Goal: Task Accomplishment & Management: Use online tool/utility

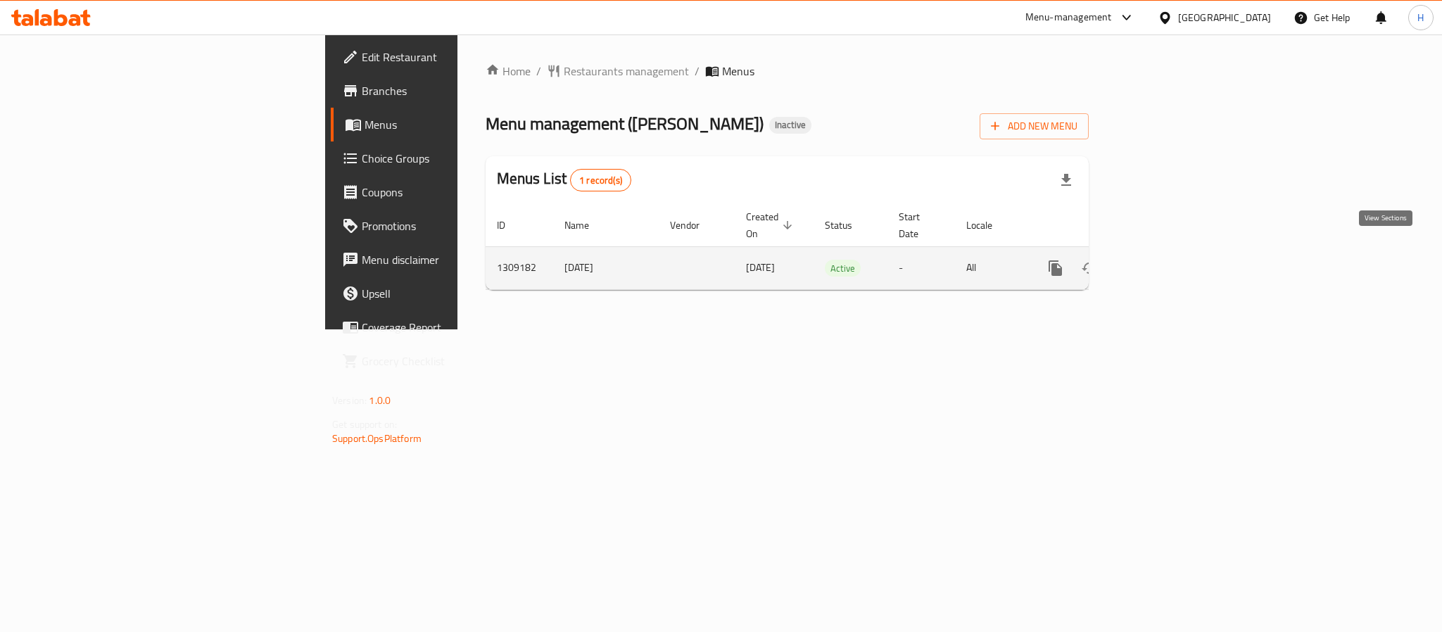
click at [1173, 253] on link "enhanced table" at bounding box center [1157, 268] width 34 height 34
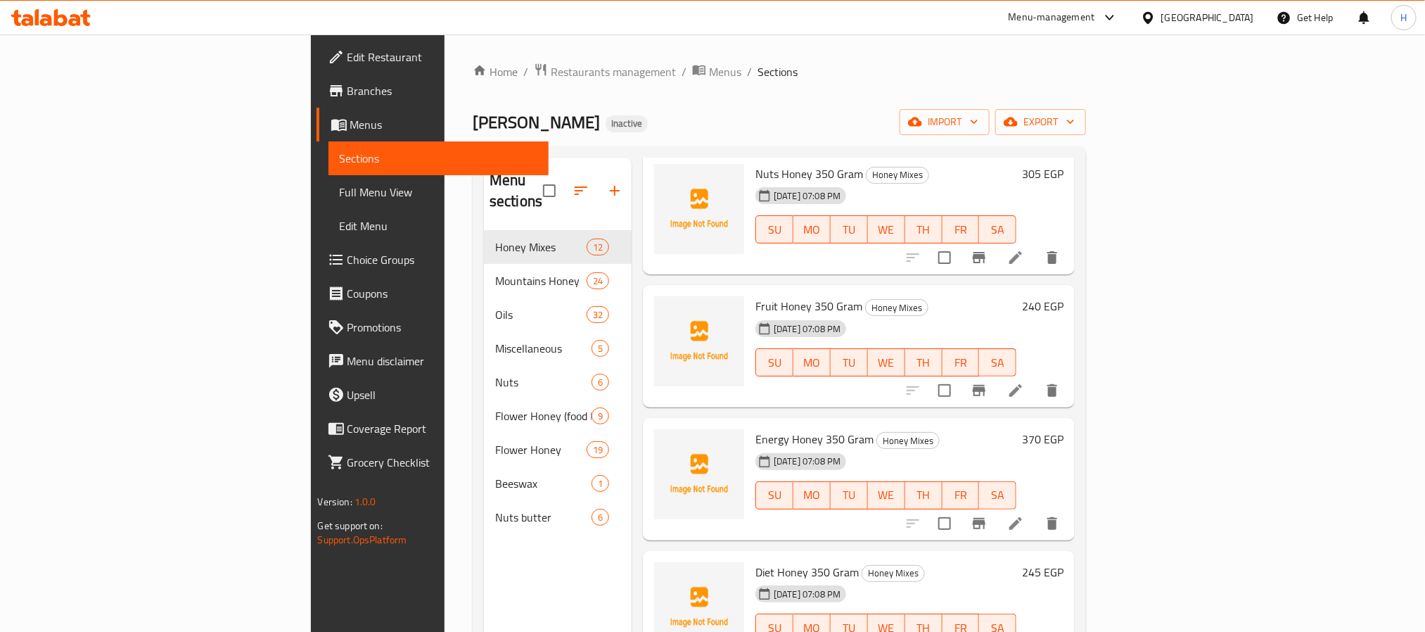
scroll to position [106, 0]
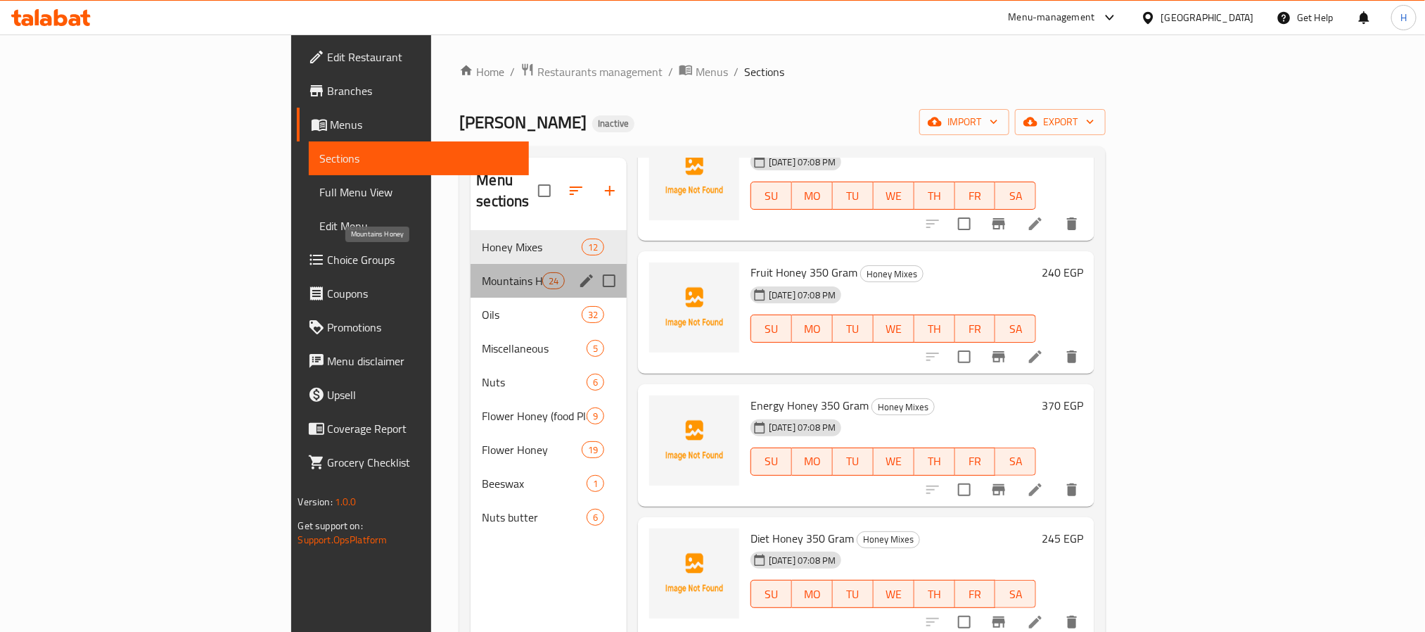
click at [482, 272] on span "Mountains Honey" at bounding box center [512, 280] width 60 height 17
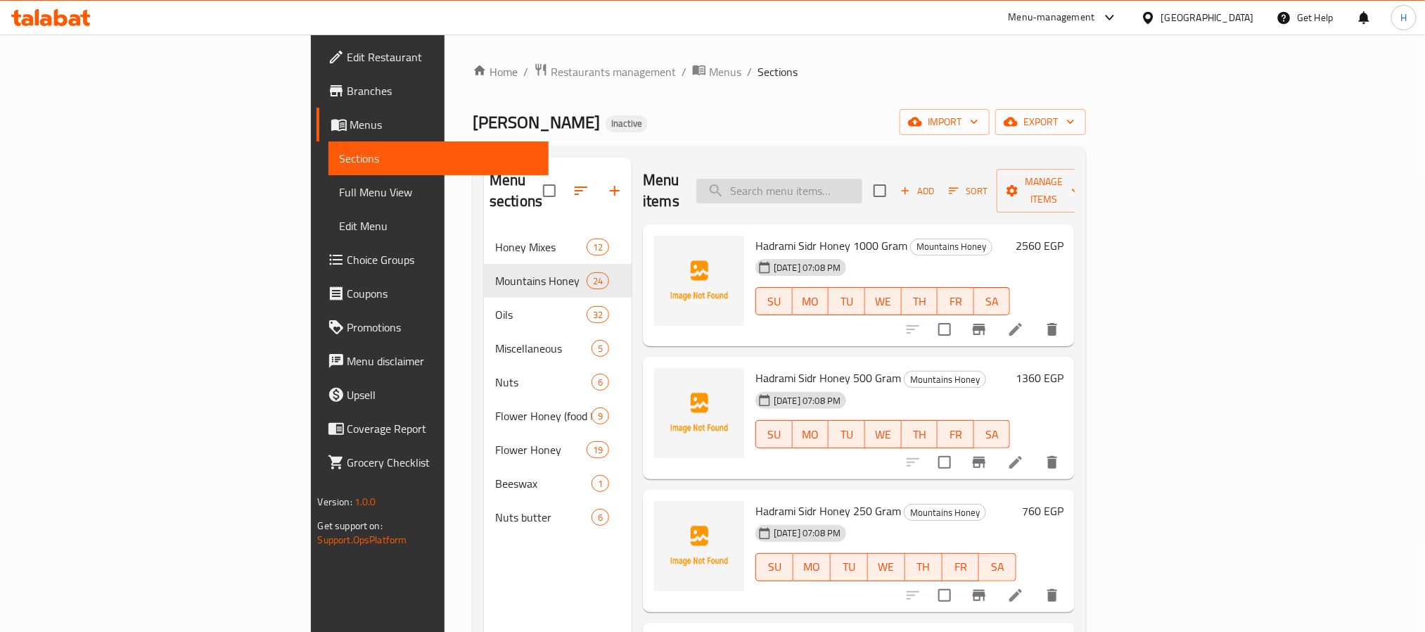
paste input "جيل الصبار 250 مللي"
click at [859, 180] on input "search" at bounding box center [779, 191] width 166 height 25
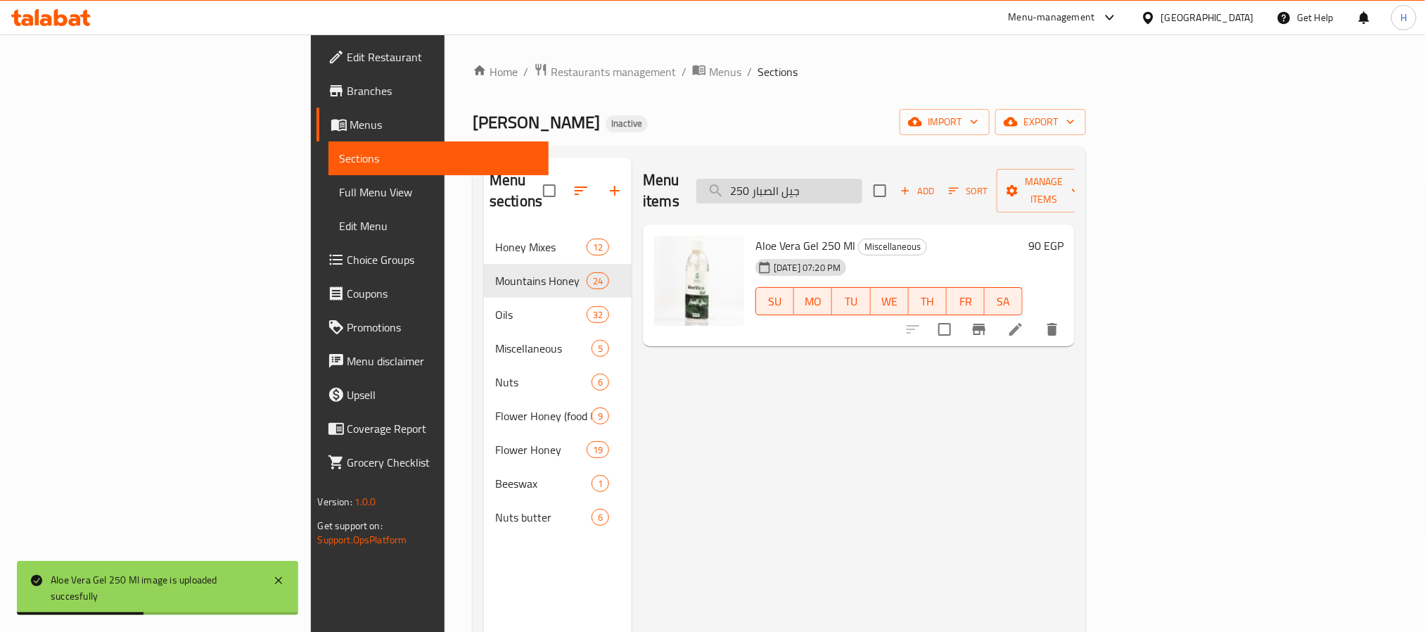
click at [863, 184] on input "جيل الصبار 250" at bounding box center [779, 191] width 166 height 25
paste input "بدة الشيا"
click at [863, 184] on input "ذبدة الشيا" at bounding box center [779, 191] width 166 height 25
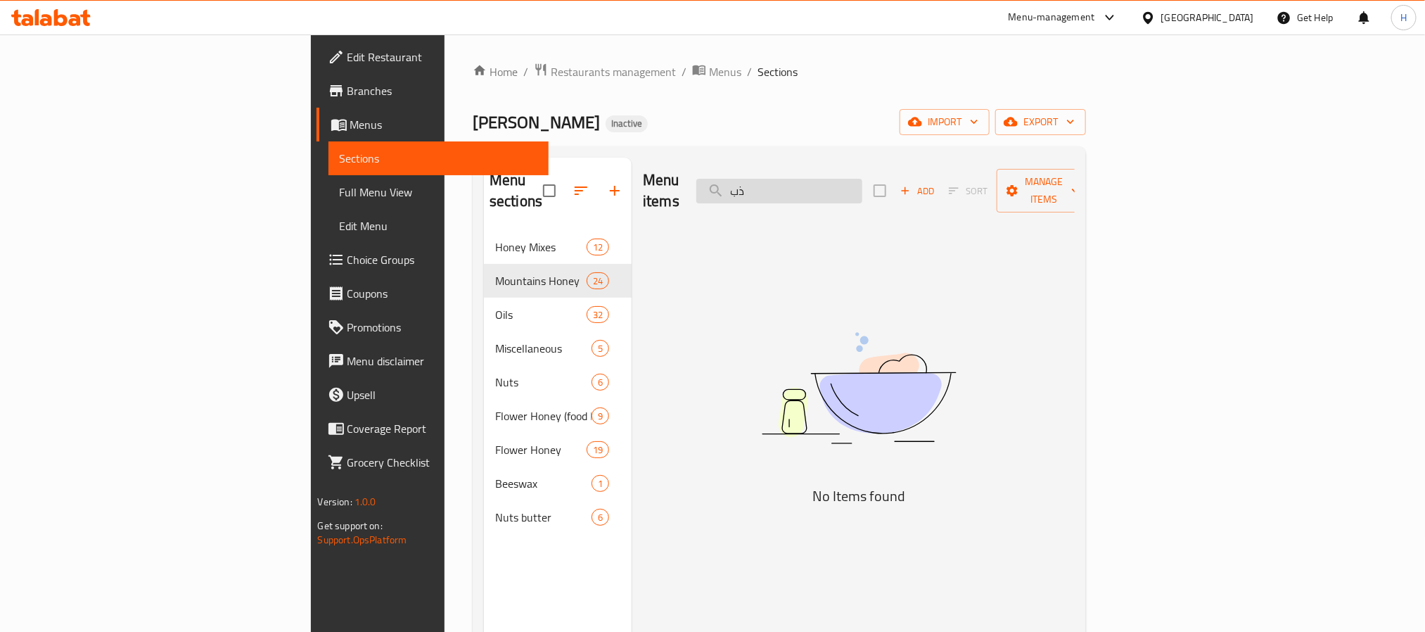
type input "ذ"
type input "a"
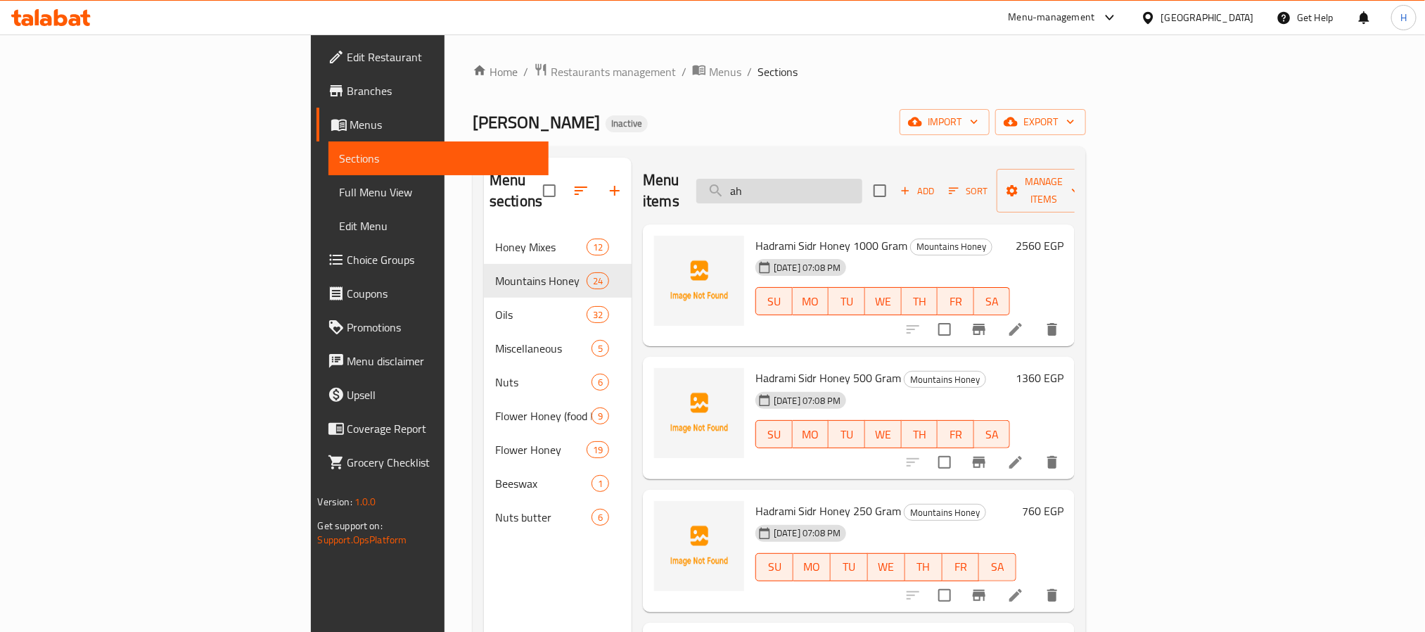
type input "a"
click at [860, 179] on input "ش" at bounding box center [779, 191] width 166 height 25
paste input "يت الأرجان 75 مللي"
click at [860, 179] on input "زيت الأرجان 75 مللي" at bounding box center [779, 191] width 166 height 25
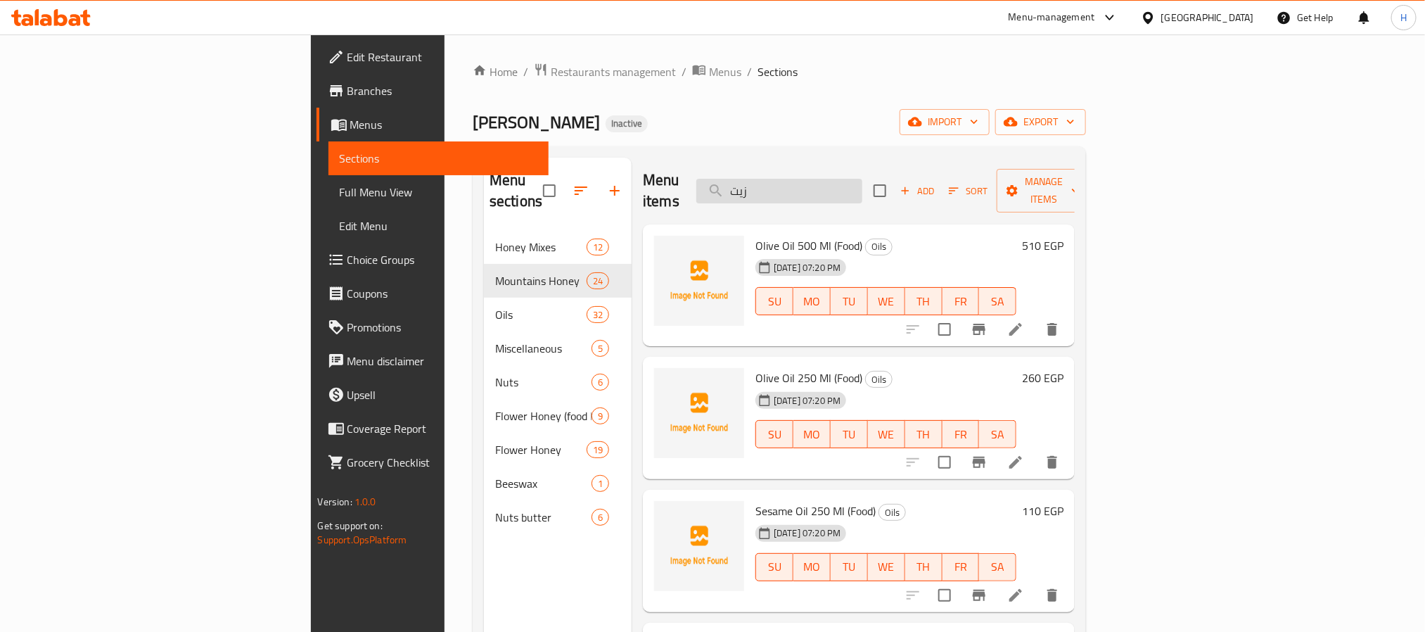
click at [853, 179] on input "زيت" at bounding box center [779, 191] width 166 height 25
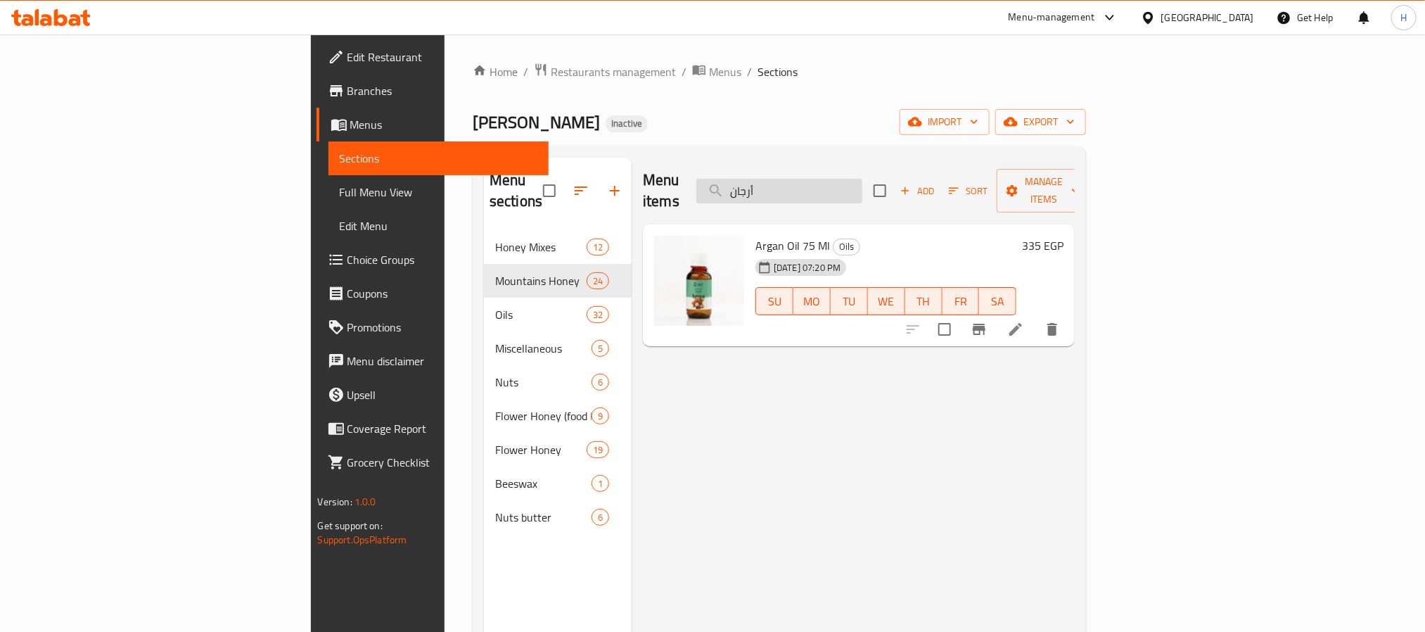
click at [863, 179] on input "أرجان" at bounding box center [779, 191] width 166 height 25
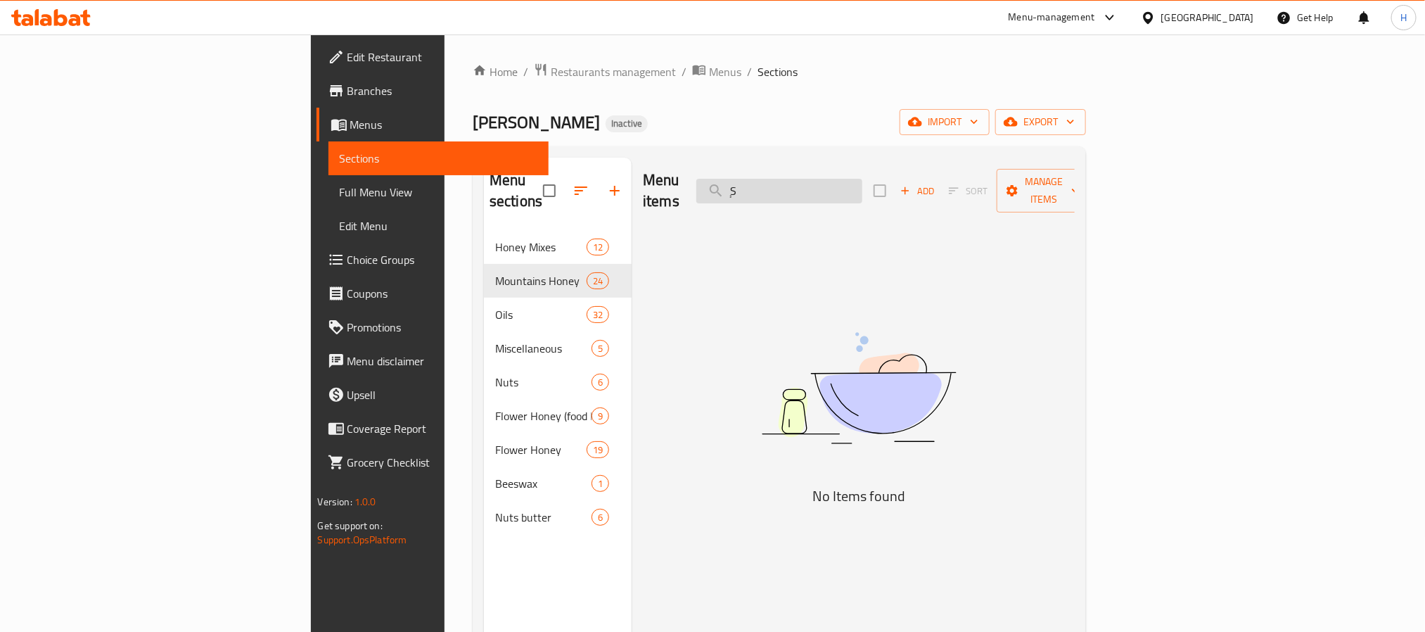
type input "ٍ"
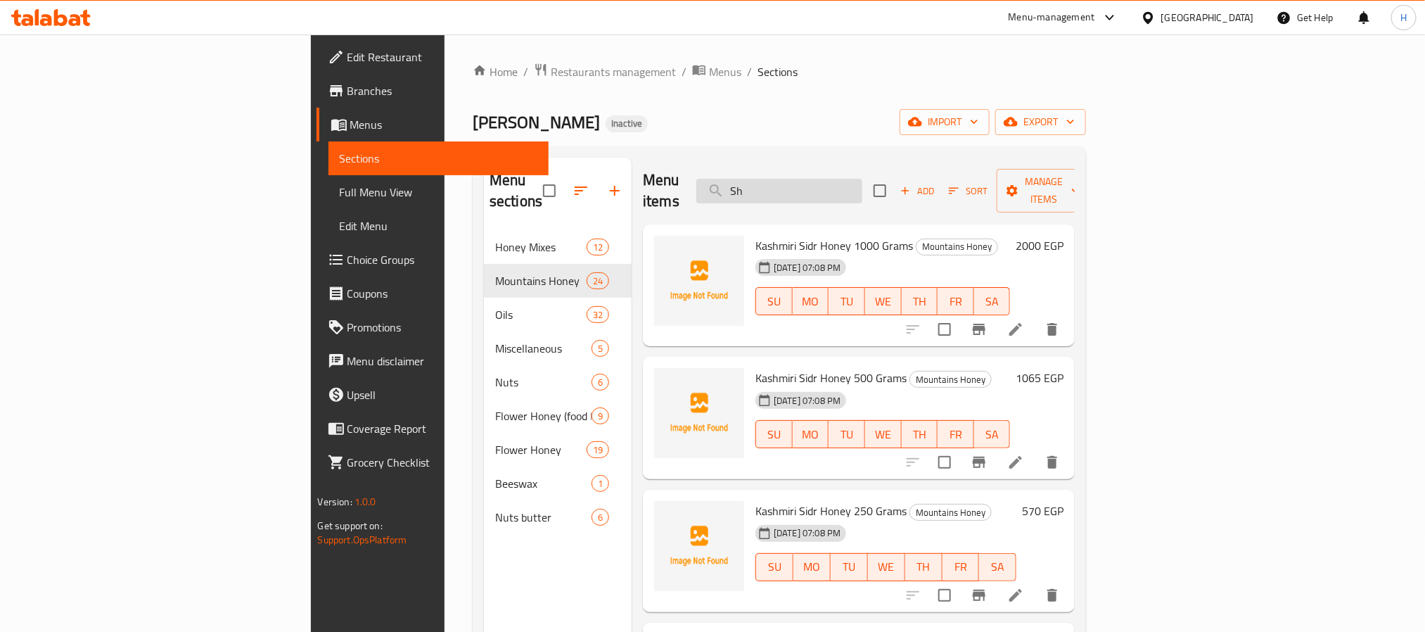
type input "S"
click at [851, 182] on input "Butter" at bounding box center [779, 191] width 166 height 25
paste input "زيت الأفوكادو 125 مللي (بخاخ)"
click at [851, 182] on input "زيت الأفوكادو 125 مللي (بخاخ)" at bounding box center [779, 191] width 166 height 25
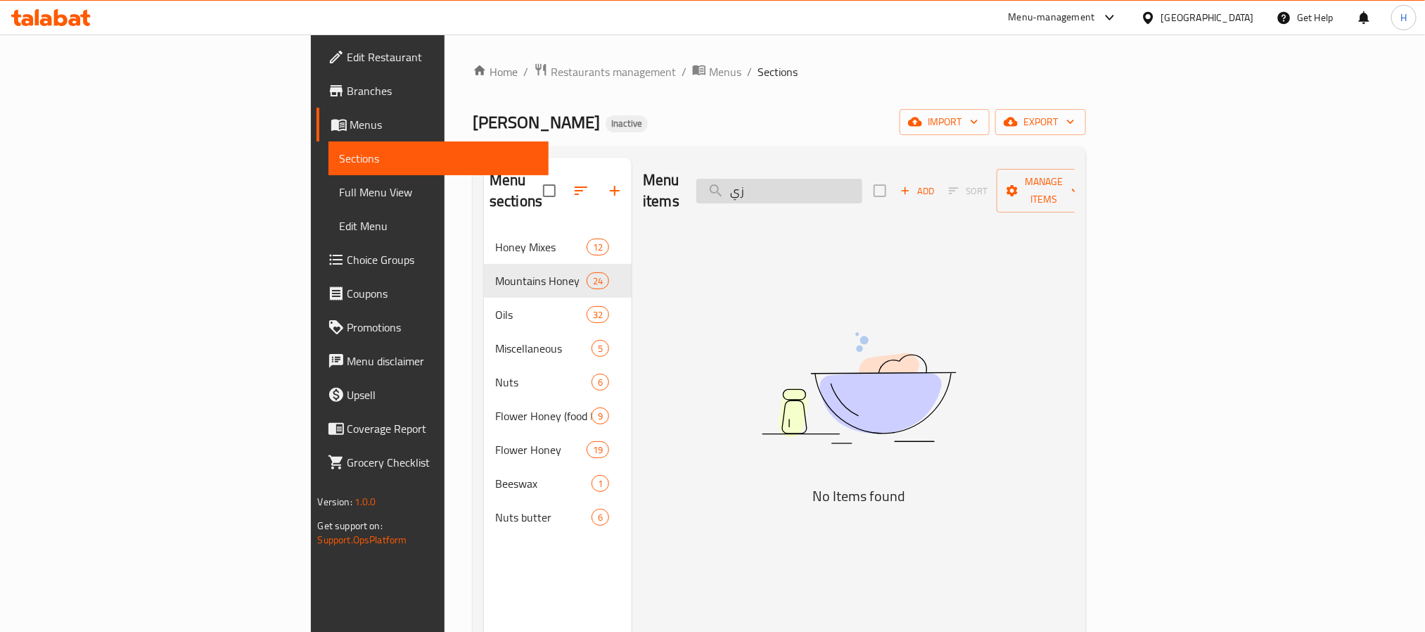
type input "ز"
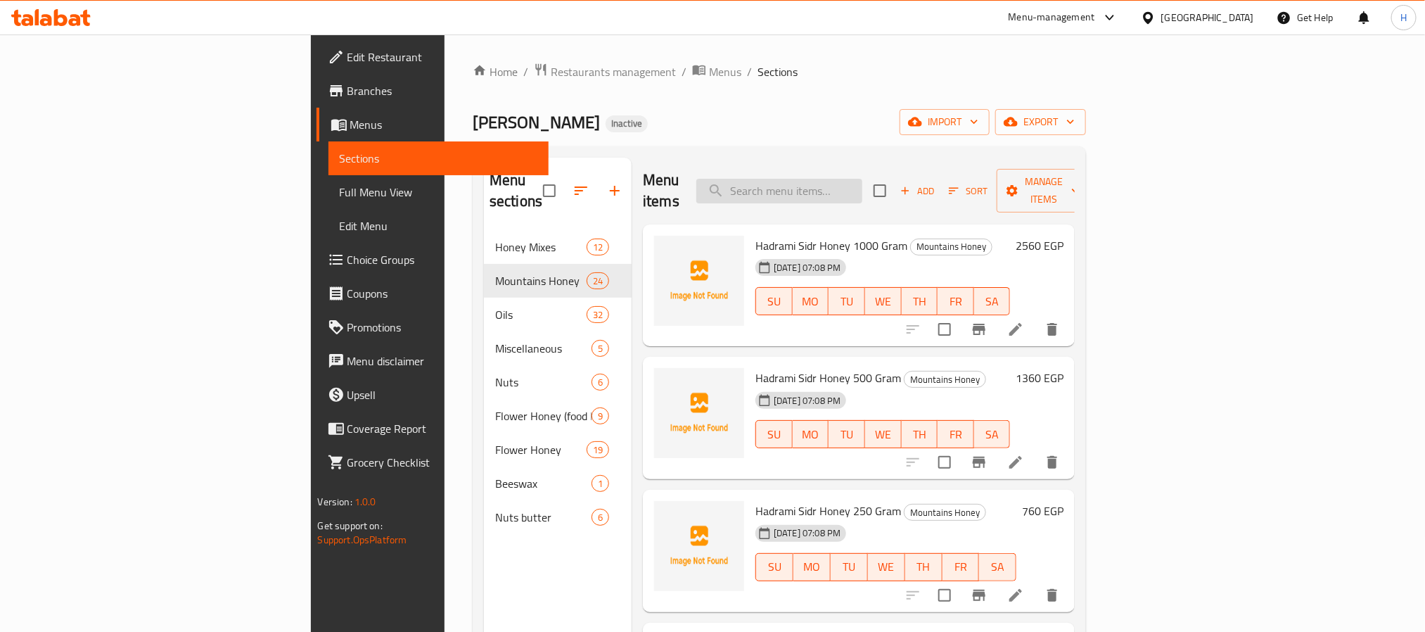
type input "ِ"
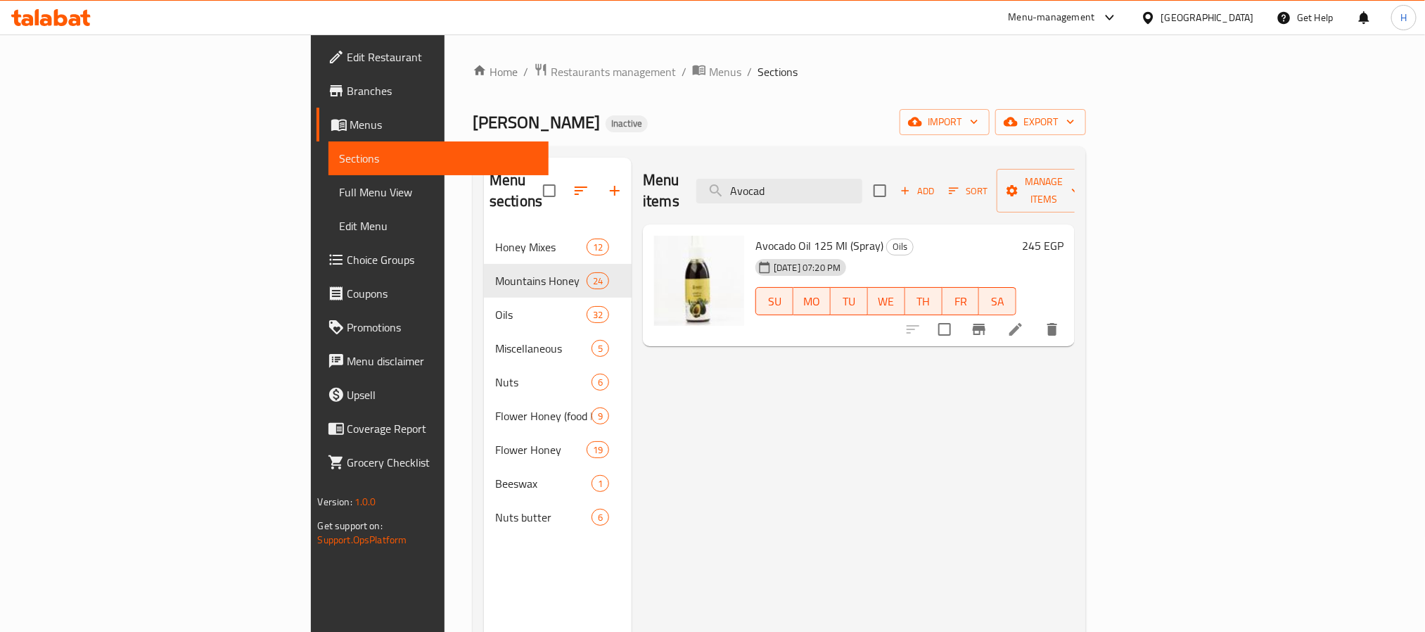
drag, startPoint x: 780, startPoint y: 363, endPoint x: 849, endPoint y: 184, distance: 191.8
click at [781, 357] on div "Menu items Avocad Add Sort Manage items Avocado Oil 125 Ml (Spray) Oils [DATE] …" at bounding box center [853, 474] width 443 height 632
click at [863, 179] on input "Avocad" at bounding box center [779, 191] width 166 height 25
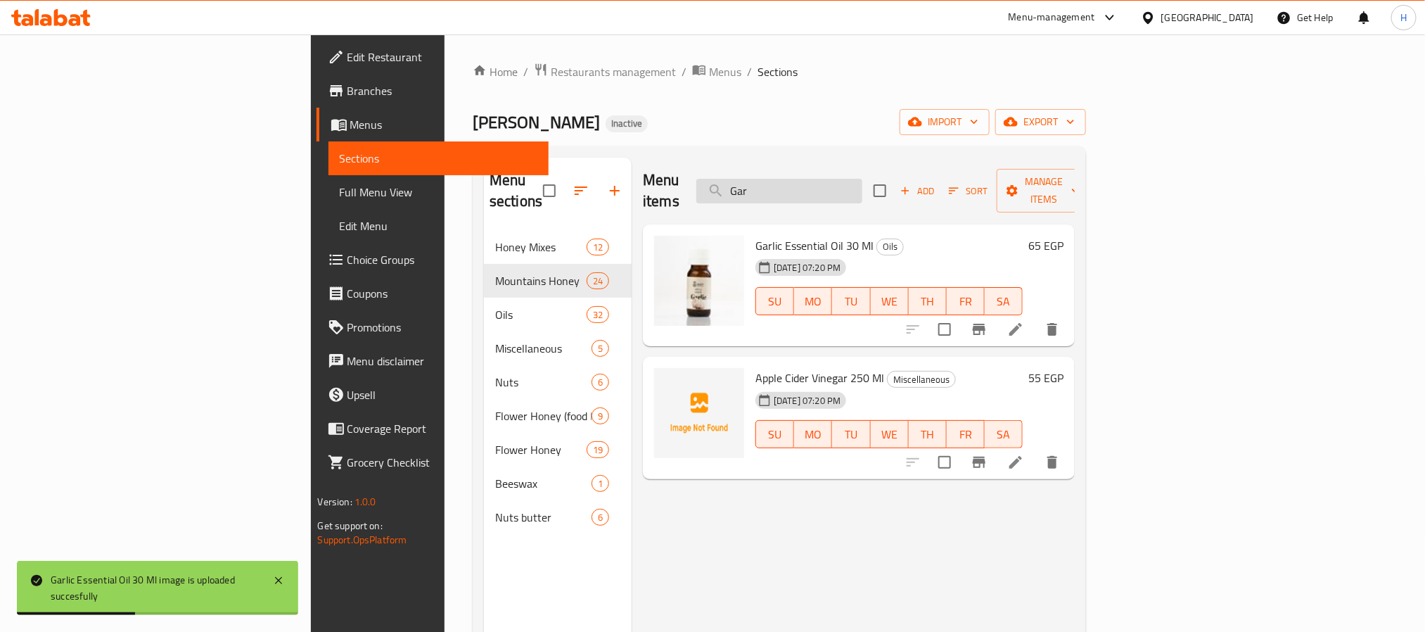
click at [863, 184] on input "Gar" at bounding box center [779, 191] width 166 height 25
paste input "جرجير"
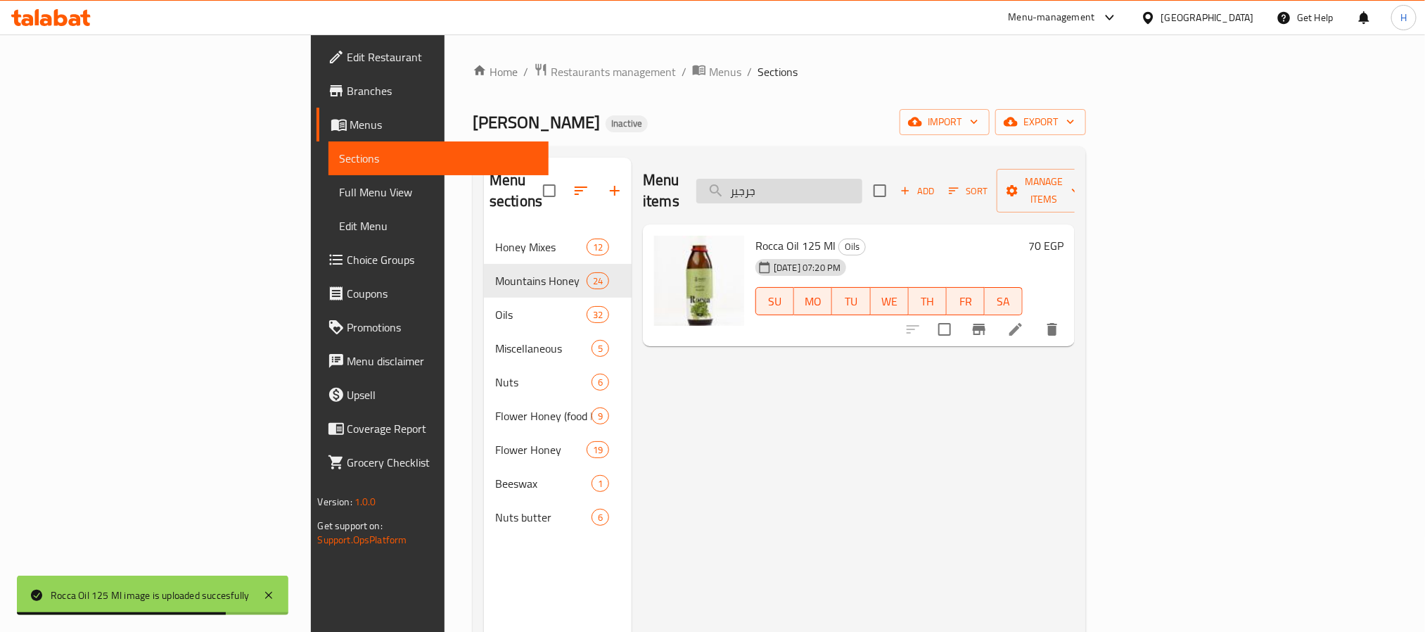
click at [863, 186] on input "جرجير" at bounding box center [779, 191] width 166 height 25
paste input "ردل"
click at [863, 186] on input "خردل" at bounding box center [779, 191] width 166 height 25
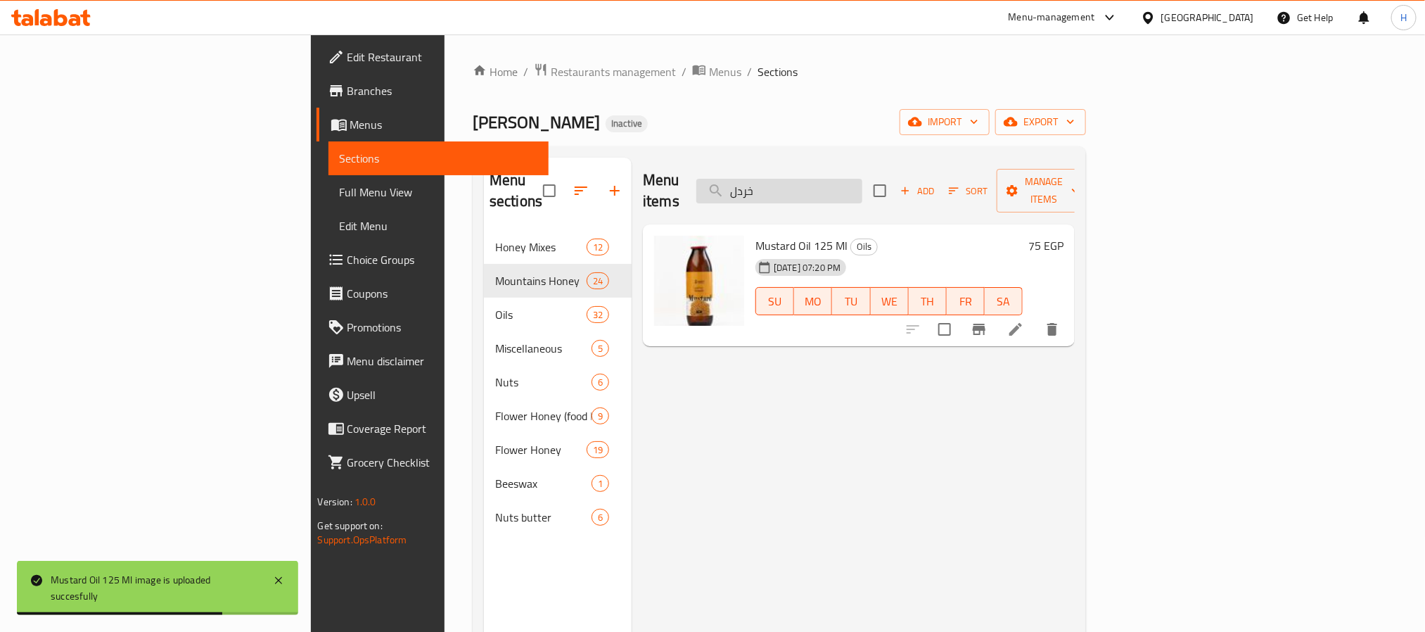
click at [863, 179] on input "خردل" at bounding box center [779, 191] width 166 height 25
paste input "وع"
click at [863, 179] on input "خردل" at bounding box center [779, 191] width 166 height 25
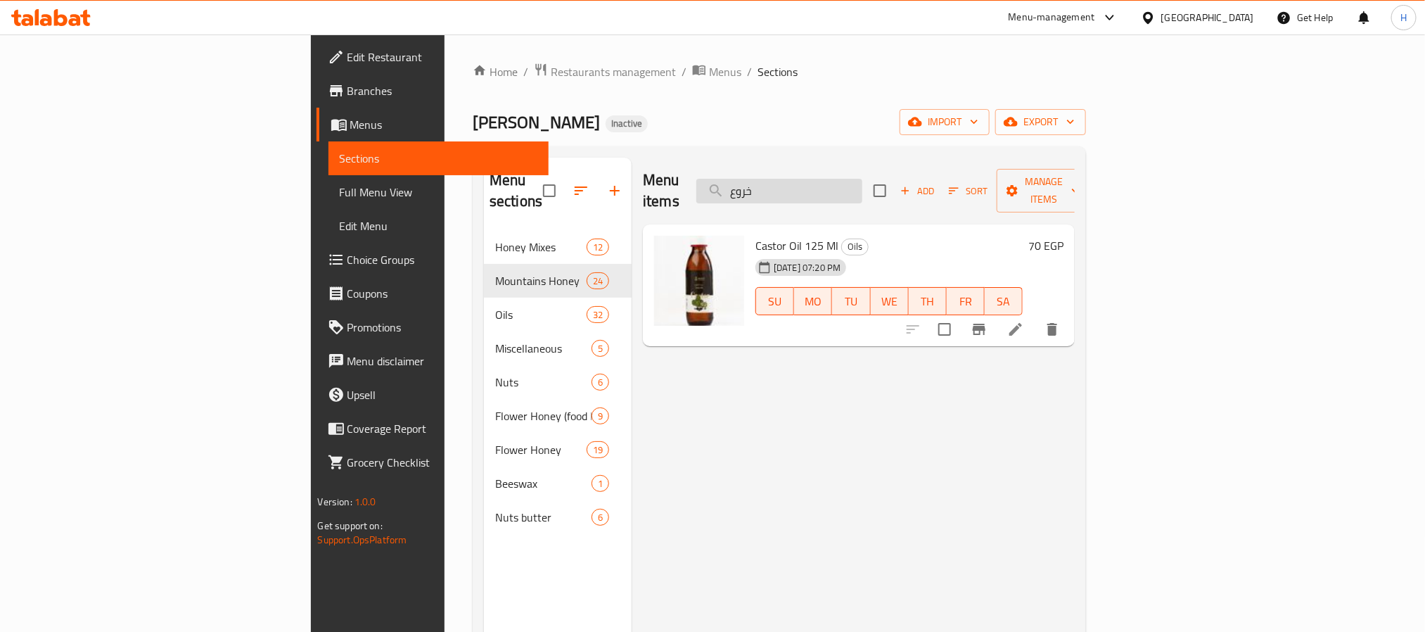
click at [863, 179] on input "خروع" at bounding box center [779, 191] width 166 height 25
paste input "و[PERSON_NAME]"
click at [863, 179] on input "[PERSON_NAME]" at bounding box center [779, 191] width 166 height 25
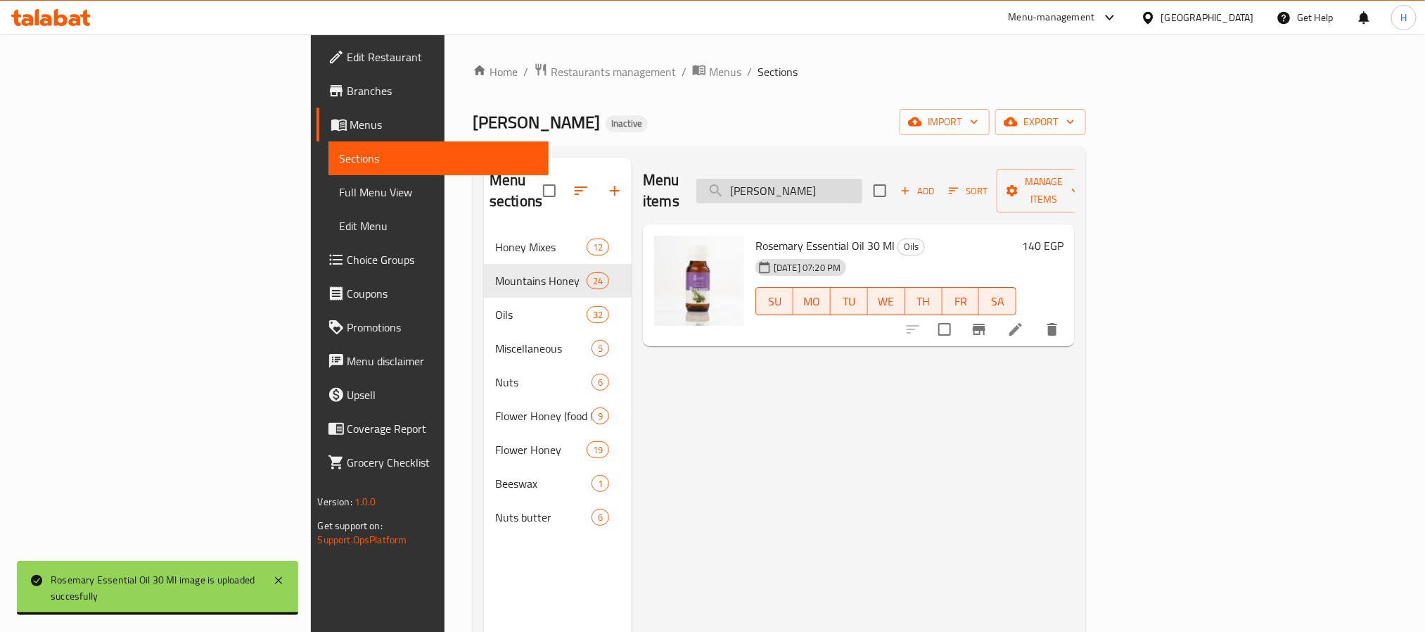
click at [859, 186] on input "[PERSON_NAME]" at bounding box center [779, 191] width 166 height 25
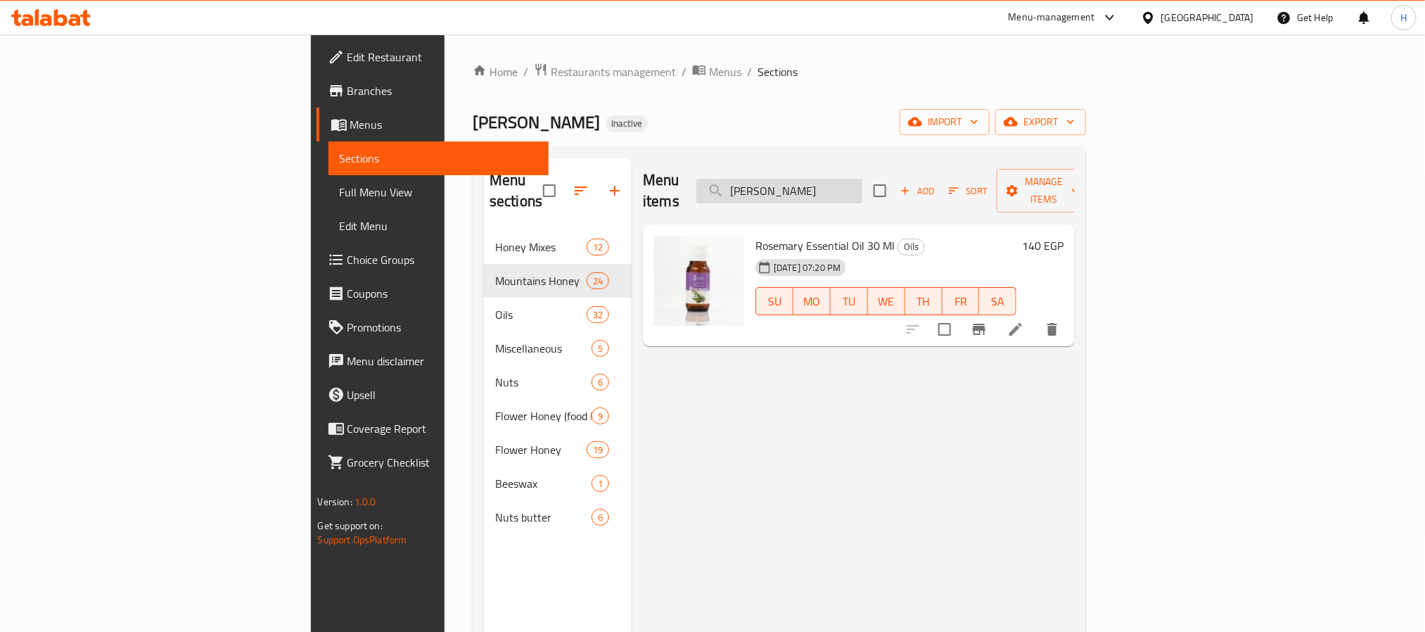
click at [859, 186] on input "[PERSON_NAME]" at bounding box center [779, 191] width 166 height 25
paste input "مسم"
click at [859, 186] on input "سمسم" at bounding box center [779, 191] width 166 height 25
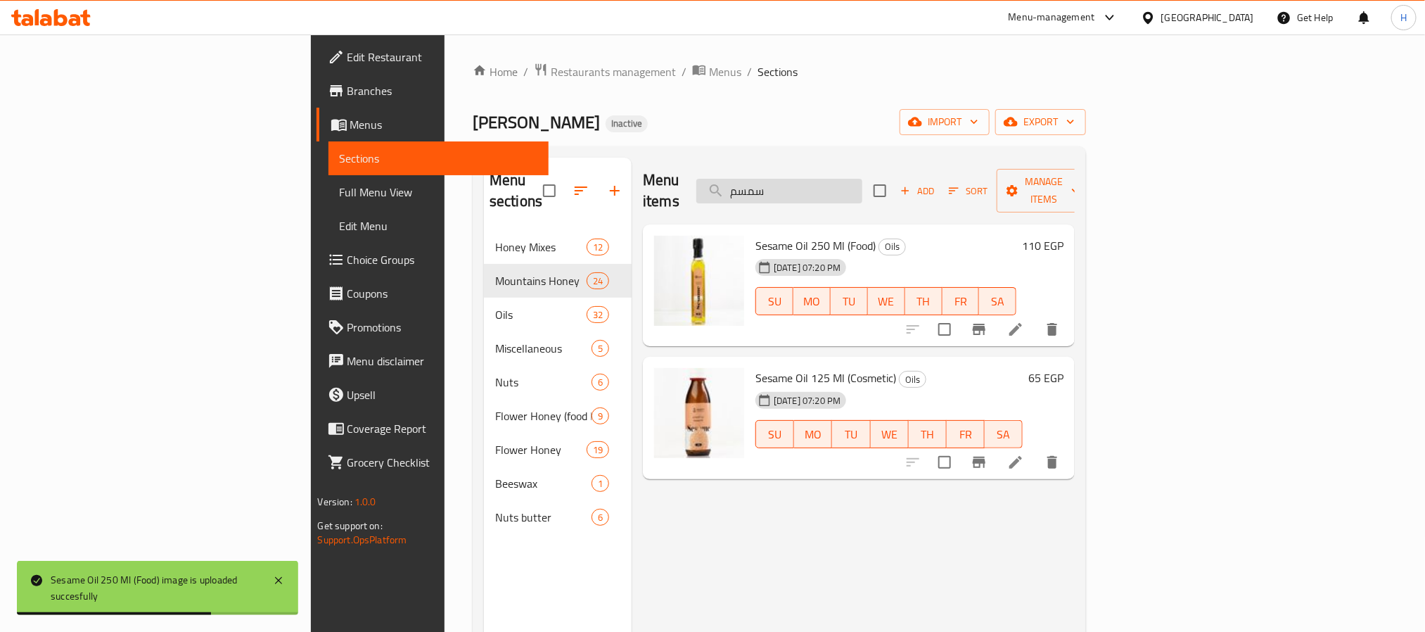
click at [863, 193] on input "سمسم" at bounding box center [779, 191] width 166 height 25
paste input "فانيليا"
click at [863, 193] on input "فانيليا" at bounding box center [779, 191] width 166 height 25
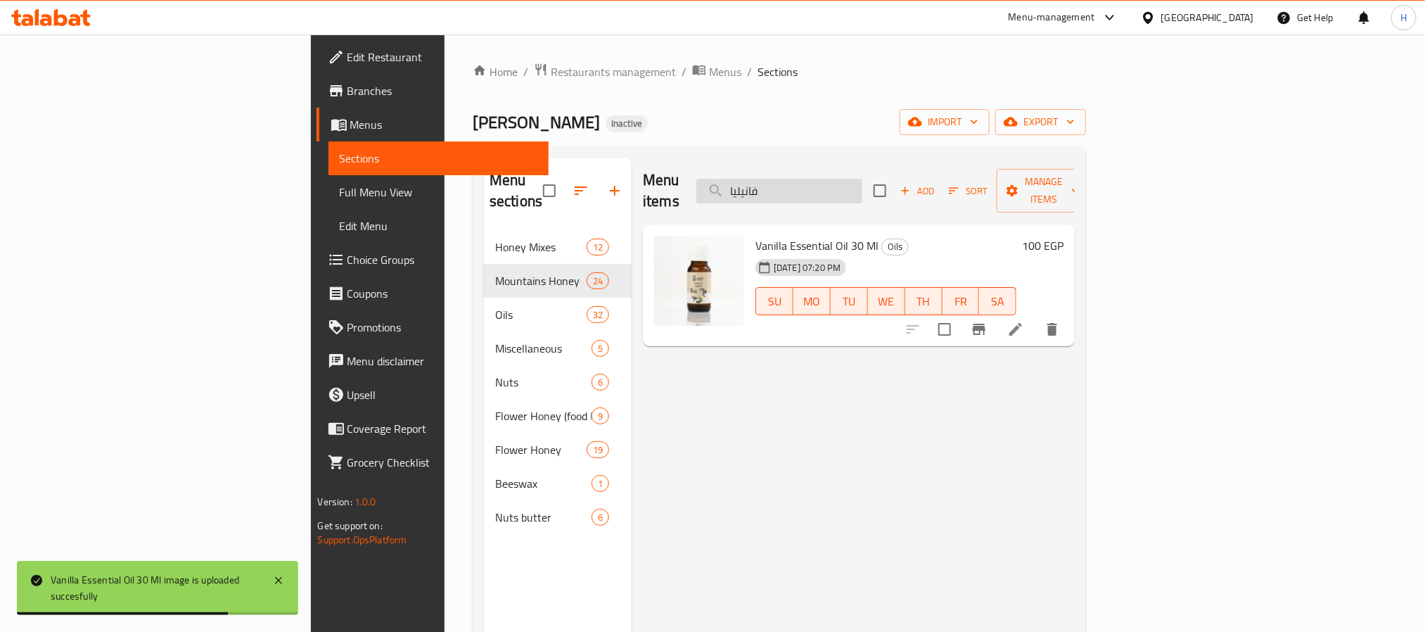
click at [863, 182] on input "فانيليا" at bounding box center [779, 191] width 166 height 25
paste input "افور"
click at [863, 182] on input "كافور" at bounding box center [779, 191] width 166 height 25
click at [863, 184] on input "كافور" at bounding box center [779, 191] width 166 height 25
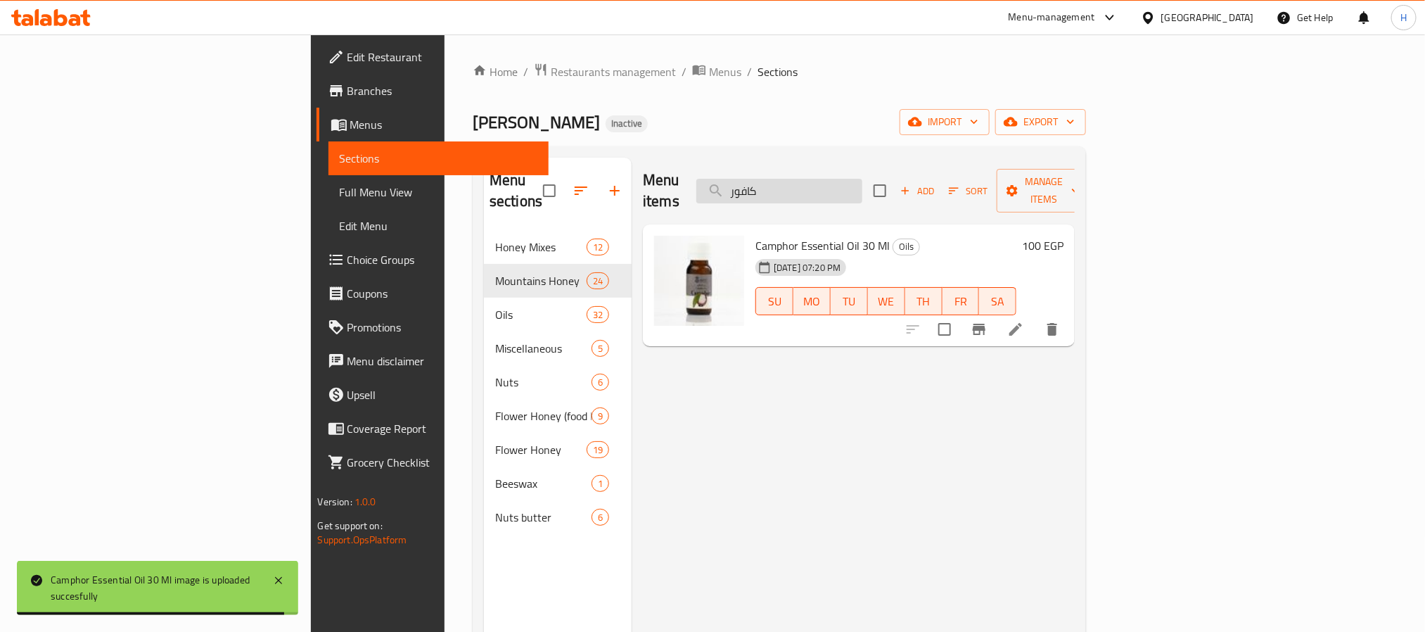
click at [863, 184] on input "كافور" at bounding box center [779, 191] width 166 height 25
paste input "افند"
click at [863, 184] on input "لافندر" at bounding box center [779, 191] width 166 height 25
click at [863, 179] on input "لافندر" at bounding box center [779, 191] width 166 height 25
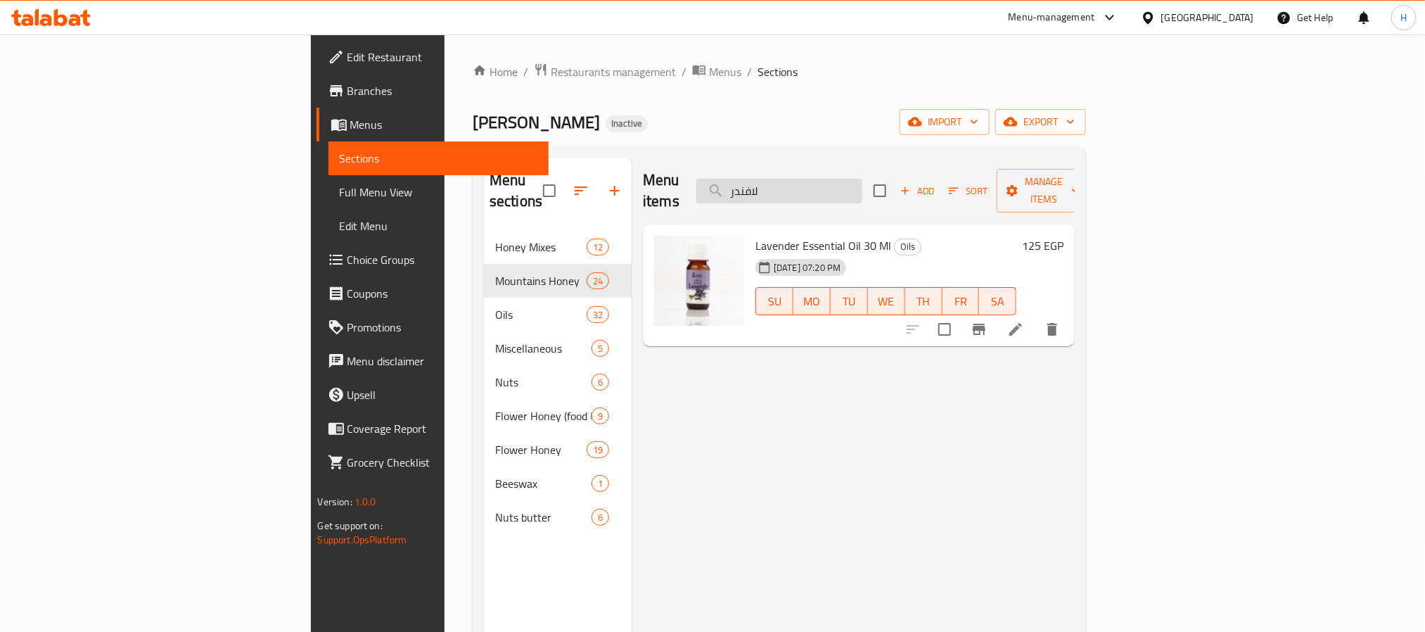
click at [863, 179] on input "لافندر" at bounding box center [779, 191] width 166 height 25
paste input "ان العطري"
click at [863, 179] on input "لبان العطري" at bounding box center [779, 191] width 166 height 25
drag, startPoint x: 846, startPoint y: 216, endPoint x: 859, endPoint y: 201, distance: 19.5
click at [851, 224] on div "Frankincense Essential Oil 30 Ml Oils [DATE] 07:20 PM SU MO TU WE TH FR SA 65 E…" at bounding box center [859, 285] width 432 height 122
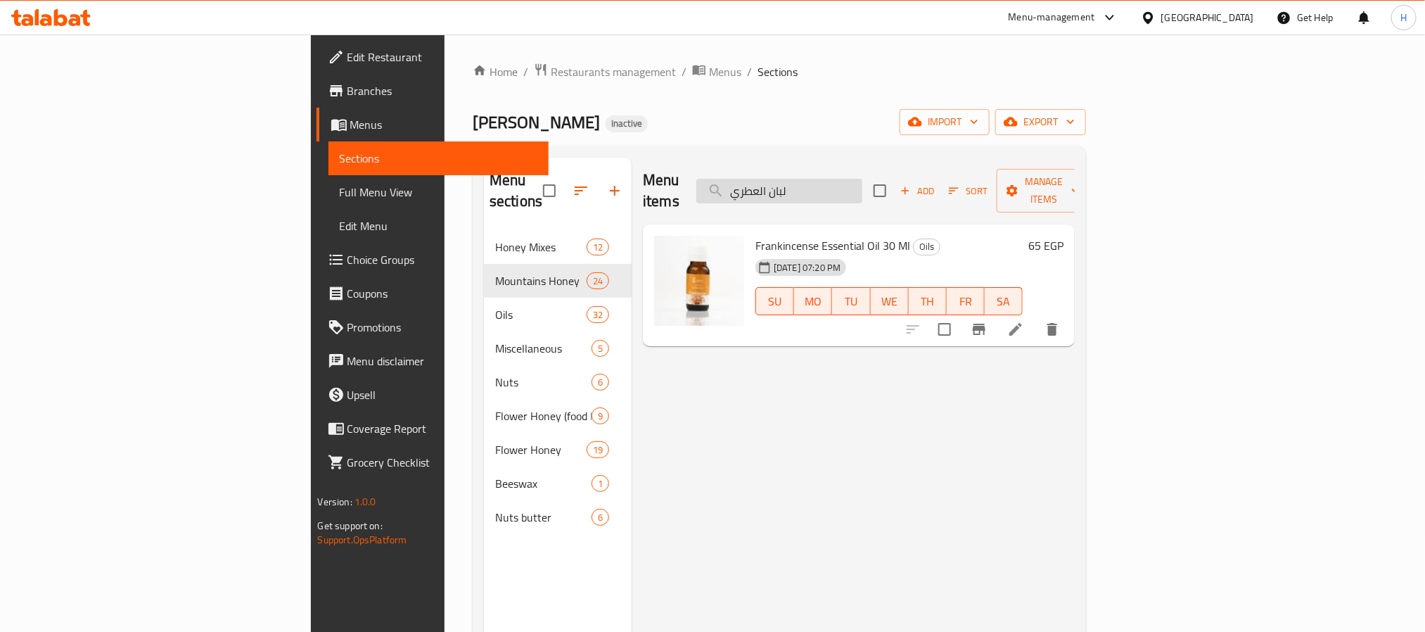
click at [863, 191] on input "لبان العطري" at bounding box center [779, 191] width 166 height 25
paste input "عناع"
click at [863, 191] on input "نعناع العطري" at bounding box center [779, 191] width 166 height 25
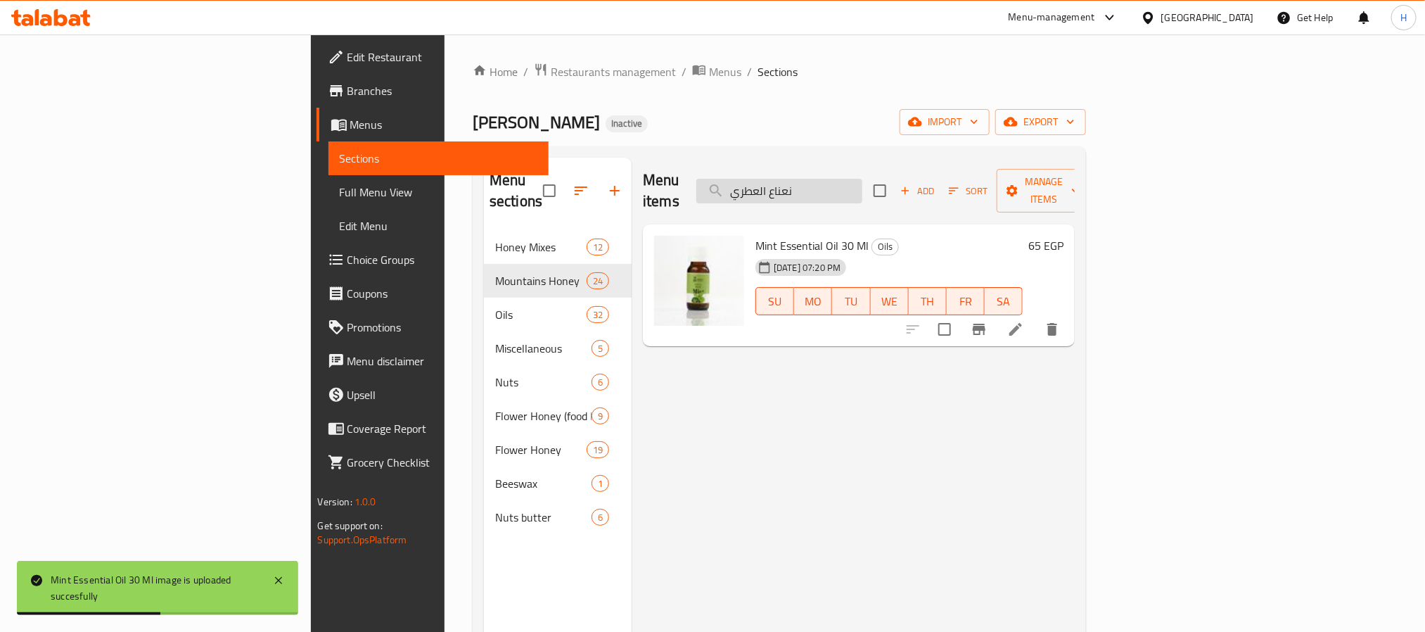
click at [863, 189] on input "نعناع العطري" at bounding box center [779, 191] width 166 height 25
paste input "رد"
click at [863, 189] on input "ورد العطري" at bounding box center [779, 191] width 166 height 25
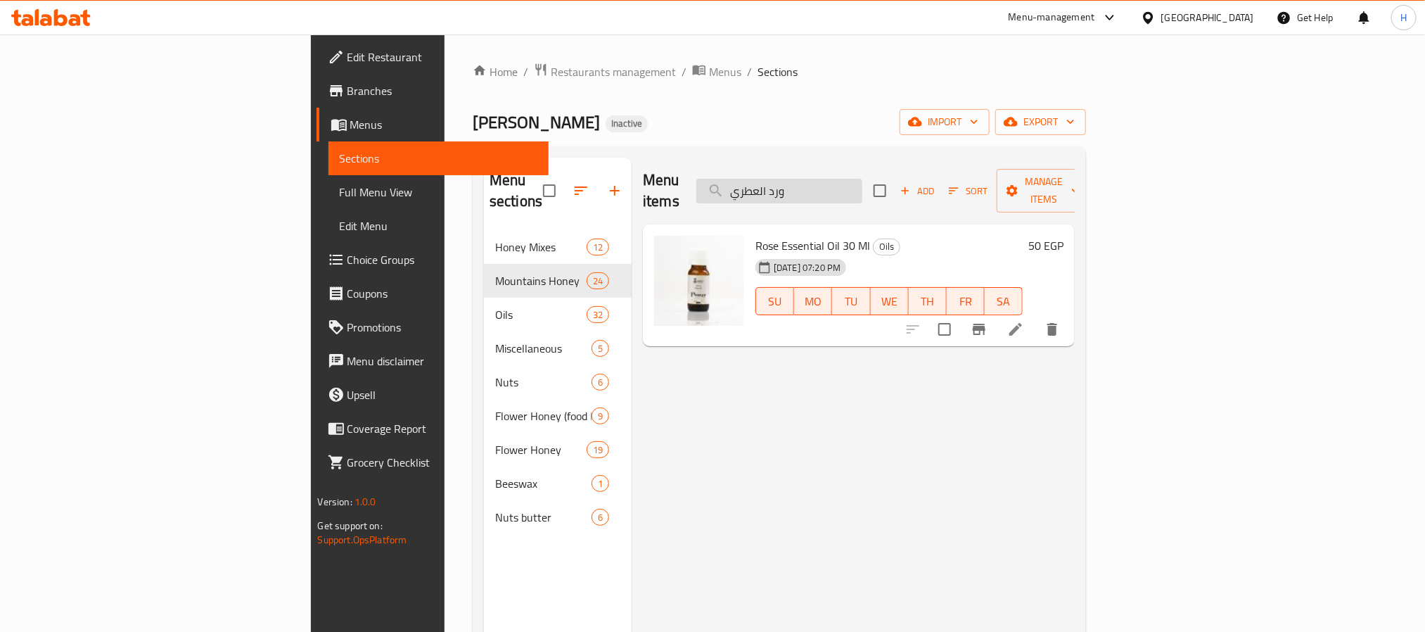
click at [853, 192] on input "ورد العطري" at bounding box center [779, 191] width 166 height 25
paste input "اسمين"
click at [853, 192] on input "ياسمين العطري" at bounding box center [779, 191] width 166 height 25
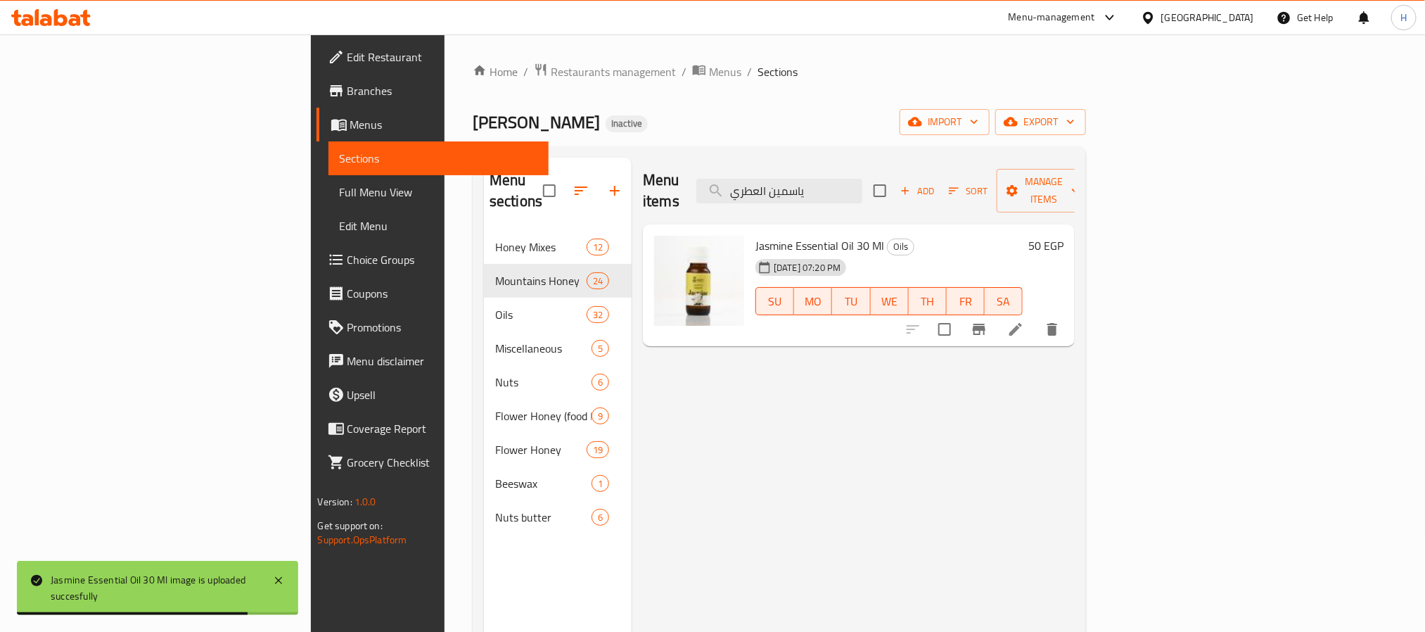
click at [883, 197] on div "Menu items ياسمين العطري Add Sort Manage items" at bounding box center [859, 191] width 432 height 67
click at [863, 186] on input "ياسمين العطري" at bounding box center [779, 191] width 166 height 25
paste input "زيت بذور كتان"
click at [863, 186] on input "زيت بذور كتان" at bounding box center [779, 191] width 166 height 25
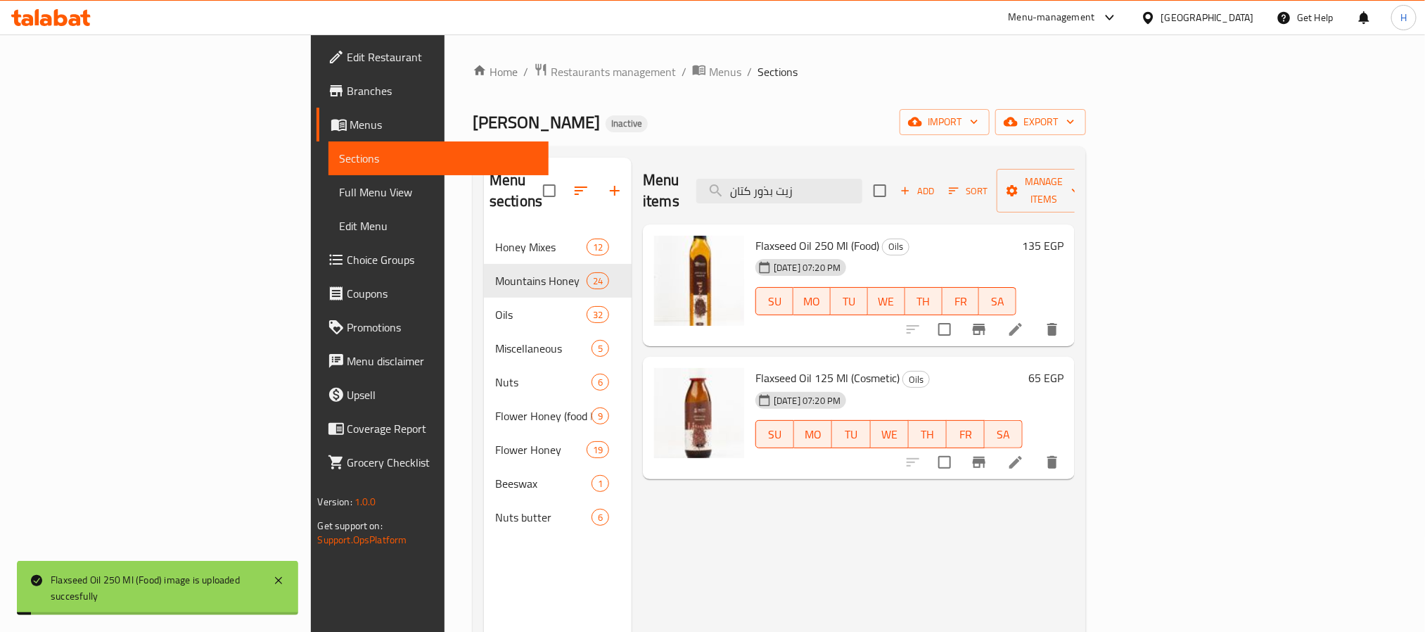
click at [891, 236] on h6 "Flaxseed Oil 250 Ml (Food) Oils" at bounding box center [886, 246] width 261 height 20
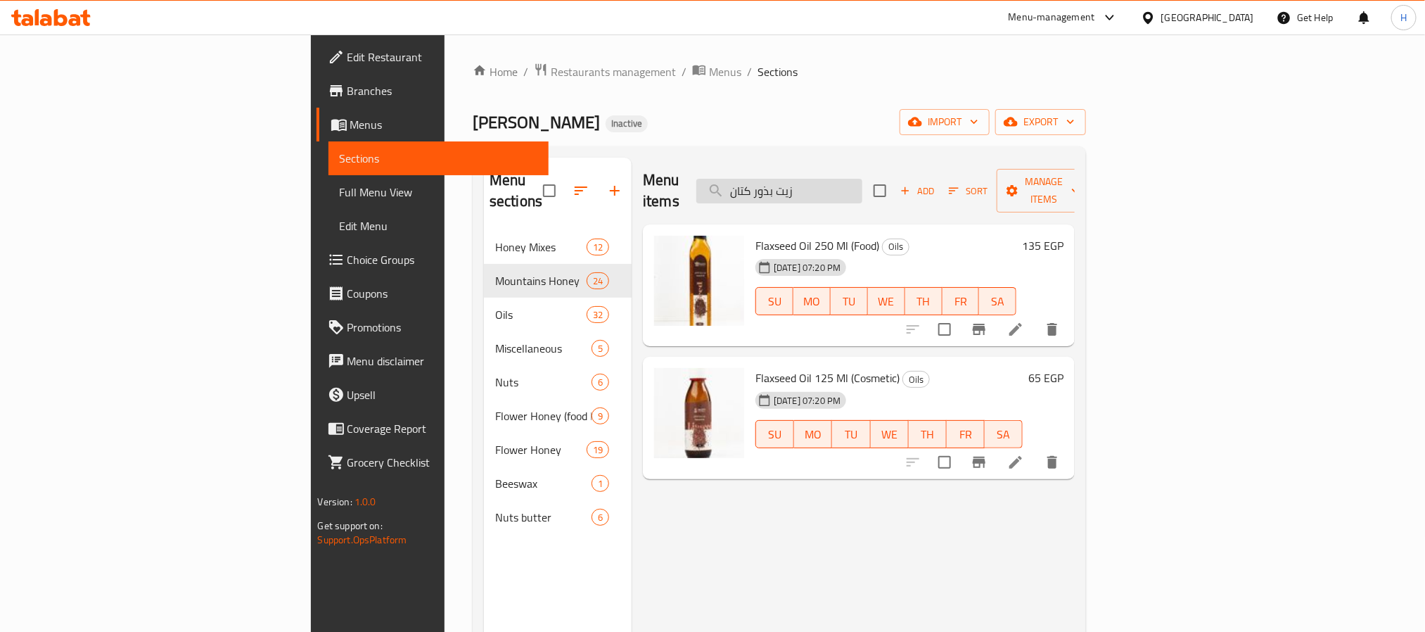
click at [863, 186] on input "زيت بذور كتان" at bounding box center [779, 191] width 166 height 25
paste input "نين القمح"
click at [863, 186] on input "زيت جنين القمح" at bounding box center [779, 191] width 166 height 25
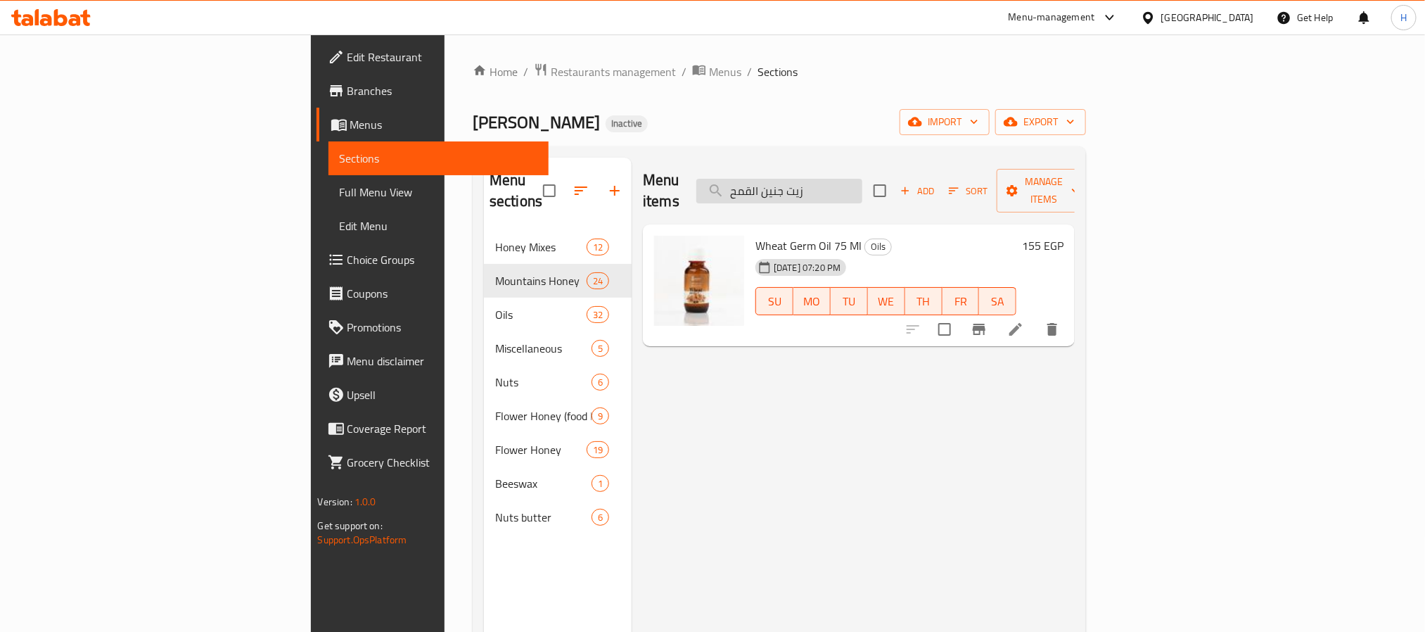
click at [863, 179] on input "زيت جنين القمح" at bounding box center [779, 191] width 166 height 25
paste input "[PERSON_NAME][GEOGRAPHIC_DATA]"
click at [863, 179] on input "زيت جوز [GEOGRAPHIC_DATA]" at bounding box center [779, 191] width 166 height 25
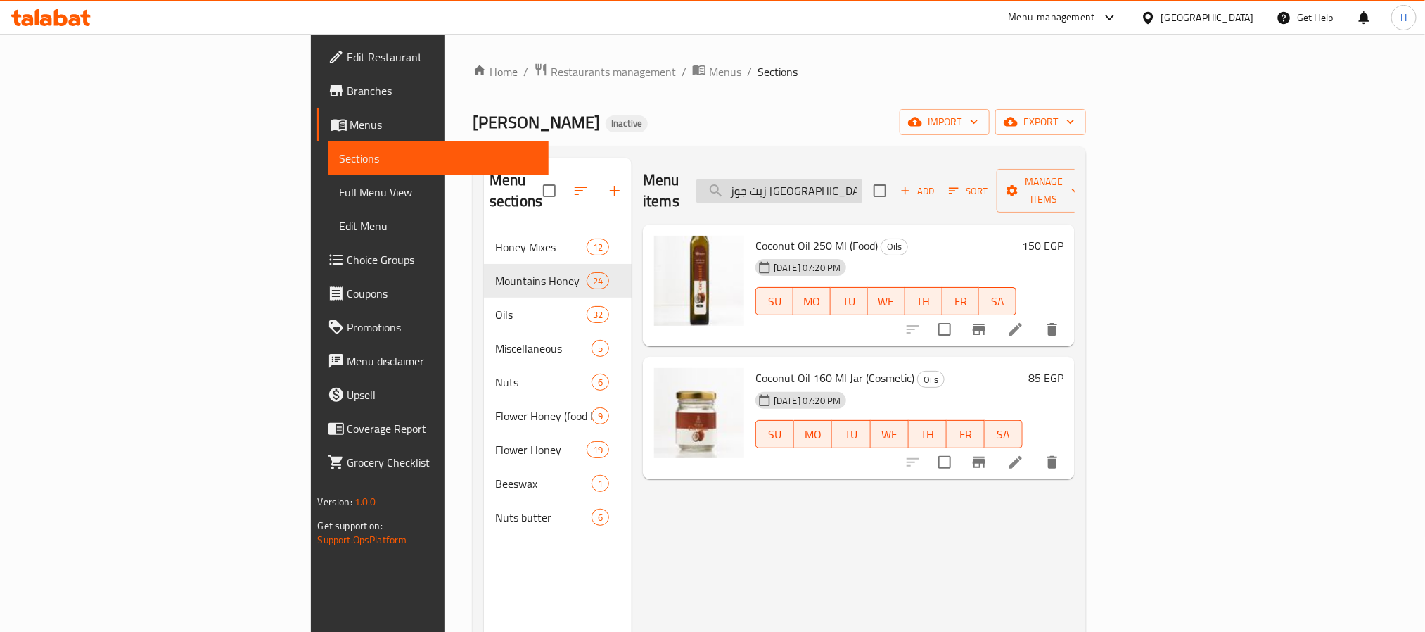
click at [863, 191] on input "زيت جوز [GEOGRAPHIC_DATA]" at bounding box center [779, 191] width 166 height 25
paste input "بة البركة"
click at [863, 191] on input "حبة البركة" at bounding box center [779, 191] width 166 height 25
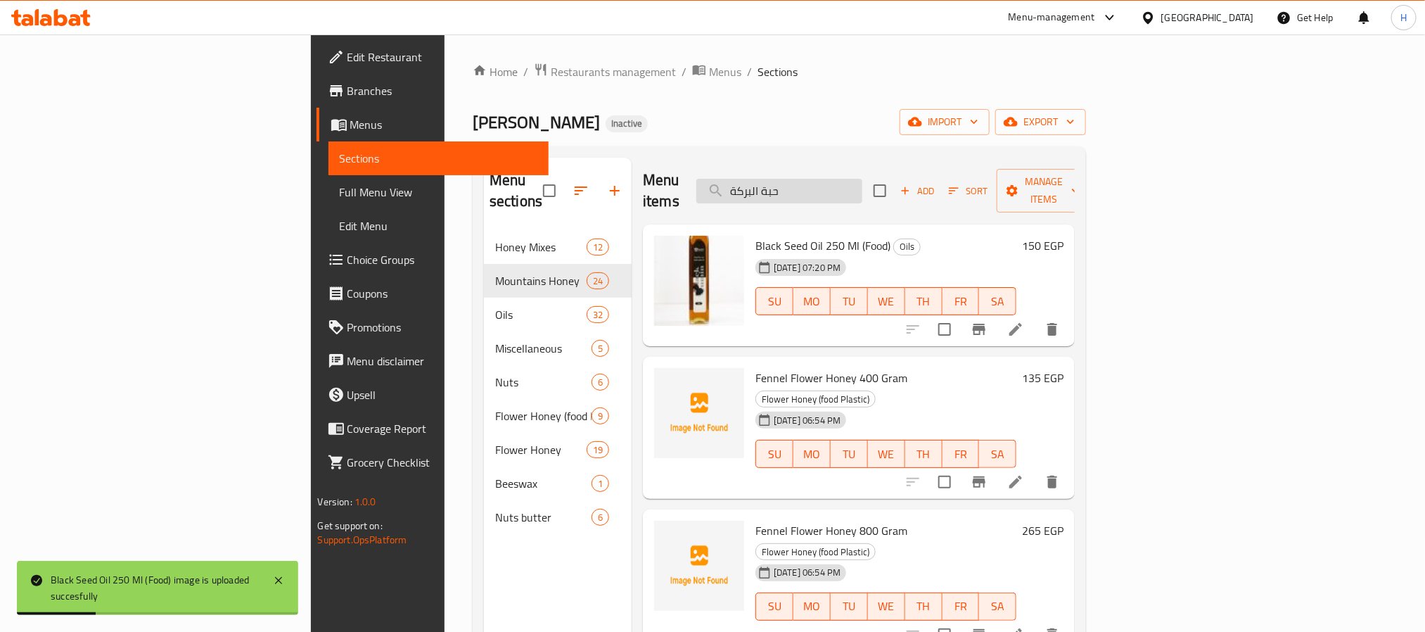
click at [863, 179] on input "حبة البركة" at bounding box center [779, 191] width 166 height 25
paste input "يشة الليمون العطري"
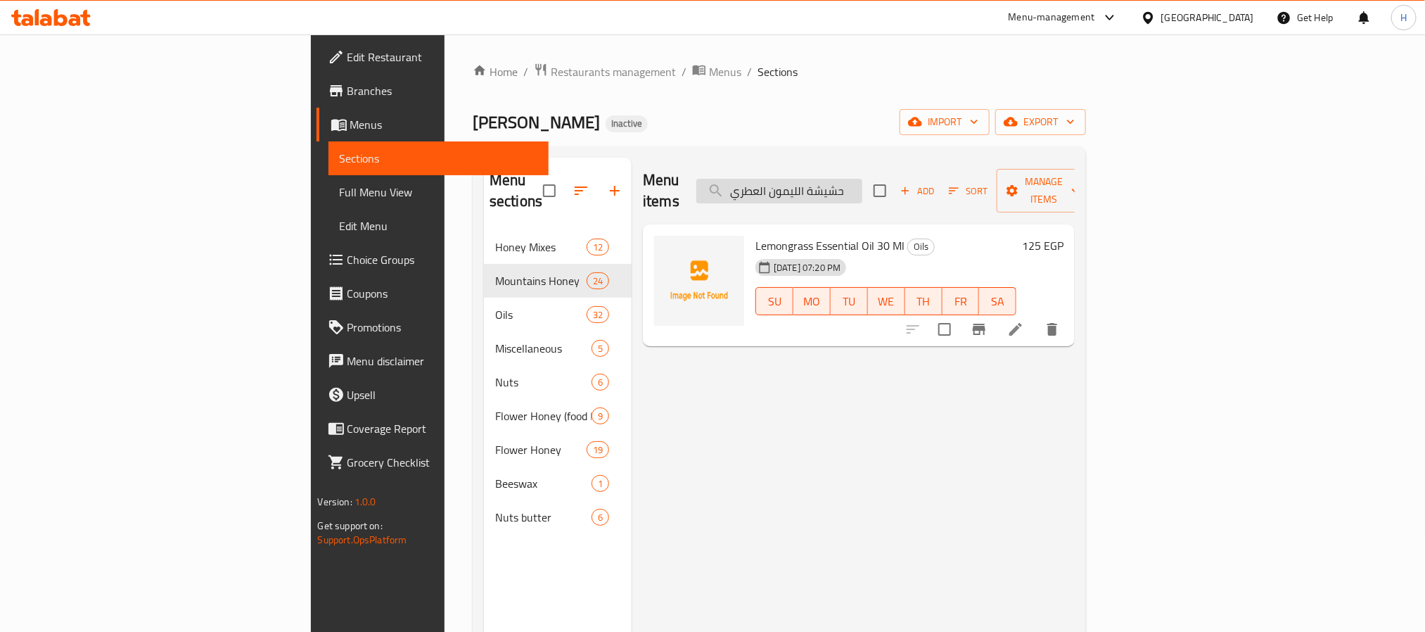
click at [863, 180] on input "حشيشة الليمون العطري" at bounding box center [779, 191] width 166 height 25
click at [863, 193] on input "حشيشة الليمون العطري" at bounding box center [779, 191] width 166 height 25
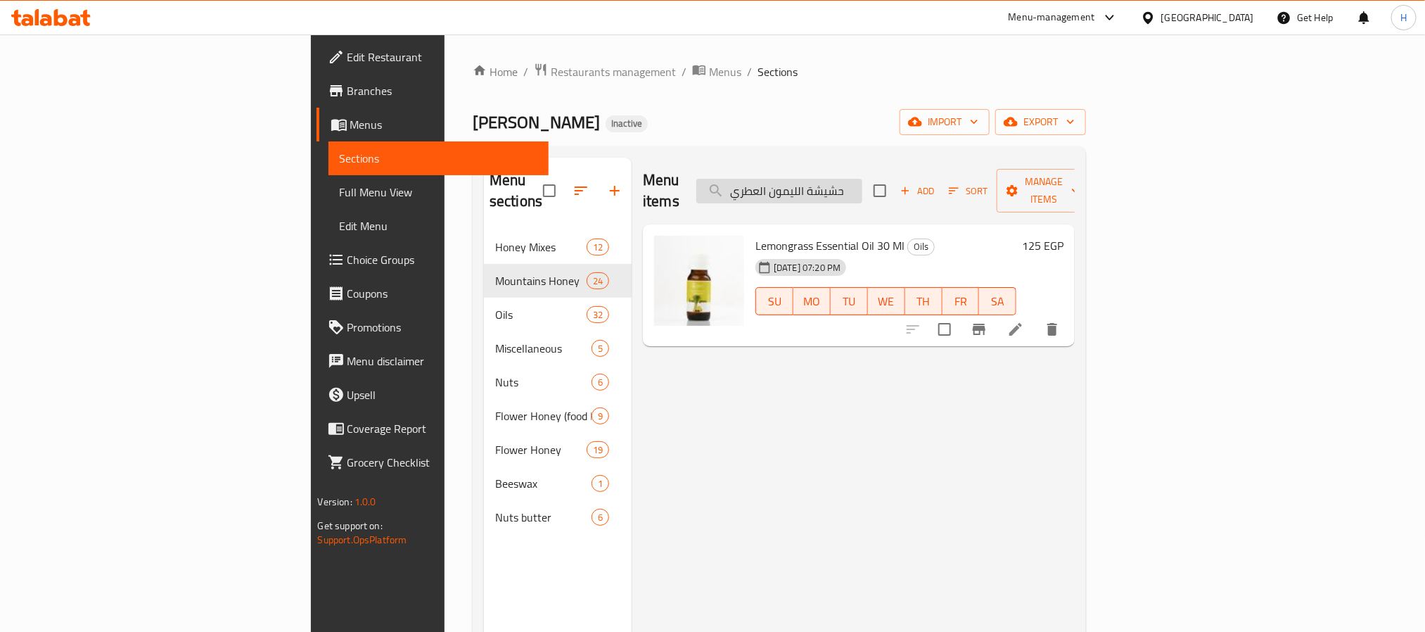
paste input "يت زيتون"
click at [863, 193] on input "[PERSON_NAME]" at bounding box center [779, 191] width 166 height 25
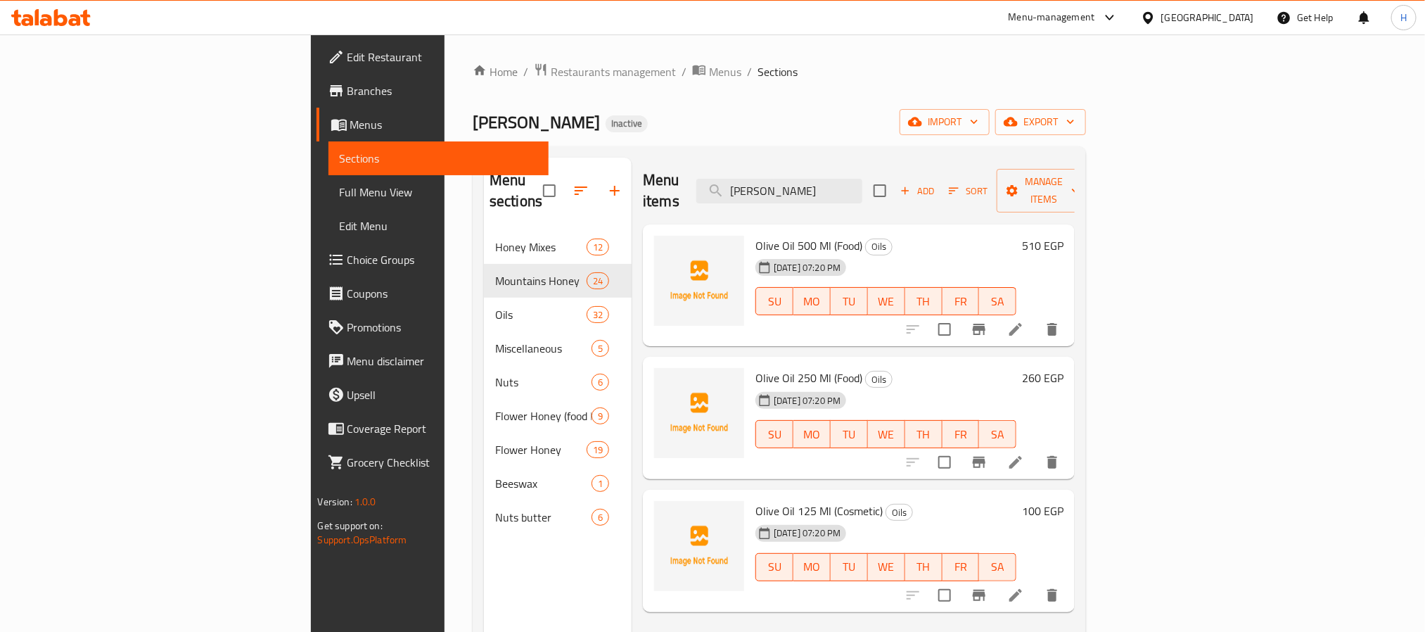
scroll to position [106, 0]
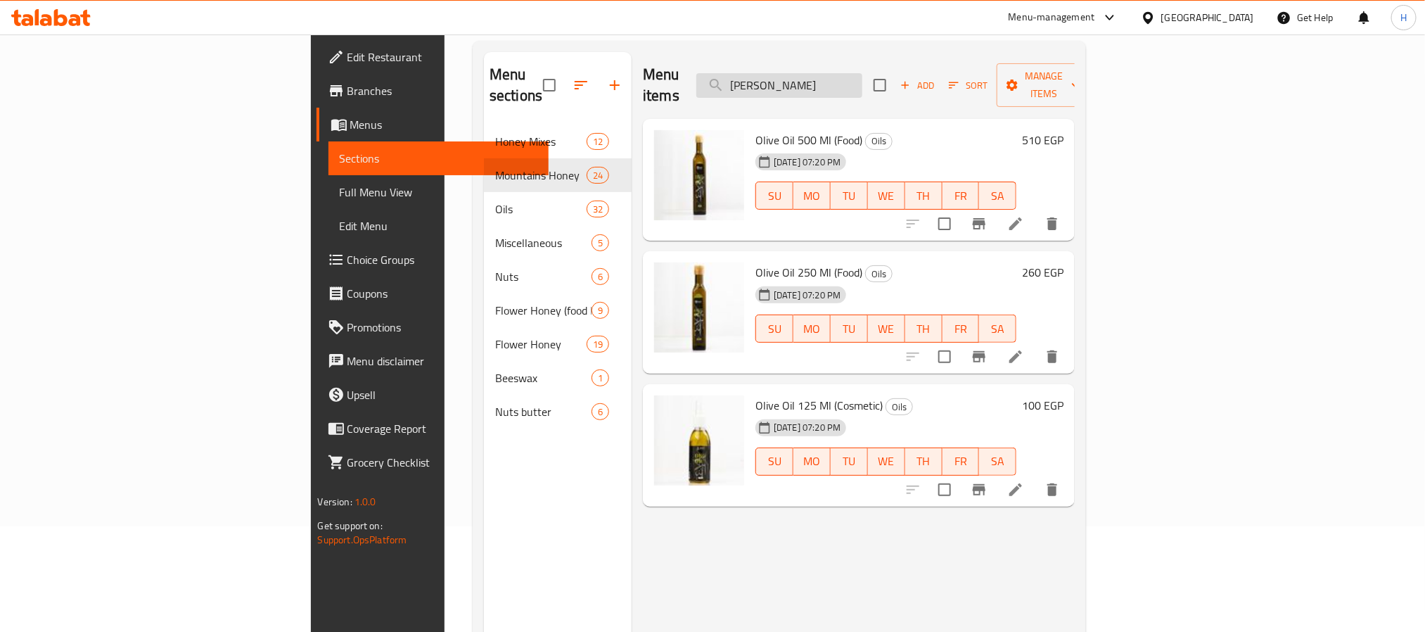
click at [863, 83] on input "[PERSON_NAME]" at bounding box center [779, 85] width 166 height 25
paste input "جرة الشاي العطري"
click at [863, 83] on input "شجرة الشاي العطري" at bounding box center [779, 85] width 166 height 25
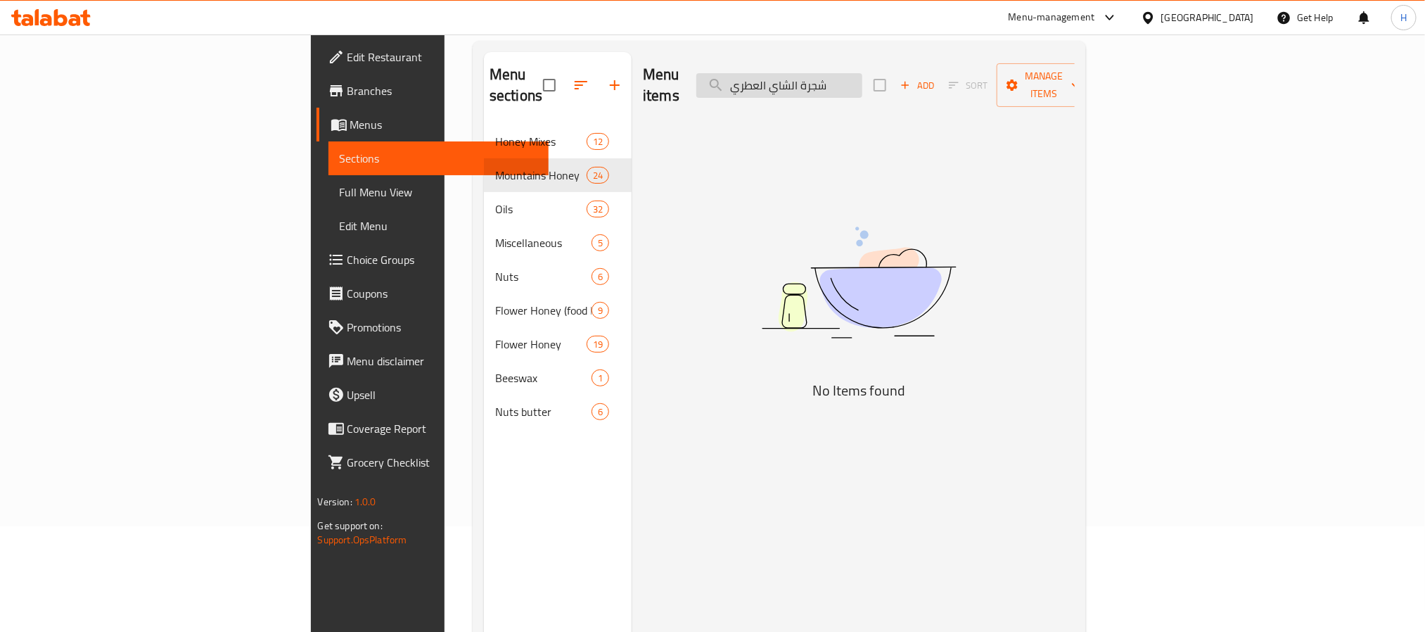
click at [863, 76] on input "شجرة الشاي العطري" at bounding box center [779, 85] width 166 height 25
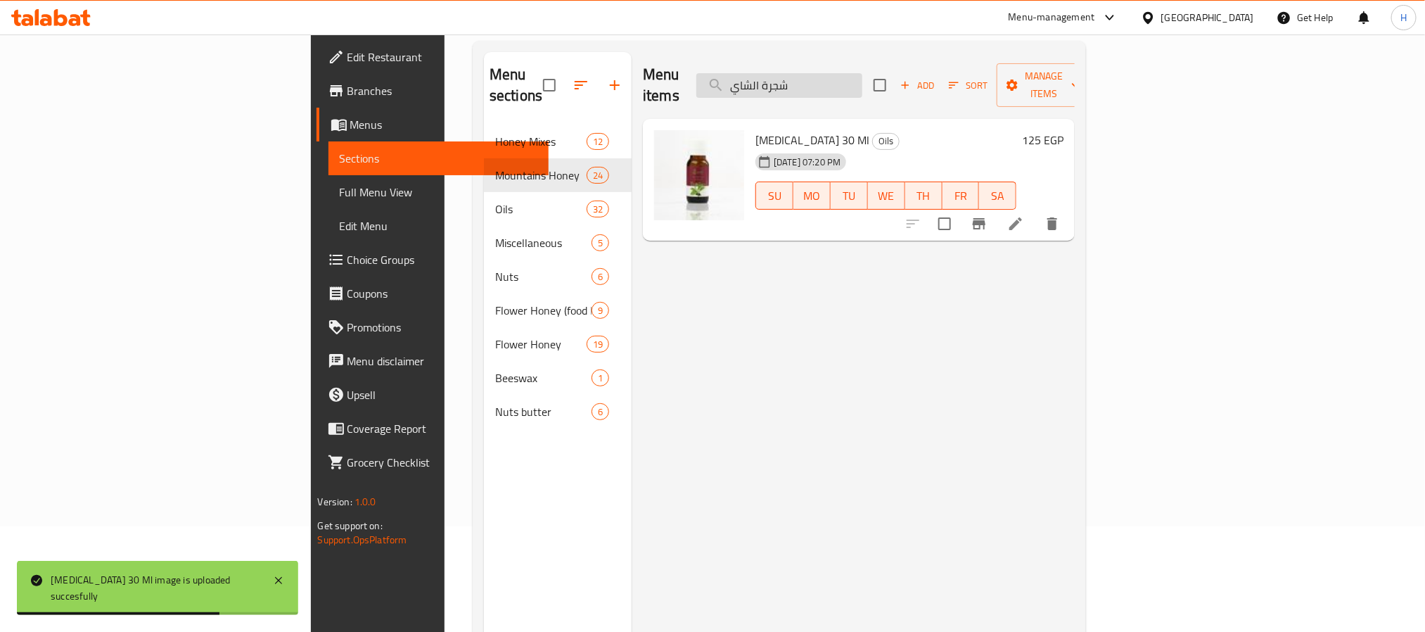
click at [863, 77] on input "شجرة الشاي" at bounding box center [779, 85] width 166 height 25
paste input "لأثل الجبل"
click at [863, 77] on input "الأثل الجبلي" at bounding box center [779, 85] width 166 height 25
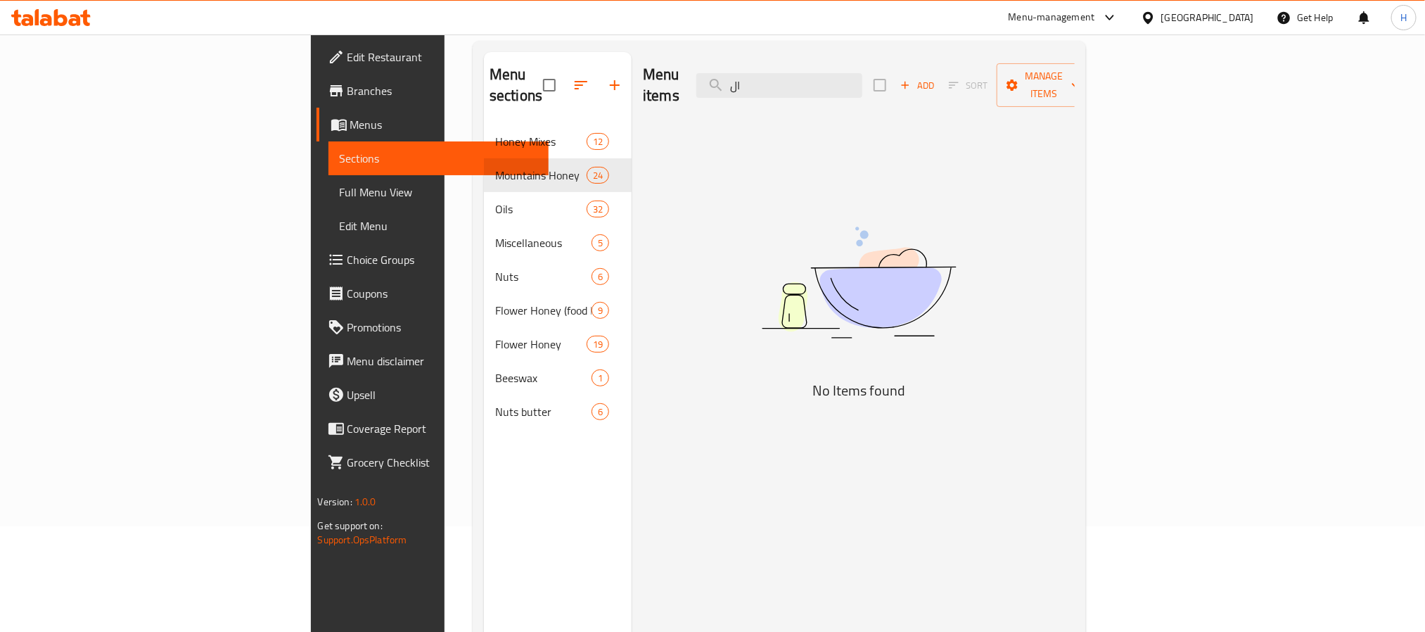
type input "ا"
type input "H"
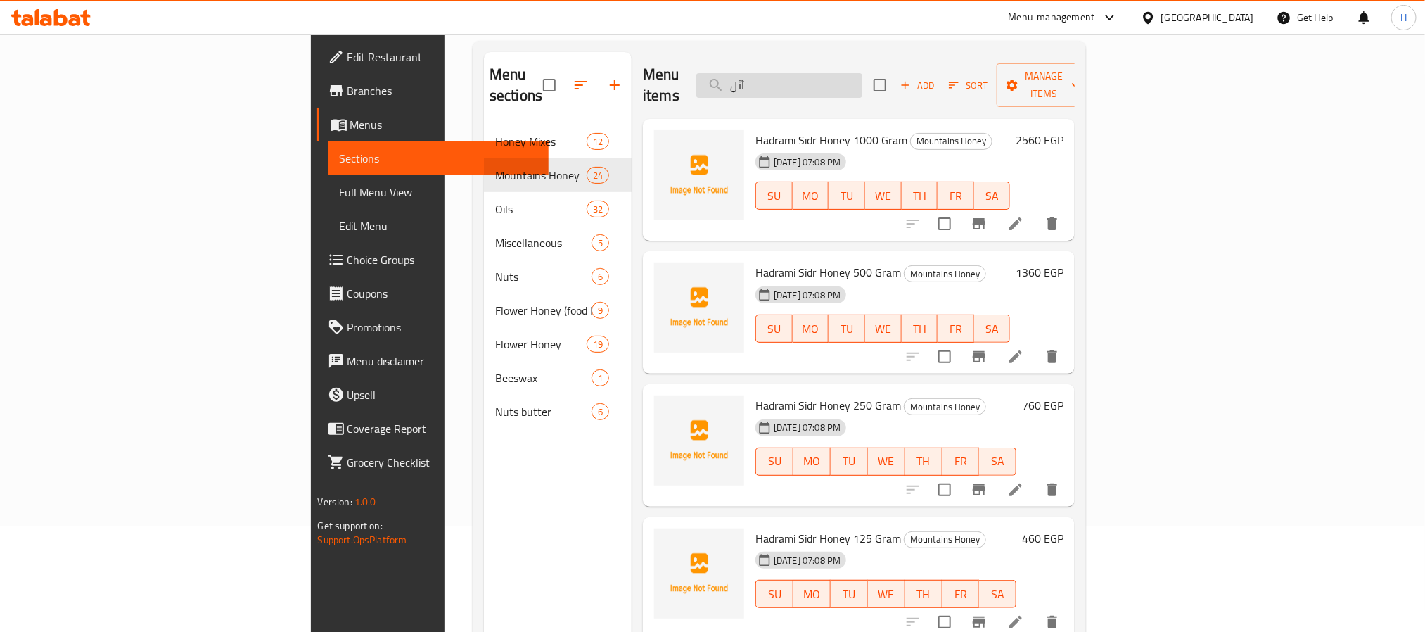
click at [863, 87] on input "أثل" at bounding box center [779, 85] width 166 height 25
click at [863, 77] on input "أثل" at bounding box center [779, 85] width 166 height 25
type input "أ"
click at [863, 80] on input "أثل" at bounding box center [779, 85] width 166 height 25
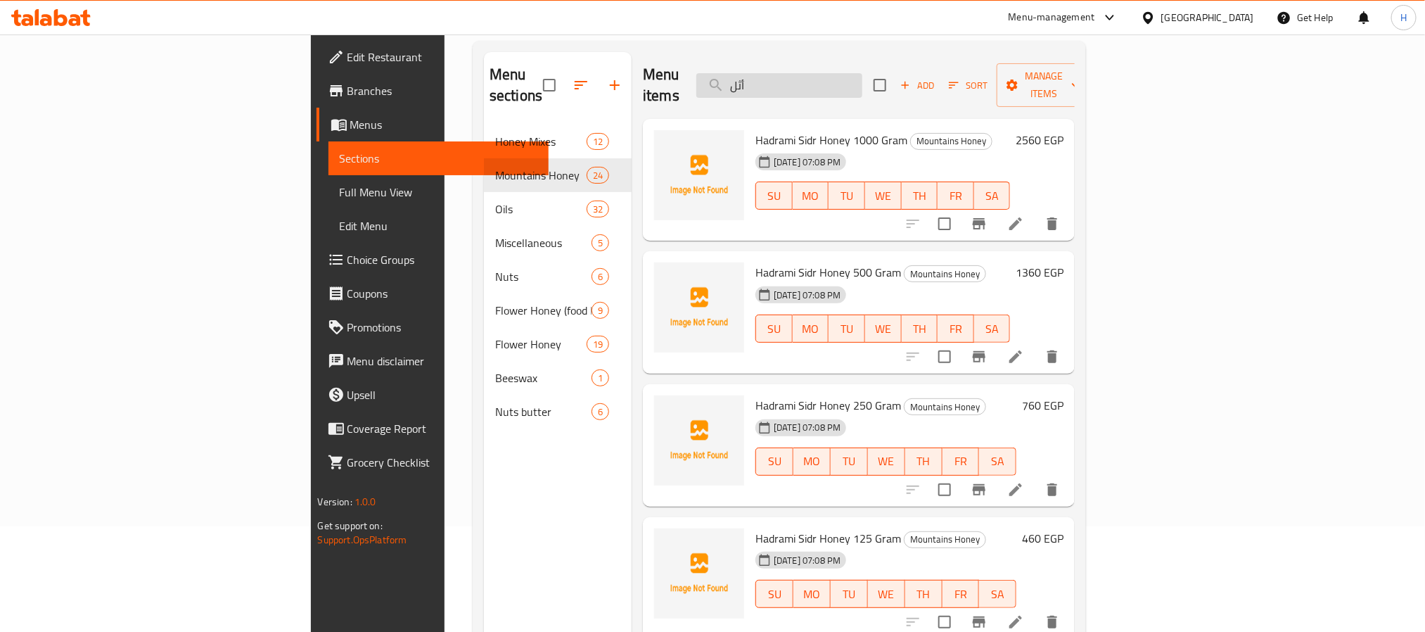
click at [863, 80] on input "أثل" at bounding box center [779, 85] width 166 height 25
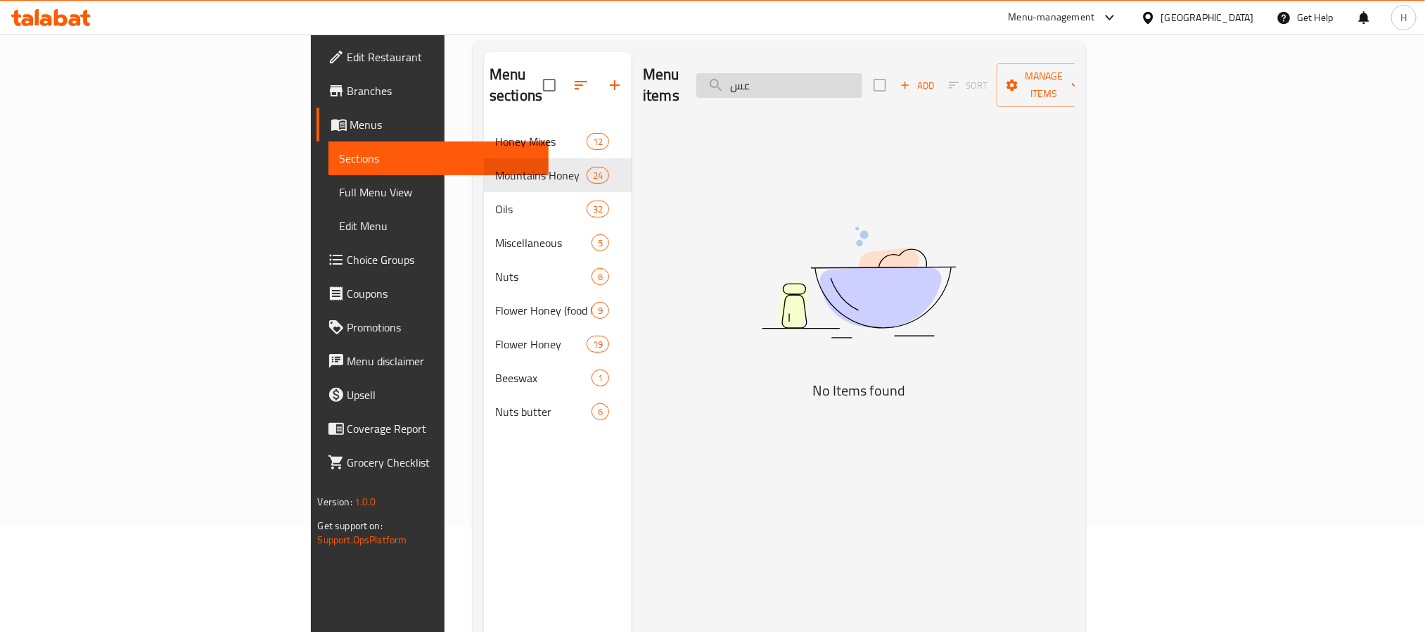
type input "ع"
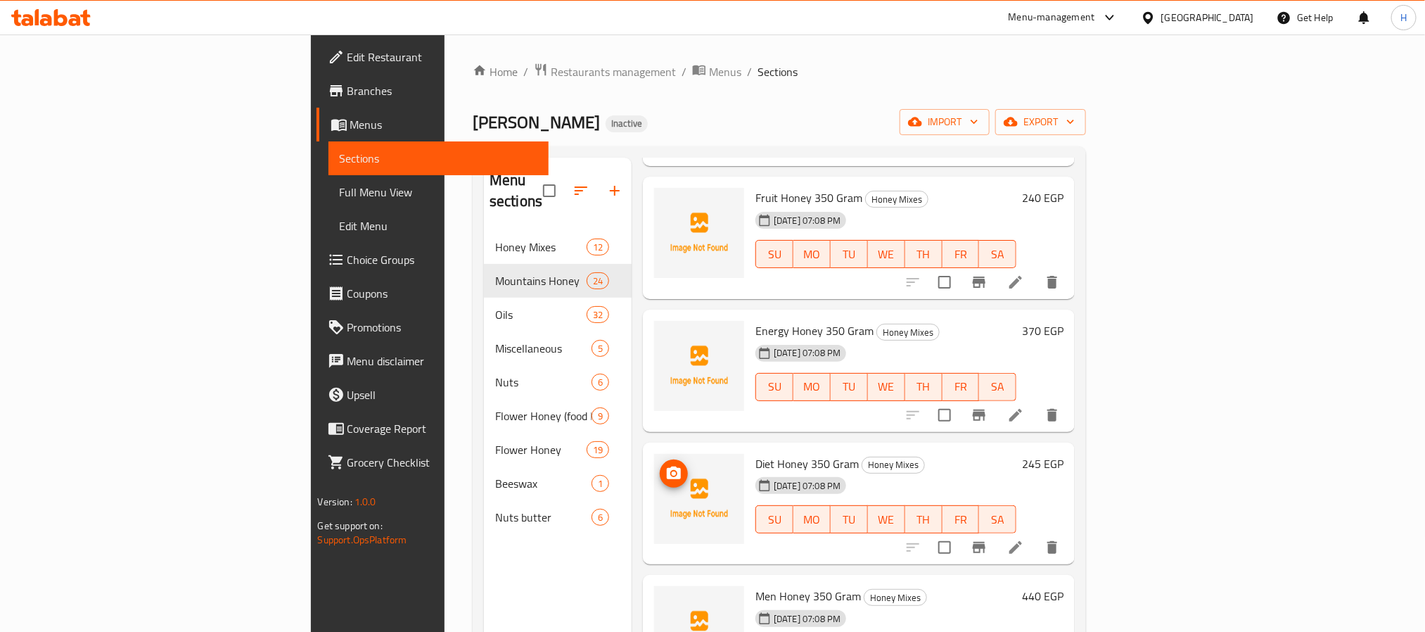
scroll to position [0, 0]
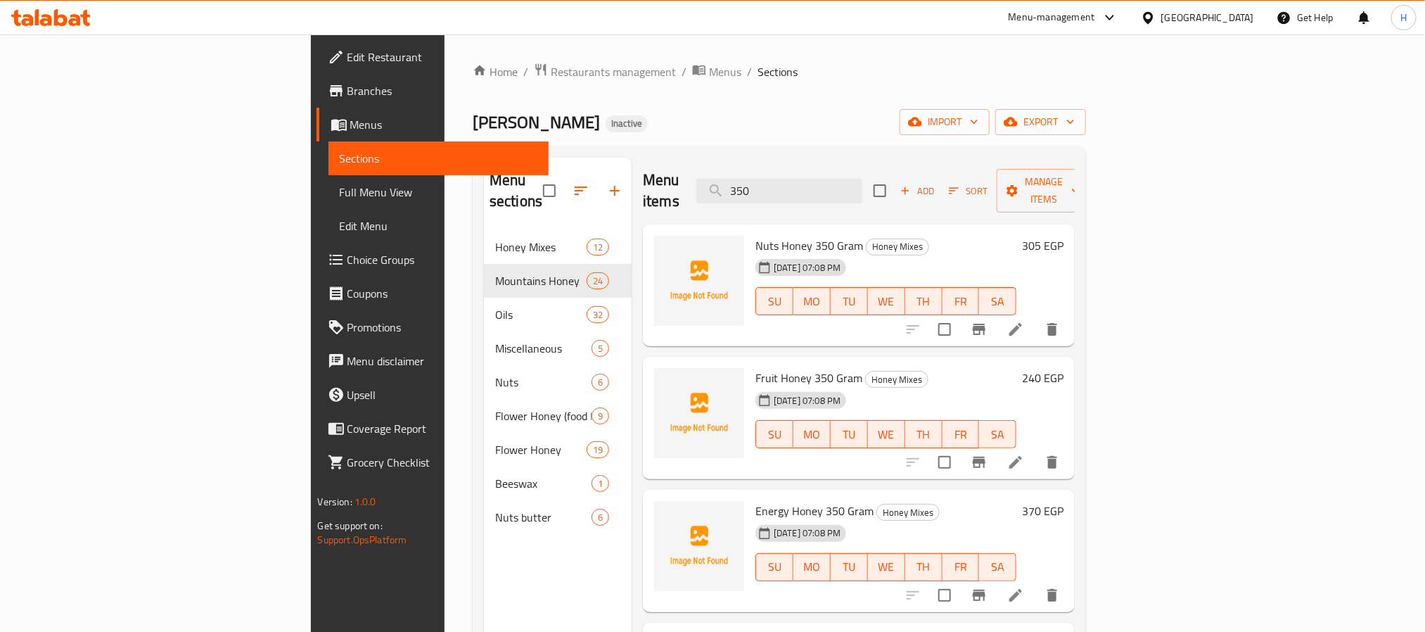
click at [844, 163] on div "Menu items 350 Add Sort Manage items" at bounding box center [859, 191] width 432 height 67
click at [840, 179] on input "350" at bounding box center [779, 191] width 166 height 25
paste input "الأكاسيا"
type input "الأكاسيا"
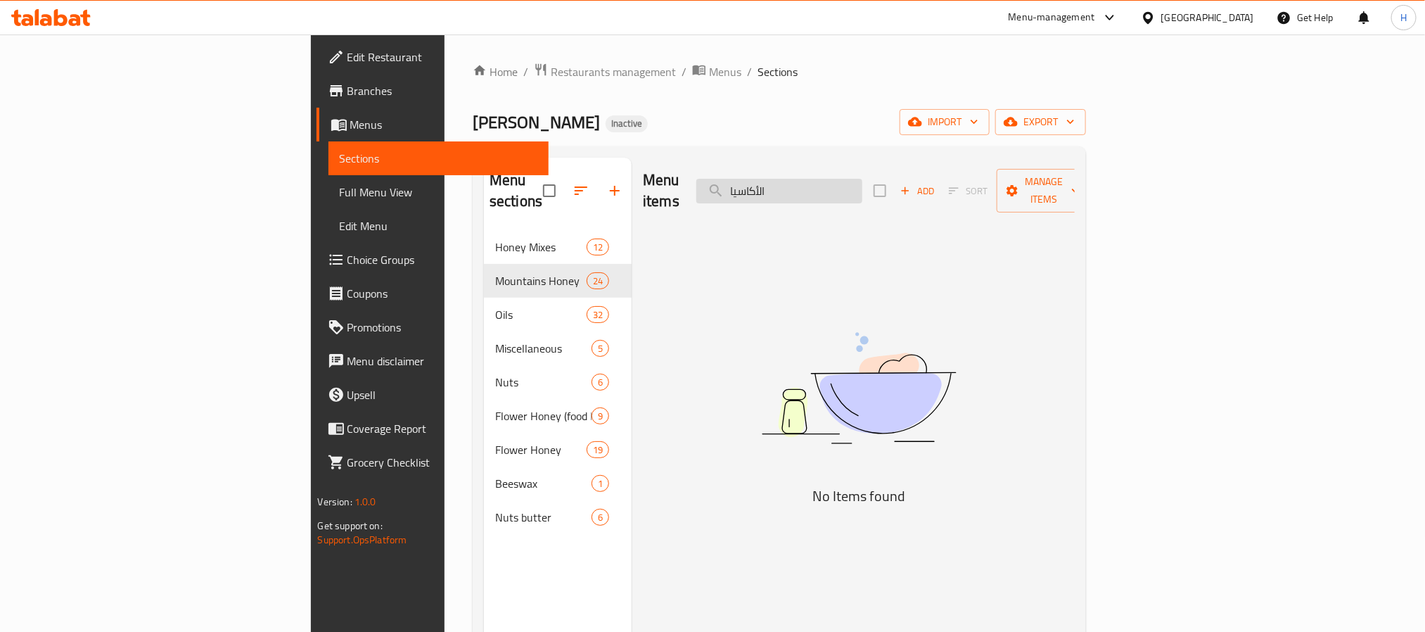
drag, startPoint x: 872, startPoint y: 186, endPoint x: 868, endPoint y: 177, distance: 9.4
click at [863, 179] on input "الأكاسيا" at bounding box center [779, 191] width 166 height 25
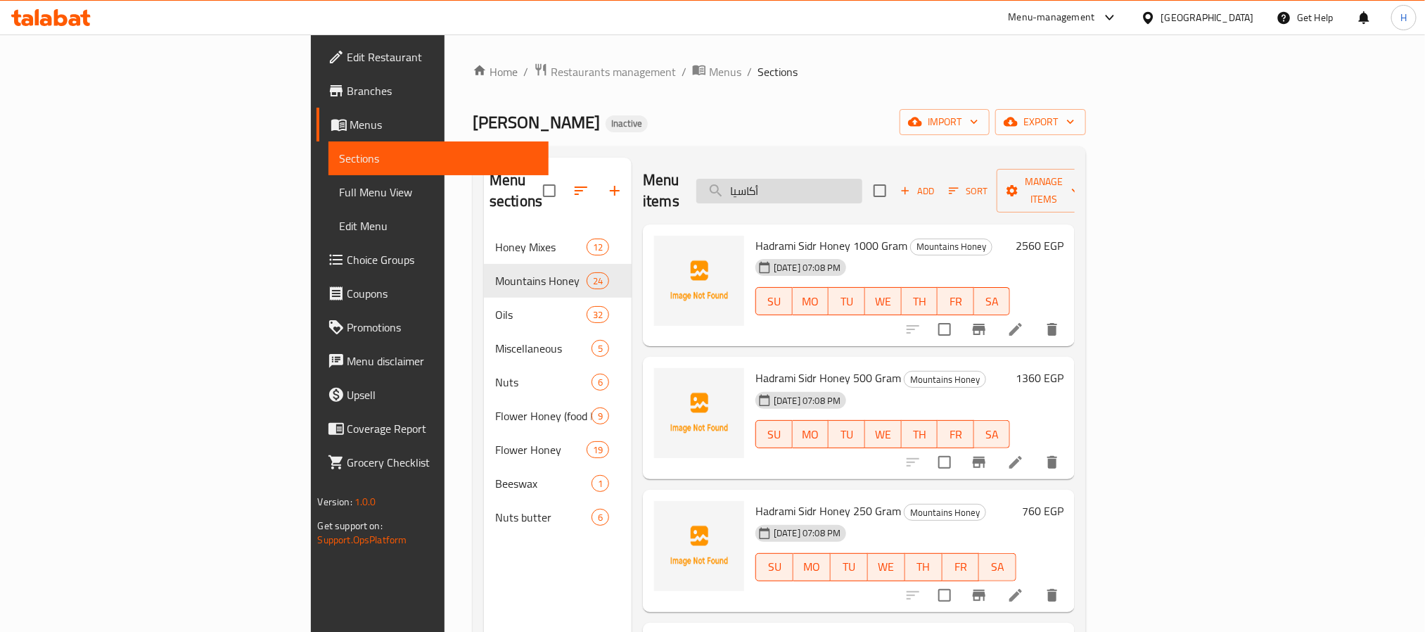
click at [863, 186] on input "أكاسيا" at bounding box center [779, 191] width 166 height 25
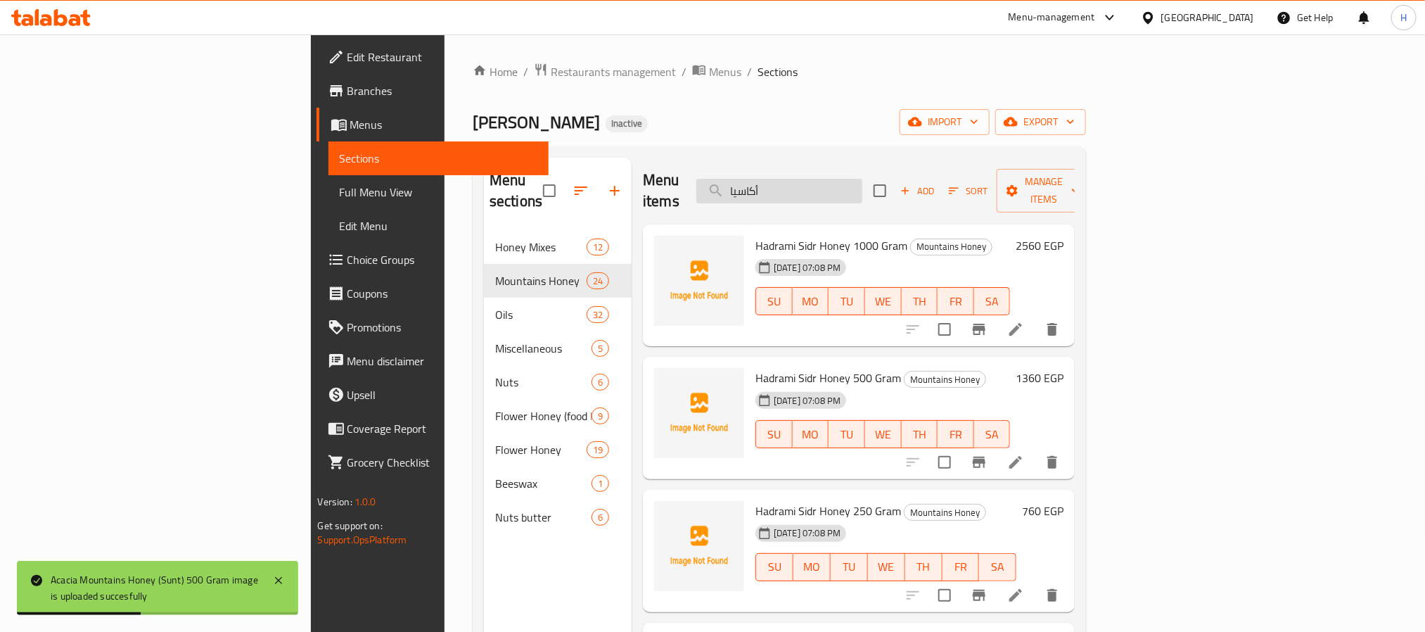
click at [863, 186] on input "أكاسيا" at bounding box center [779, 191] width 166 height 25
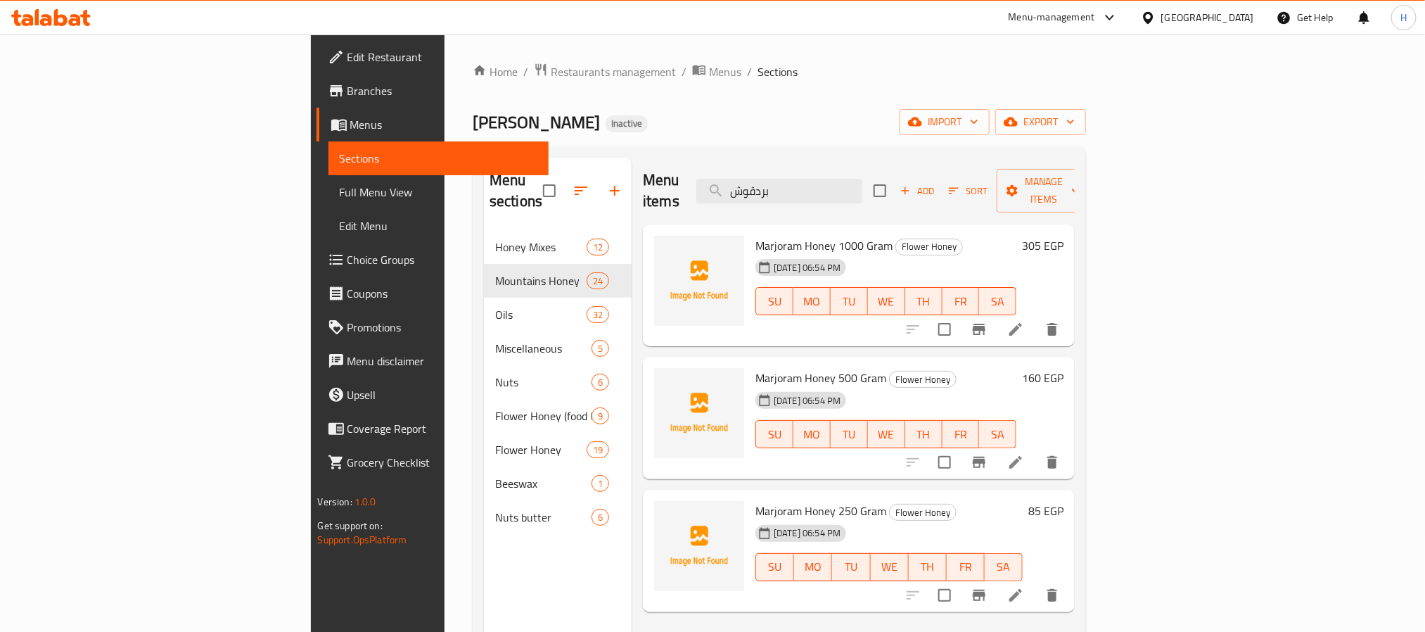
type input "بردقوش"
click at [1022, 589] on icon at bounding box center [1016, 595] width 13 height 13
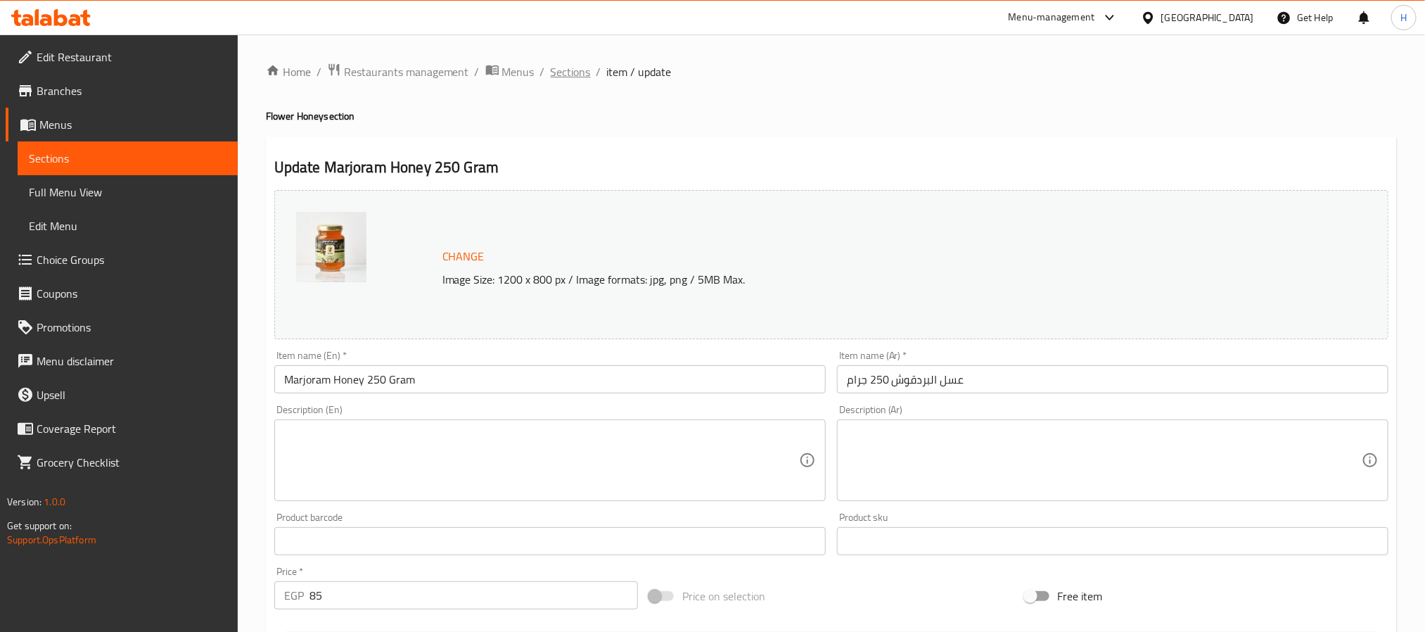
click at [564, 68] on span "Sections" at bounding box center [571, 71] width 40 height 17
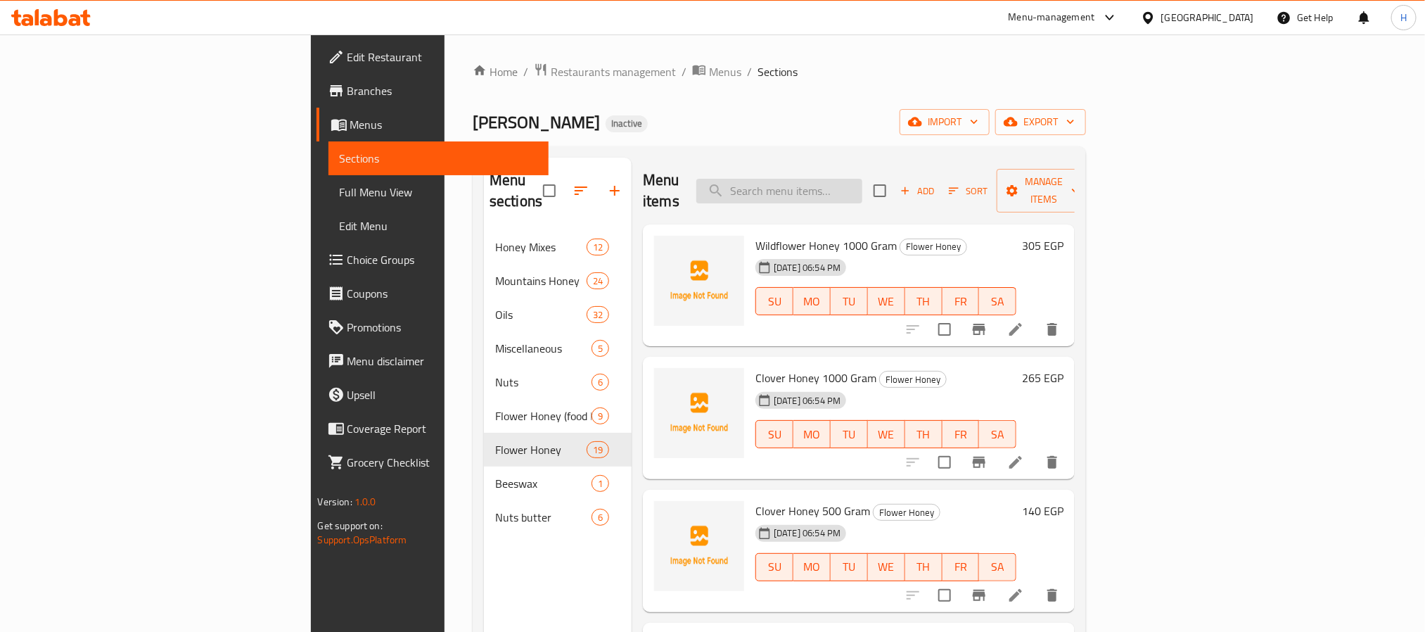
click at [863, 179] on input "search" at bounding box center [779, 191] width 166 height 25
click at [863, 184] on input "بردقو" at bounding box center [779, 191] width 166 height 25
paste input "يم"
click at [863, 184] on input "برسيم" at bounding box center [779, 191] width 166 height 25
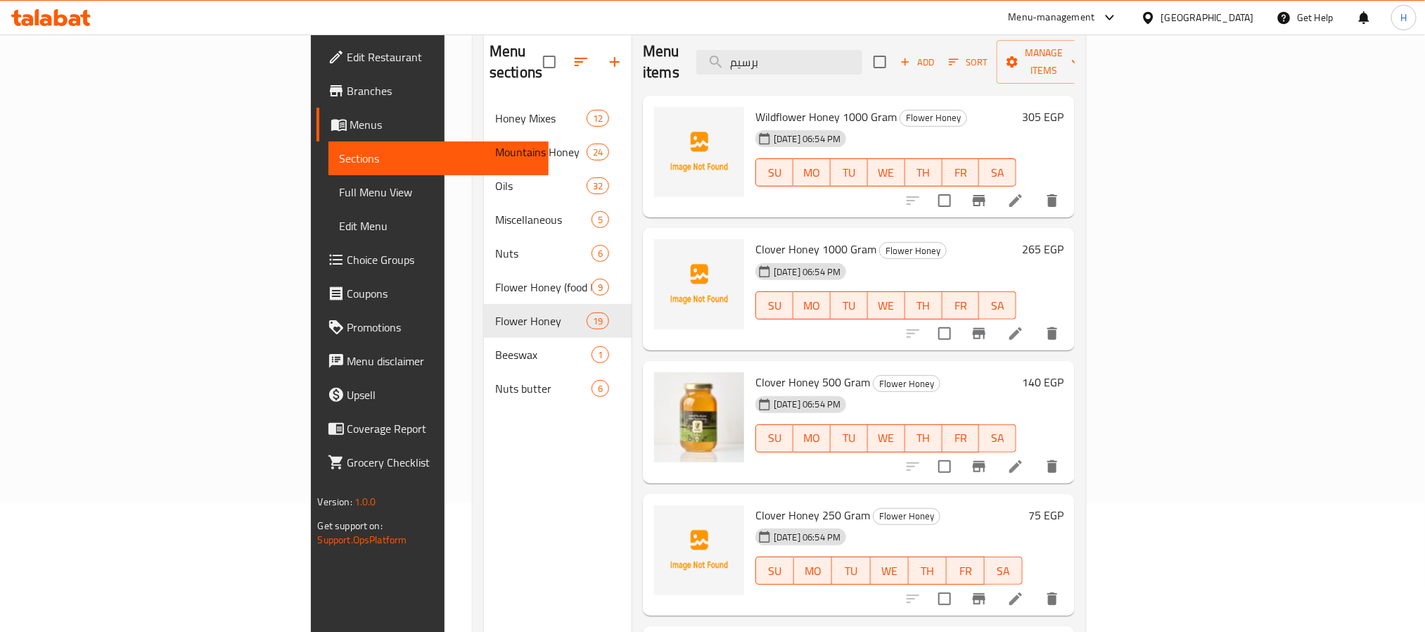
scroll to position [91, 0]
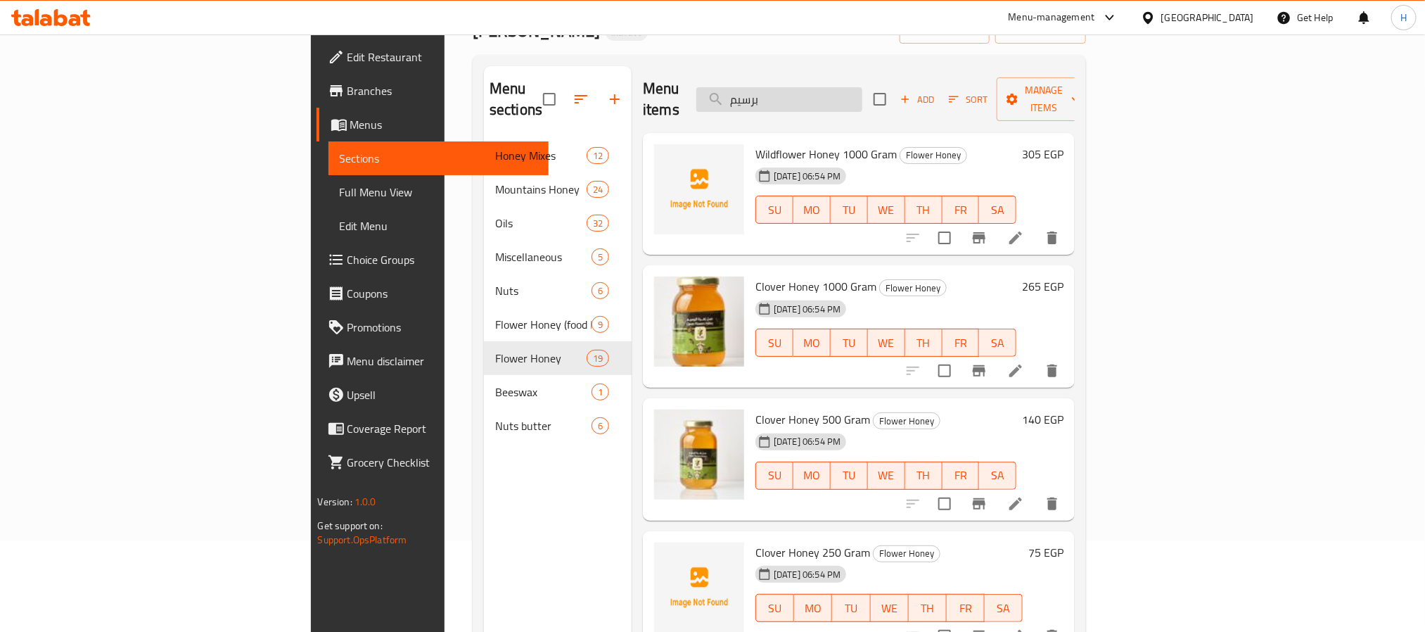
click at [863, 97] on input "برسيم" at bounding box center [779, 99] width 166 height 25
paste input "ايت"
click at [863, 97] on input "دايت" at bounding box center [779, 99] width 166 height 25
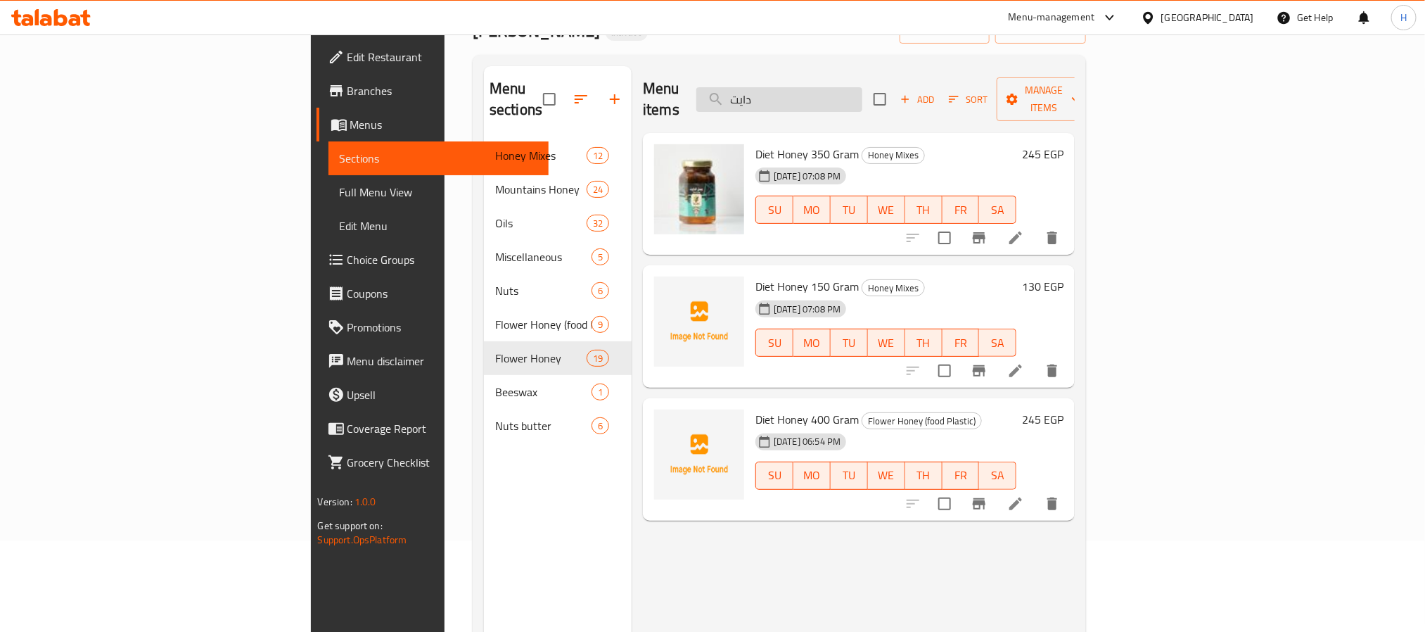
click at [863, 89] on input "دايت" at bounding box center [779, 99] width 166 height 25
type input "’"
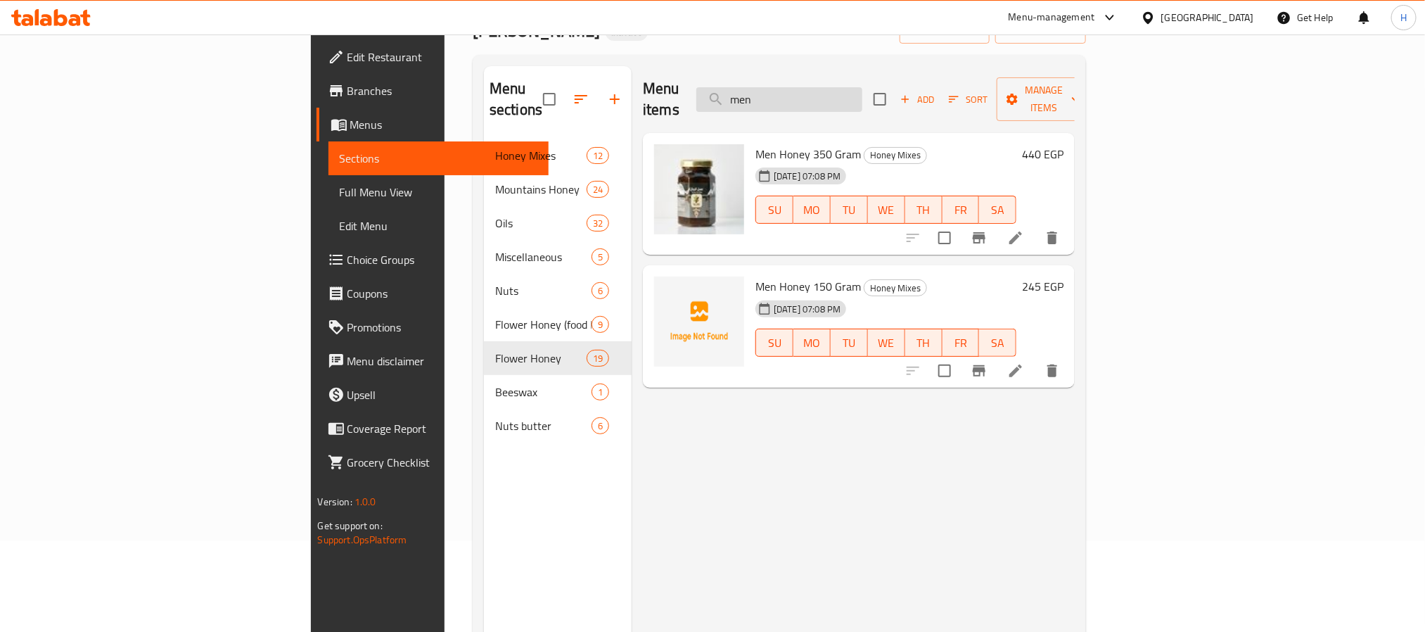
click at [863, 91] on input "men" at bounding box center [779, 99] width 166 height 25
paste input "الرجال"
click at [863, 91] on input "الرجال" at bounding box center [779, 99] width 166 height 25
type input "الرجال"
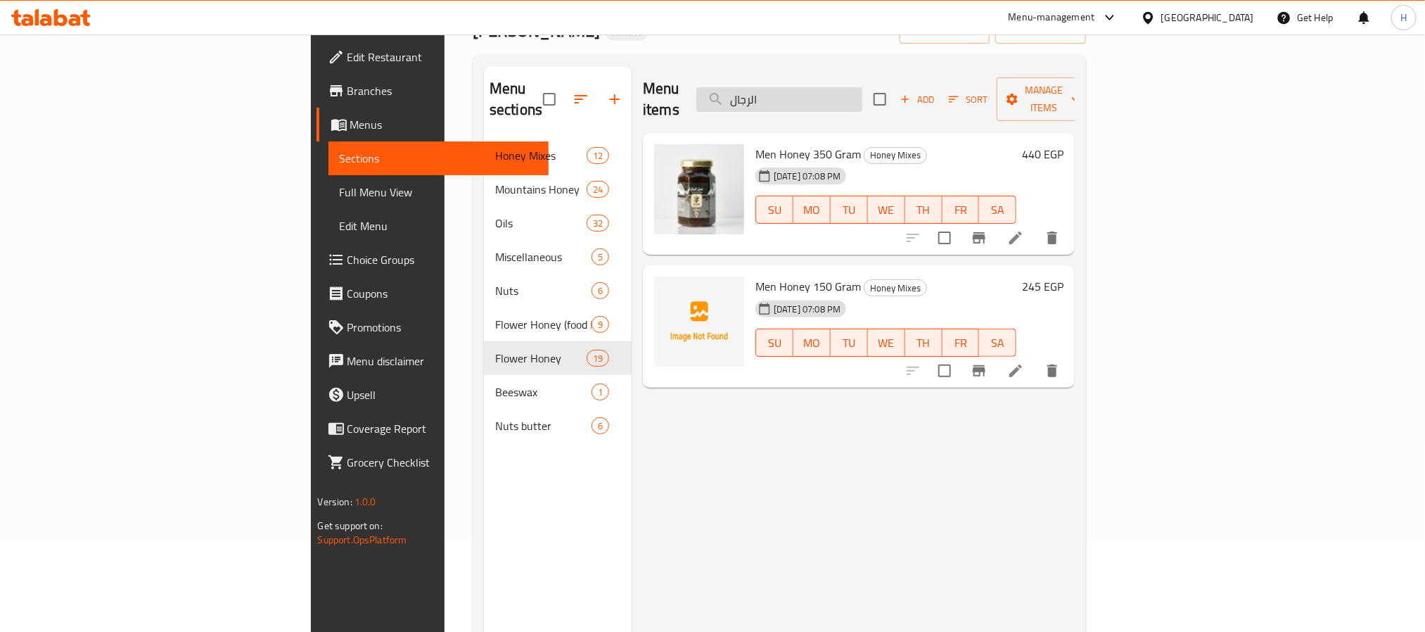
click at [863, 87] on input "الرجال" at bounding box center [779, 99] width 166 height 25
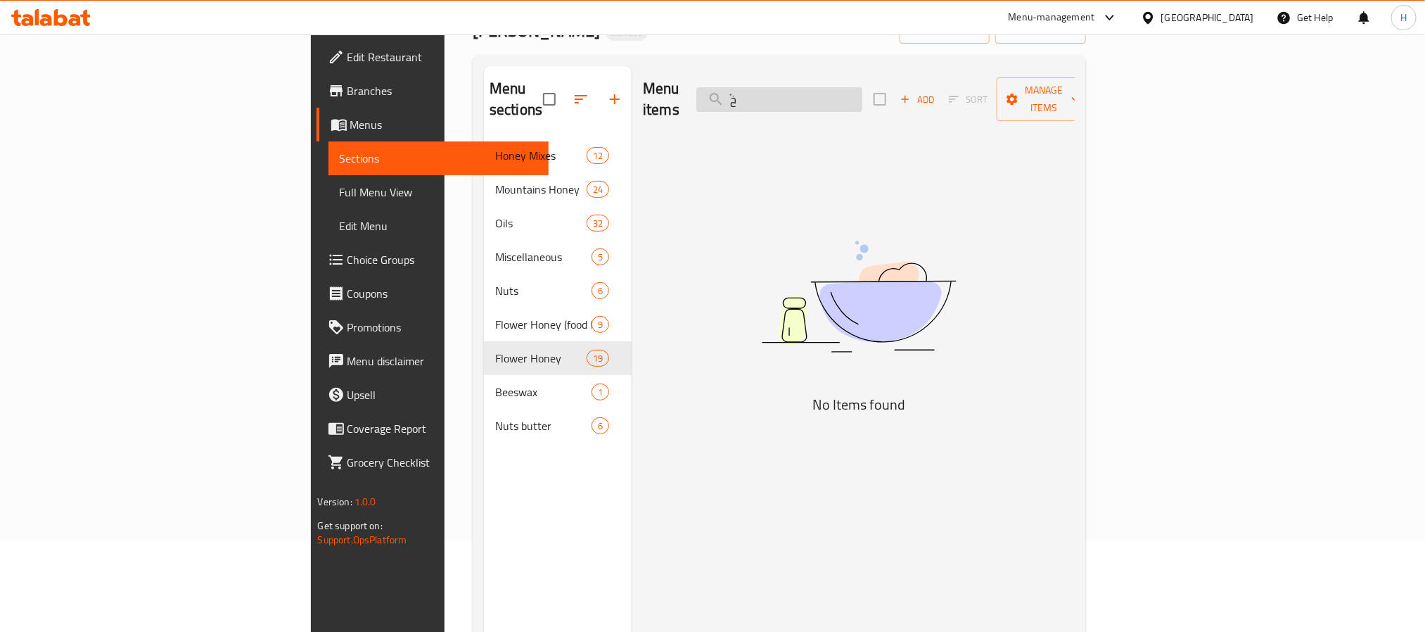
type input "ً"
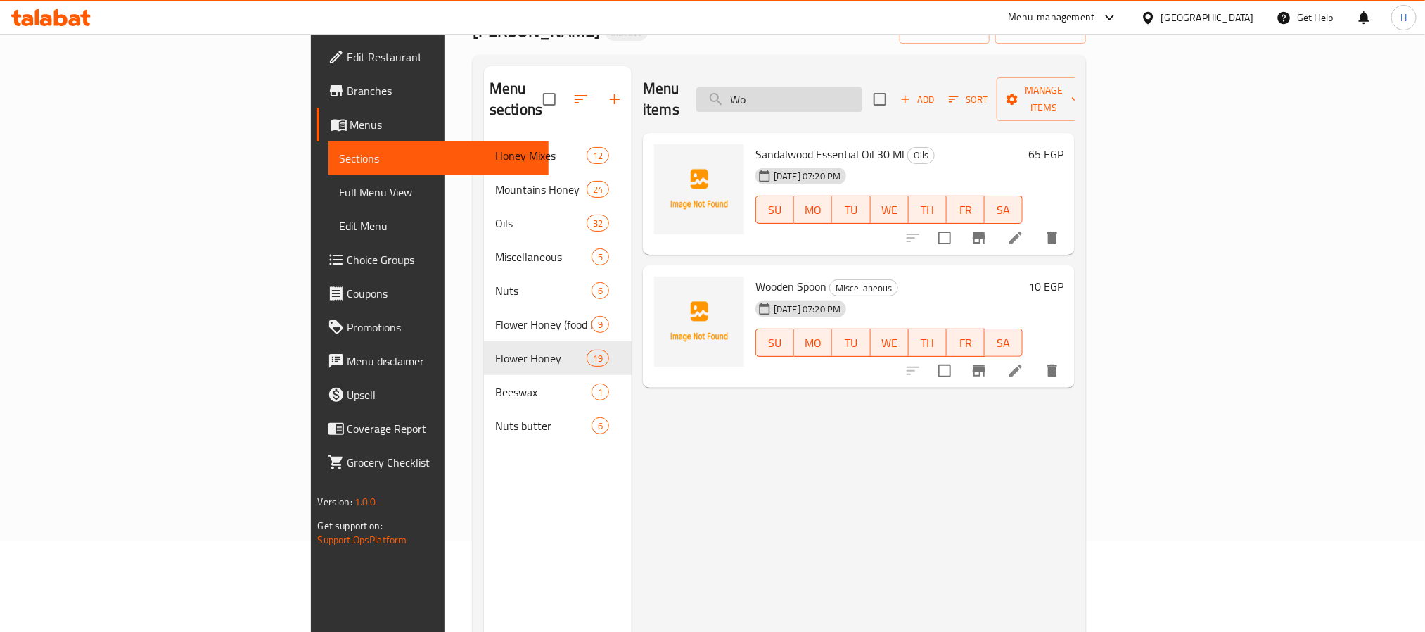
type input "W"
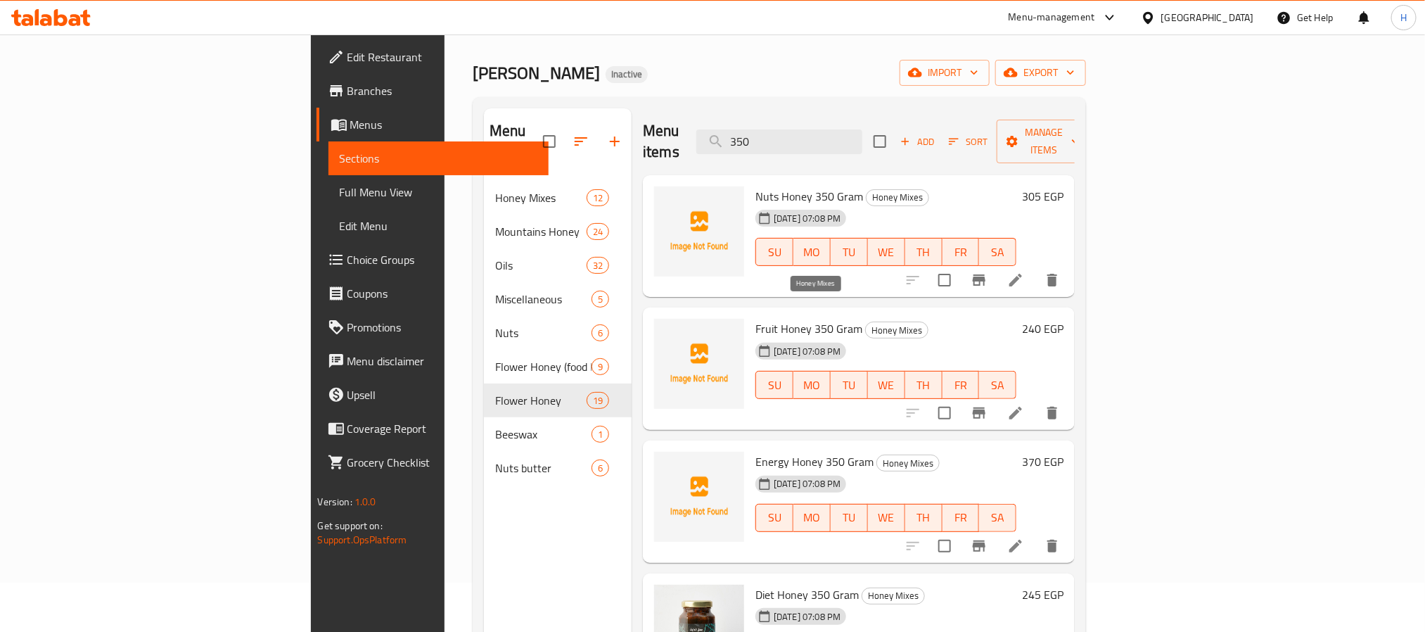
scroll to position [0, 0]
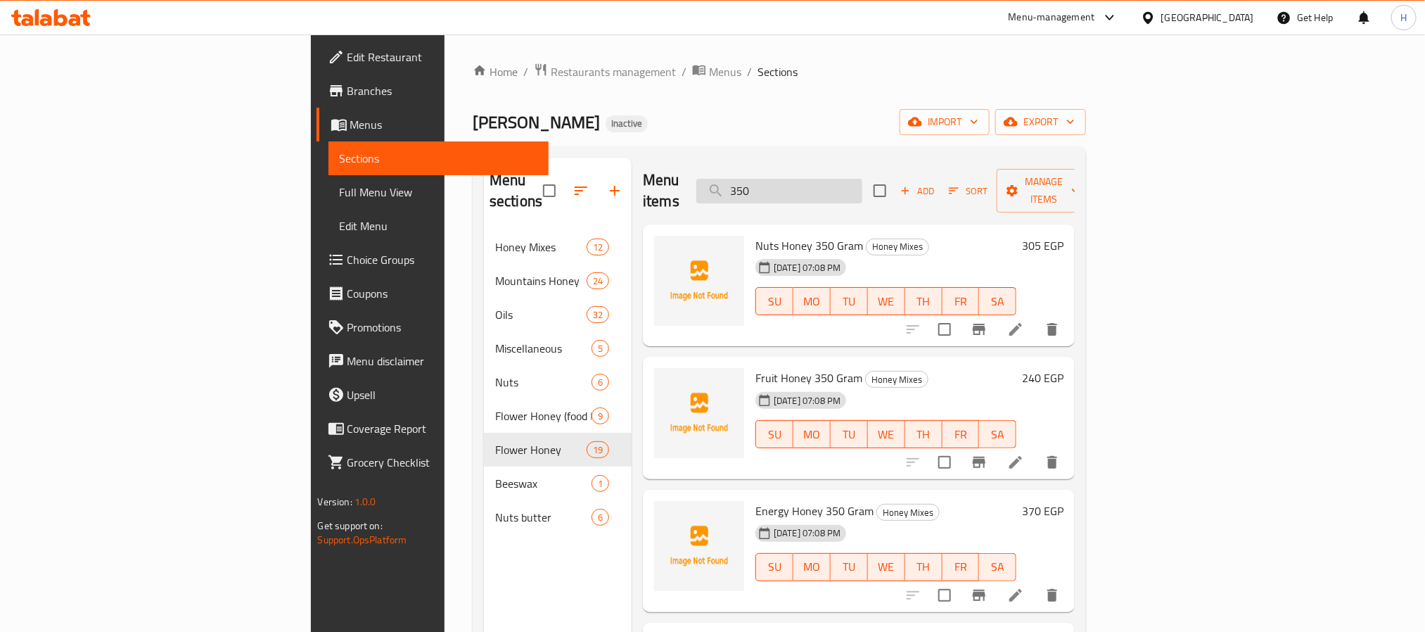
click at [863, 179] on input "350" at bounding box center [779, 191] width 166 height 25
paste input "شمر البري"
click at [863, 179] on input "شمر البري" at bounding box center [779, 191] width 166 height 25
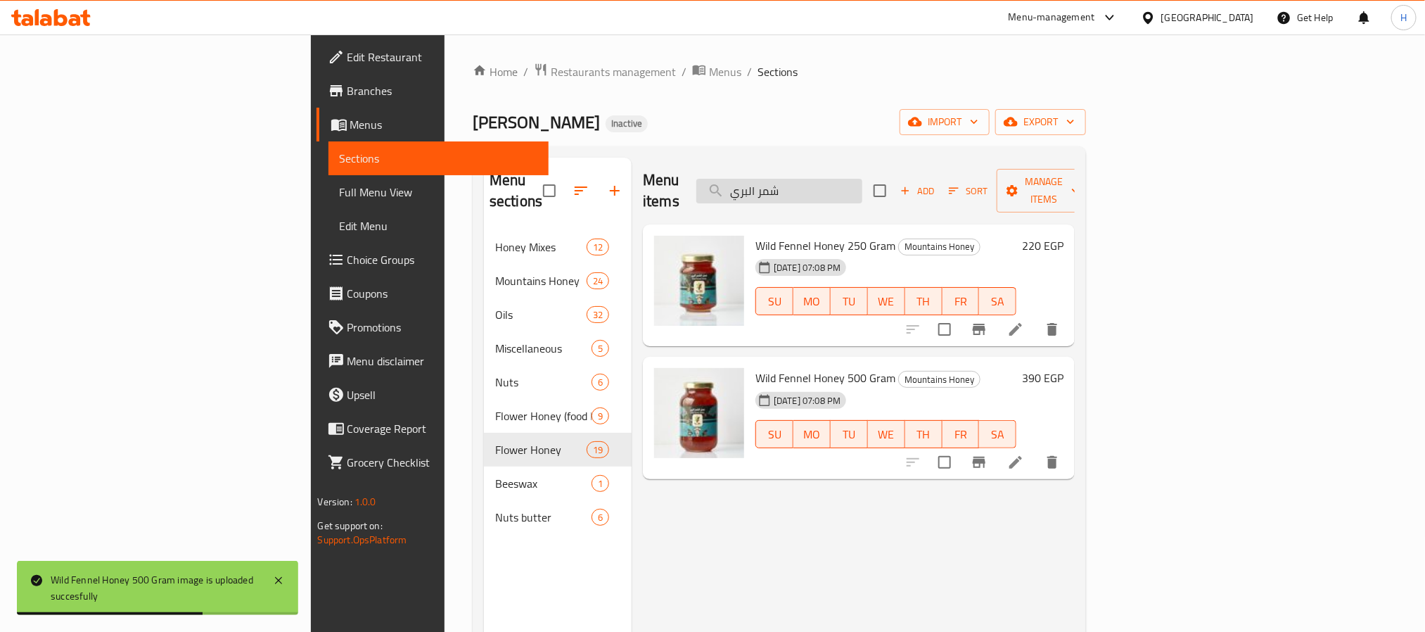
click at [863, 182] on input "شمر البري" at bounding box center [779, 191] width 166 height 25
paste input "اقة"
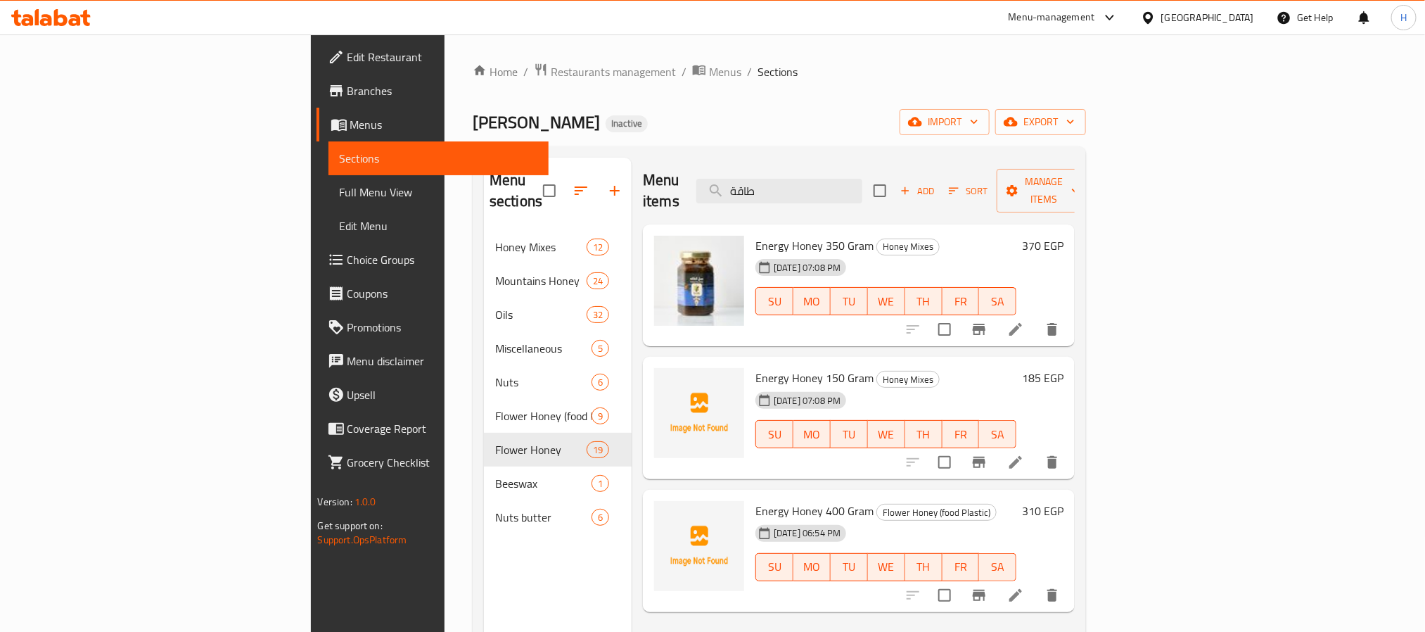
click at [920, 197] on div "Menu items طاقة Add Sort Manage items" at bounding box center [859, 191] width 432 height 67
click at [863, 188] on input "طاقة" at bounding box center [779, 191] width 166 height 25
paste input "فواكه"
click at [863, 188] on input "طاقة" at bounding box center [779, 191] width 166 height 25
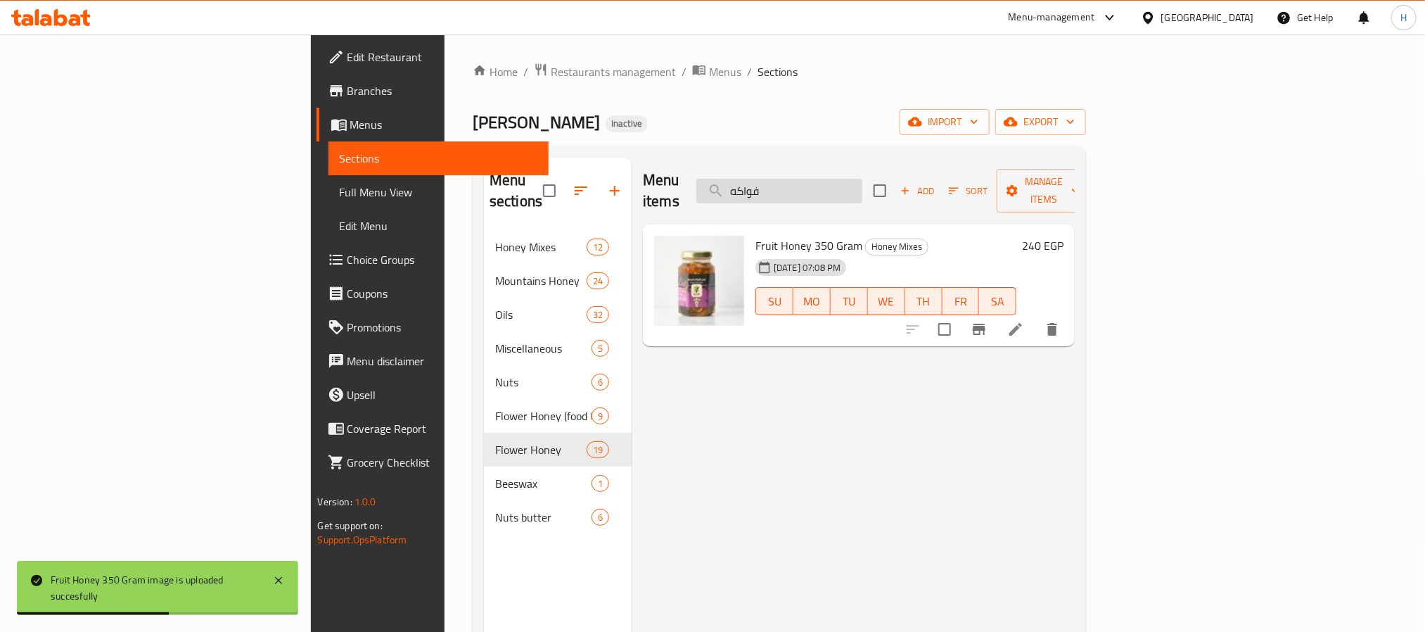
click at [855, 184] on input "فواكه" at bounding box center [779, 191] width 166 height 25
paste input "كسرات"
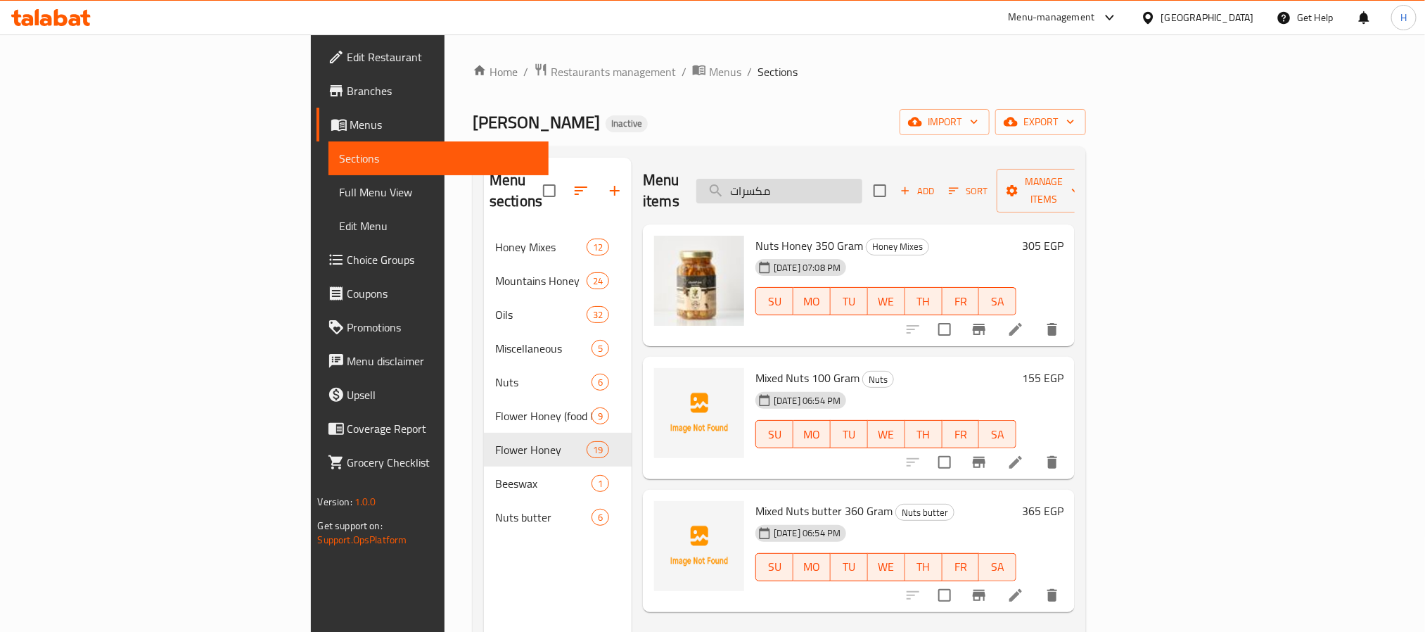
click at [863, 182] on input "مكسرات" at bounding box center [779, 191] width 166 height 25
paste input "الح"
click at [863, 182] on input "موالح" at bounding box center [779, 191] width 166 height 25
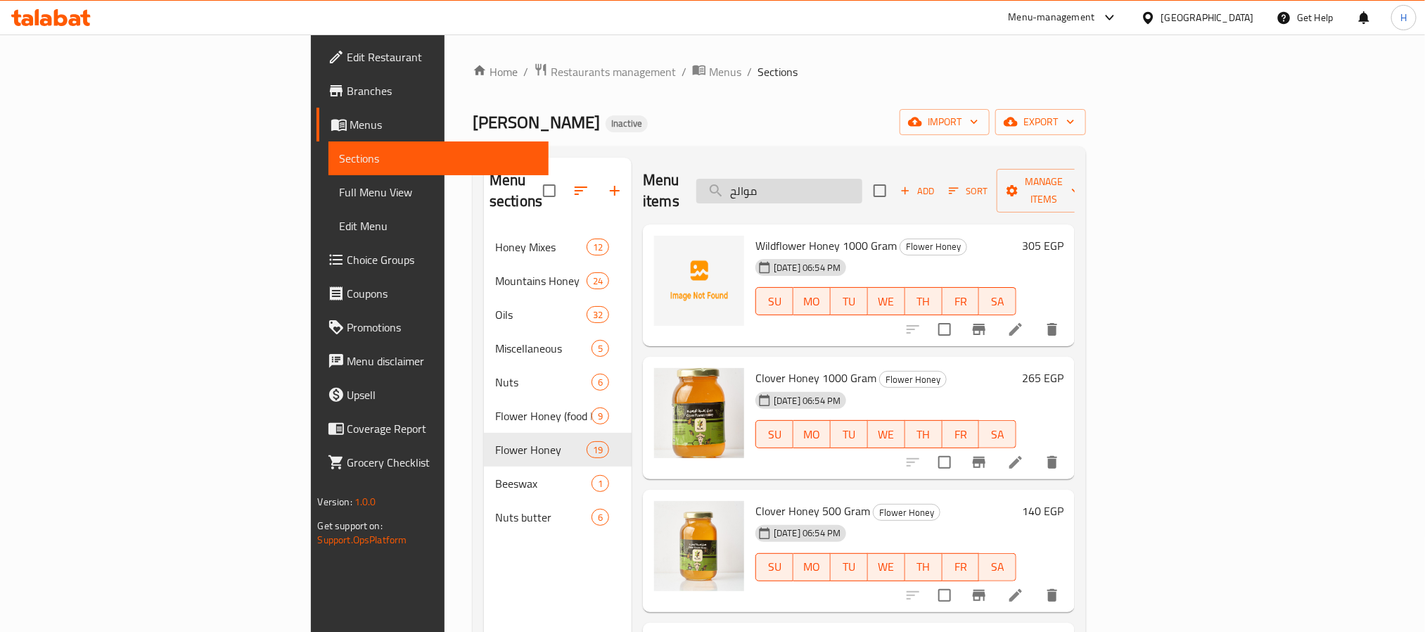
click at [863, 180] on input "موالح" at bounding box center [779, 191] width 166 height 25
click at [863, 193] on input "موالح" at bounding box center [779, 191] width 166 height 25
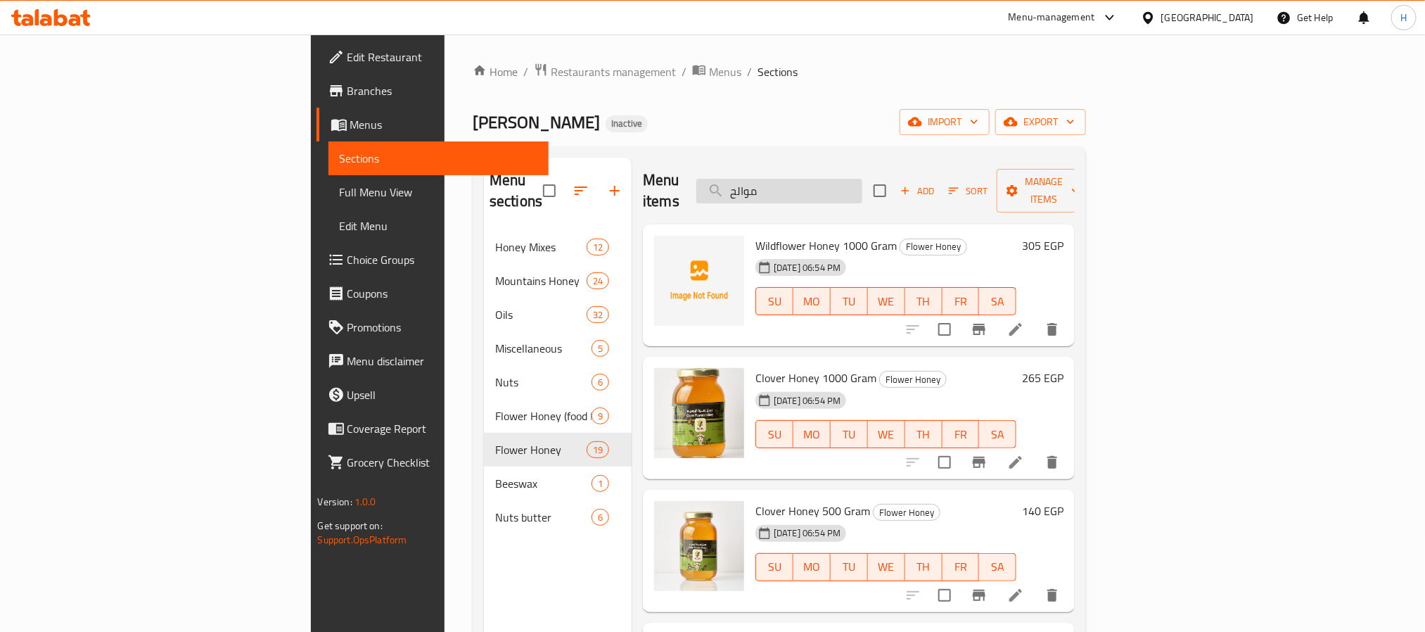
paste input "ينجا"
click at [863, 193] on input "مورينجا" at bounding box center [779, 191] width 166 height 25
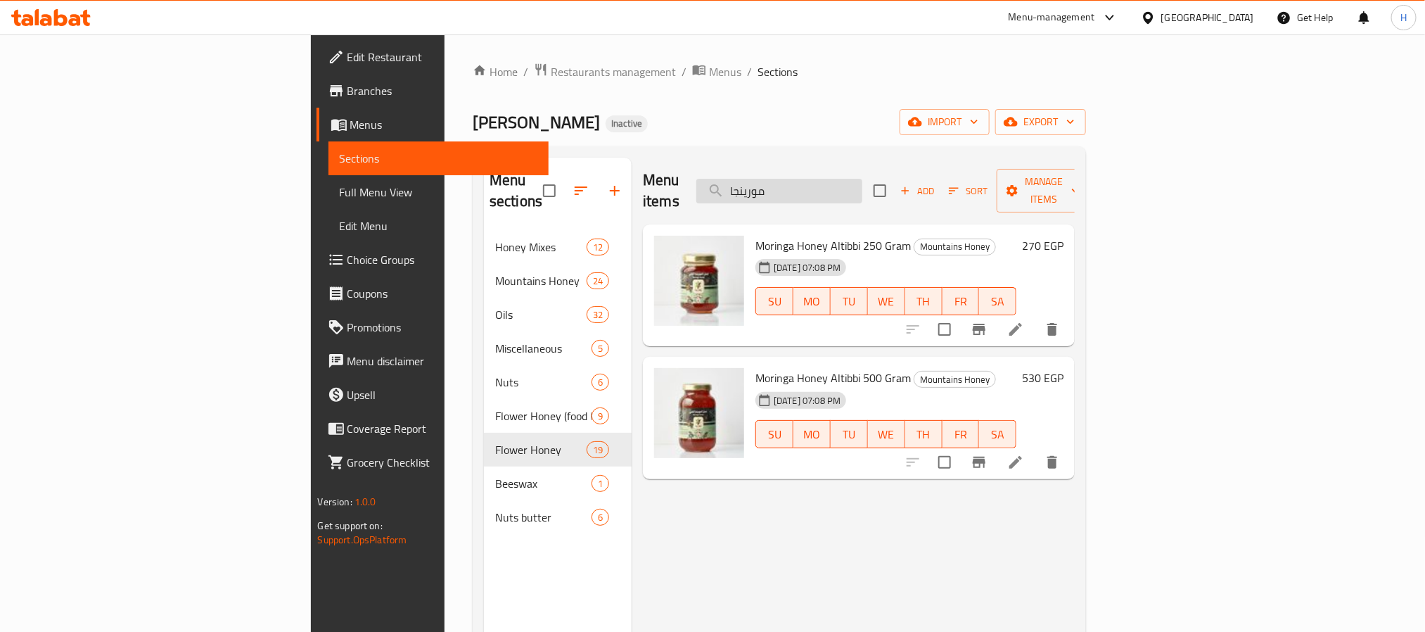
click at [863, 186] on input "مورينجا" at bounding box center [779, 191] width 166 height 25
paste input "نسون"
click at [863, 186] on input "ينسون" at bounding box center [779, 191] width 166 height 25
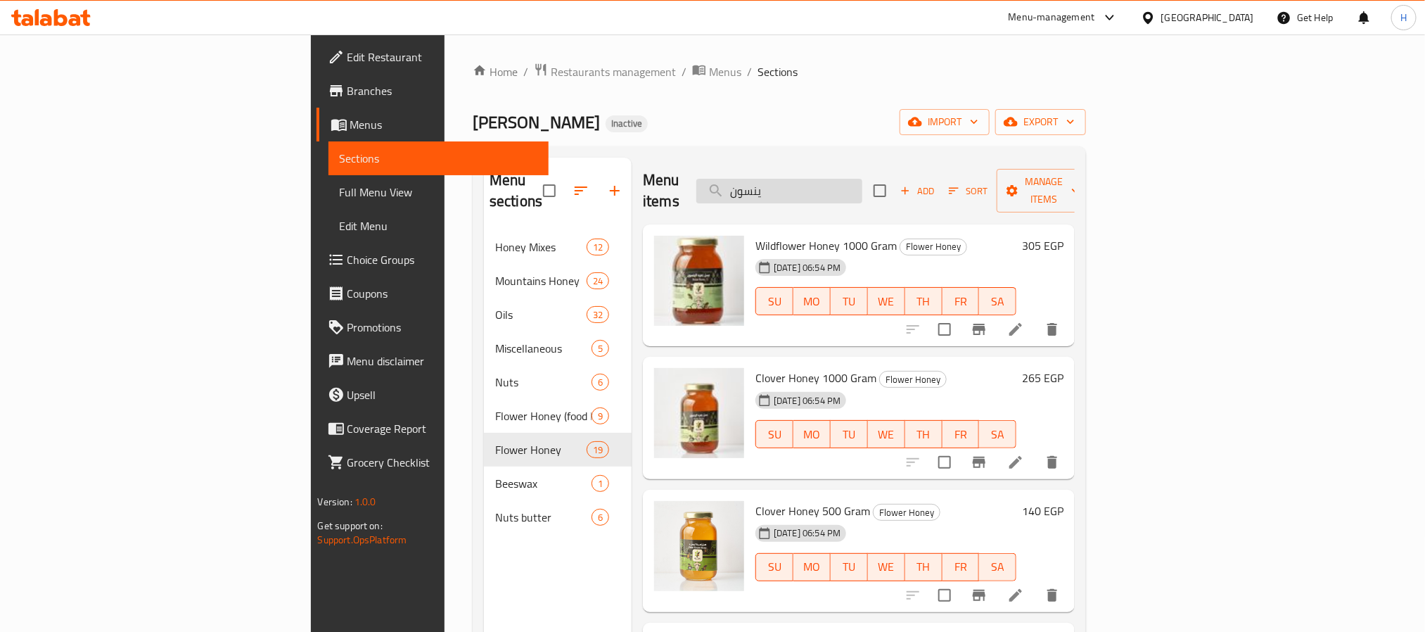
click at [836, 180] on input "ينسون" at bounding box center [779, 191] width 166 height 25
paste input "برسيم"
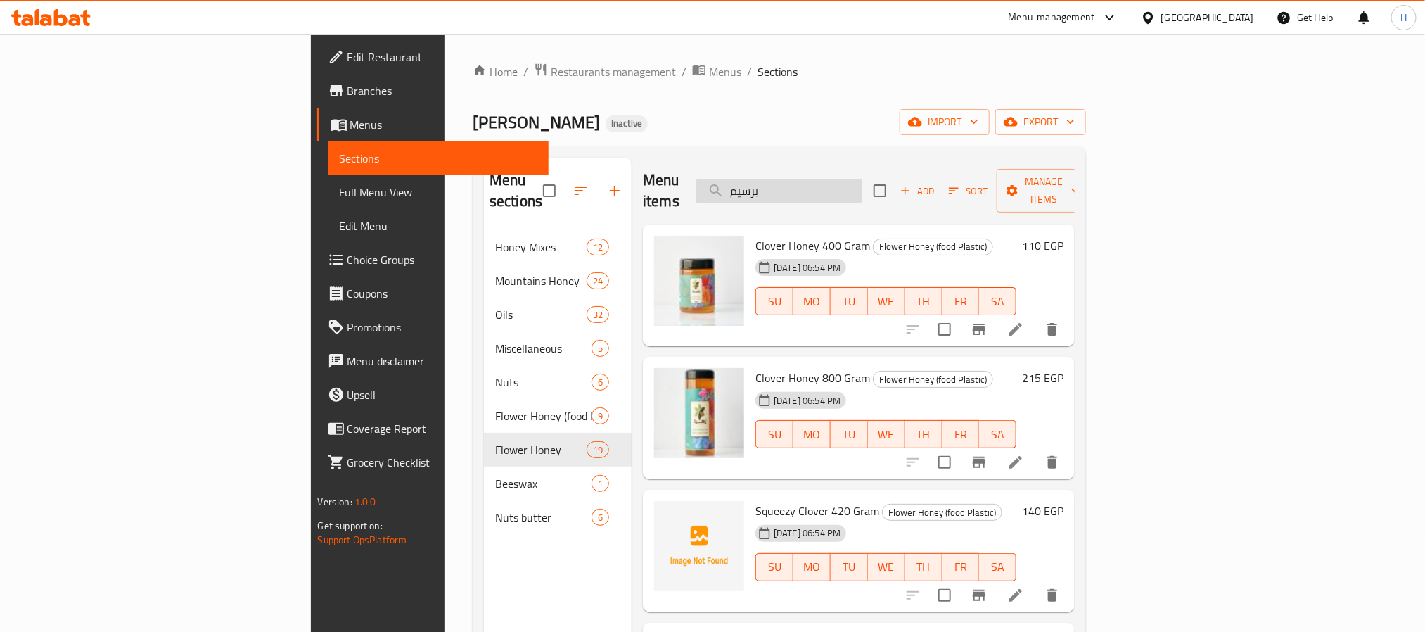
click at [863, 184] on input "برسيم" at bounding box center [779, 191] width 166 height 25
click at [863, 188] on input "برسيم" at bounding box center [779, 191] width 166 height 25
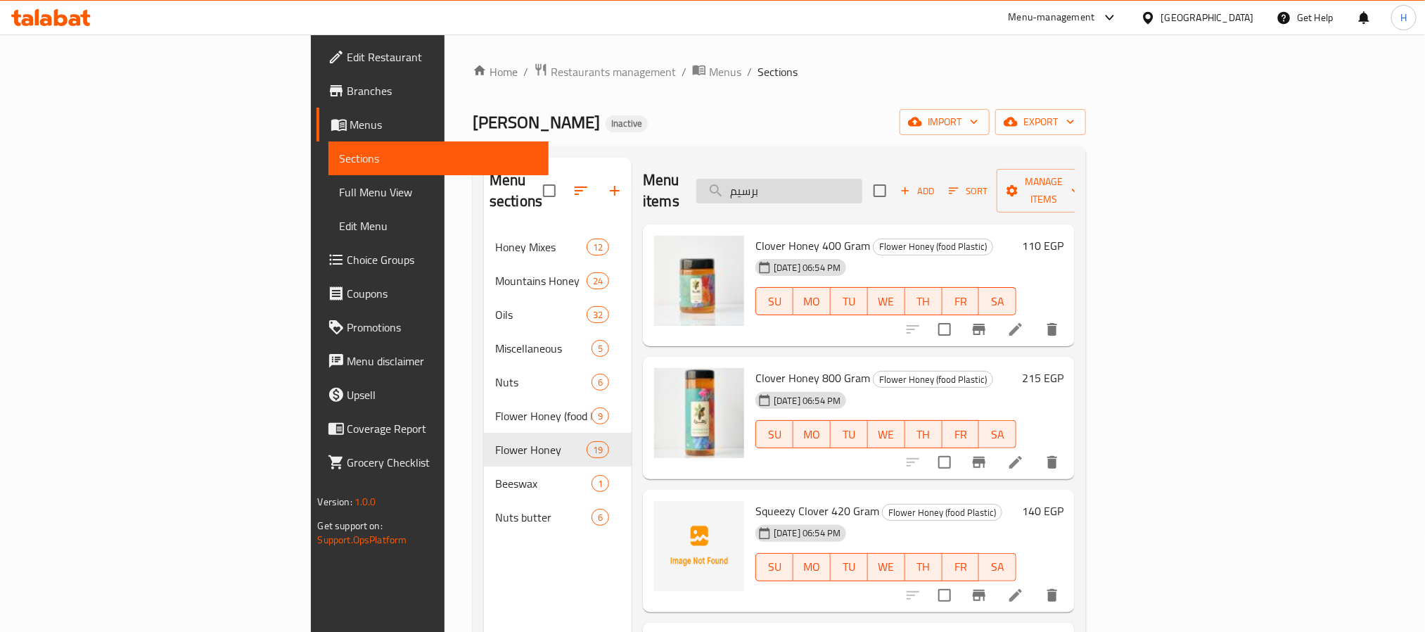
paste input "بلي مر حنون"
click at [863, 188] on input "جبلي مر حنون" at bounding box center [779, 191] width 166 height 25
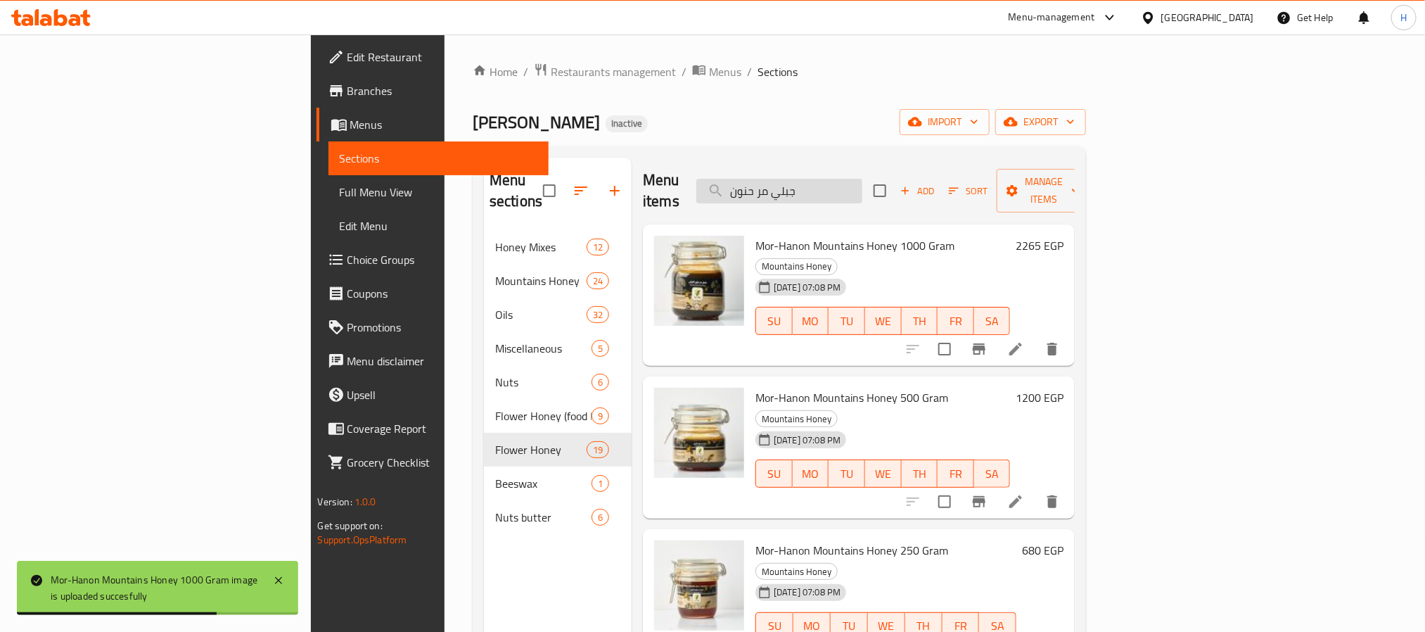
click at [863, 179] on input "جبلي مر حنون" at bounding box center [779, 191] width 166 height 25
paste input "بة البركة"
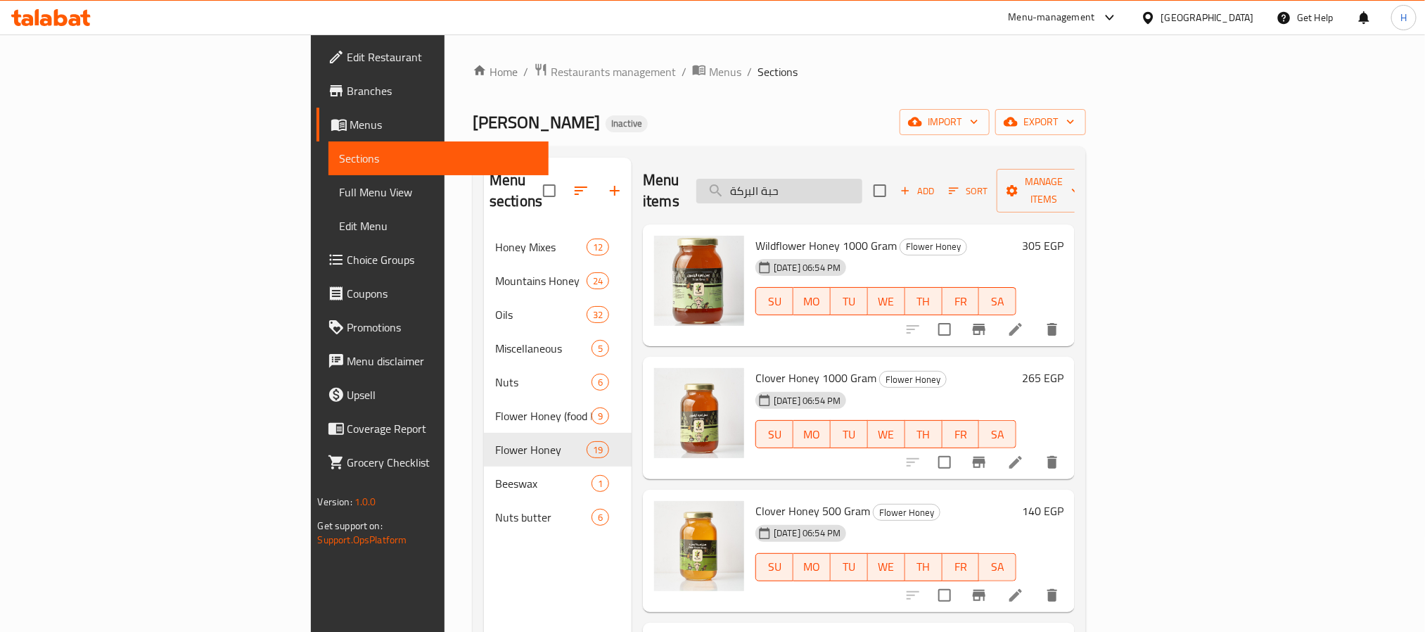
click at [863, 186] on input "حبة البركة" at bounding box center [779, 191] width 166 height 25
paste input "search"
click at [863, 186] on input "بركة" at bounding box center [779, 191] width 166 height 25
click at [863, 179] on input "بركة" at bounding box center [779, 191] width 166 height 25
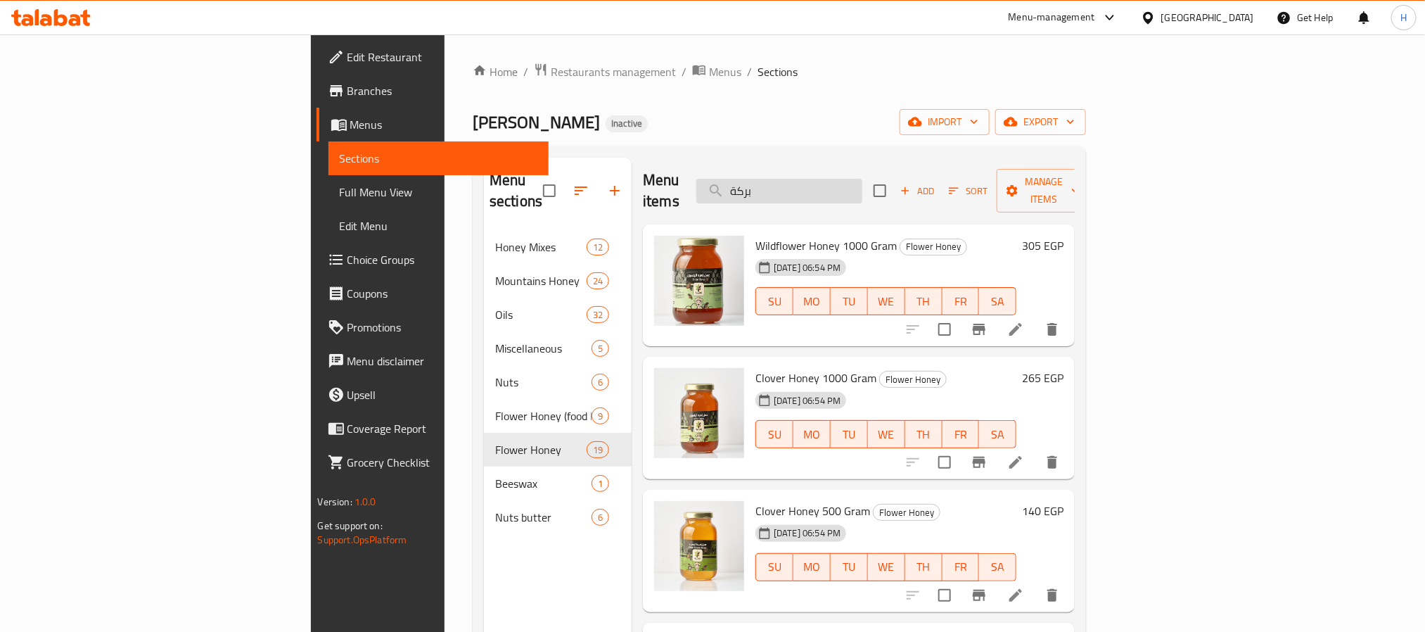
click at [863, 179] on input "بركة" at bounding box center [779, 191] width 166 height 25
paste input "هور بريه"
click at [863, 179] on input "زهور بريه" at bounding box center [779, 191] width 166 height 25
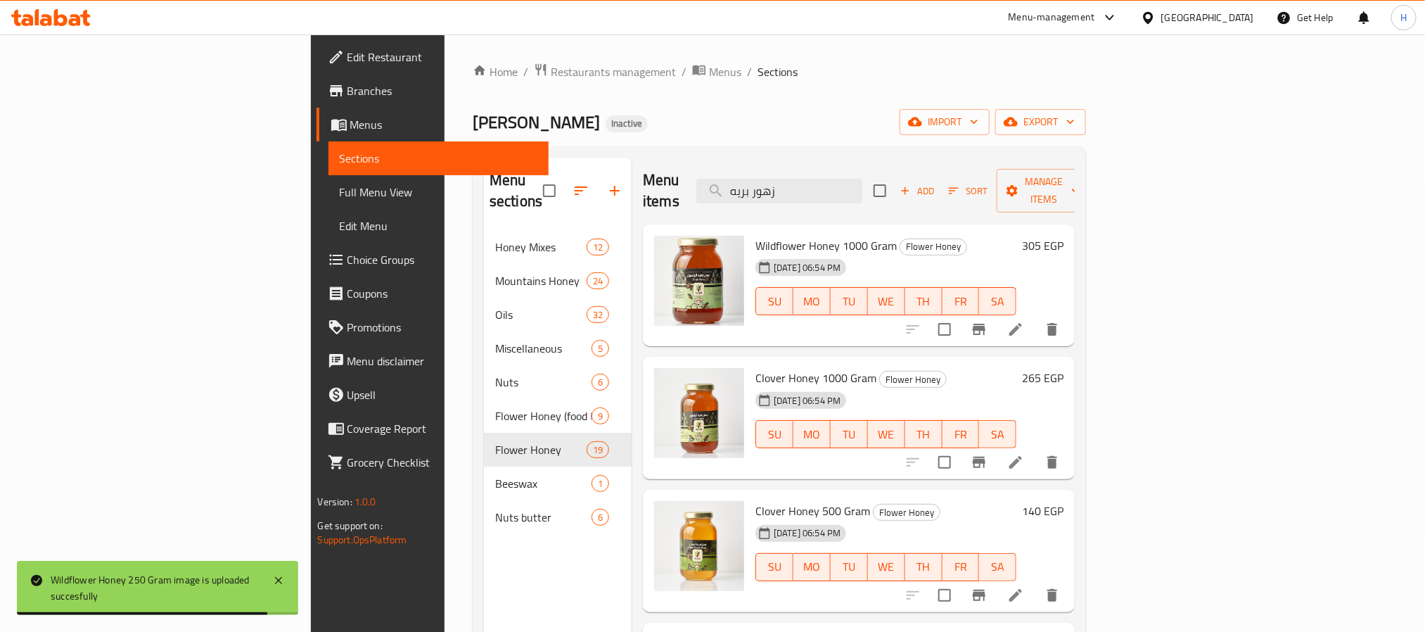
click at [886, 224] on div "Wildflower Honey 1000 Gram Flower Honey [DATE] 06:54 PM SU MO TU WE TH FR SA 30…" at bounding box center [859, 285] width 432 height 122
click at [863, 182] on input "زهور بريه" at bounding box center [779, 191] width 166 height 25
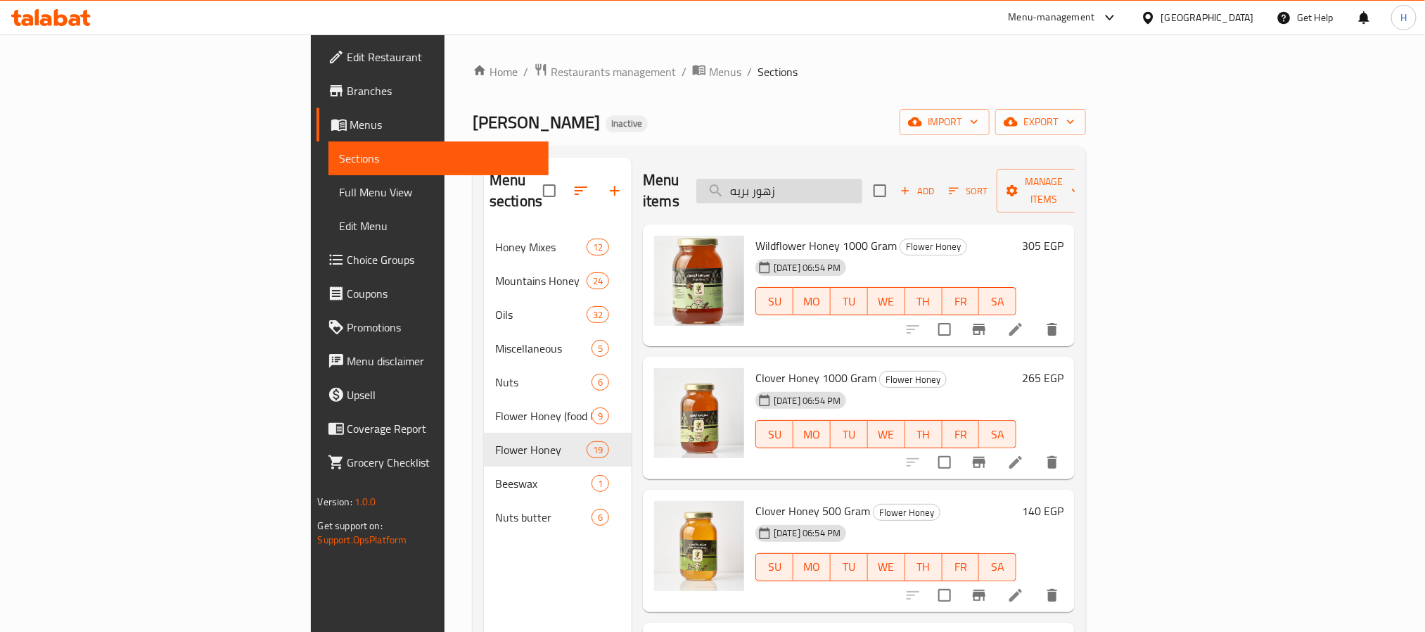
paste input "در جبلى مصري"
click at [863, 182] on input "سدر جبلى مصري" at bounding box center [779, 191] width 166 height 25
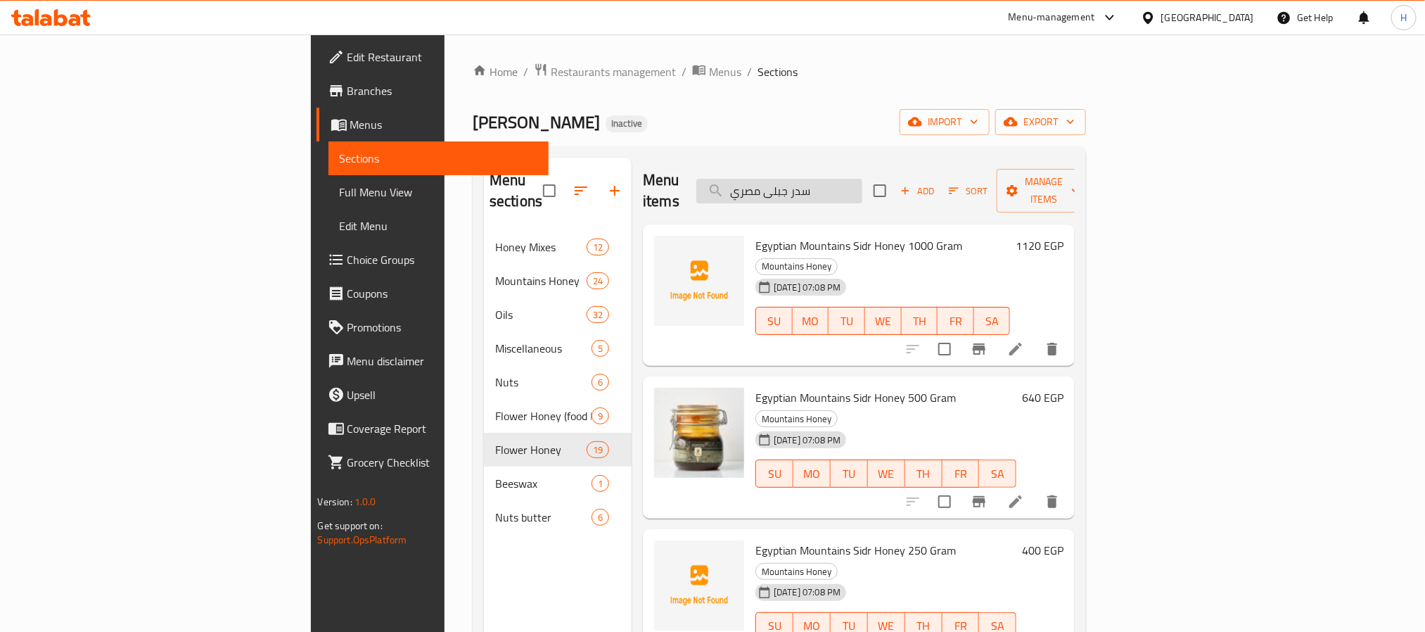
click at [863, 184] on input "سدر جبلى مصري" at bounding box center [779, 191] width 166 height 25
paste input "ضرمى"
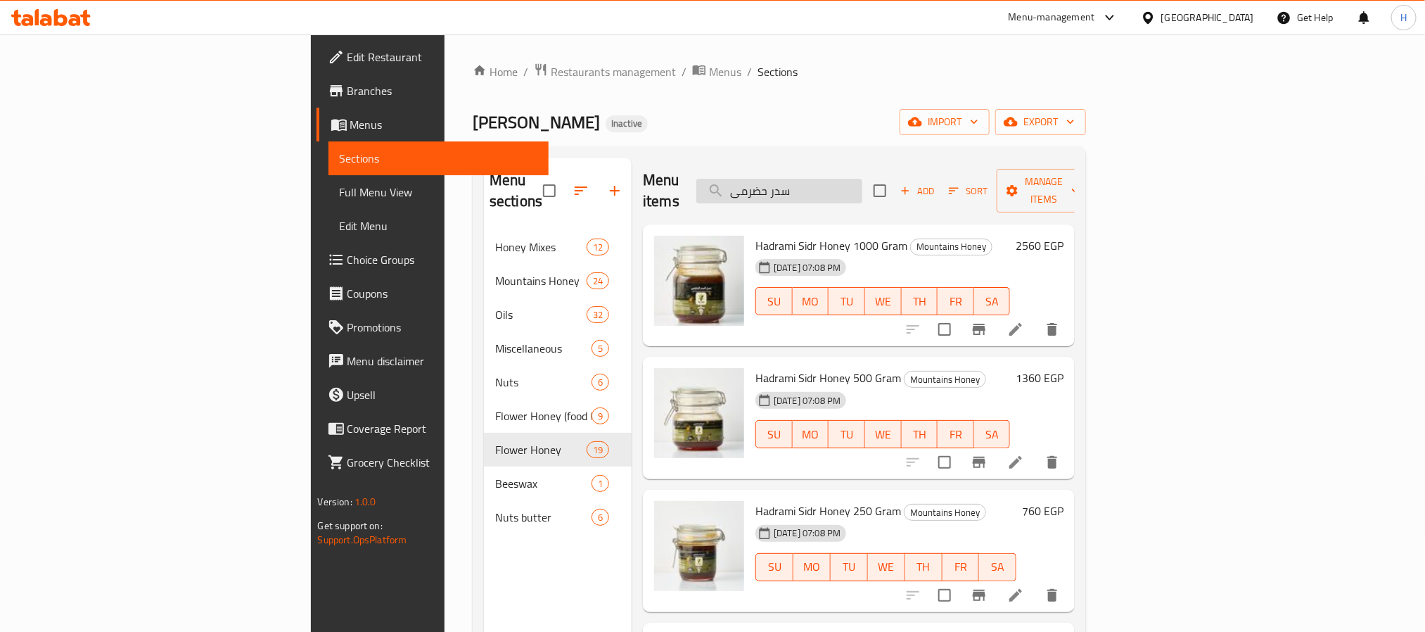
click at [863, 180] on input "سدر حضرمى" at bounding box center [779, 191] width 166 height 25
paste input "كشميرى"
click at [863, 180] on input "سدر كشميرى" at bounding box center [779, 191] width 166 height 25
click at [863, 179] on input "سدر كشميرى" at bounding box center [779, 191] width 166 height 25
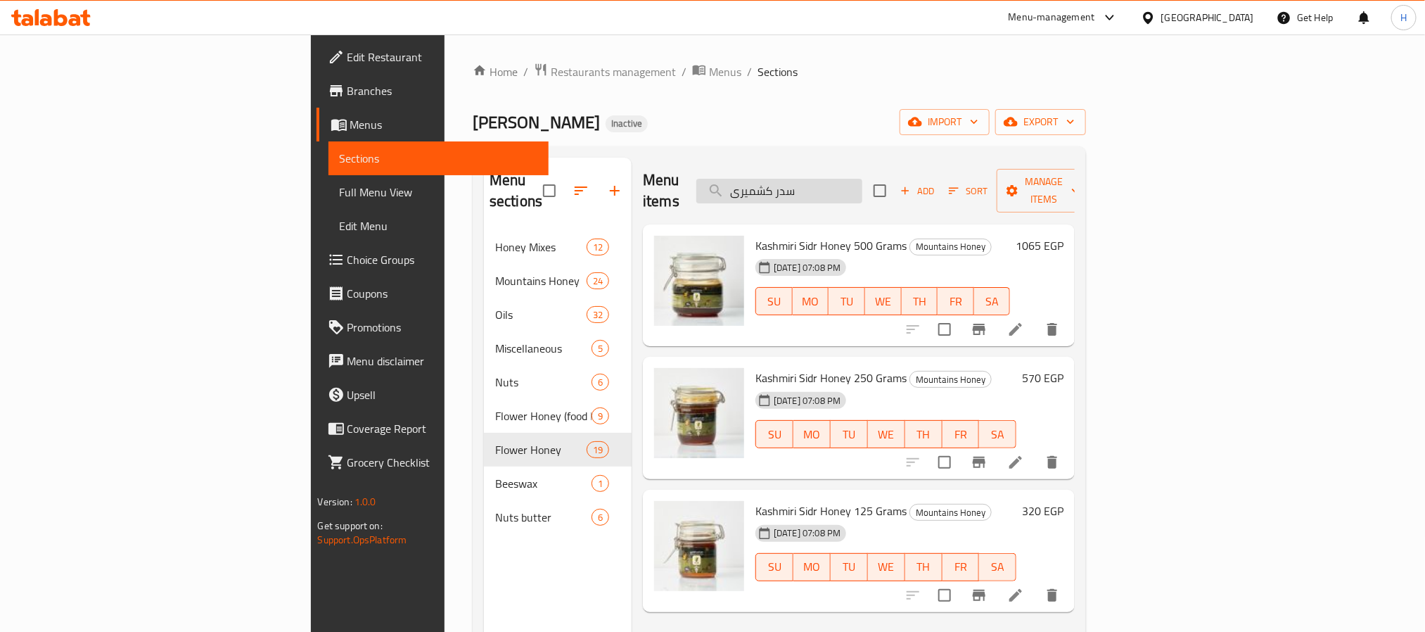
click at [863, 179] on input "سدر كشميرى" at bounding box center [779, 191] width 166 height 25
paste input "جبلى مصري"
click at [863, 179] on input "سدرجبلى مصري" at bounding box center [779, 191] width 166 height 25
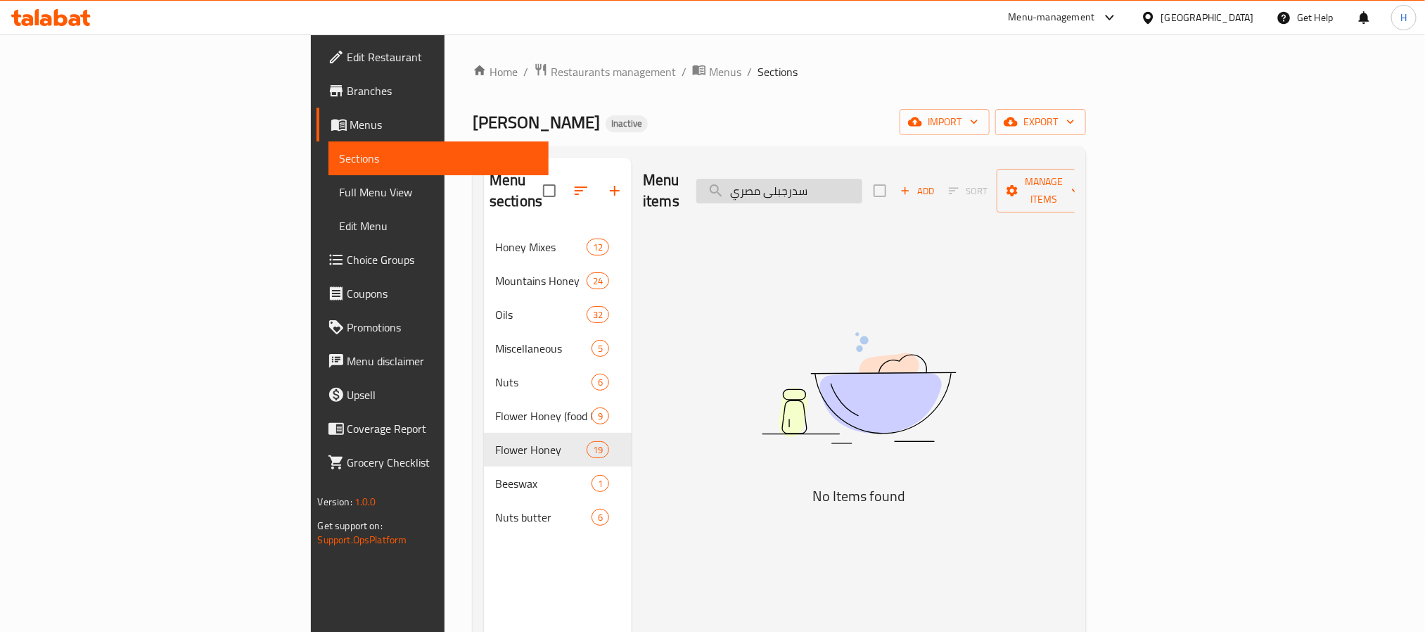
click at [863, 179] on input "سدرجبلى مصري" at bounding box center [779, 191] width 166 height 25
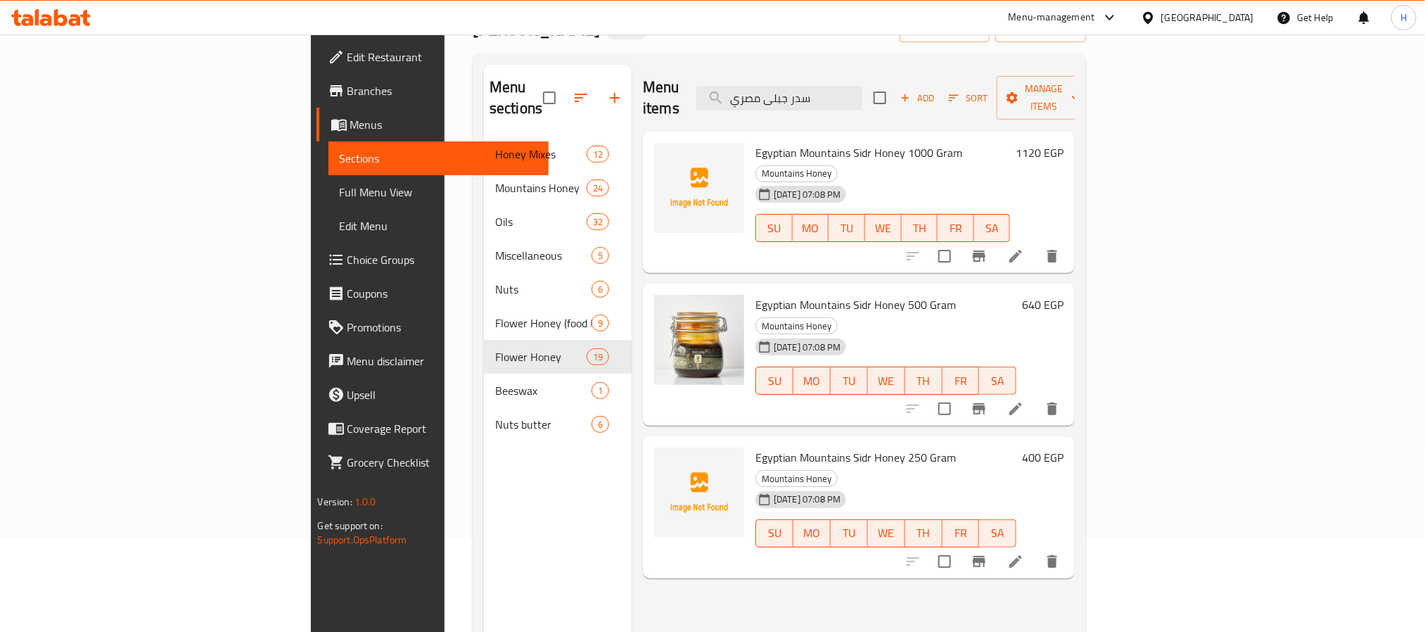
scroll to position [91, 0]
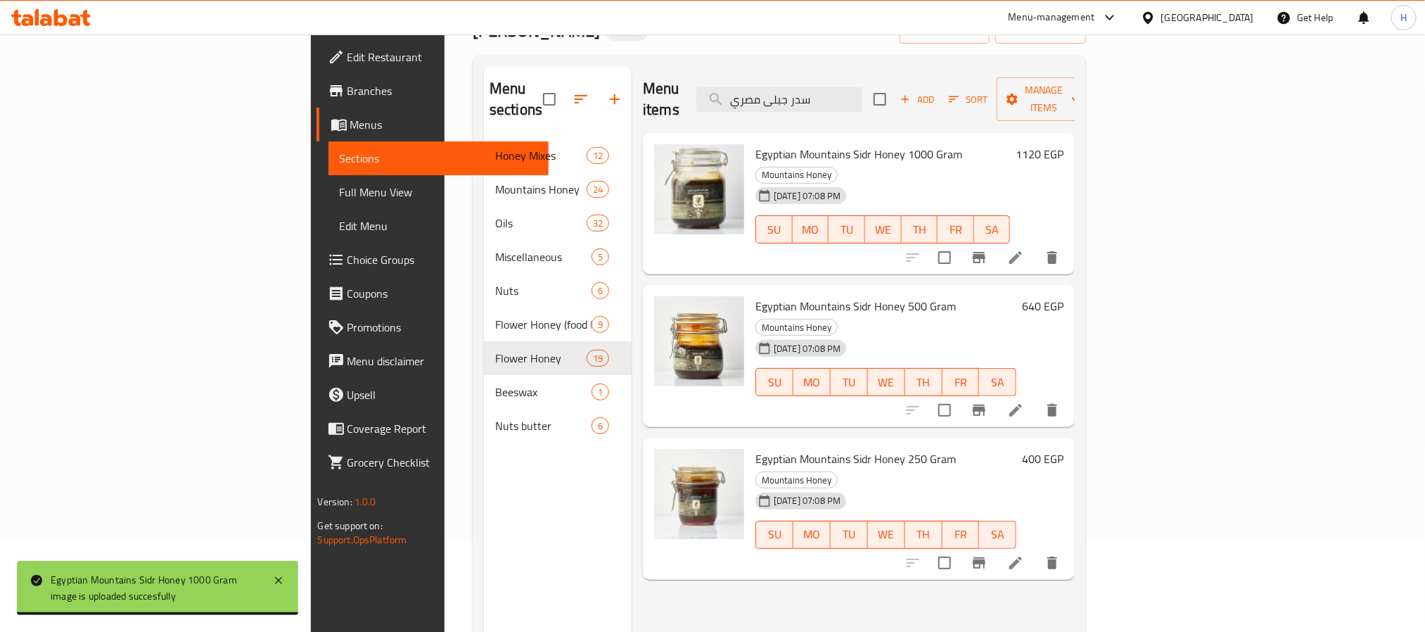
drag, startPoint x: 794, startPoint y: 87, endPoint x: 715, endPoint y: 2, distance: 115.5
click at [680, 76] on div "Menu items سدر جبلى مصري Add Sort Manage items" at bounding box center [859, 99] width 432 height 67
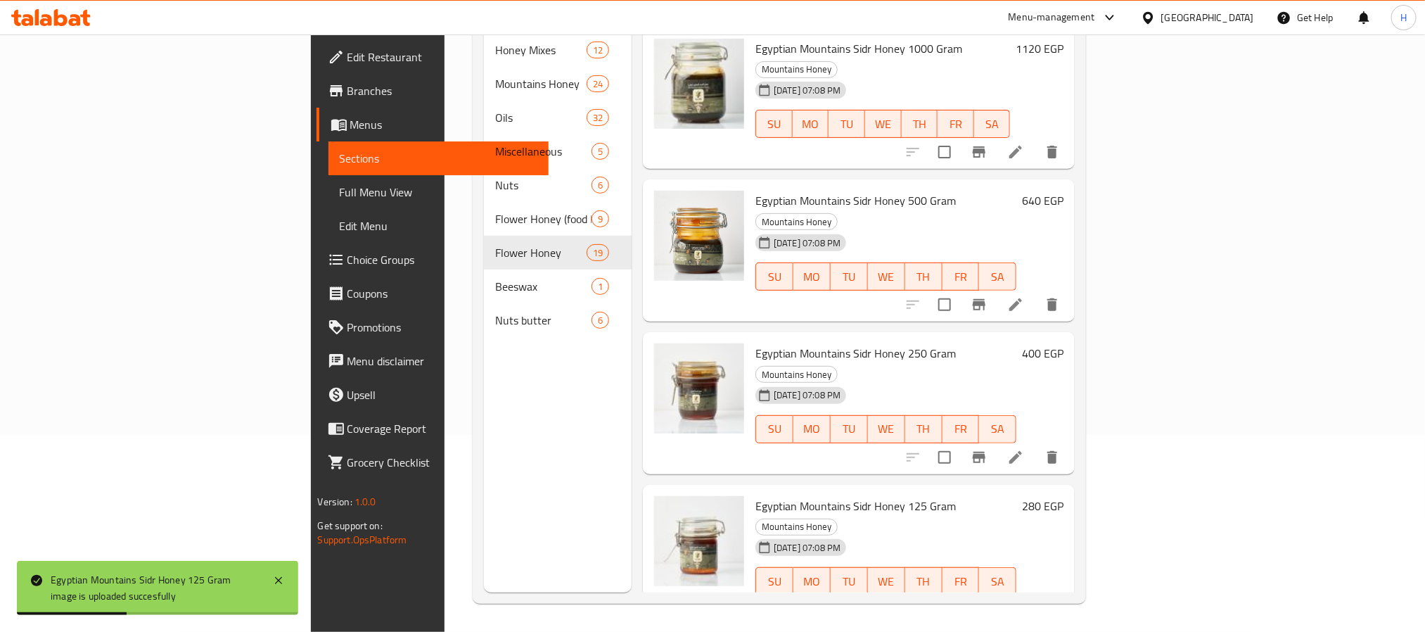
scroll to position [0, 0]
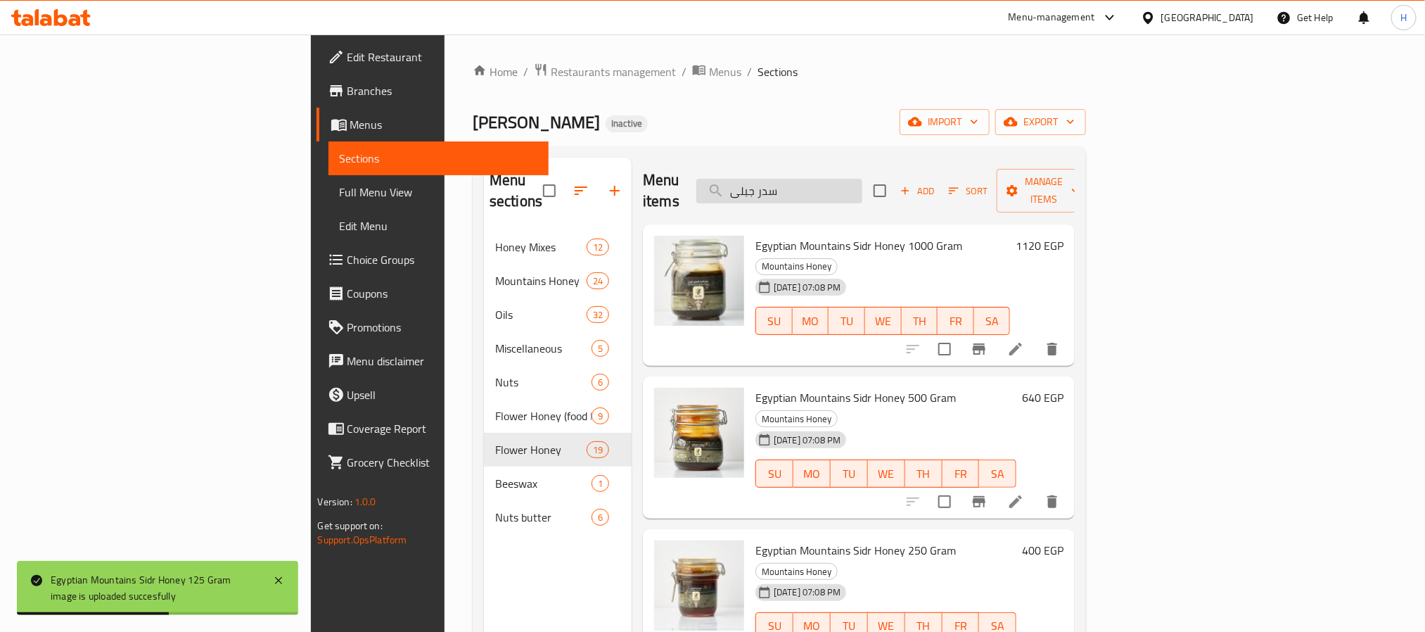
click at [863, 179] on input "سدر جبلى" at bounding box center [779, 191] width 166 height 25
paste input "موالح"
click at [863, 179] on input "موالح" at bounding box center [779, 191] width 166 height 25
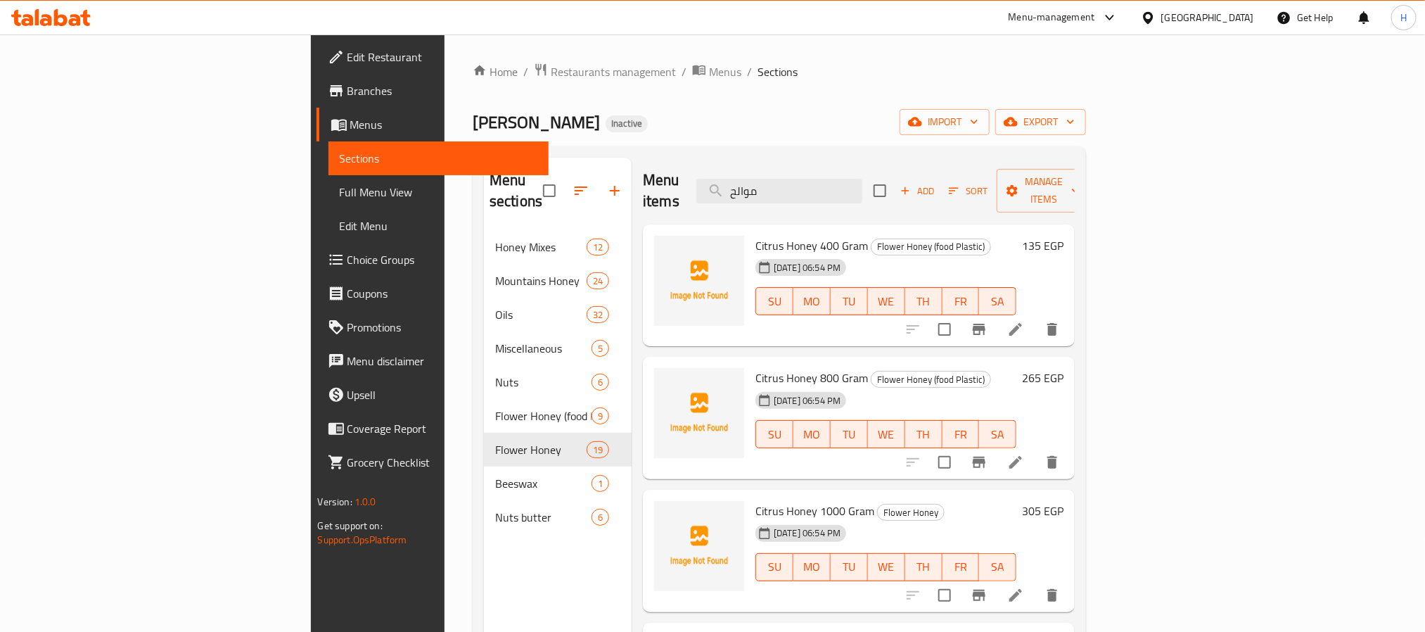
type input "موالح"
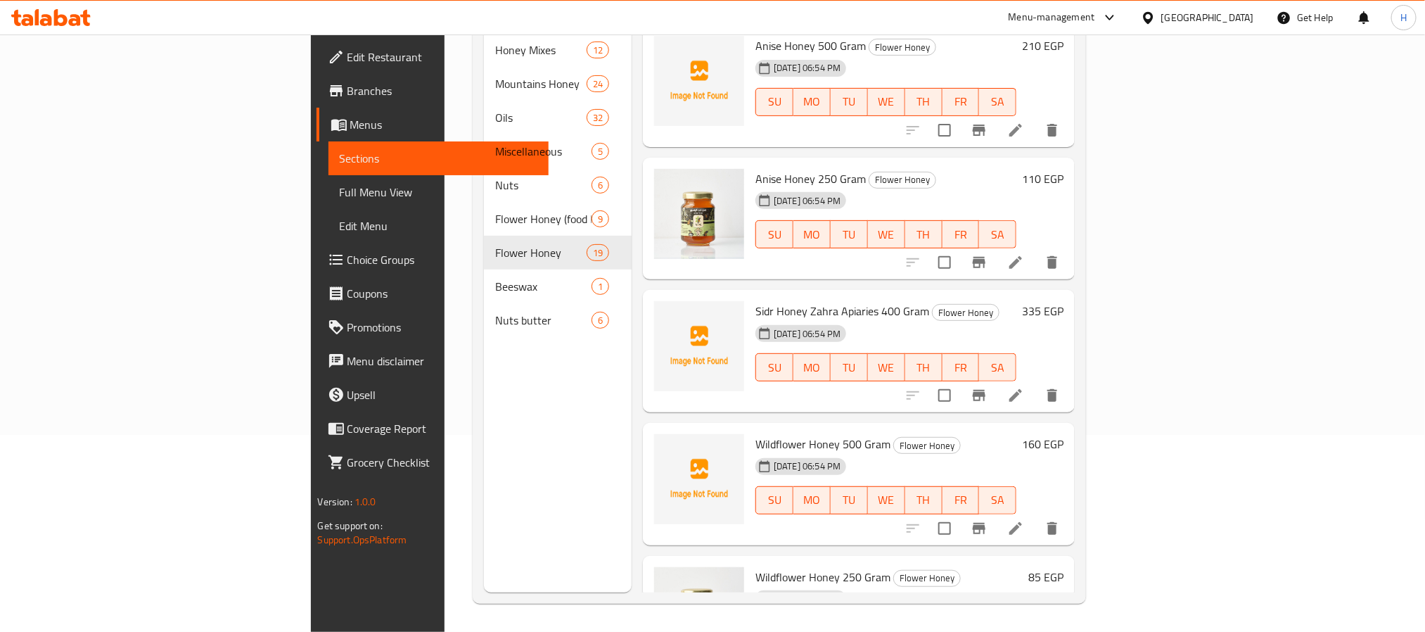
scroll to position [1923, 0]
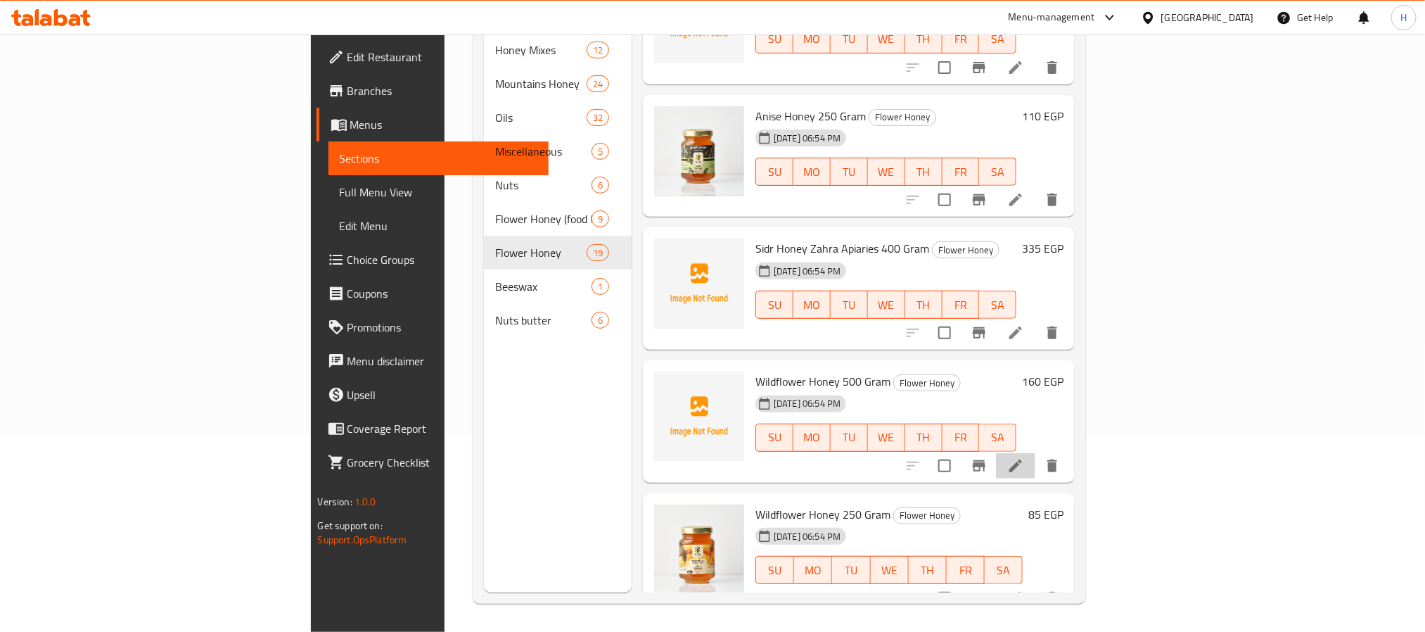
click at [1036, 453] on li at bounding box center [1015, 465] width 39 height 25
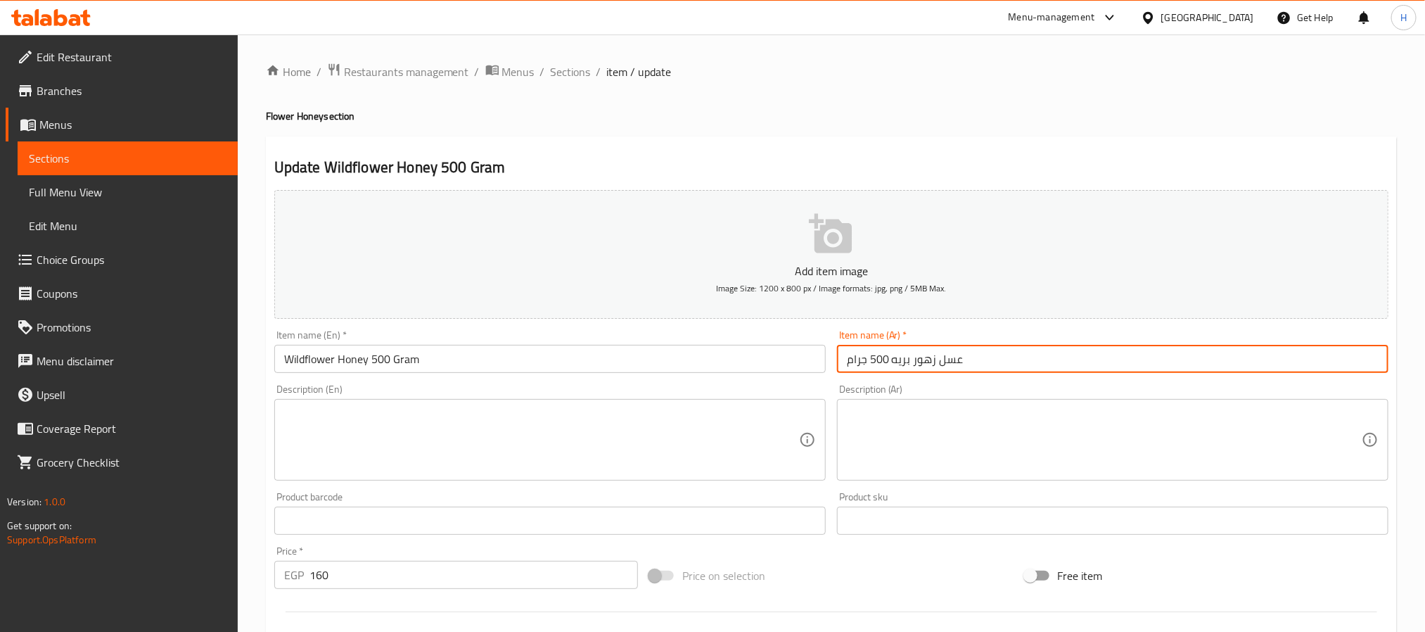
click at [897, 365] on input "عسل زهور بريه 500 جرام" at bounding box center [1113, 359] width 552 height 28
drag, startPoint x: 897, startPoint y: 365, endPoint x: 927, endPoint y: 365, distance: 30.3
click at [927, 365] on input "عسل زهور بريه 500 جرام" at bounding box center [1113, 359] width 552 height 28
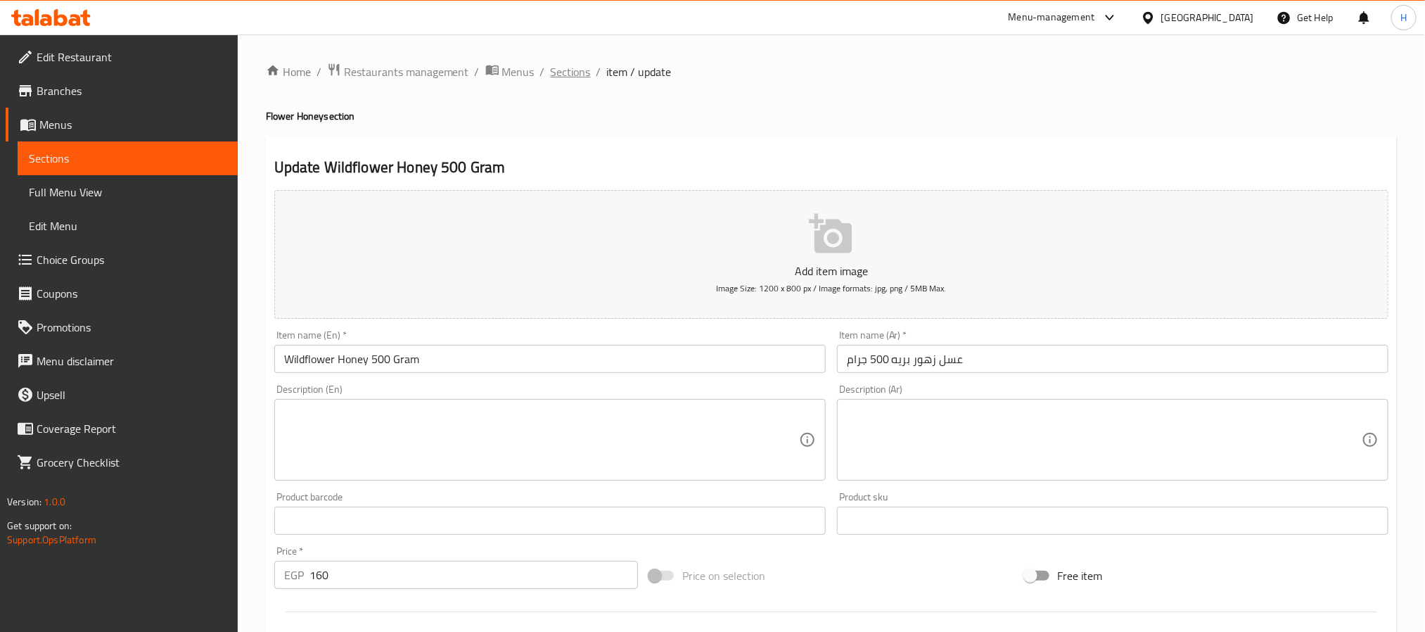
click at [581, 72] on span "Sections" at bounding box center [571, 71] width 40 height 17
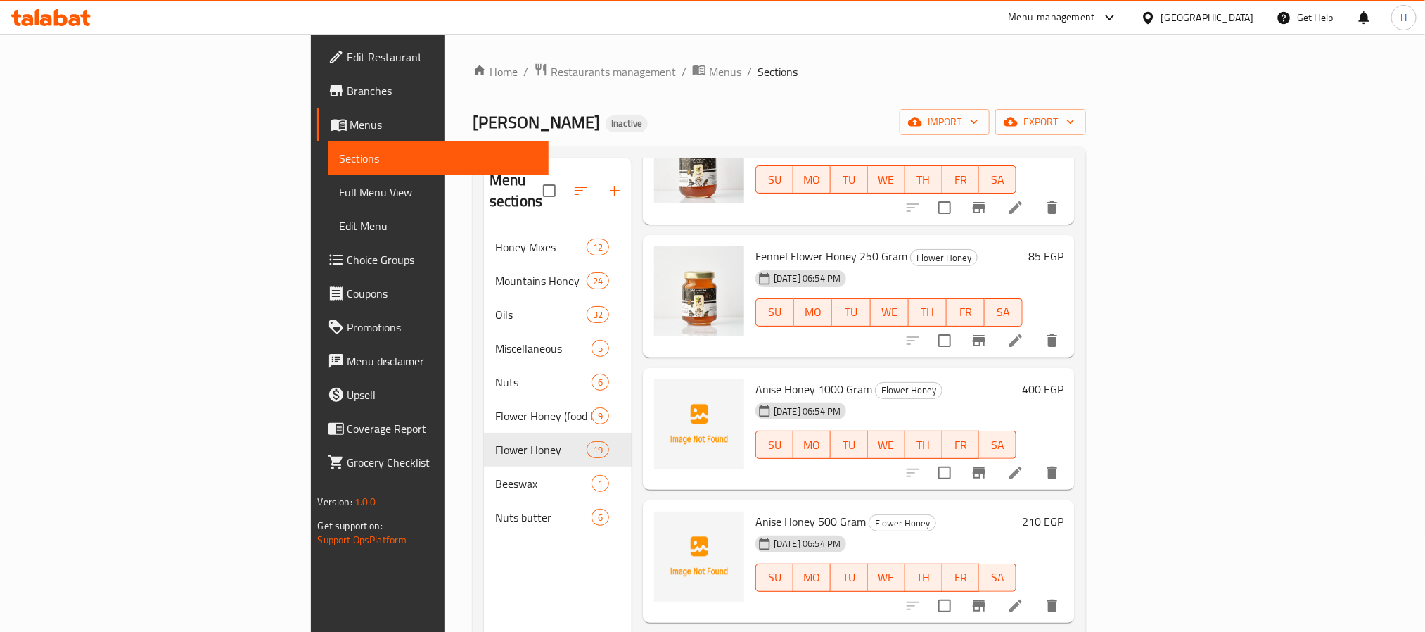
scroll to position [1583, 0]
click at [340, 199] on span "Full Menu View" at bounding box center [439, 192] width 198 height 17
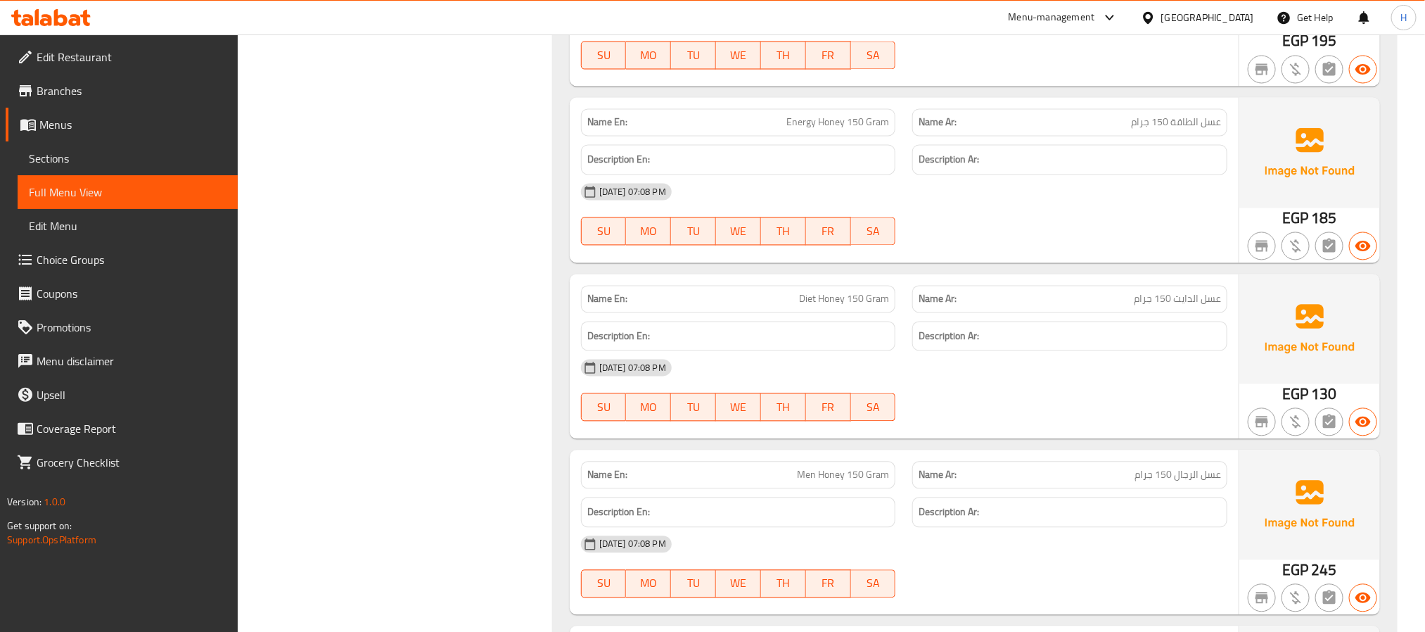
scroll to position [1372, 0]
click at [827, 129] on span "Energy Honey 150 Gram" at bounding box center [838, 121] width 103 height 15
drag, startPoint x: 827, startPoint y: 135, endPoint x: 839, endPoint y: 133, distance: 11.5
click at [839, 129] on span "Energy Honey 150 Gram" at bounding box center [838, 121] width 103 height 15
drag, startPoint x: 1170, startPoint y: 134, endPoint x: 1190, endPoint y: 136, distance: 20.5
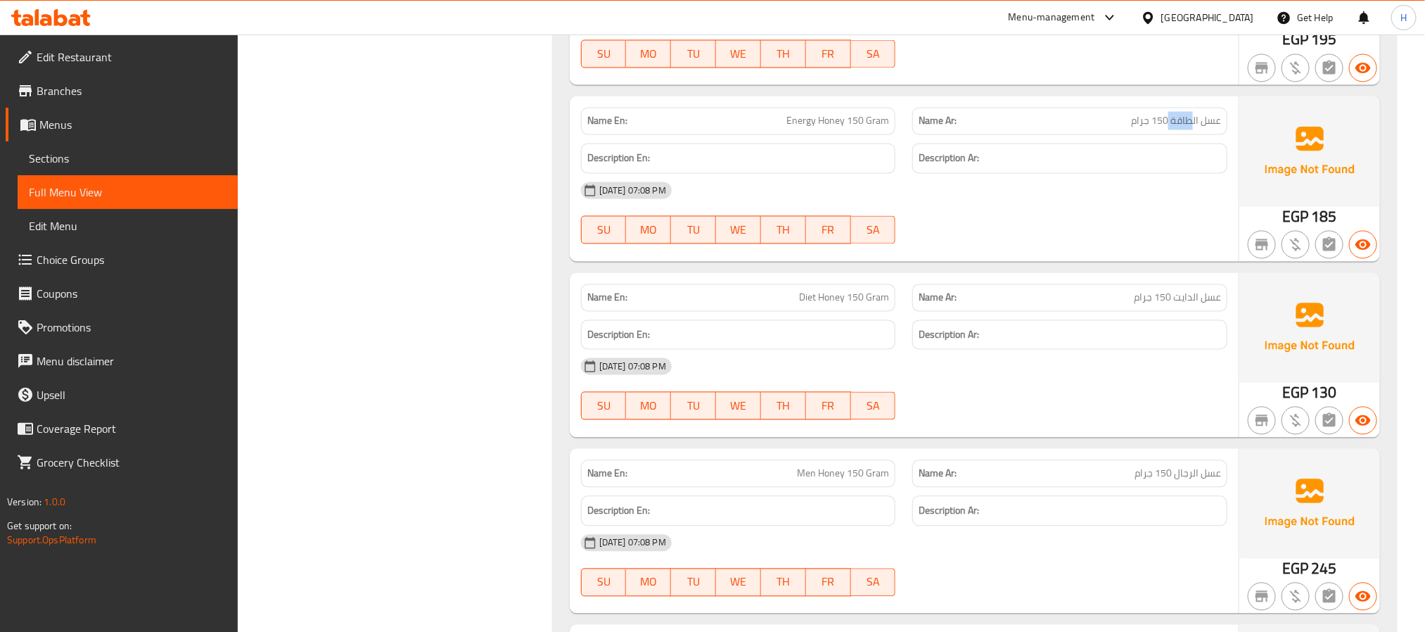
click at [1190, 129] on span "عسل الطاقة 150 جرام" at bounding box center [1176, 121] width 90 height 15
copy span "طاقة"
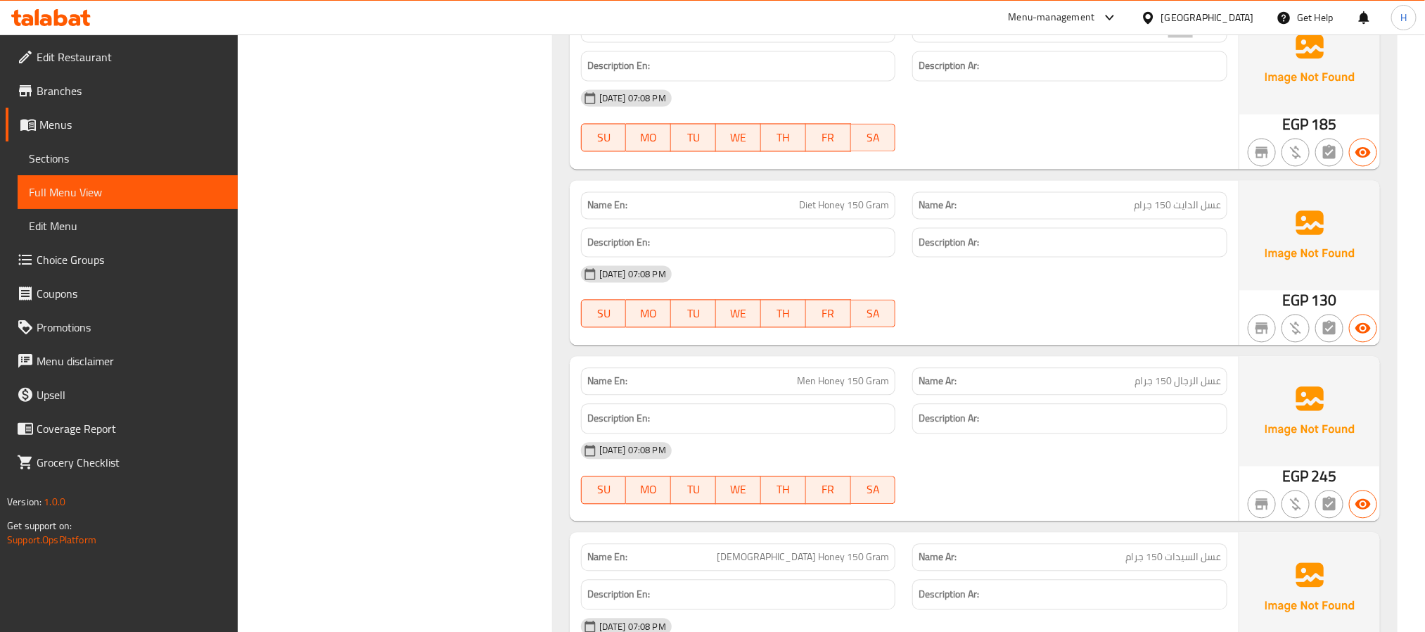
scroll to position [1583, 0]
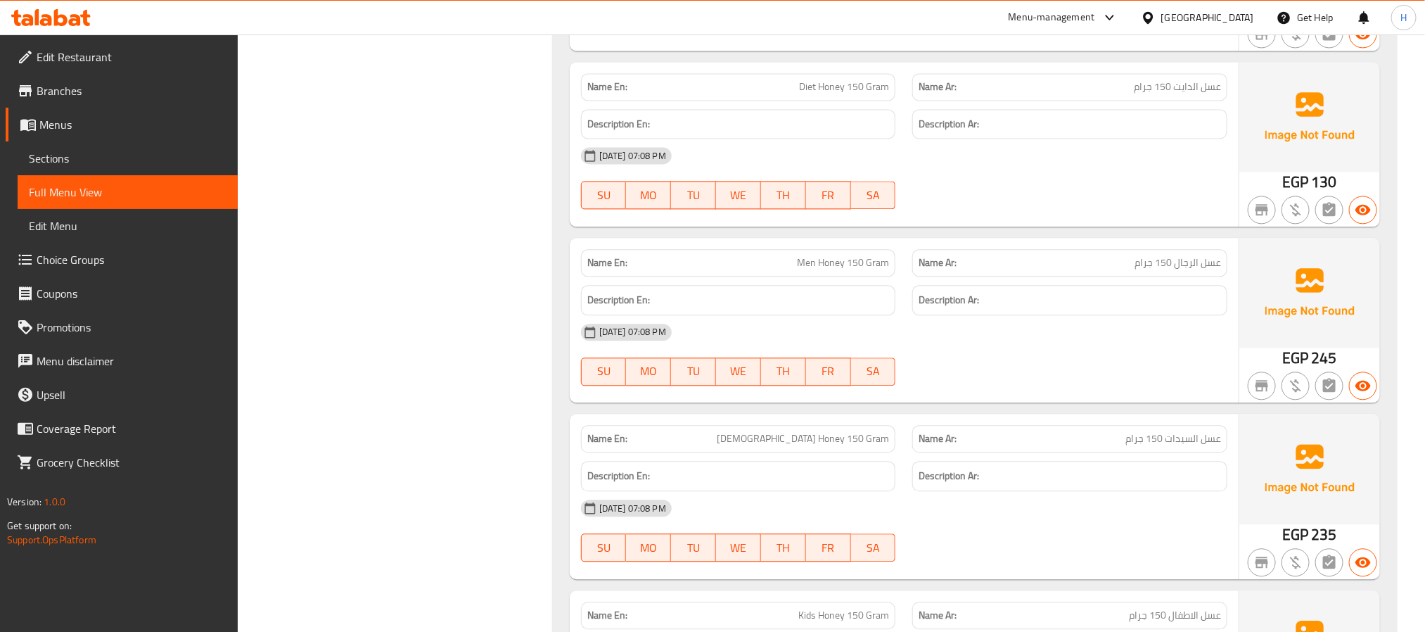
click at [1183, 93] on span "عسل الدايت 150 جرام" at bounding box center [1177, 86] width 87 height 15
drag, startPoint x: 1183, startPoint y: 93, endPoint x: 1195, endPoint y: 93, distance: 12.7
click at [1195, 93] on span "عسل الدايت 150 جرام" at bounding box center [1177, 86] width 87 height 15
copy span "الدايت"
click at [1189, 270] on span "عسل الرجال 150 جرام" at bounding box center [1178, 262] width 87 height 15
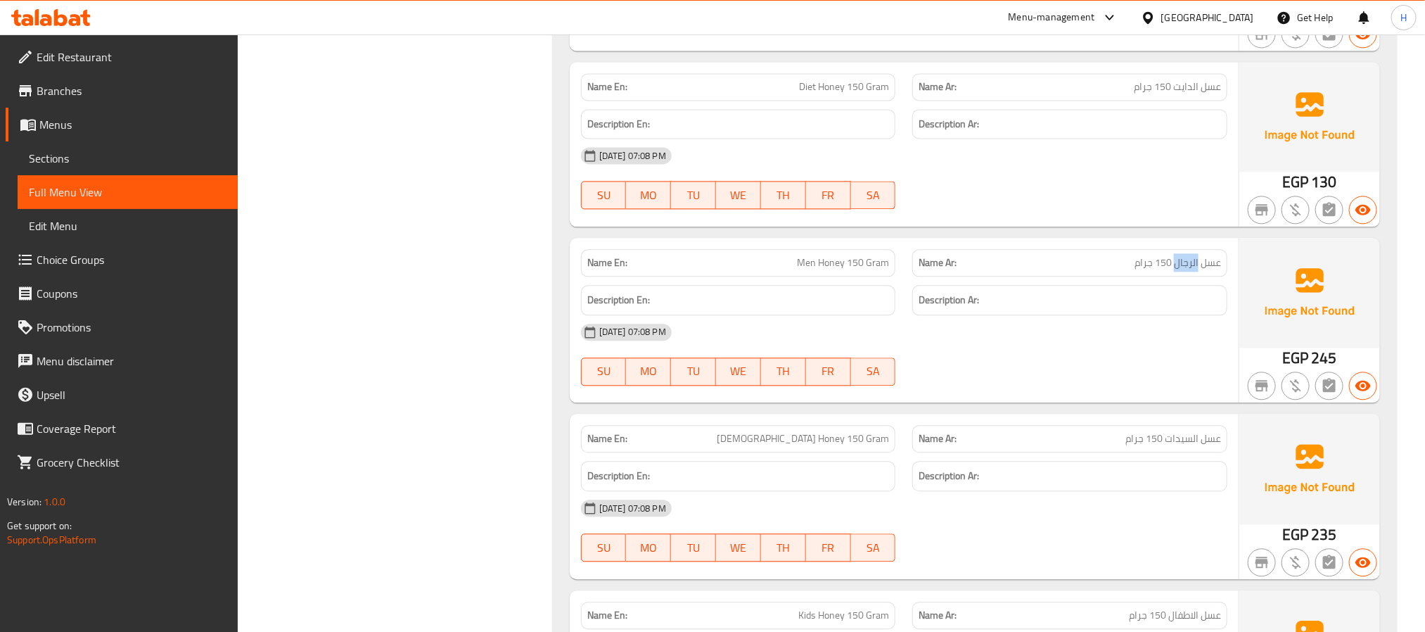
drag, startPoint x: 1189, startPoint y: 279, endPoint x: 706, endPoint y: 190, distance: 491.4
click at [1193, 270] on span "عسل الرجال 150 جرام" at bounding box center [1178, 262] width 87 height 15
copy span "الرجال"
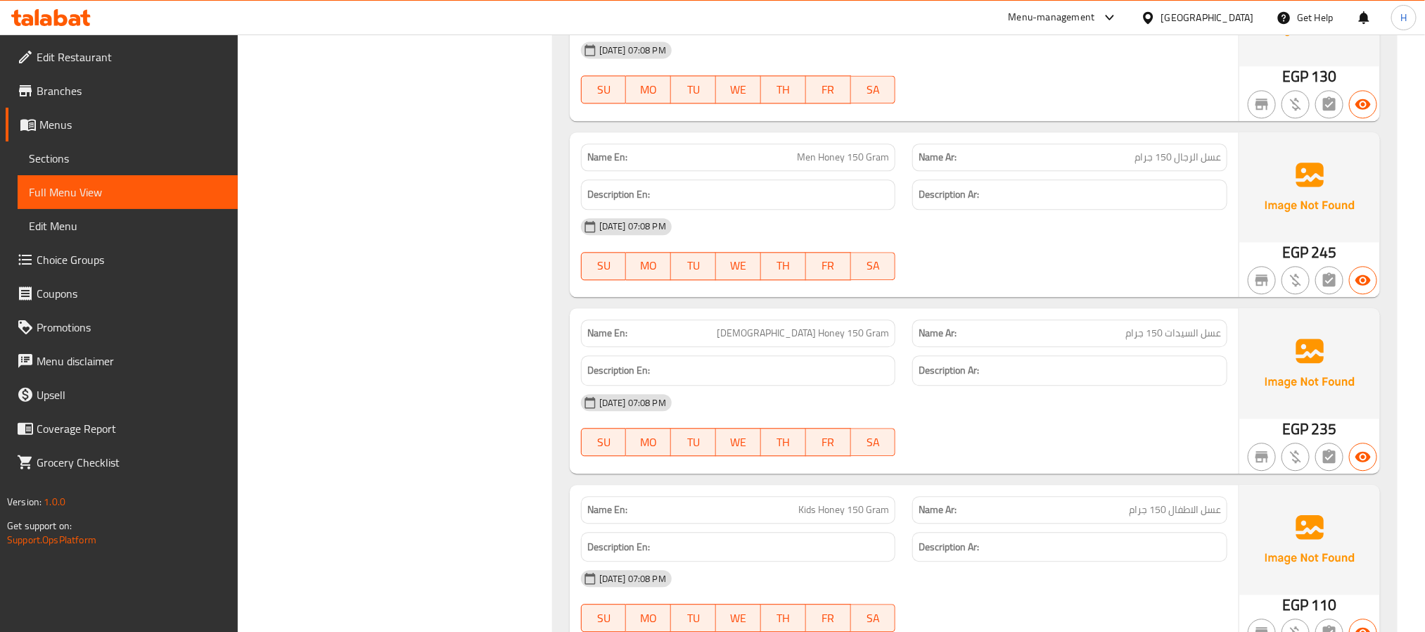
click at [1183, 341] on span "عسل السيدات 150 جرام" at bounding box center [1174, 333] width 96 height 15
drag, startPoint x: 1183, startPoint y: 348, endPoint x: 1189, endPoint y: 345, distance: 7.2
click at [1189, 341] on span "عسل السيدات 150 جرام" at bounding box center [1174, 333] width 96 height 15
copy span "السيدات"
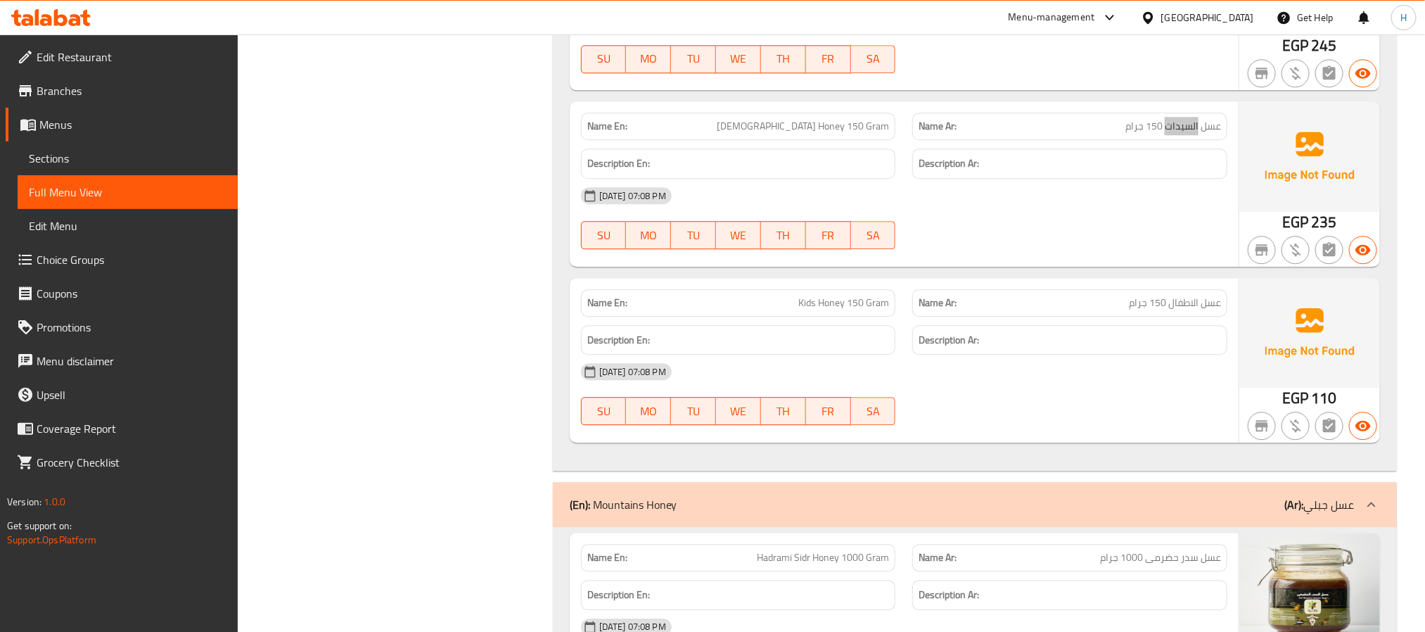
scroll to position [1900, 0]
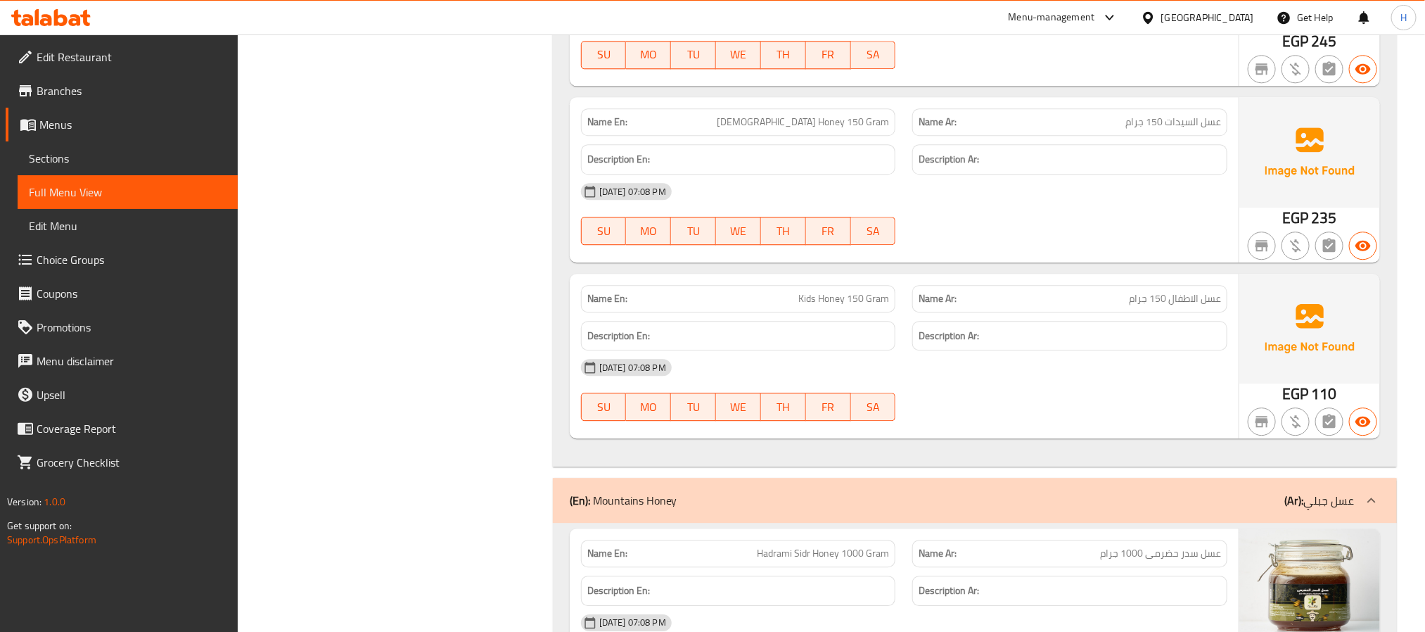
click at [1183, 306] on span "عسل الاطفال 150 جرام" at bounding box center [1175, 298] width 92 height 15
drag, startPoint x: 1183, startPoint y: 311, endPoint x: 1192, endPoint y: 311, distance: 9.8
click at [1192, 306] on span "عسل الاطفال 150 جرام" at bounding box center [1175, 298] width 92 height 15
copy span "الاطفال"
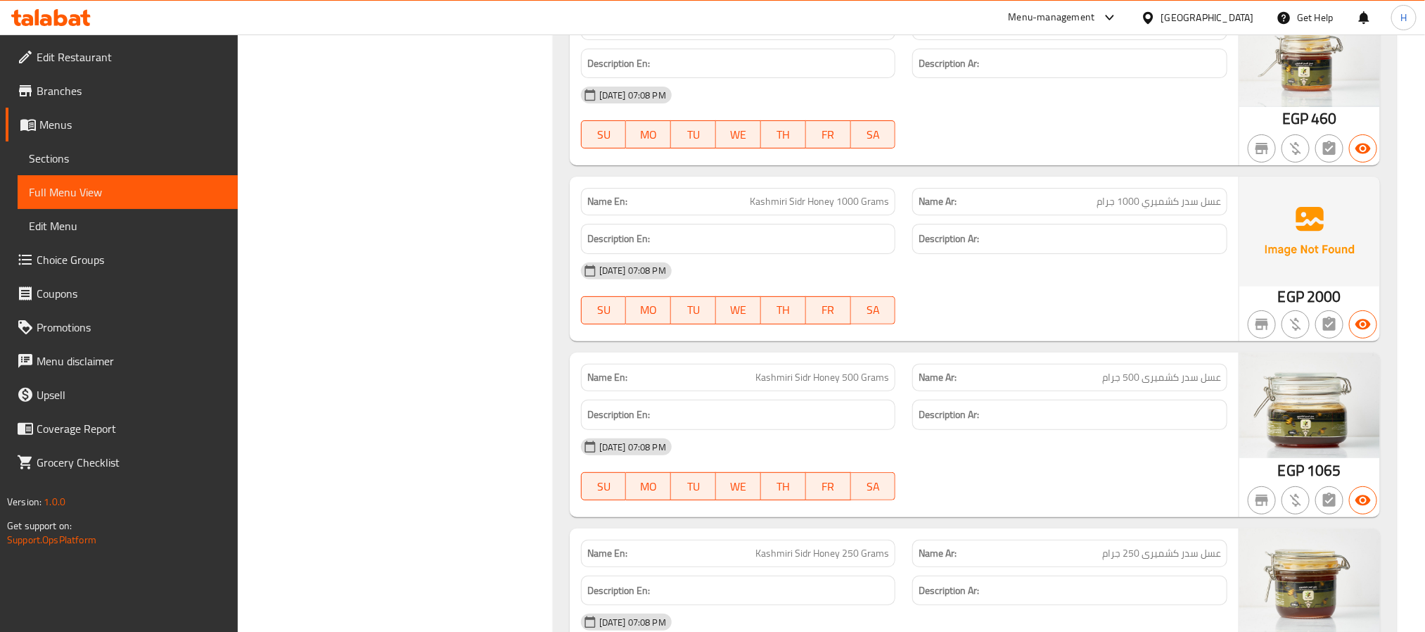
scroll to position [2955, 0]
copy span "كشميري"
click at [87, 133] on link "Menus" at bounding box center [122, 125] width 232 height 34
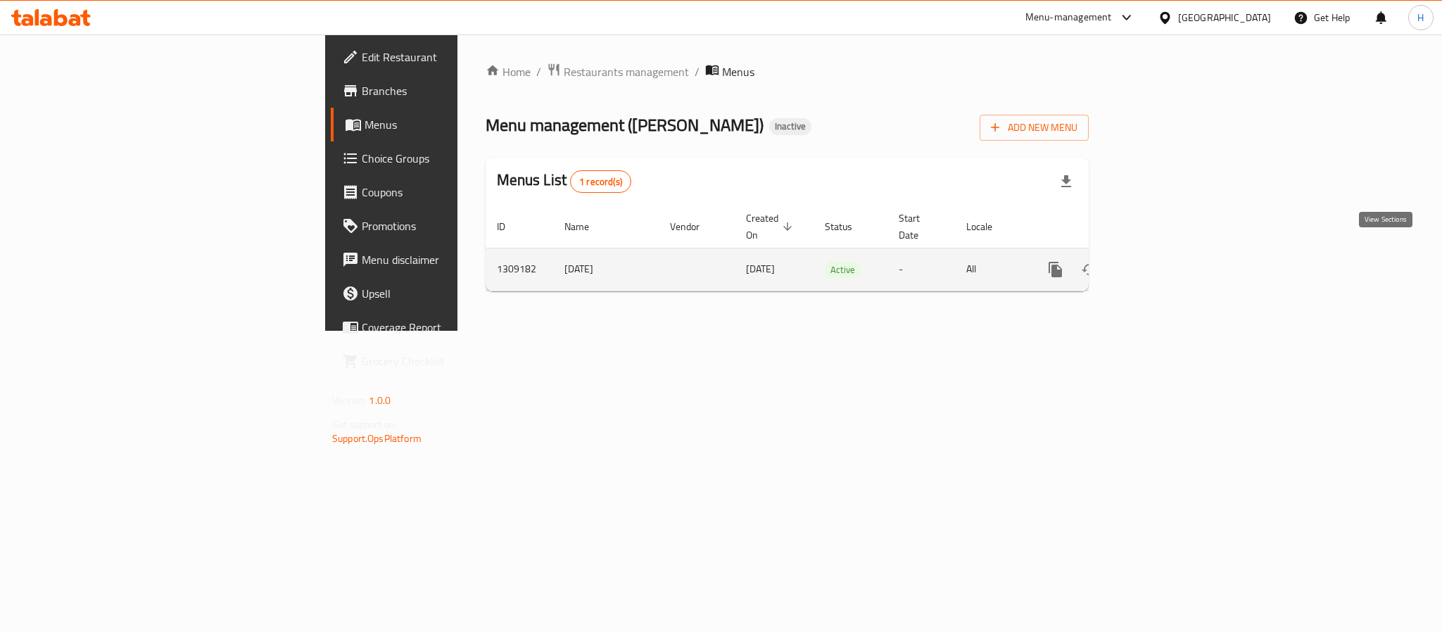
click at [1163, 263] on icon "enhanced table" at bounding box center [1156, 269] width 13 height 13
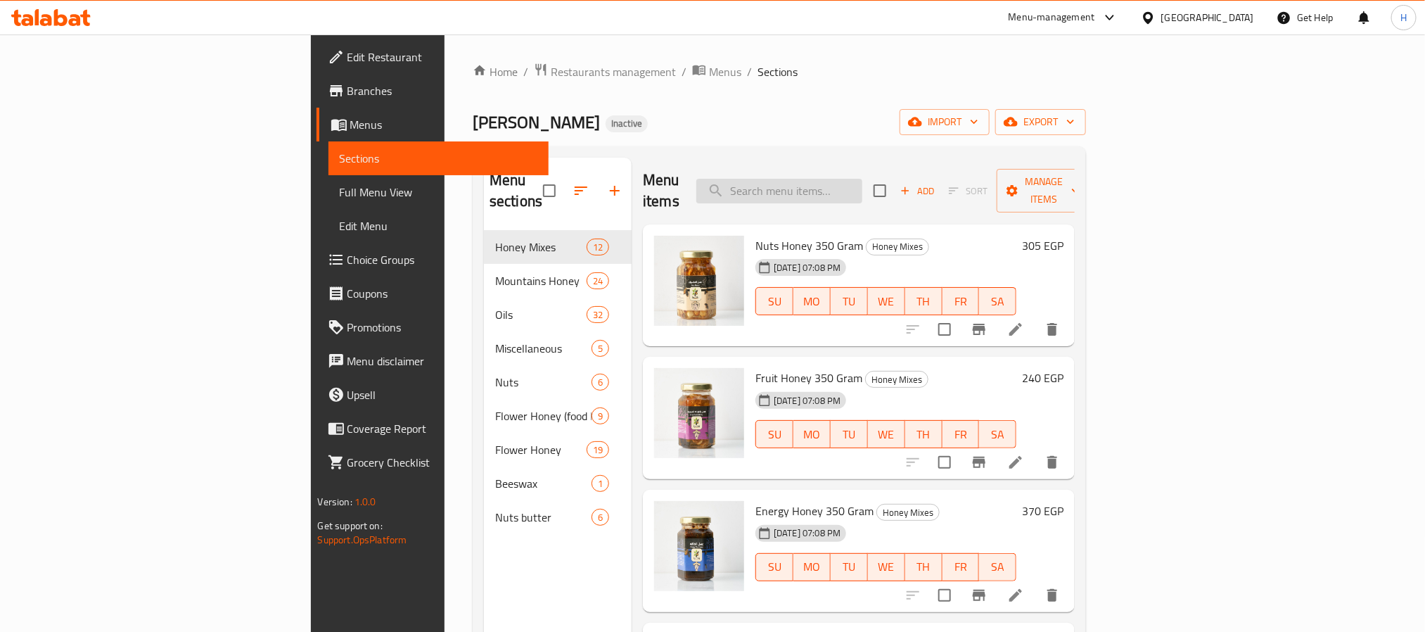
click at [863, 182] on input "search" at bounding box center [779, 191] width 166 height 25
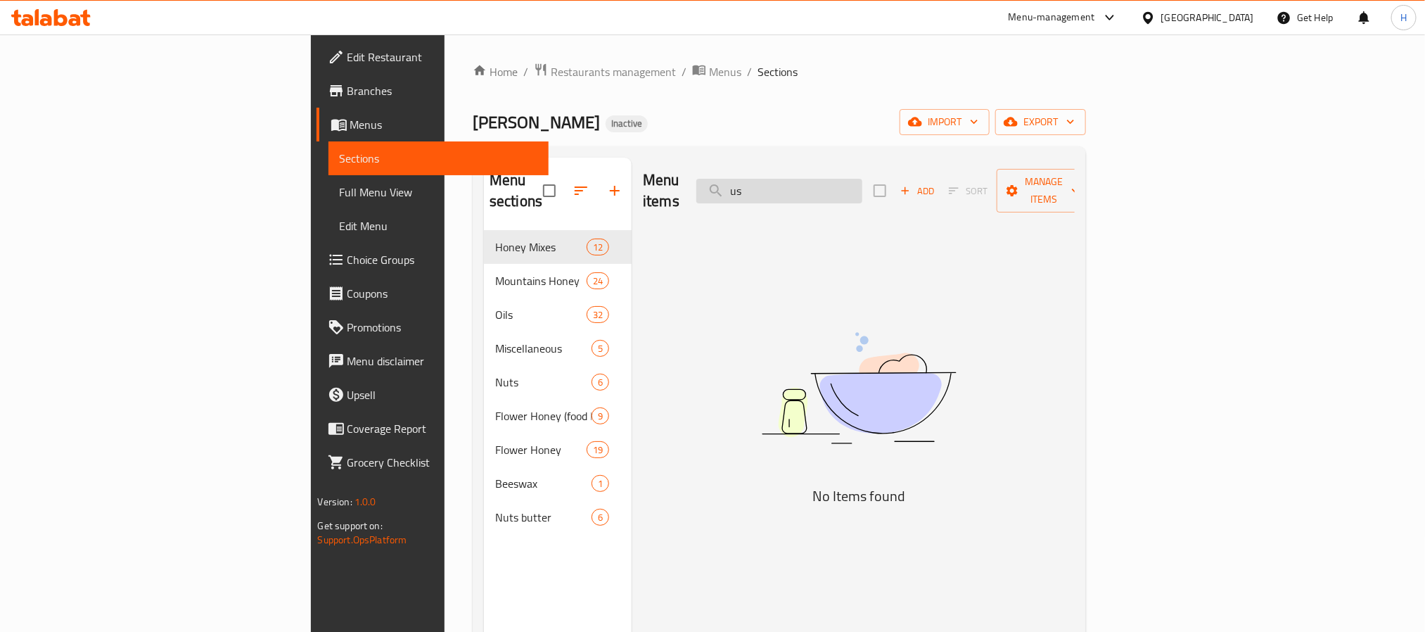
type input "u"
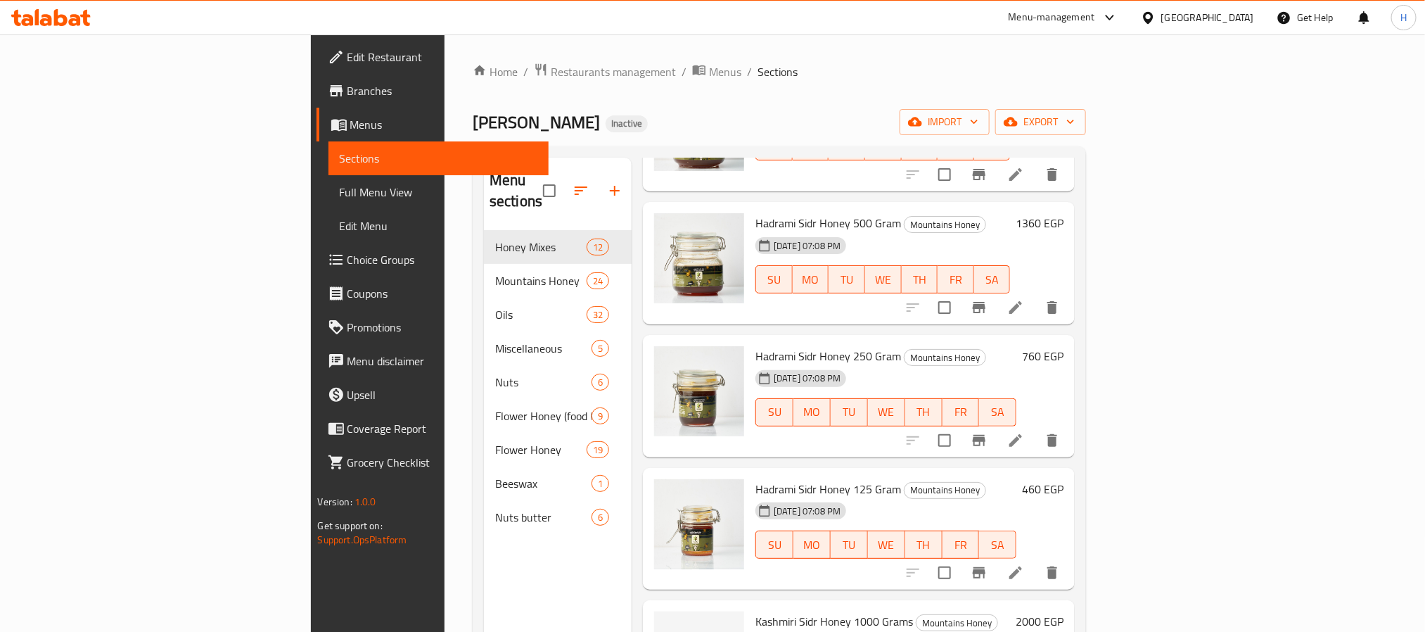
scroll to position [317, 0]
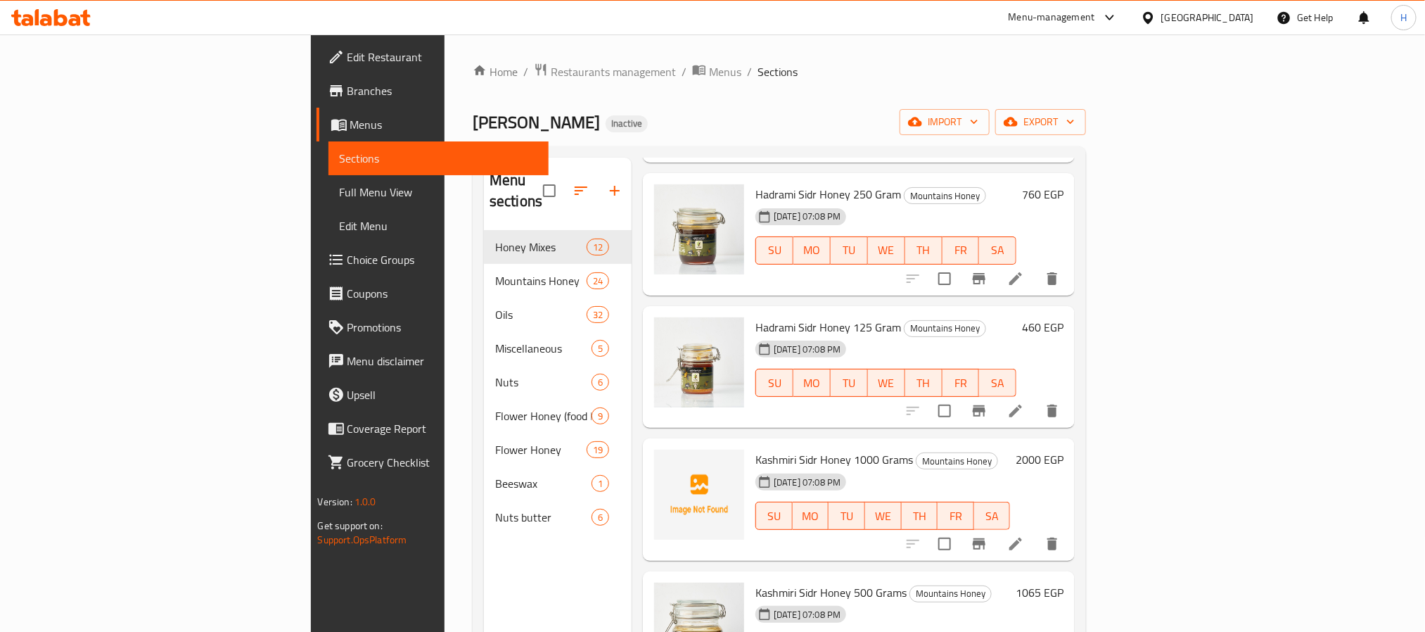
type input "عسل سدر"
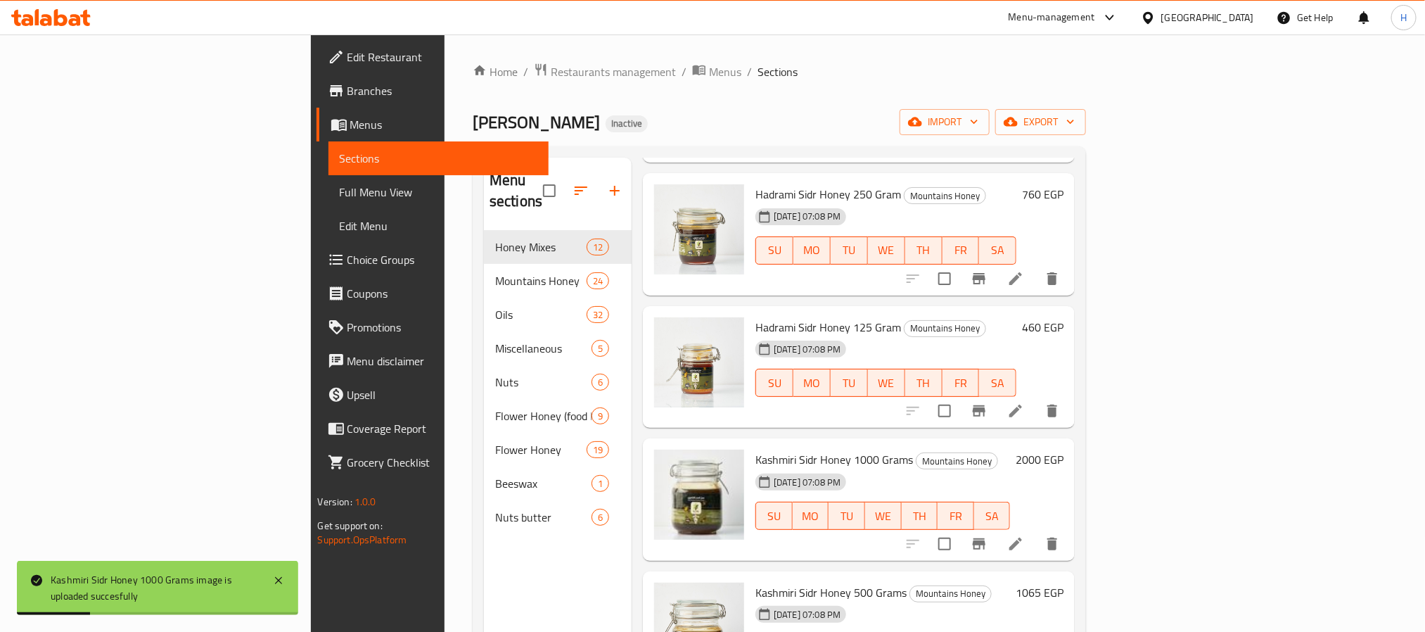
click at [329, 201] on link "Full Menu View" at bounding box center [439, 192] width 220 height 34
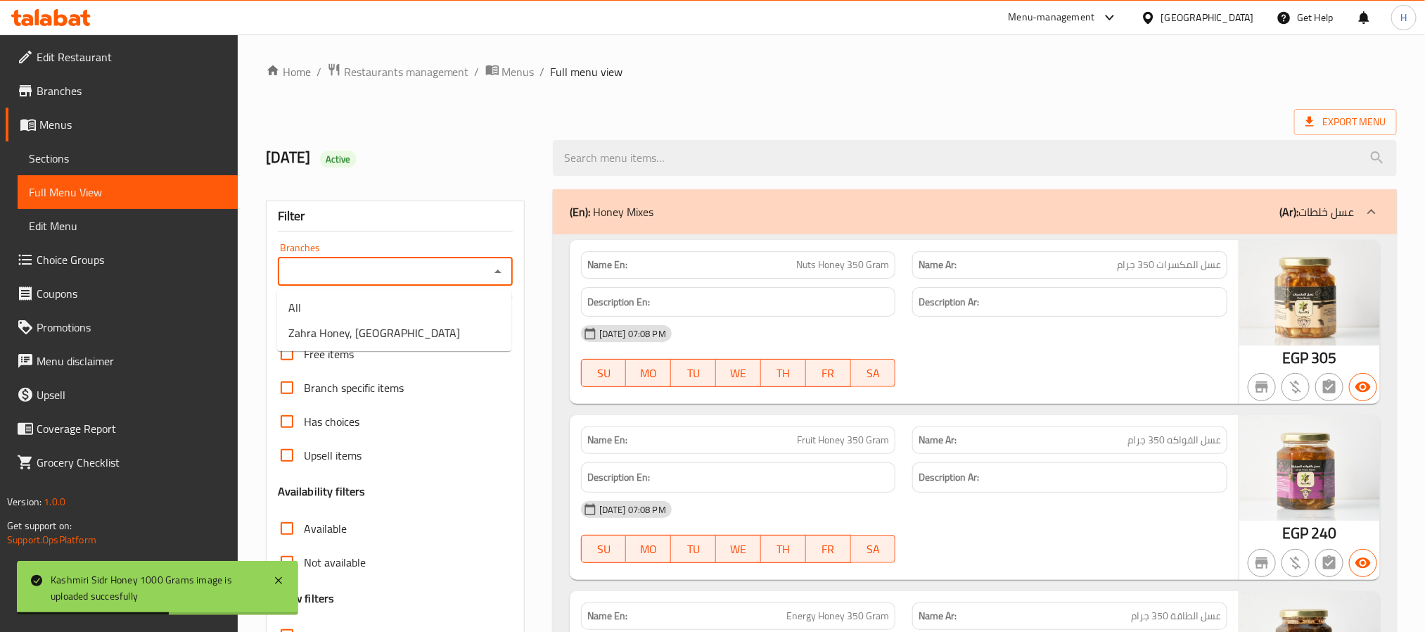
click at [454, 267] on input "Branches" at bounding box center [383, 272] width 203 height 20
click at [443, 331] on li "Zahra Honey, [GEOGRAPHIC_DATA]" at bounding box center [394, 332] width 234 height 25
type input "Zahra Honey, [GEOGRAPHIC_DATA]"
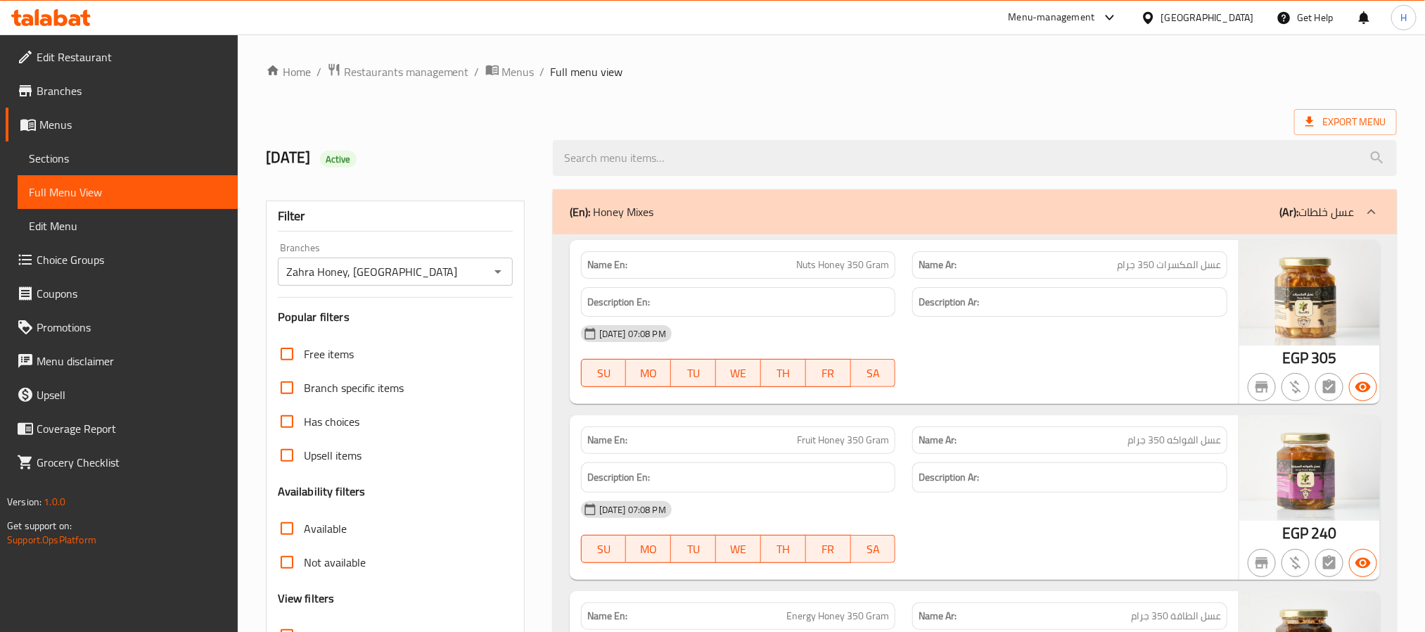
click at [879, 117] on div "Export Menu" at bounding box center [831, 122] width 1131 height 26
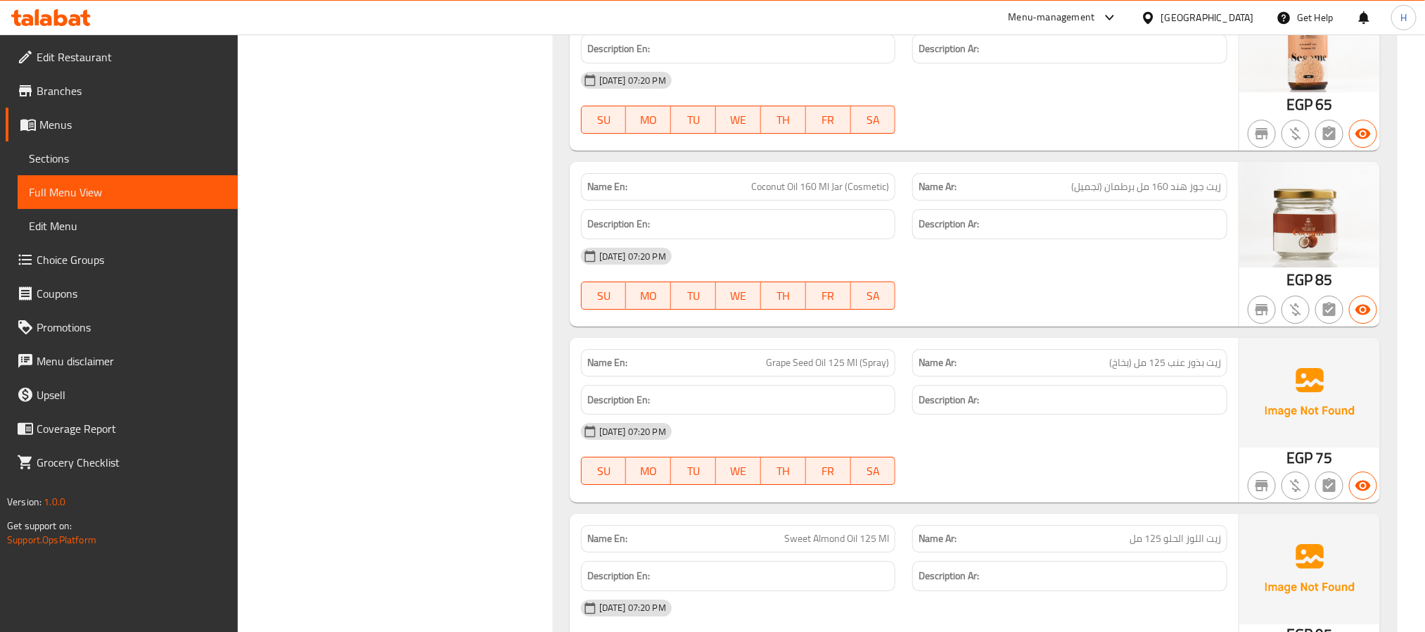
scroll to position [8345, 0]
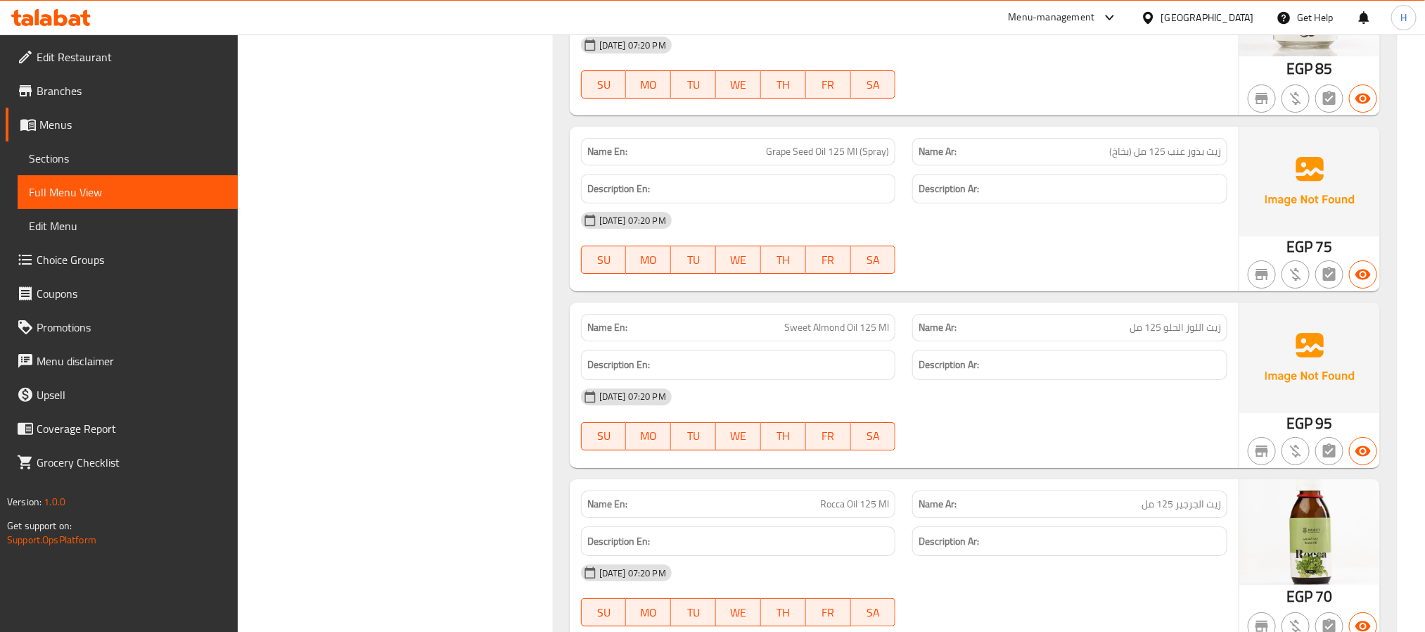
drag, startPoint x: 1181, startPoint y: 216, endPoint x: 1197, endPoint y: 214, distance: 16.3
copy span "بذور عنب"
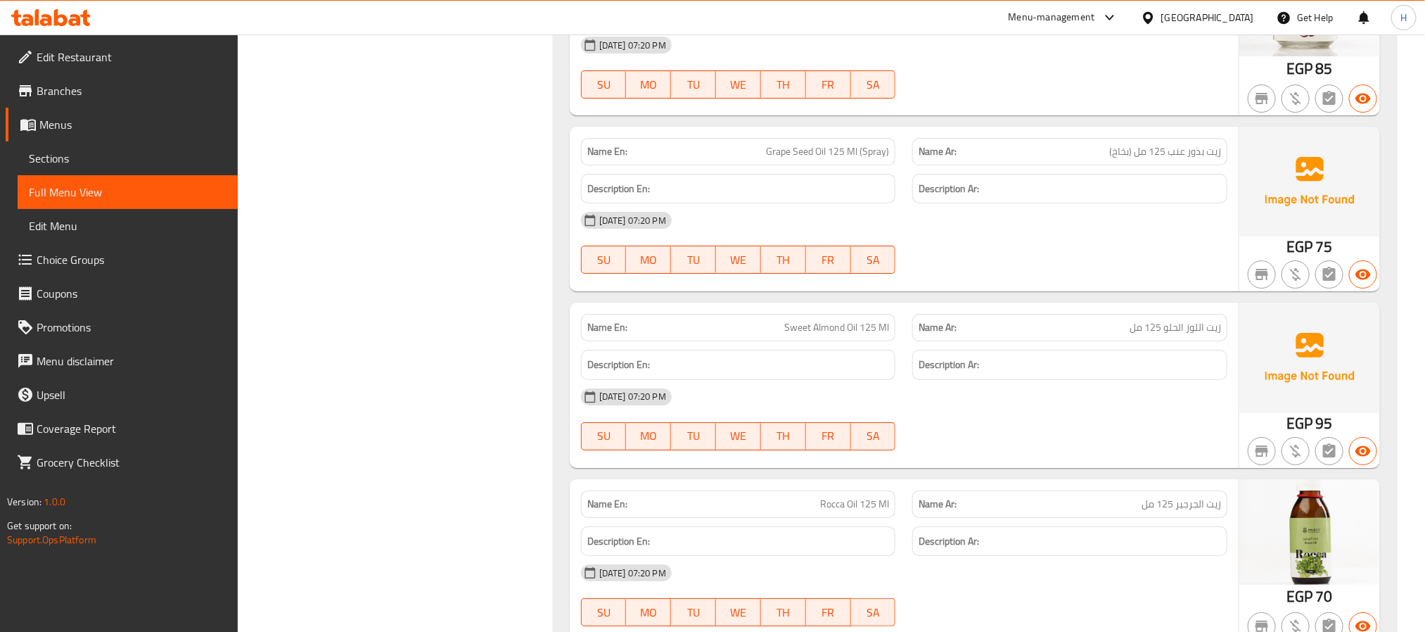
copy span "اللوز"
click at [72, 157] on span "Sections" at bounding box center [128, 158] width 198 height 17
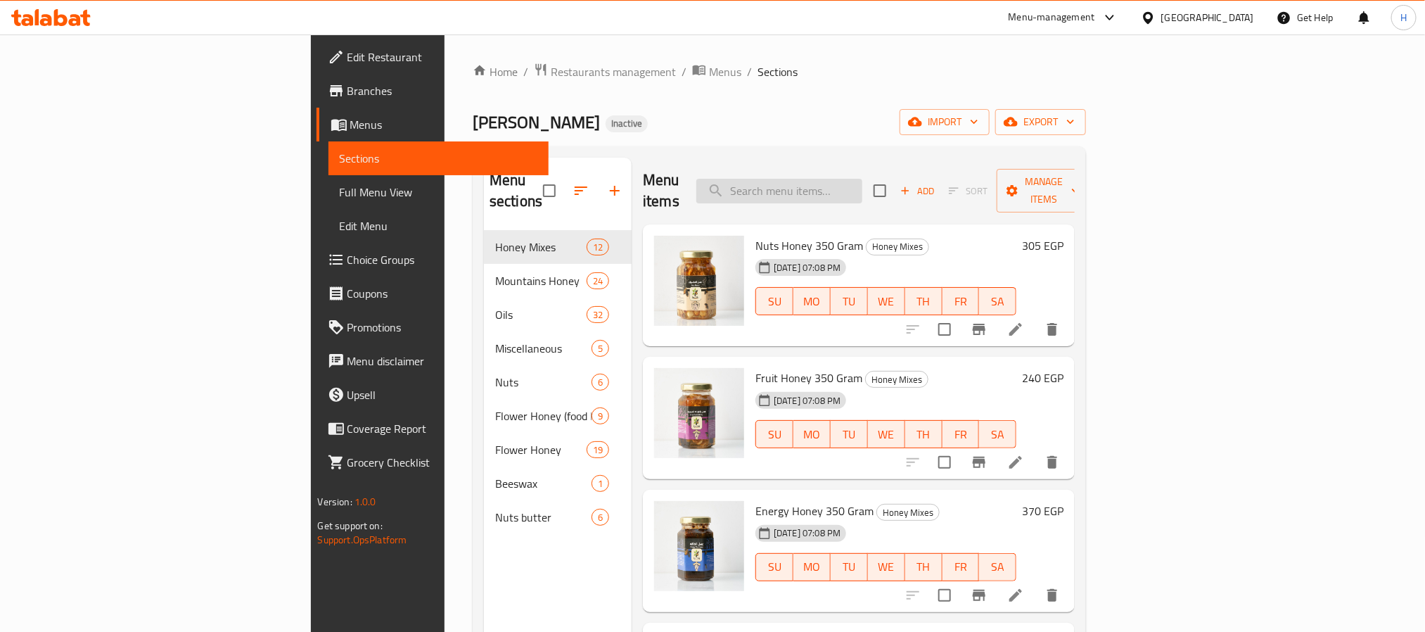
paste input "زيت اللوز الحلو"
click at [863, 193] on input "زيت اللوز الحلو" at bounding box center [779, 191] width 166 height 25
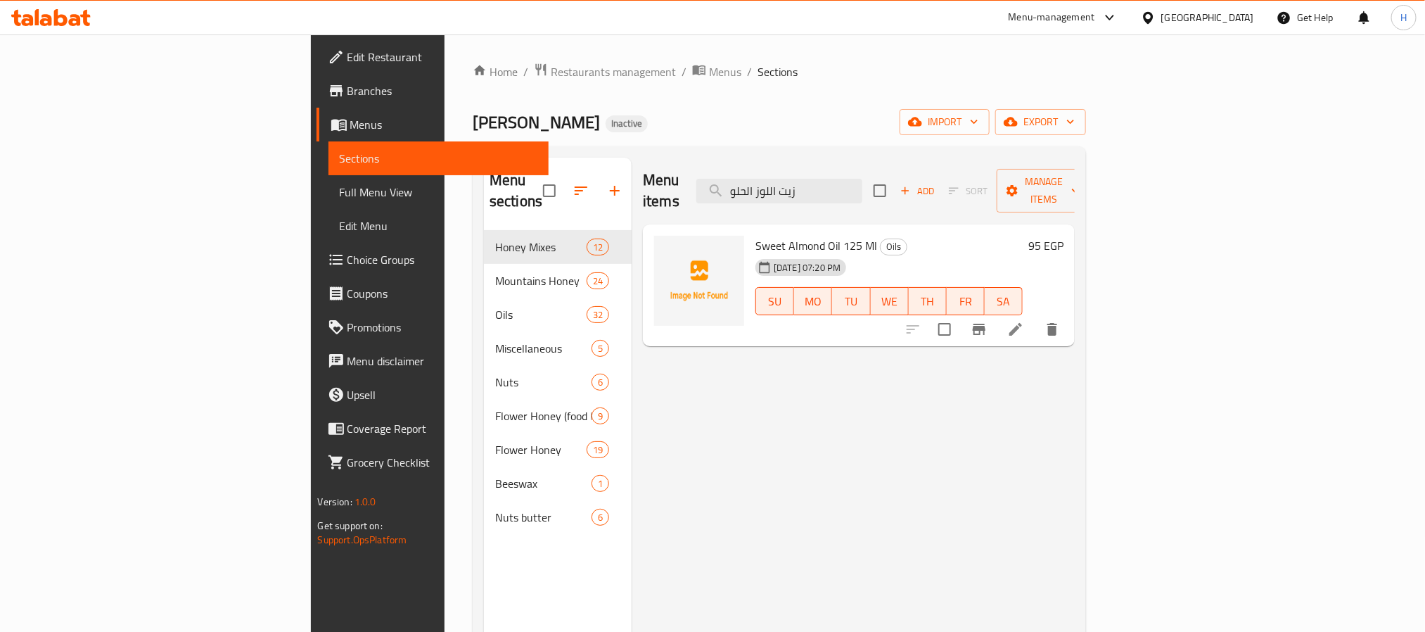
type input "زيت اللوز الحلو"
click at [340, 196] on span "Full Menu View" at bounding box center [439, 192] width 198 height 17
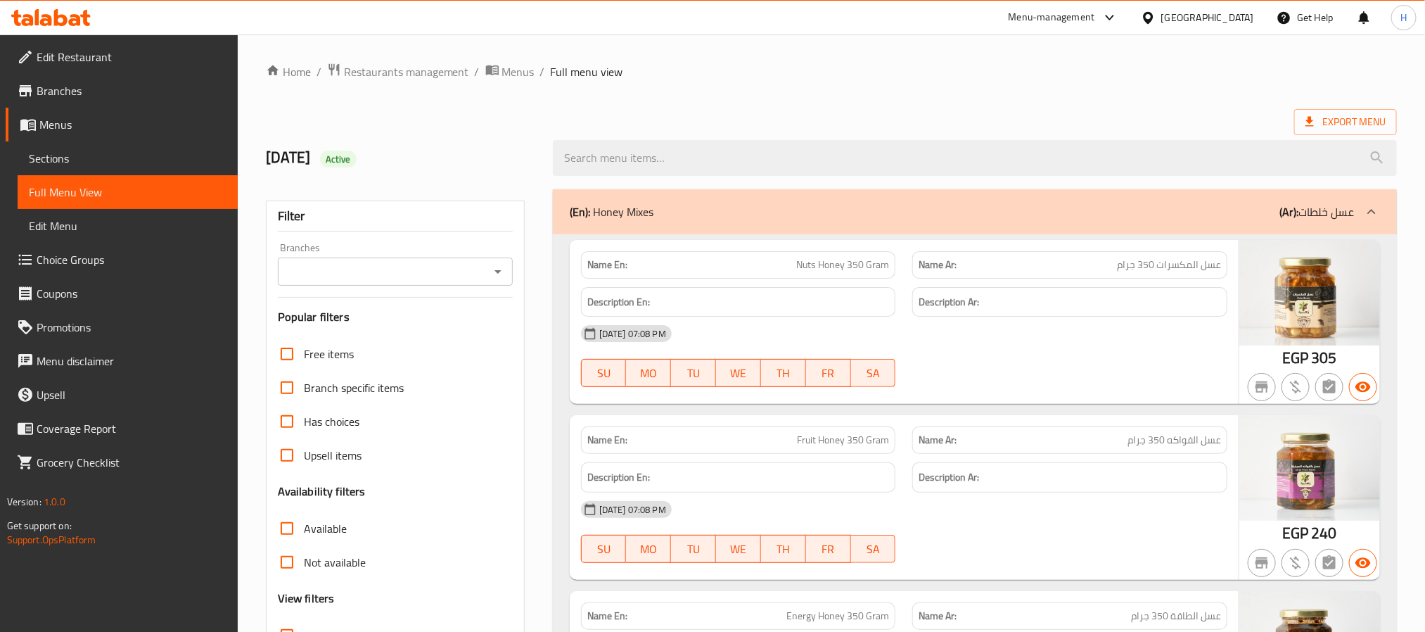
click at [452, 283] on div "Branches" at bounding box center [395, 271] width 235 height 28
click at [498, 273] on icon "Open" at bounding box center [498, 272] width 7 height 4
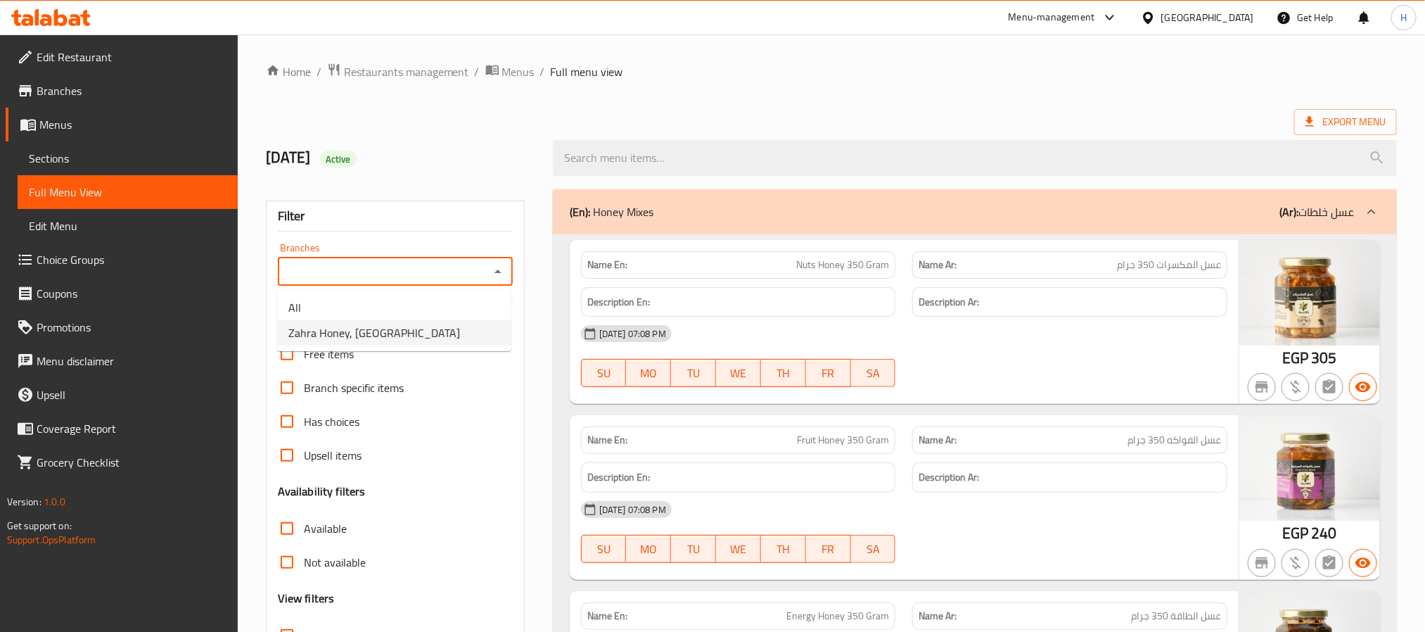
click at [471, 327] on li "Zahra Honey, [GEOGRAPHIC_DATA]" at bounding box center [394, 332] width 234 height 25
type input "Zahra Honey, [GEOGRAPHIC_DATA]"
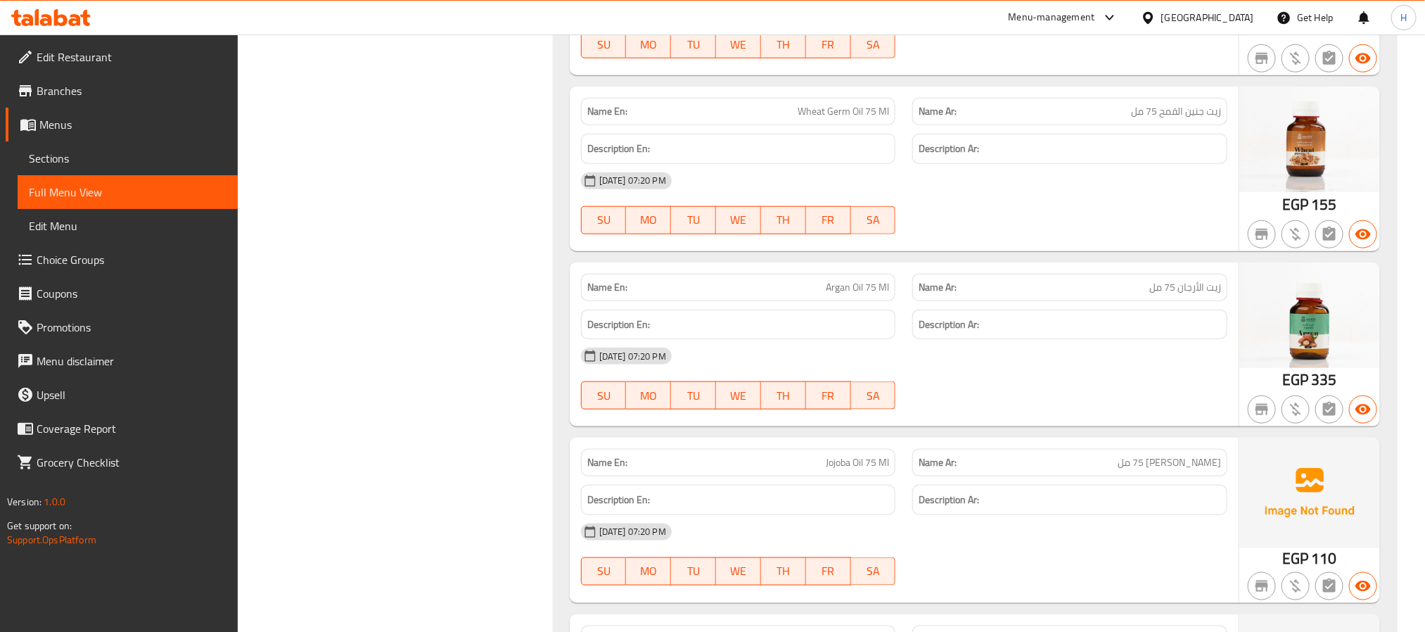
scroll to position [9580, 0]
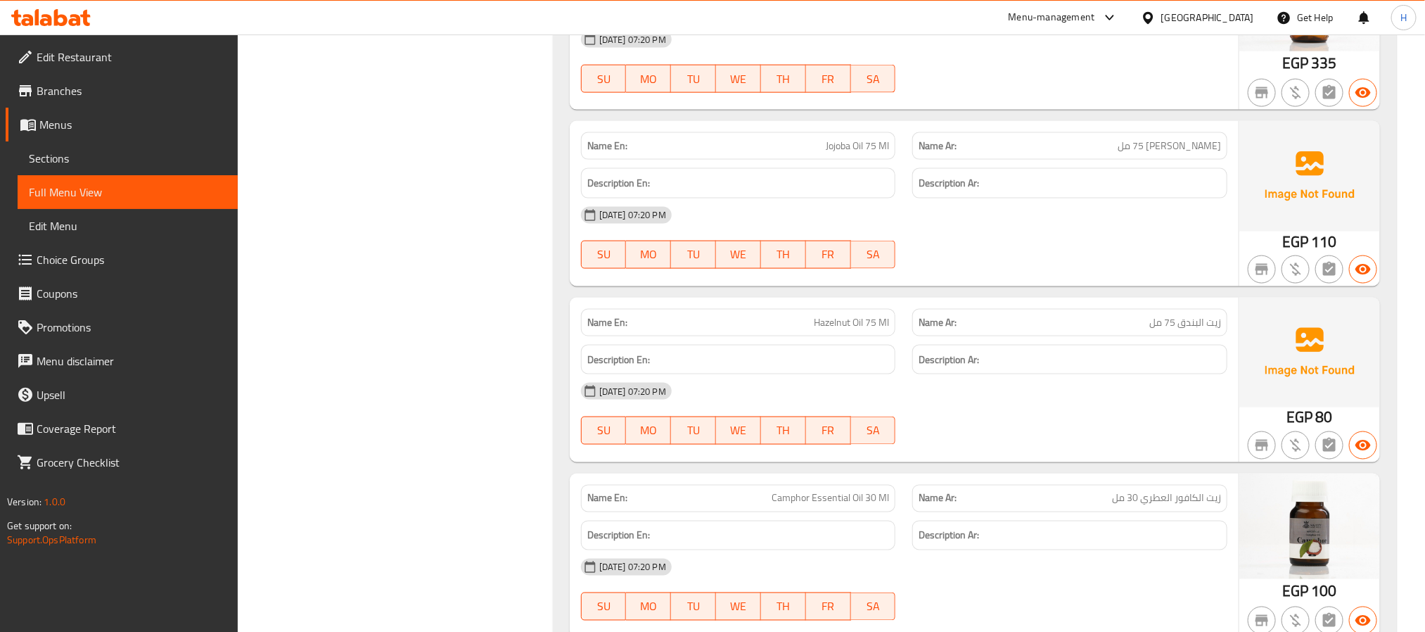
copy span "جوجوبا"
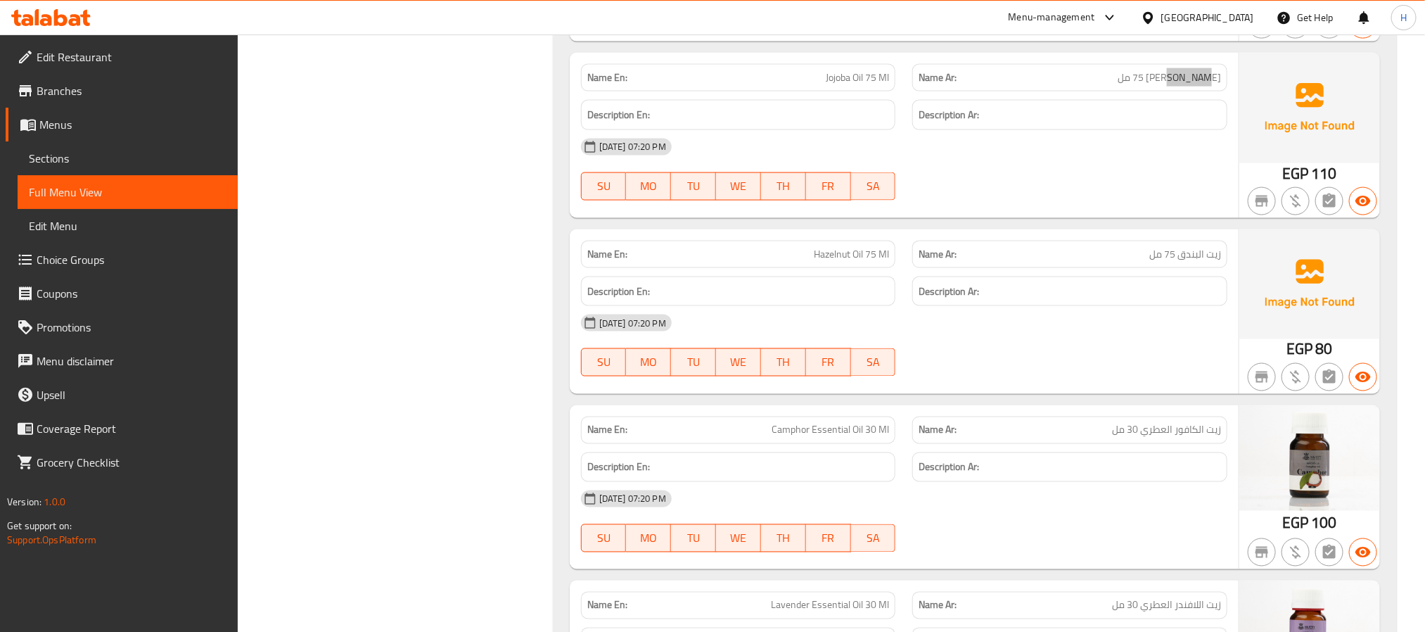
scroll to position [9685, 0]
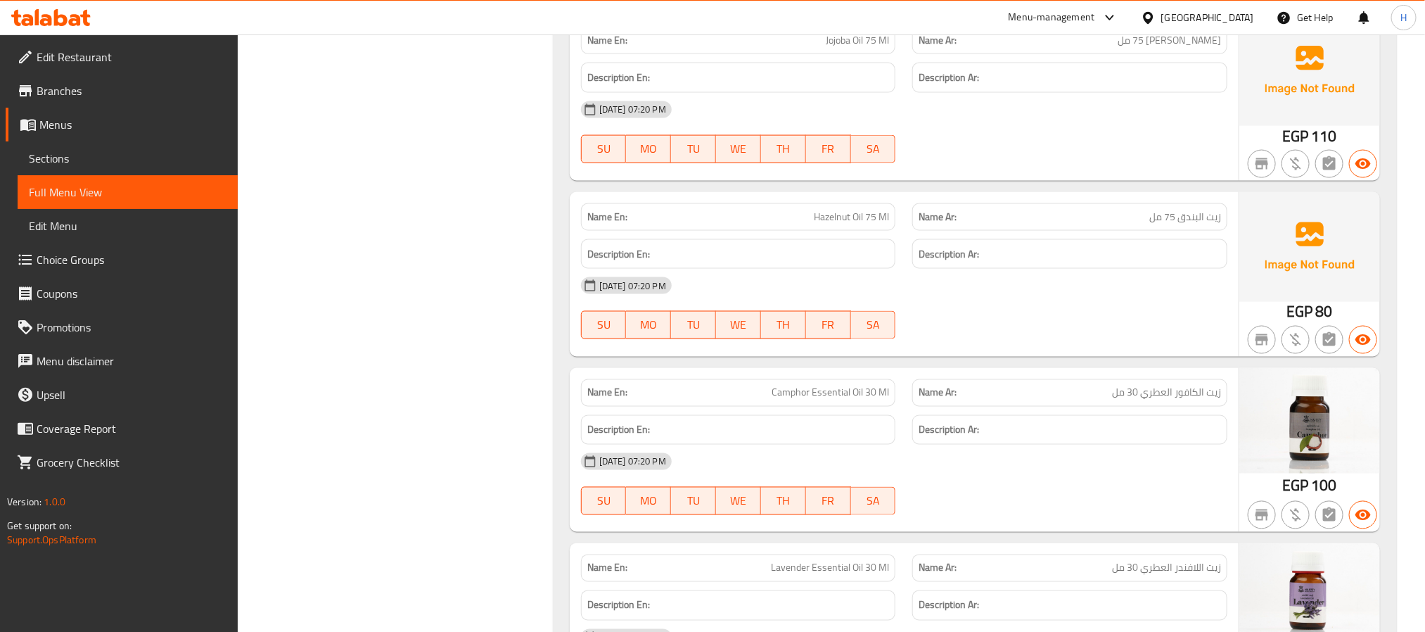
copy span "البندق"
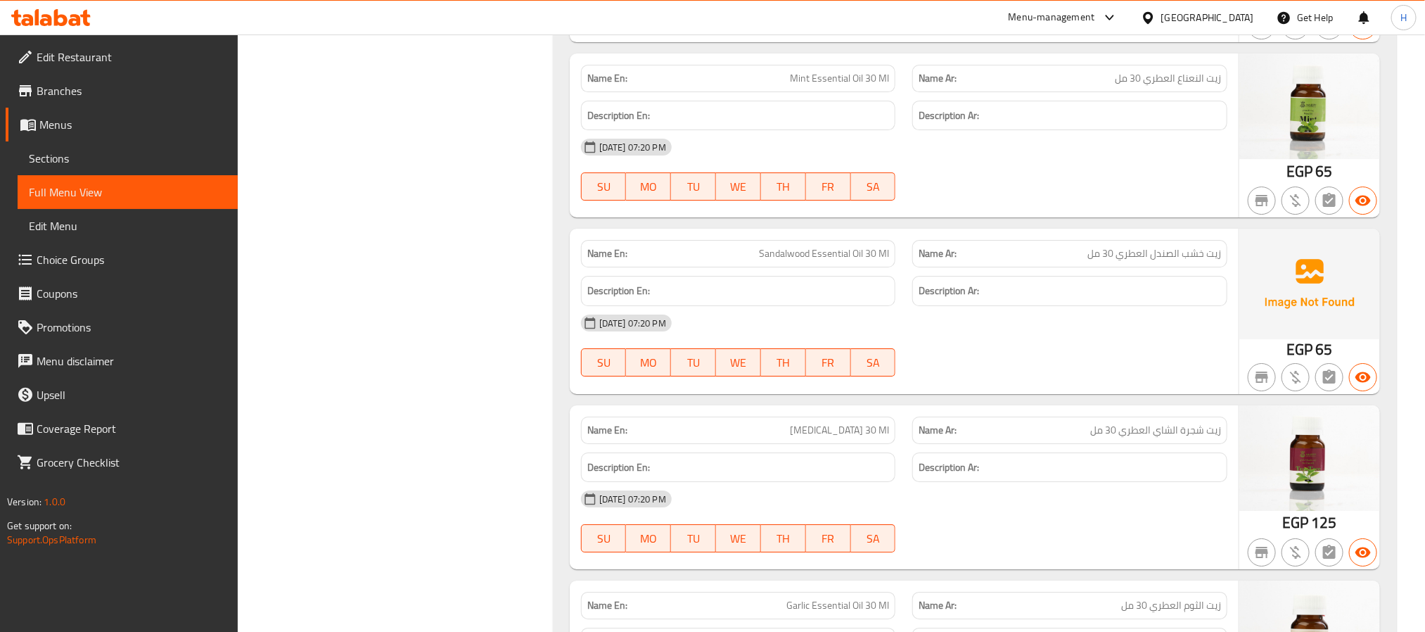
scroll to position [11163, 0]
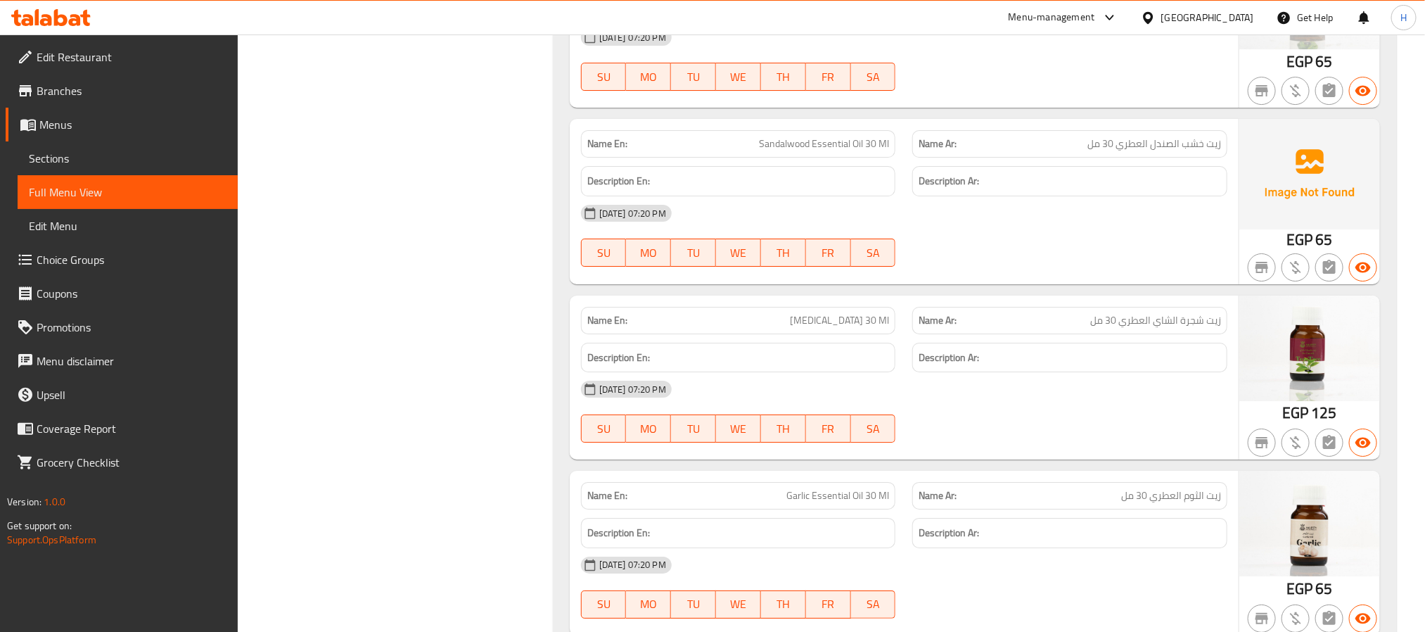
click at [1190, 151] on span "زيت خشب الصندل العطري 30 مل" at bounding box center [1155, 143] width 134 height 15
drag, startPoint x: 1190, startPoint y: 224, endPoint x: 1178, endPoint y: 218, distance: 13.9
click at [1178, 151] on span "زيت خشب الصندل العطري 30 مل" at bounding box center [1155, 143] width 134 height 15
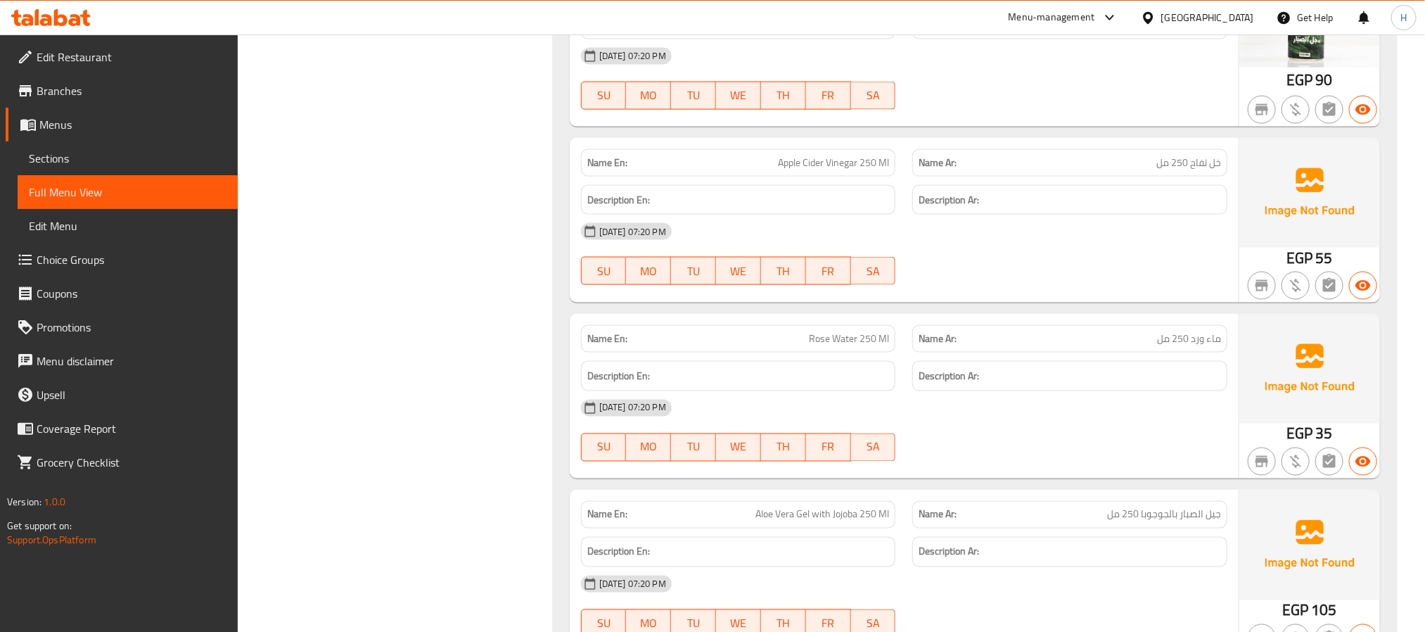
scroll to position [12429, 0]
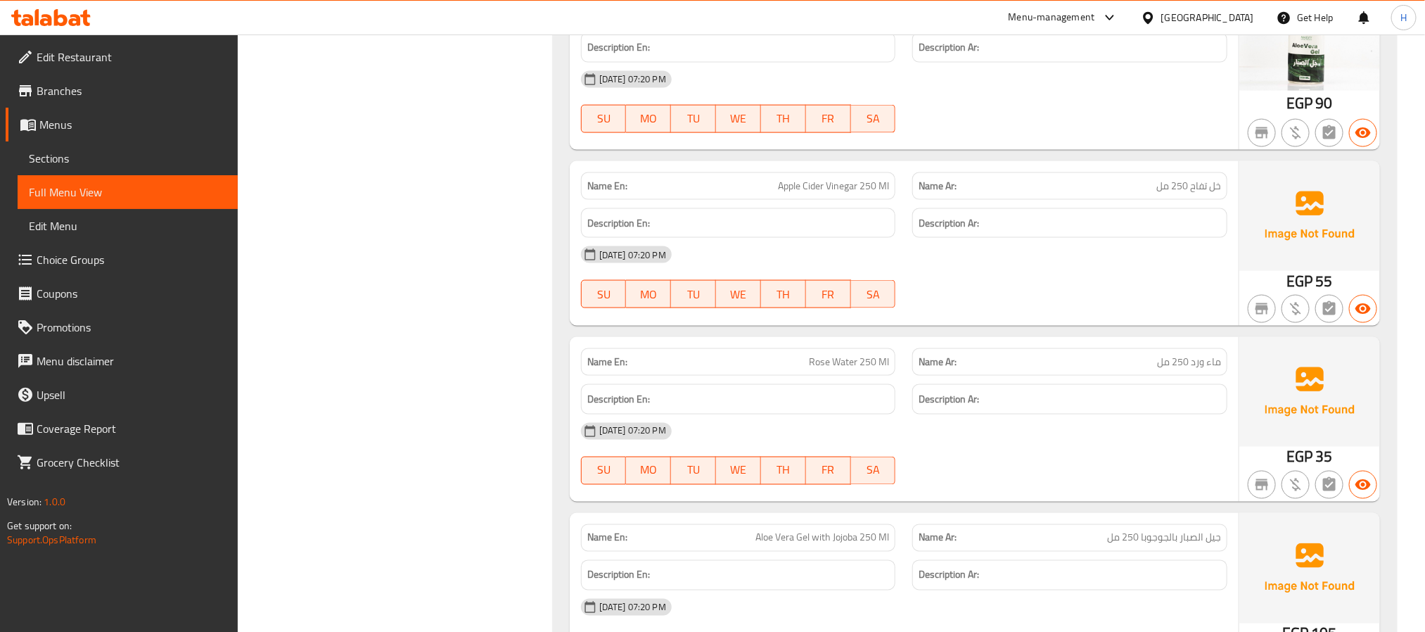
drag, startPoint x: 1200, startPoint y: 272, endPoint x: 1218, endPoint y: 274, distance: 18.4
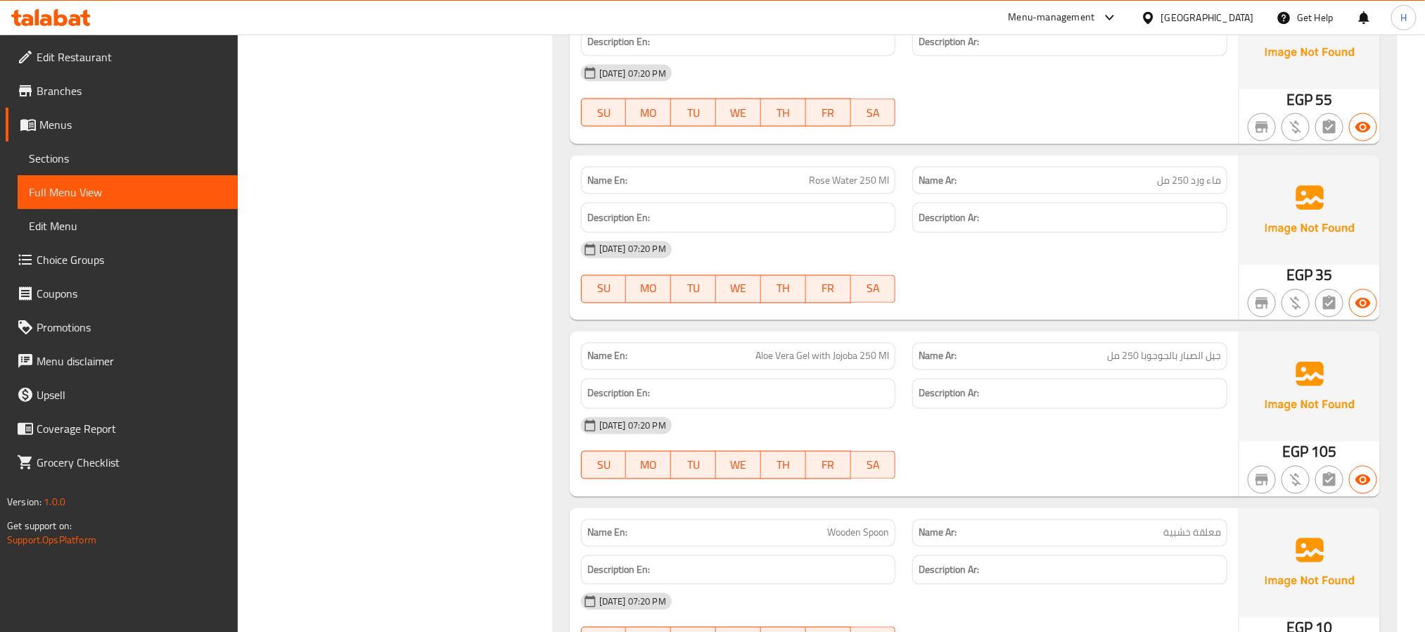
scroll to position [12746, 0]
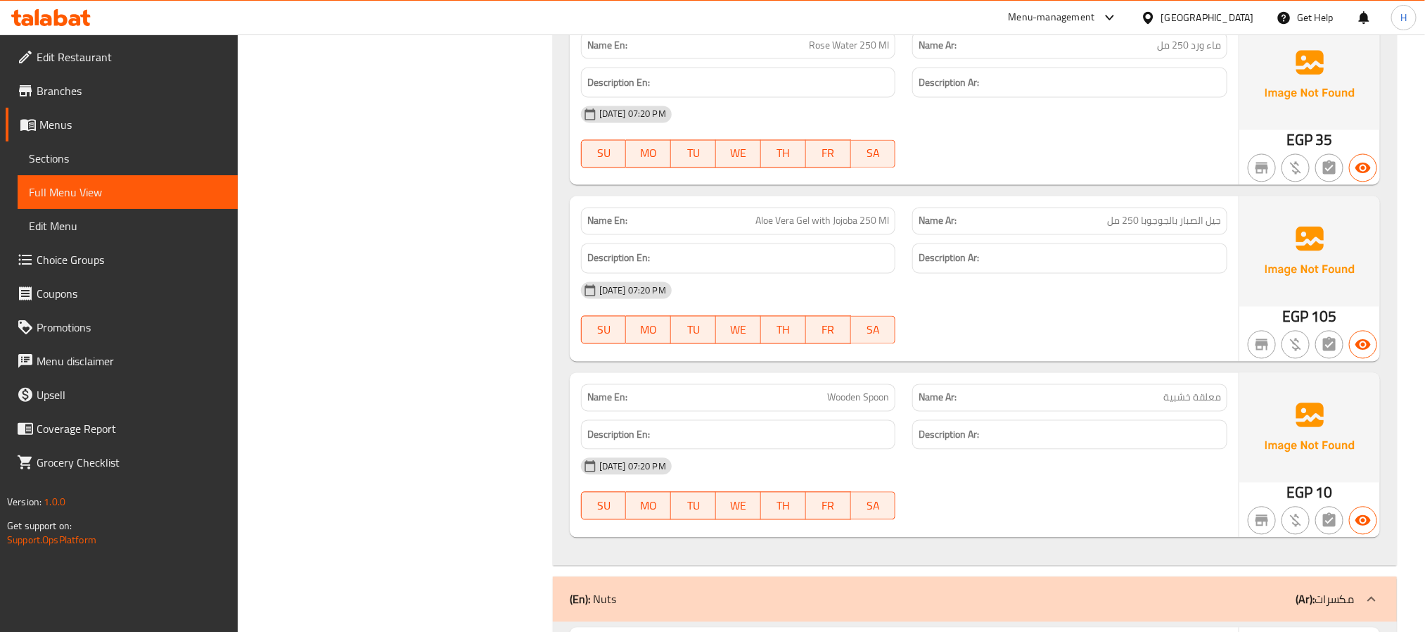
drag, startPoint x: 1197, startPoint y: 139, endPoint x: 1216, endPoint y: 139, distance: 18.3
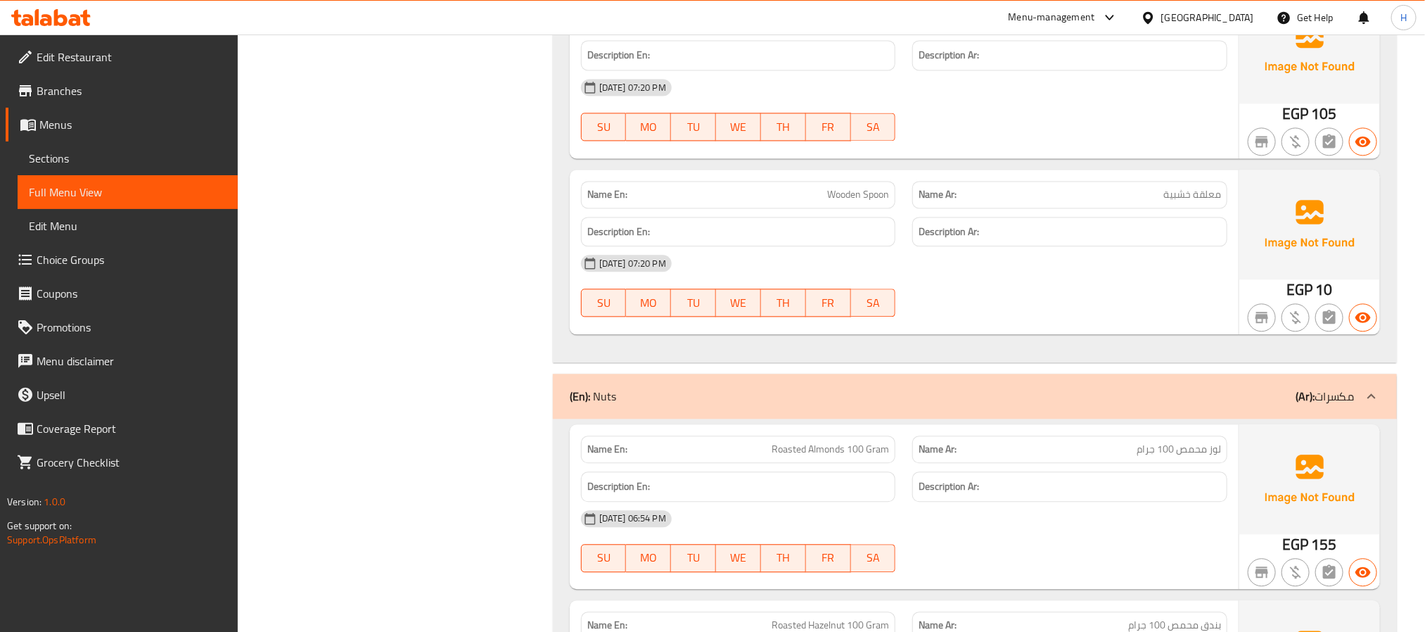
scroll to position [12957, 0]
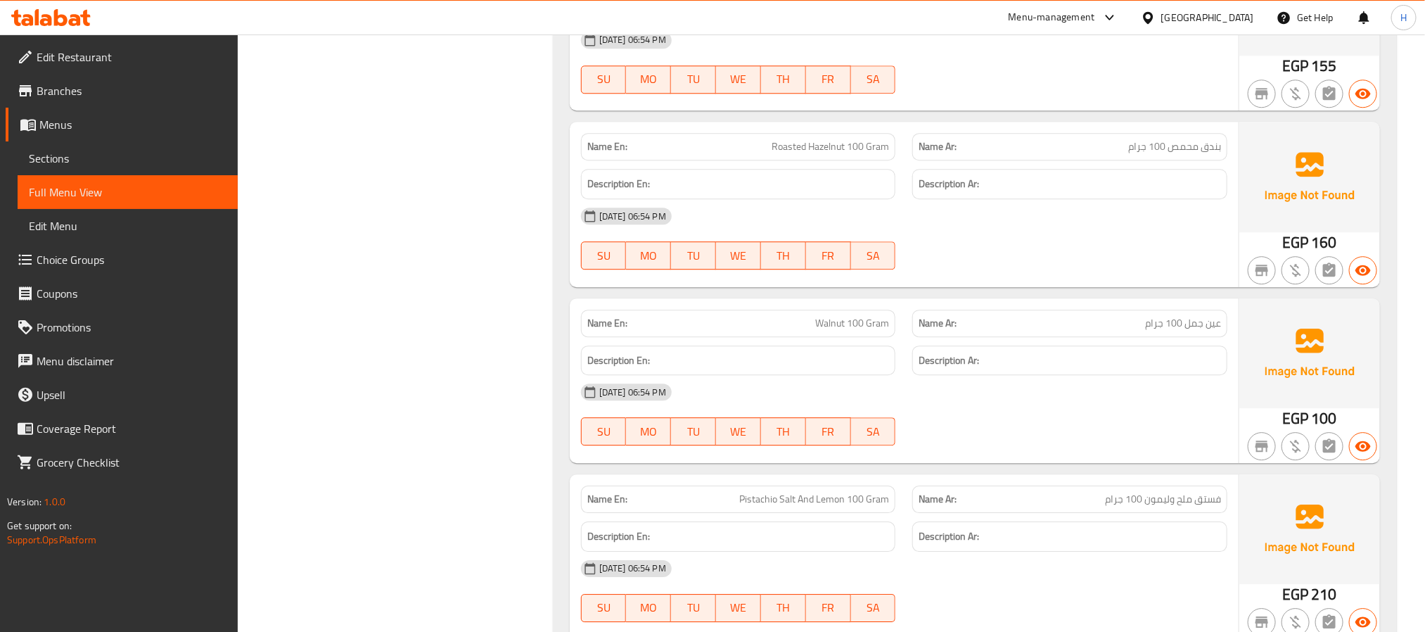
scroll to position [13379, 0]
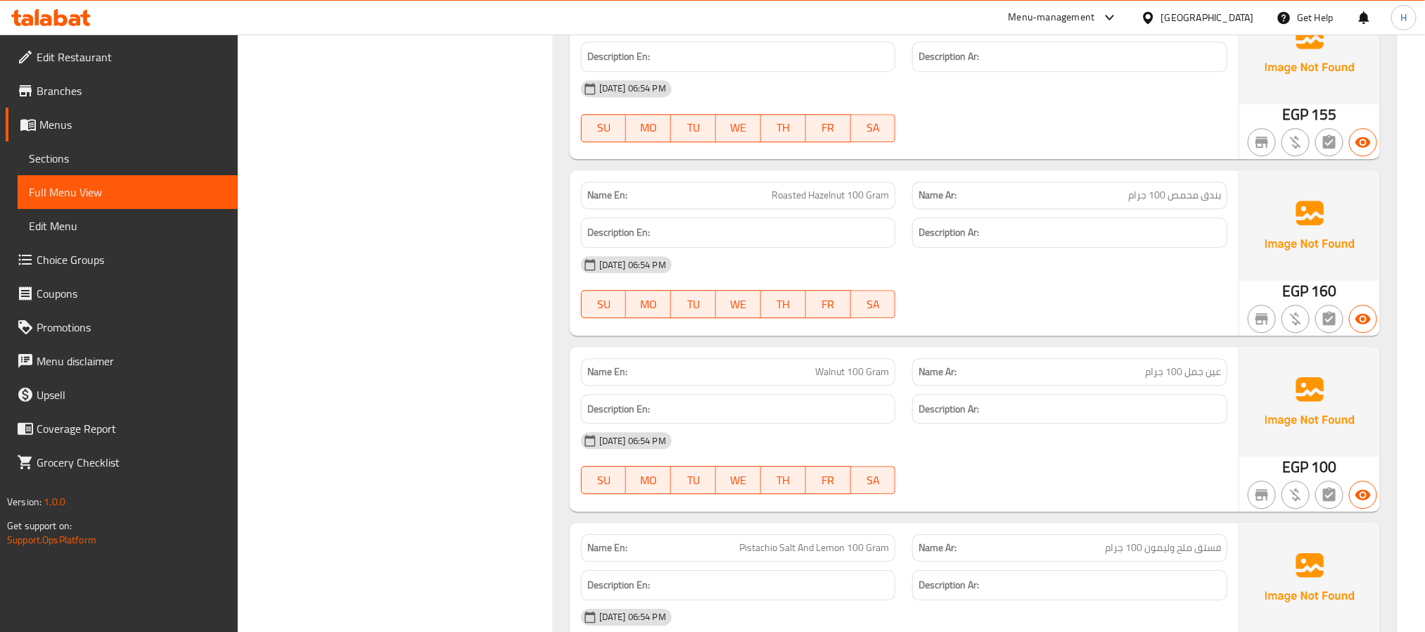
drag, startPoint x: 1189, startPoint y: 112, endPoint x: 1226, endPoint y: 112, distance: 37.3
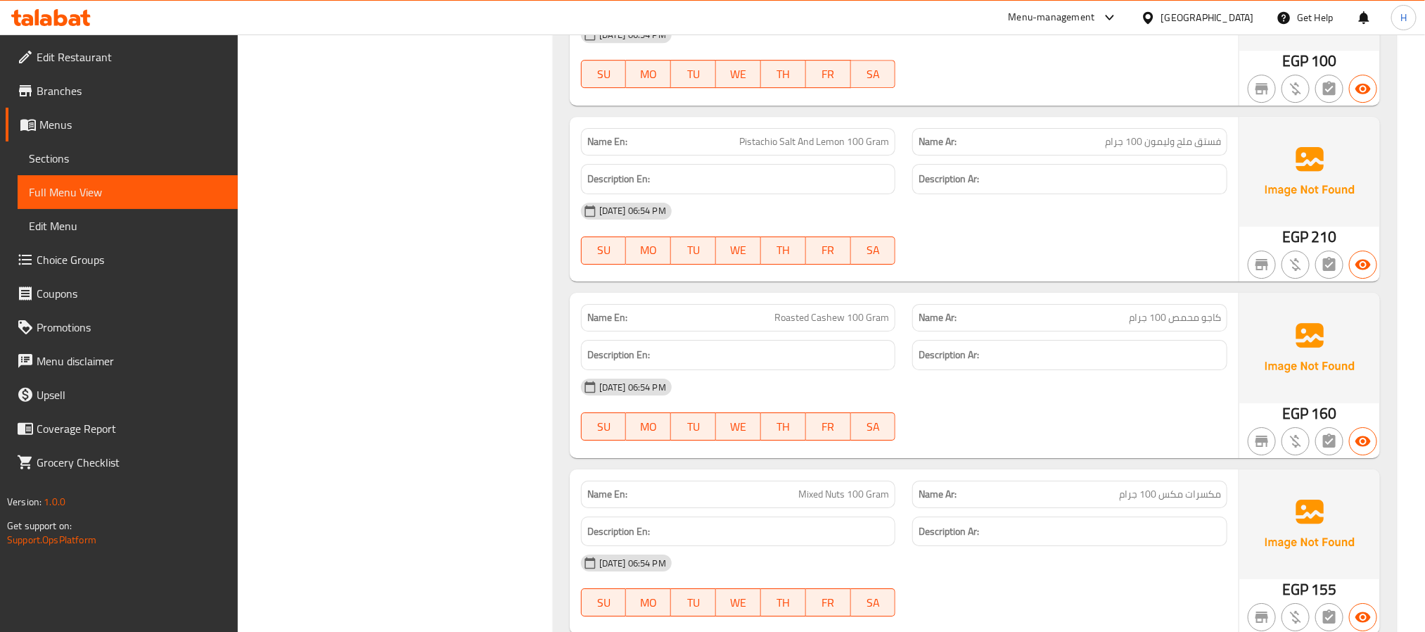
scroll to position [13907, 0]
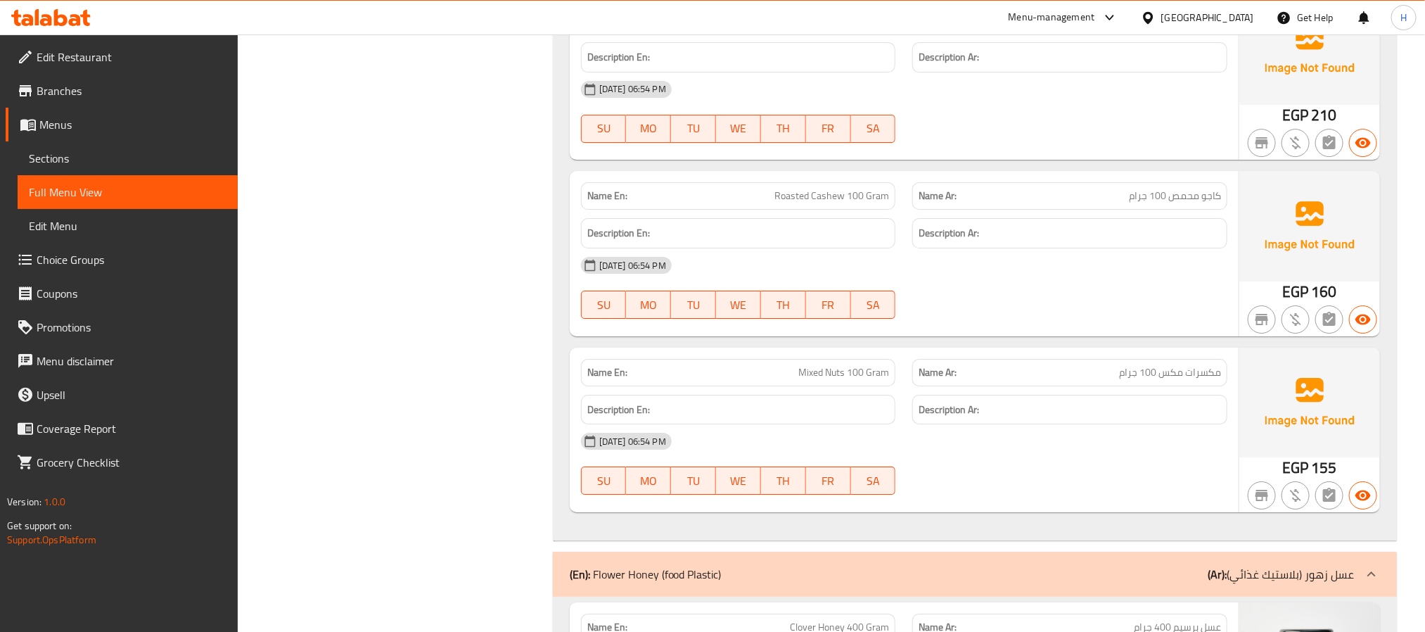
drag, startPoint x: 1211, startPoint y: 293, endPoint x: 1147, endPoint y: 302, distance: 65.3
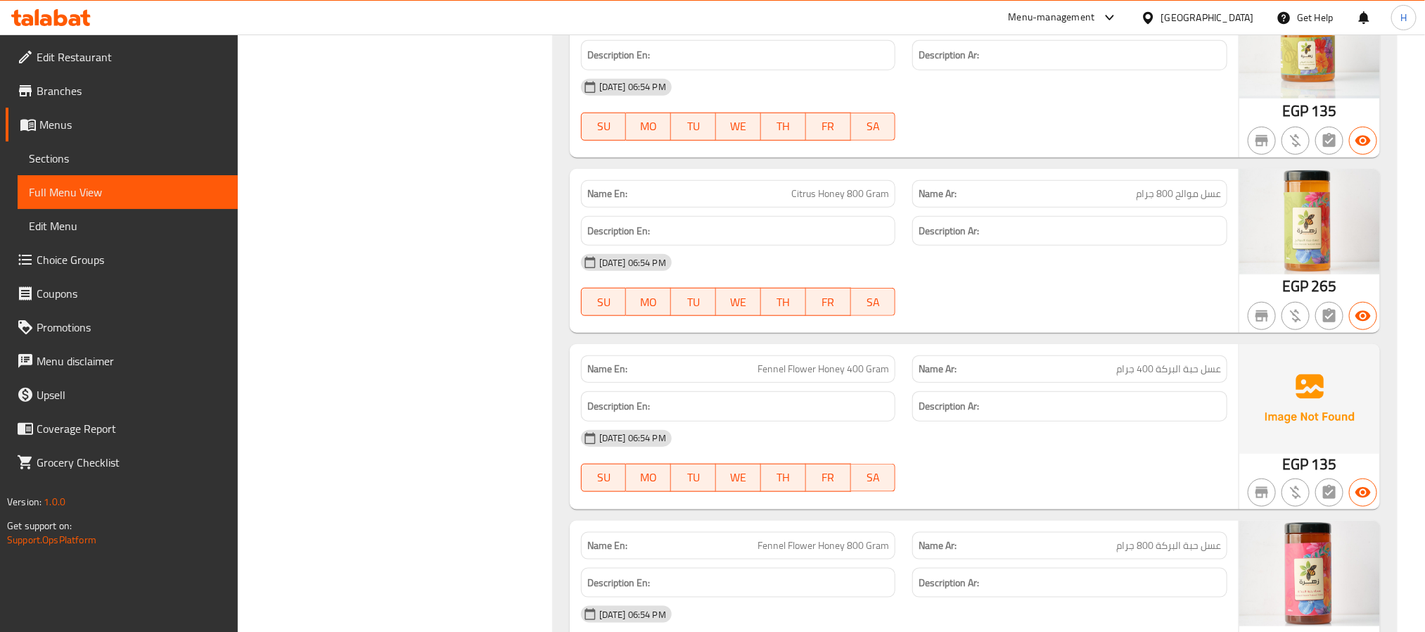
scroll to position [15173, 0]
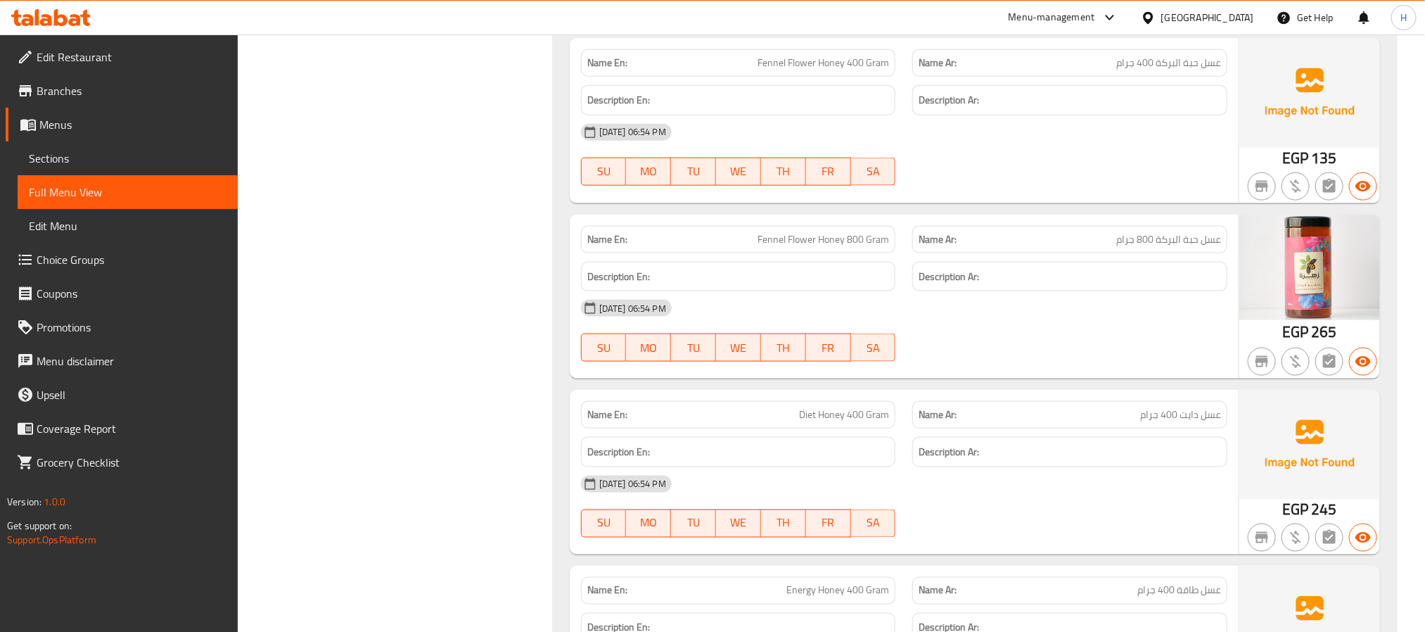
drag, startPoint x: 1161, startPoint y: 167, endPoint x: 1218, endPoint y: 172, distance: 57.2
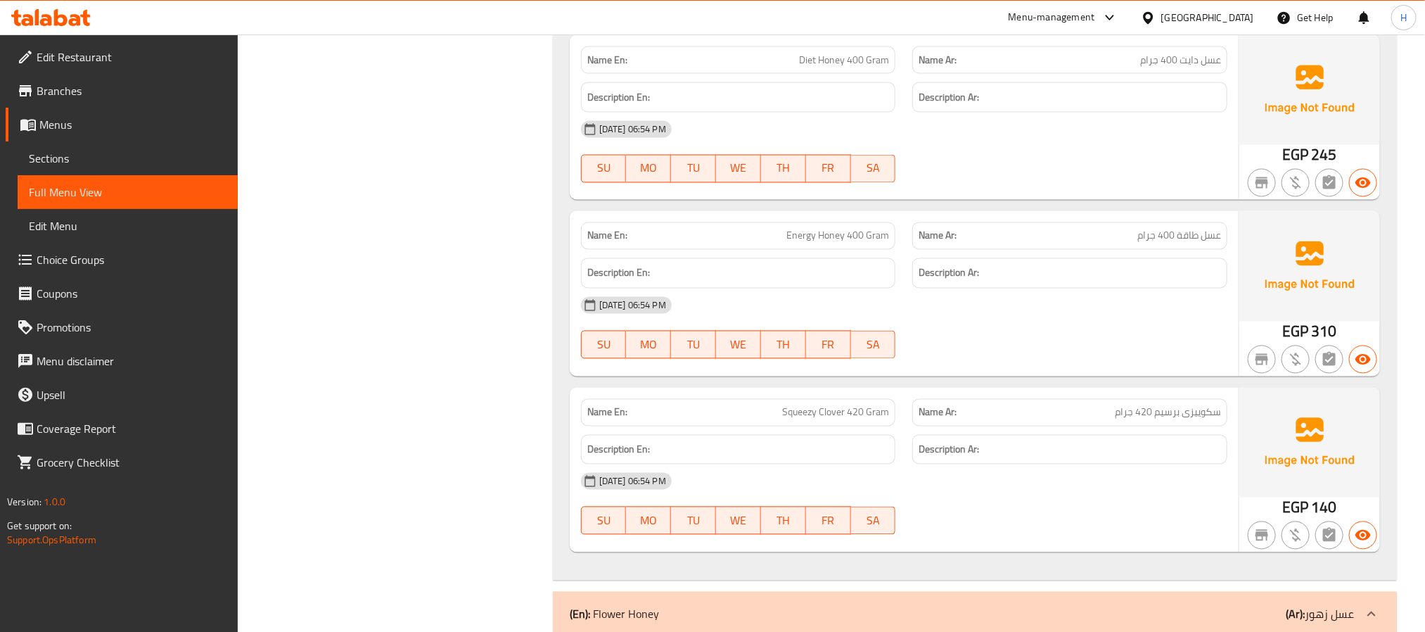
scroll to position [15595, 0]
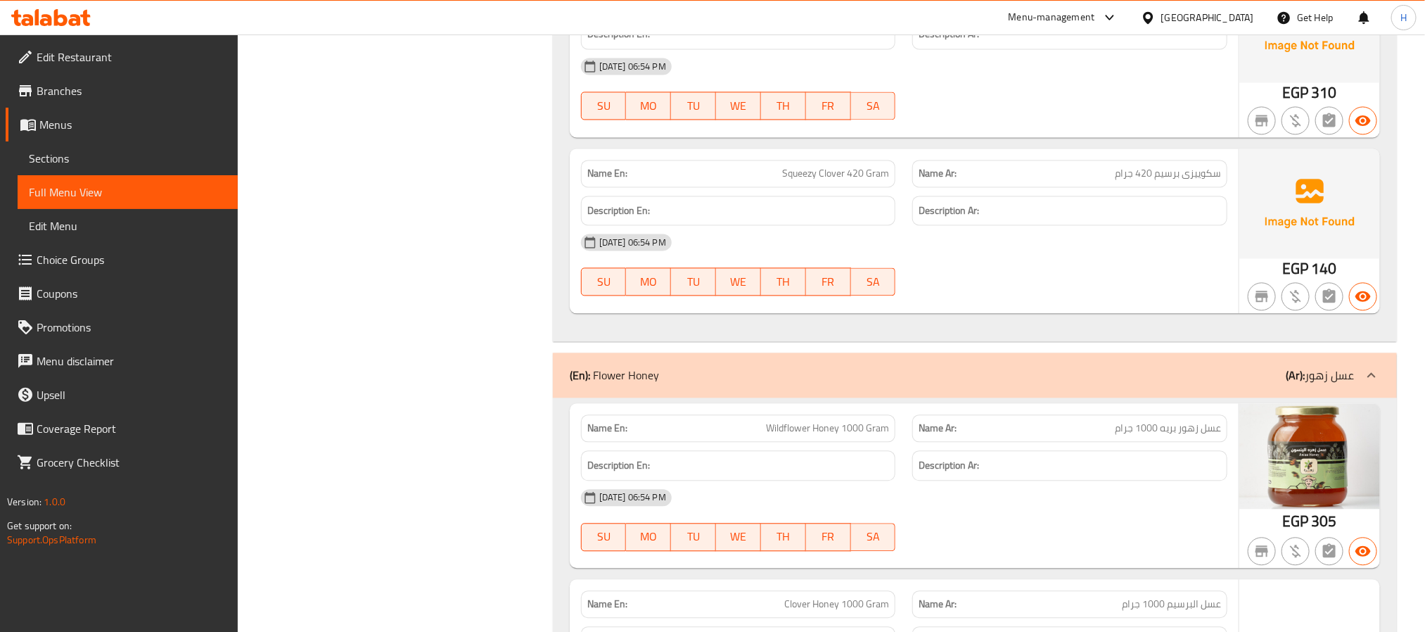
scroll to position [15806, 0]
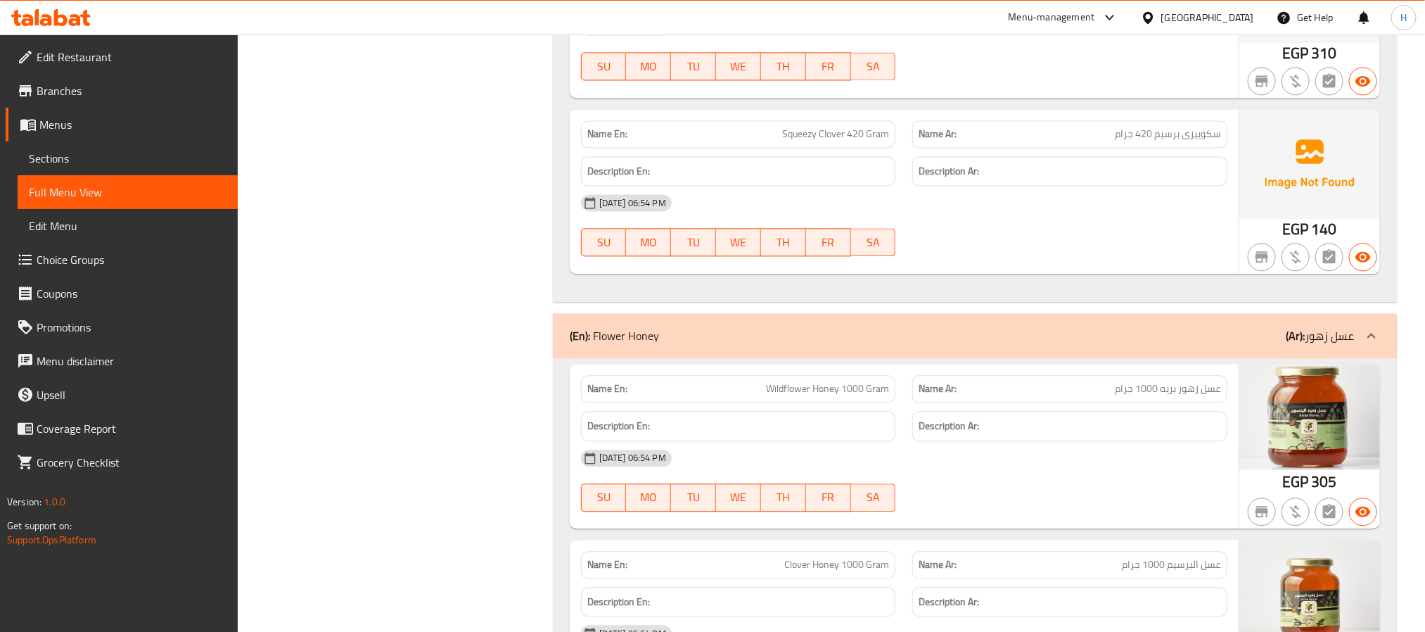
drag, startPoint x: 1174, startPoint y: 238, endPoint x: 220, endPoint y: 118, distance: 962.2
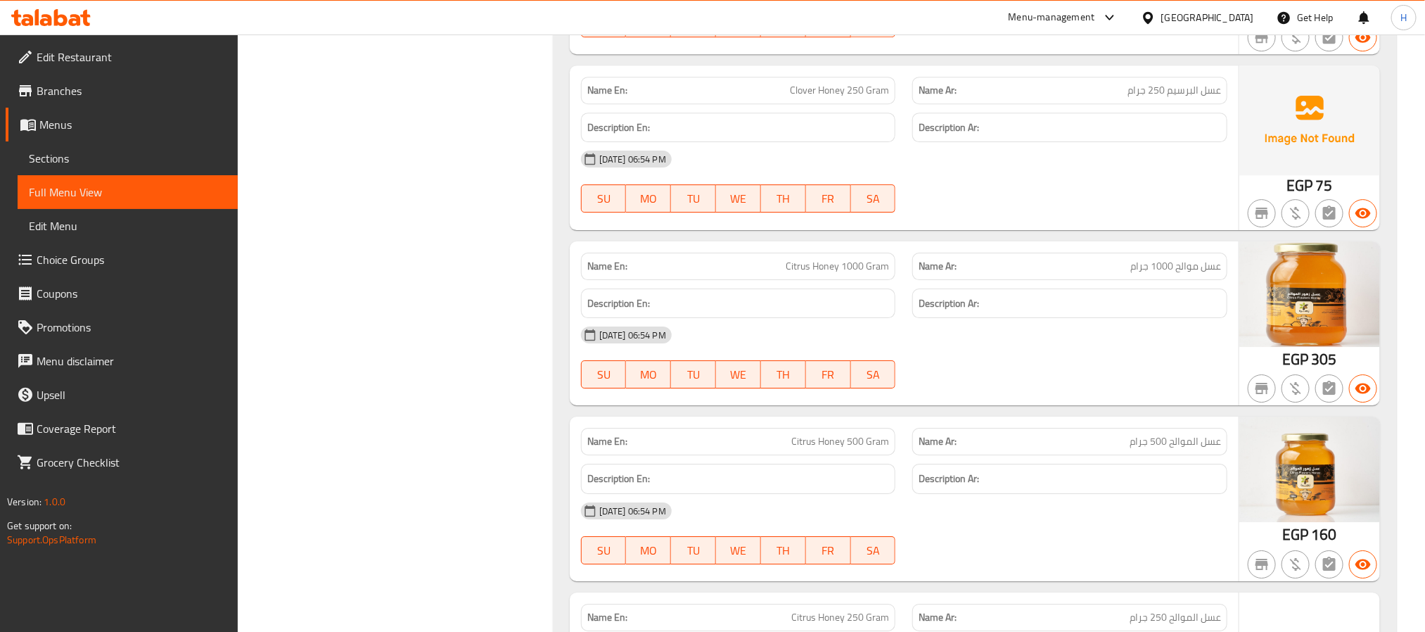
scroll to position [16650, 0]
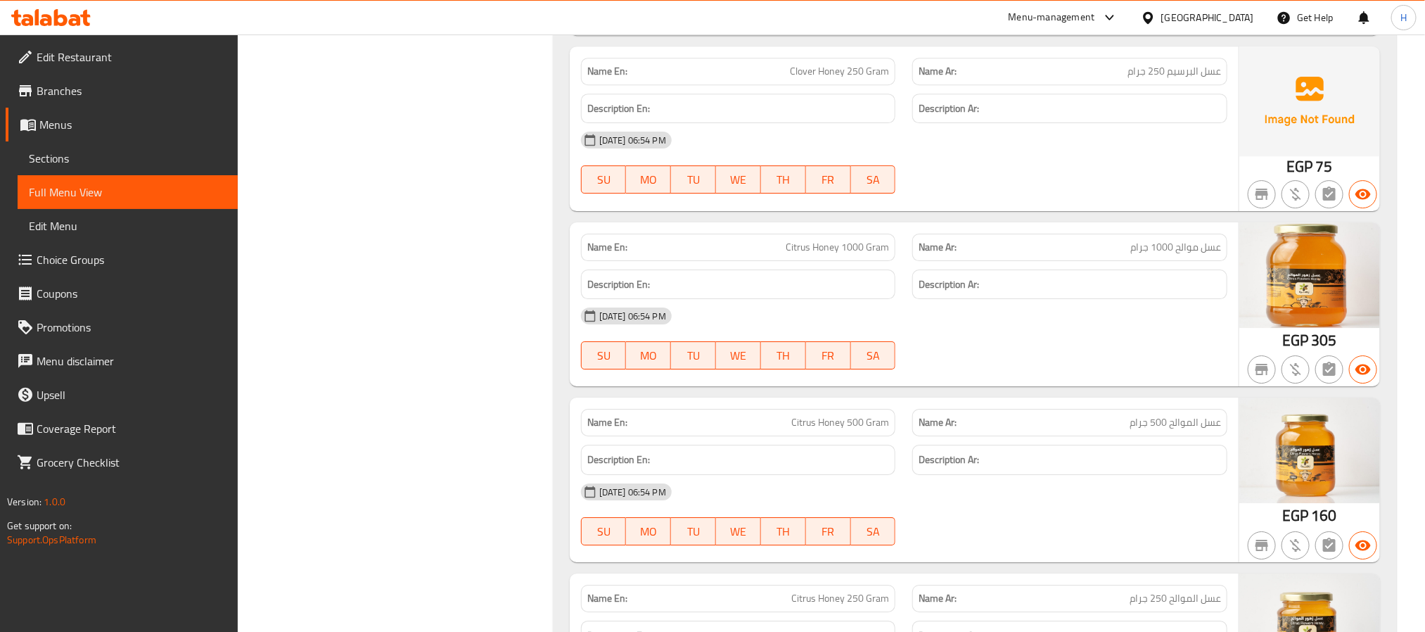
drag, startPoint x: 1191, startPoint y: 184, endPoint x: 1218, endPoint y: 184, distance: 26.7
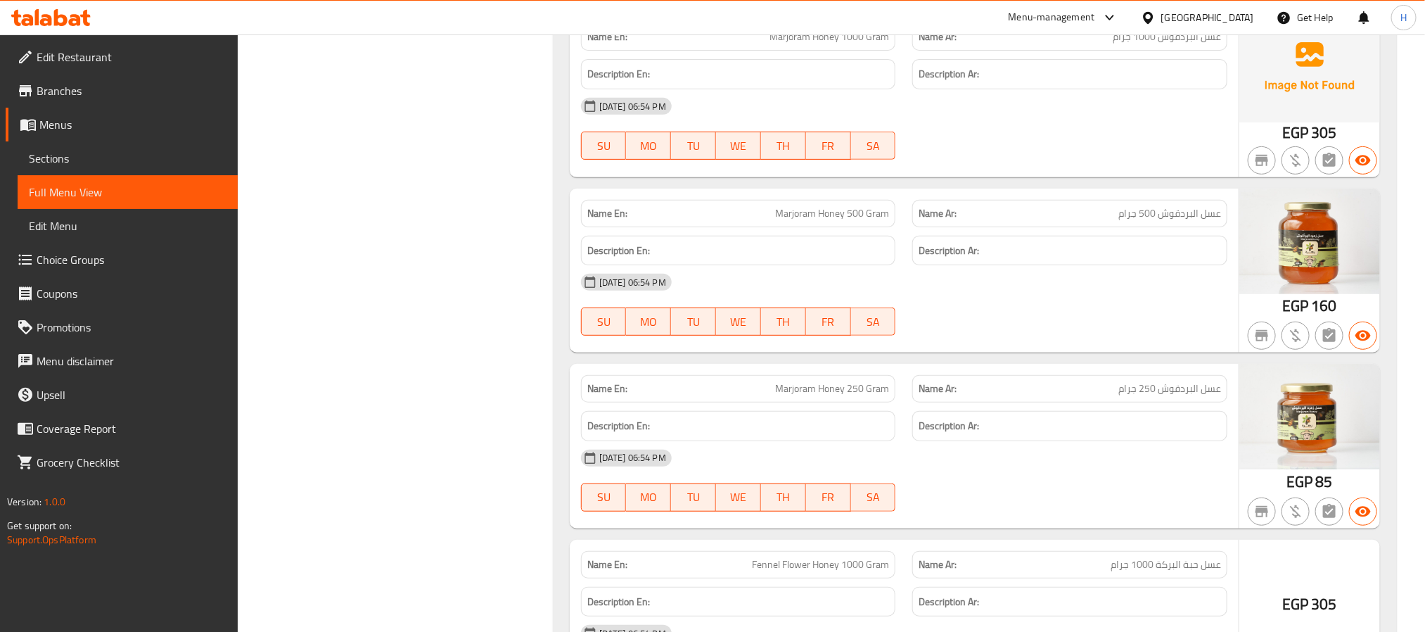
scroll to position [17389, 0]
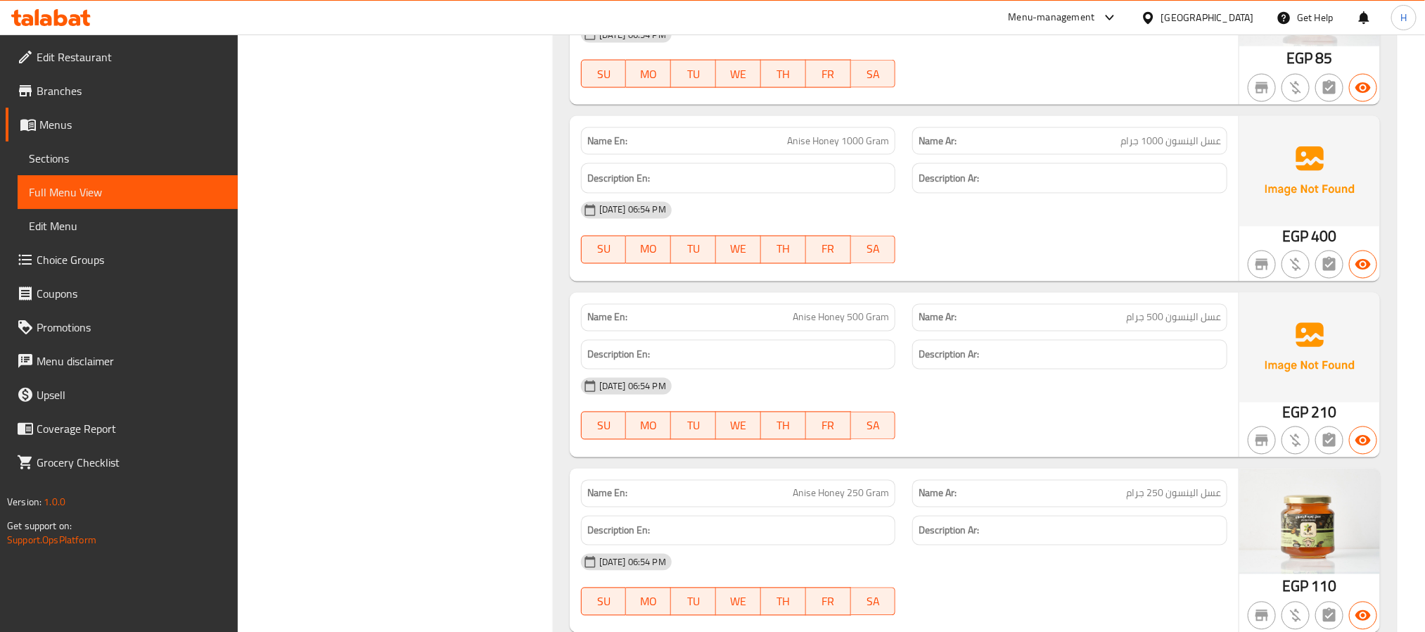
scroll to position [18339, 0]
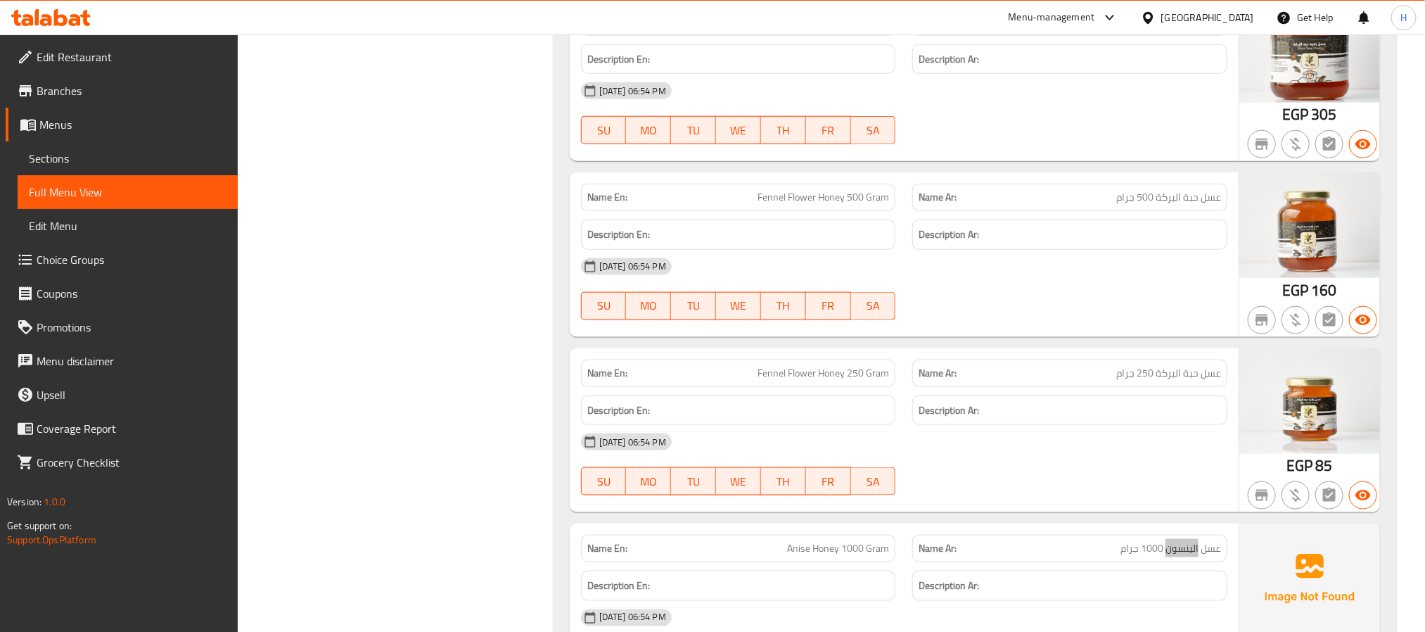
scroll to position [17917, 0]
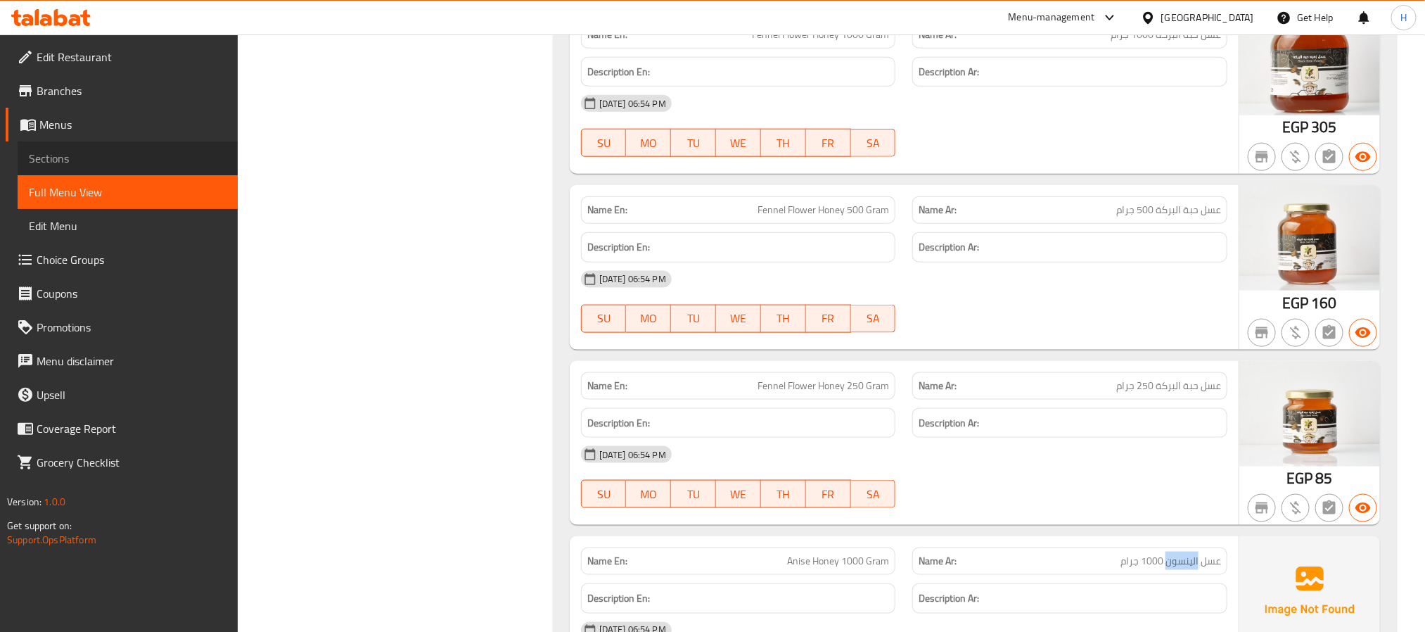
drag, startPoint x: 271, startPoint y: 7, endPoint x: 116, endPoint y: 157, distance: 215.4
click at [127, 153] on span "Sections" at bounding box center [128, 158] width 198 height 17
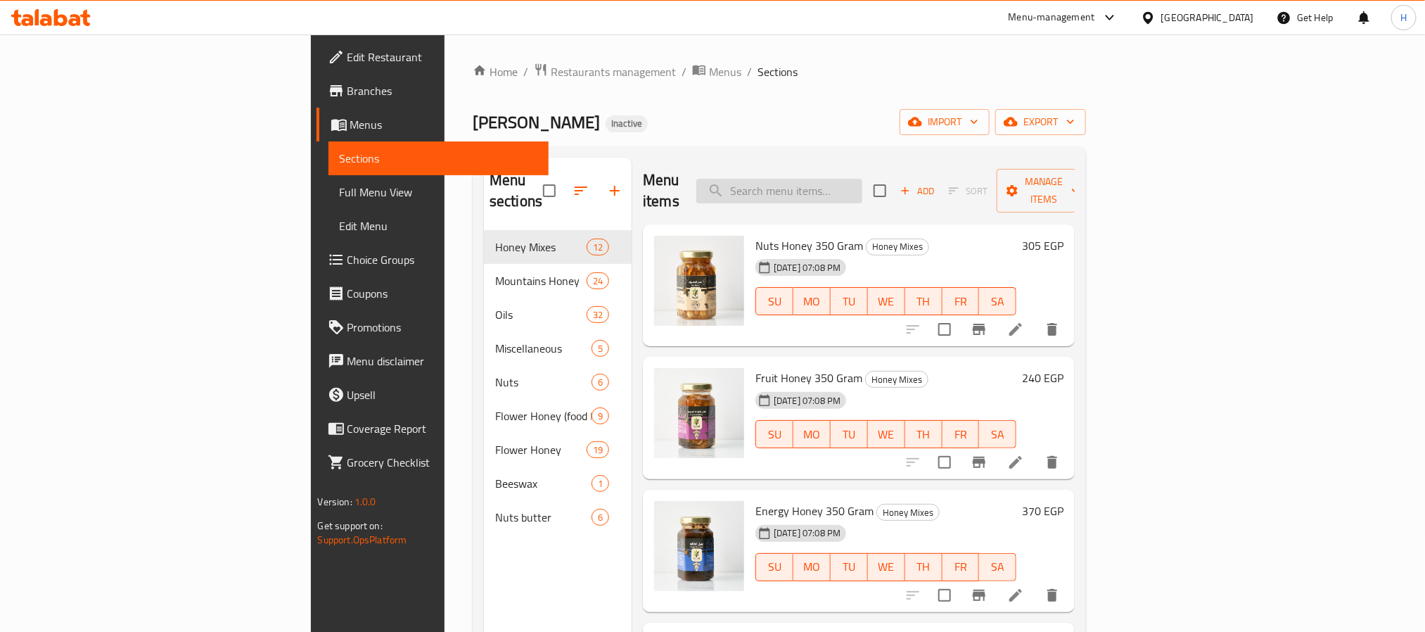
paste input "عسل الينسون"
click at [863, 179] on input "search" at bounding box center [779, 191] width 166 height 25
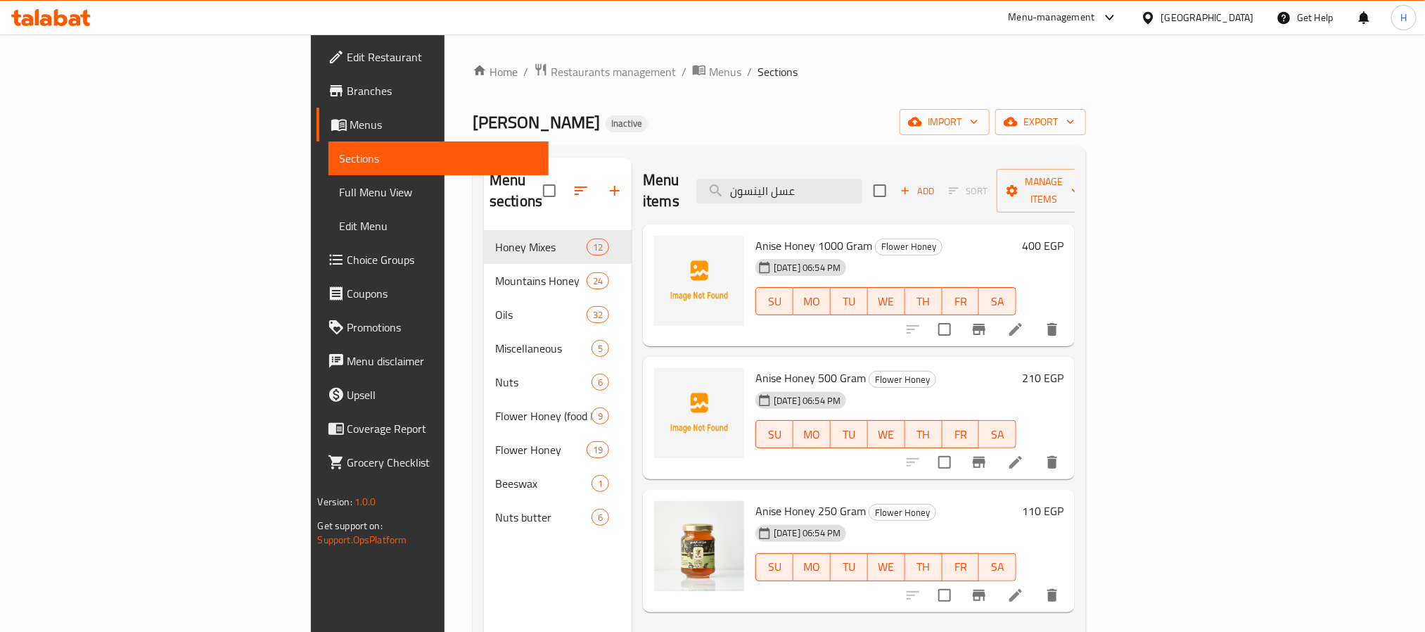
type input "عسل الينسون"
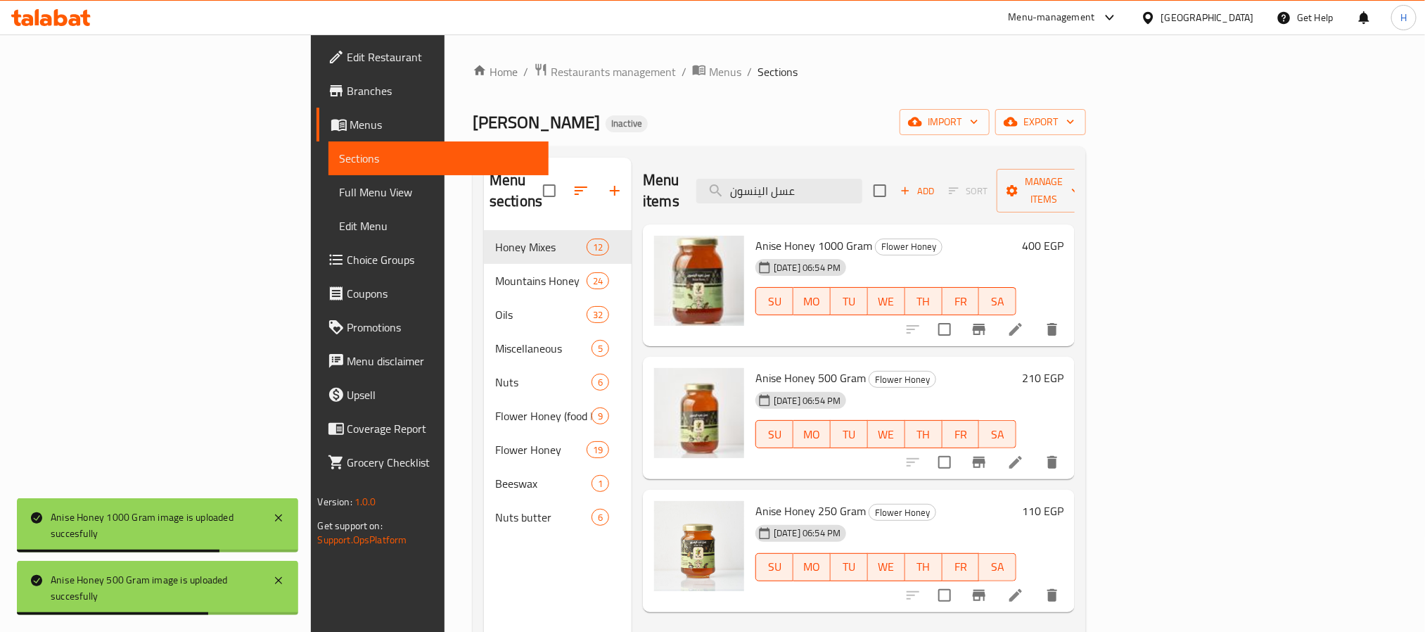
drag, startPoint x: 121, startPoint y: 192, endPoint x: 161, endPoint y: 217, distance: 47.4
click at [340, 192] on span "Full Menu View" at bounding box center [439, 192] width 198 height 17
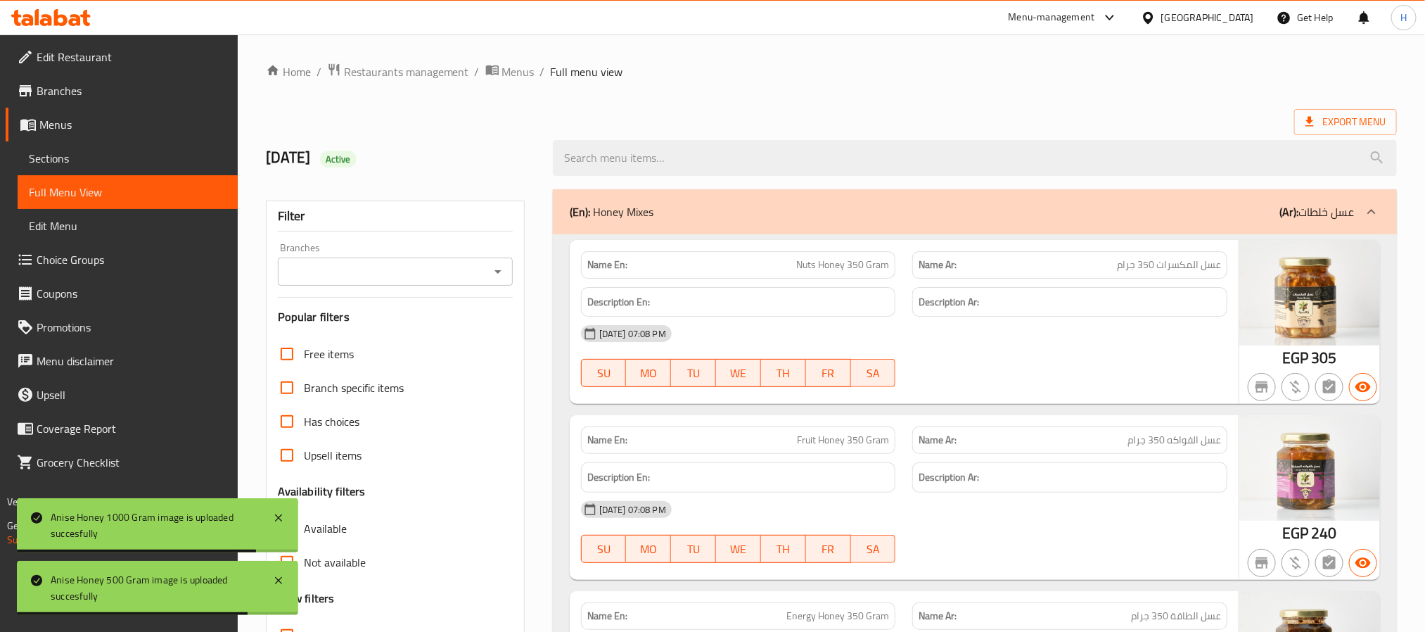
click at [371, 276] on input "Branches" at bounding box center [383, 272] width 203 height 20
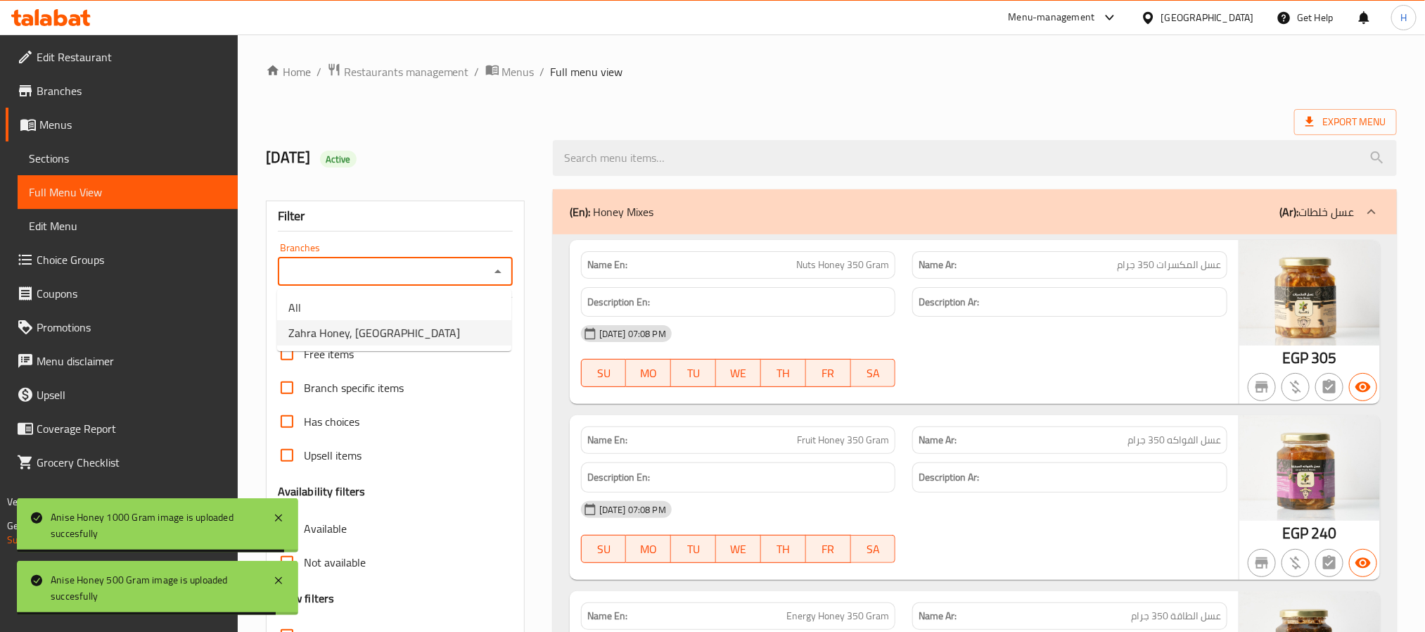
click at [366, 332] on span "Zahra Honey, [GEOGRAPHIC_DATA]" at bounding box center [374, 332] width 172 height 17
type input "Zahra Honey, [GEOGRAPHIC_DATA]"
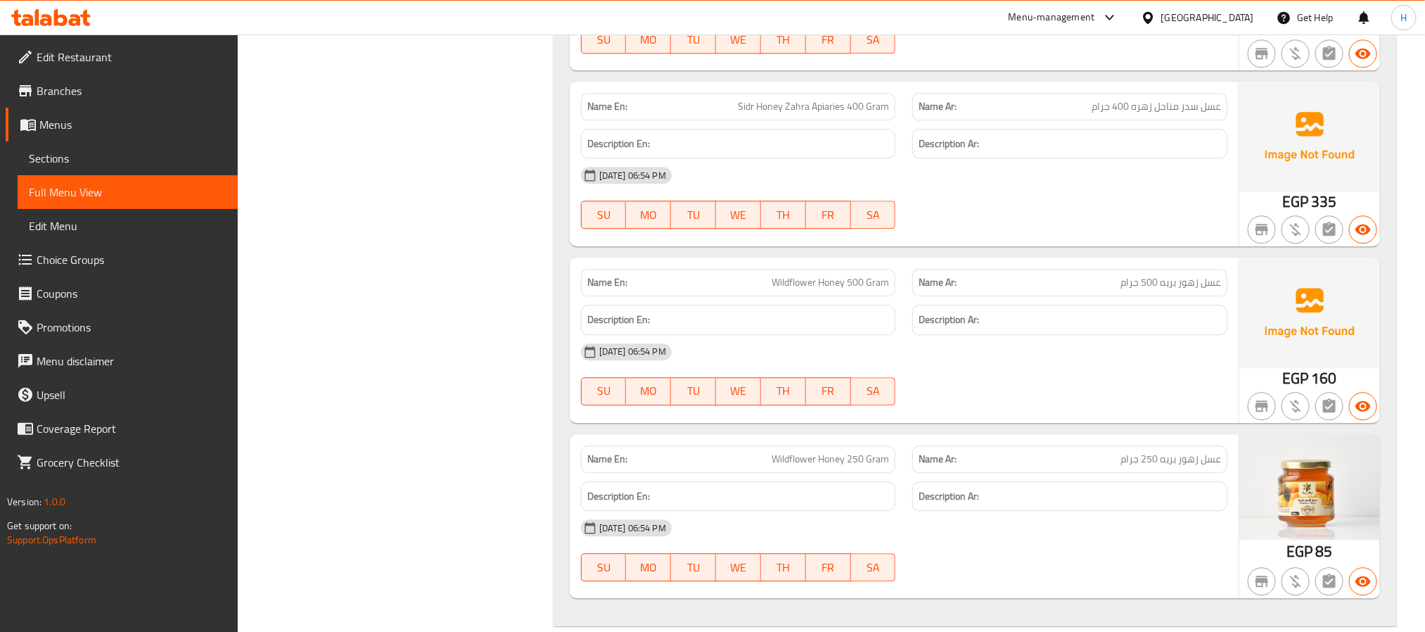
scroll to position [18917, 0]
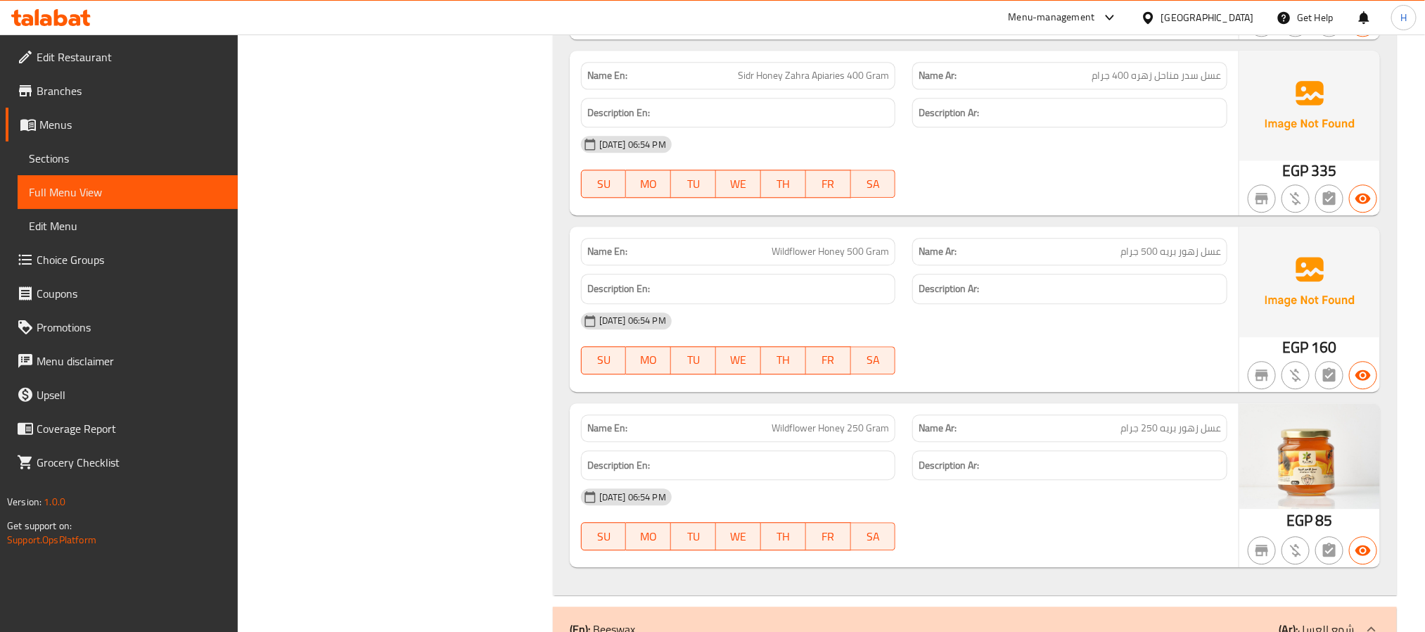
drag, startPoint x: 1145, startPoint y: 218, endPoint x: 1185, endPoint y: 224, distance: 40.5
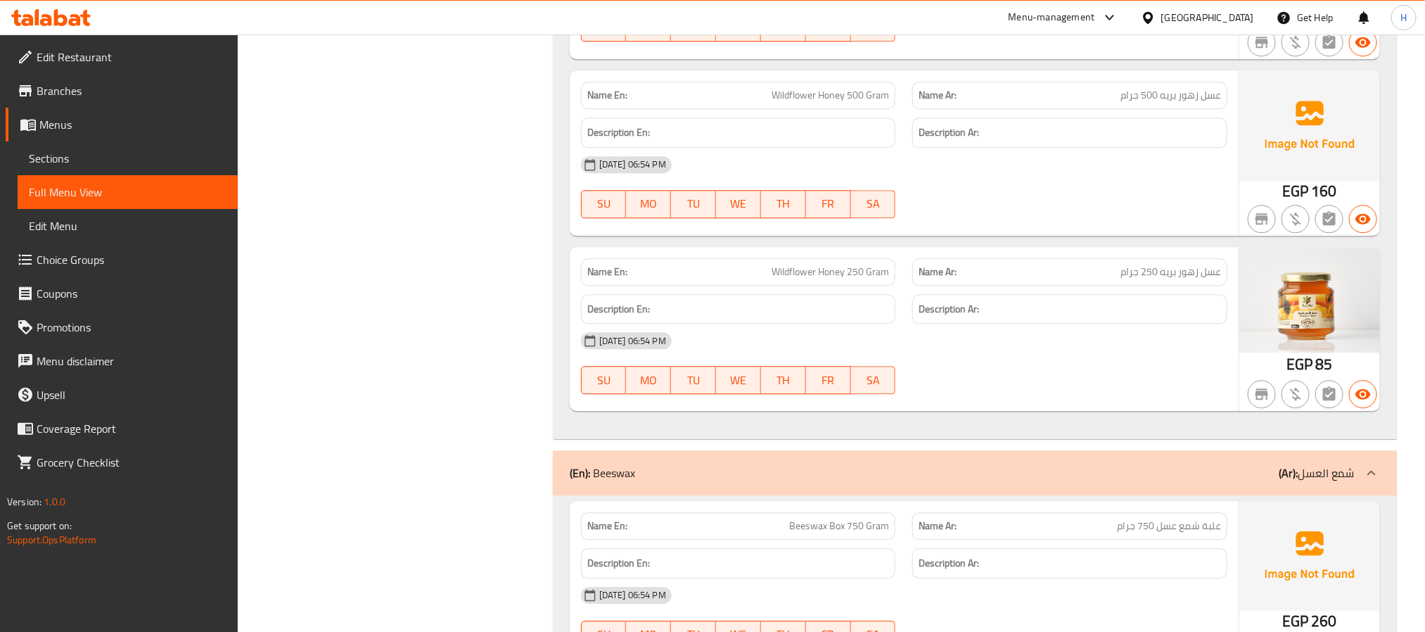
scroll to position [19128, 0]
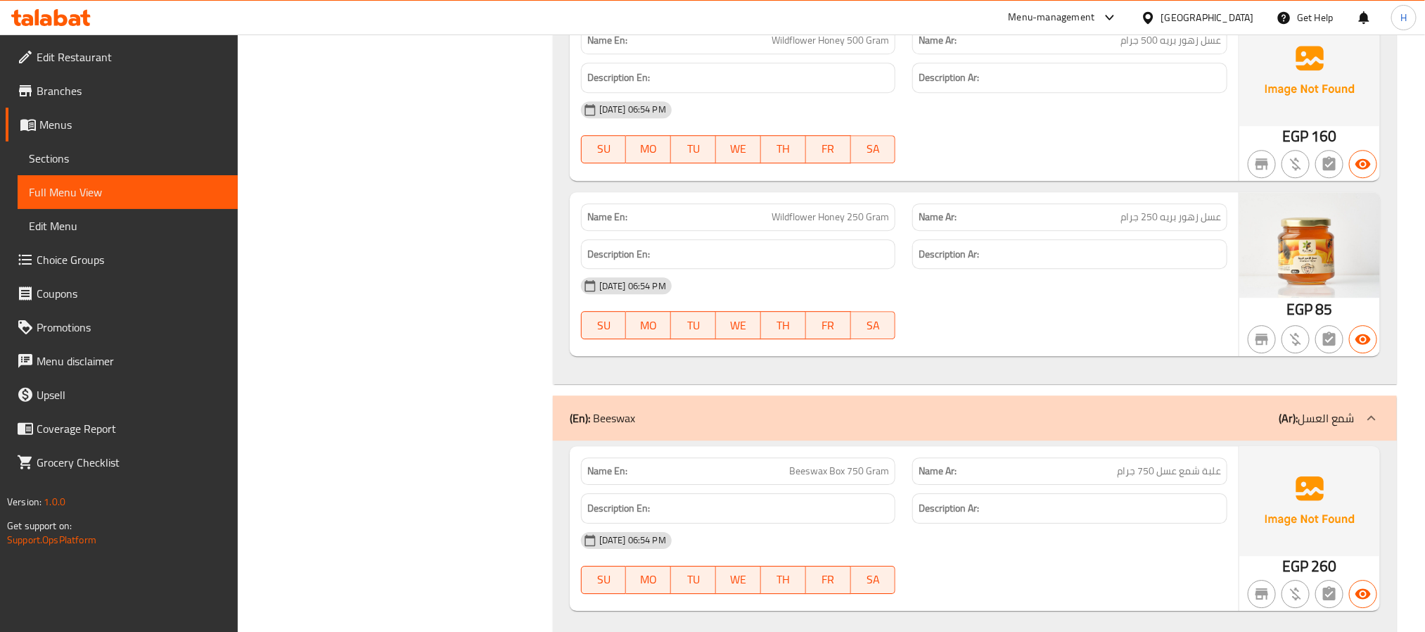
drag, startPoint x: 1166, startPoint y: 186, endPoint x: 1192, endPoint y: 186, distance: 26.7
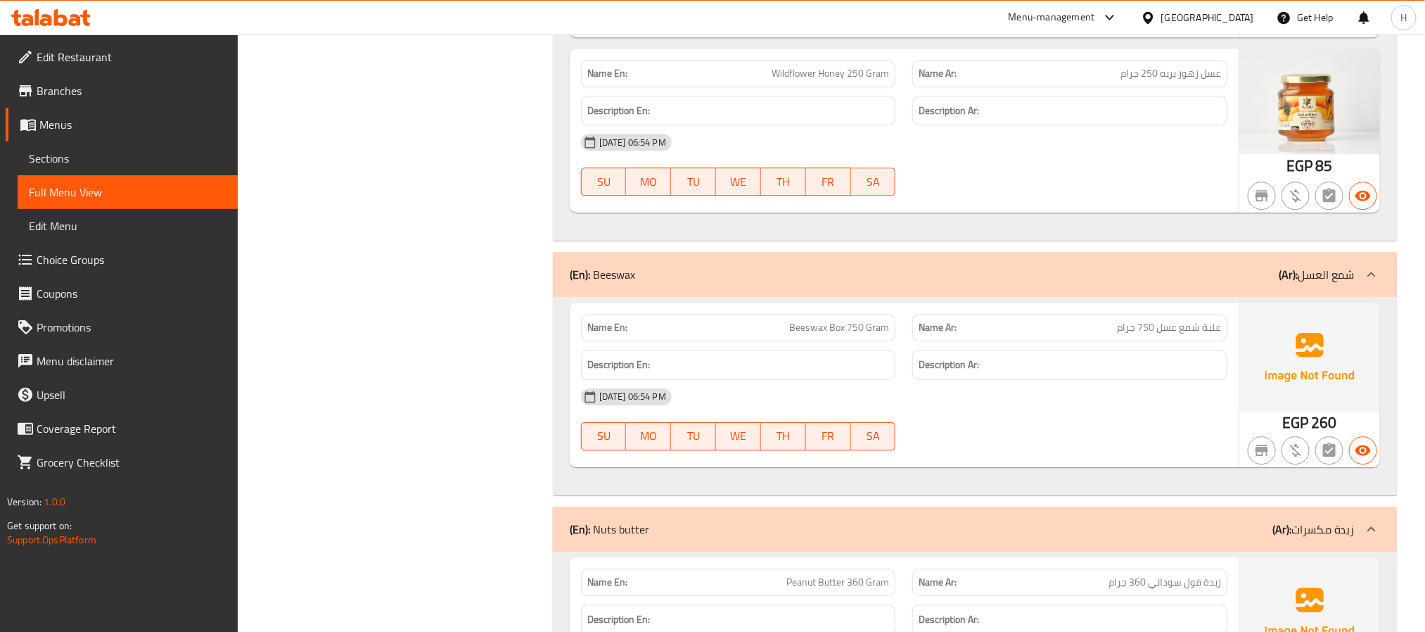
scroll to position [19445, 0]
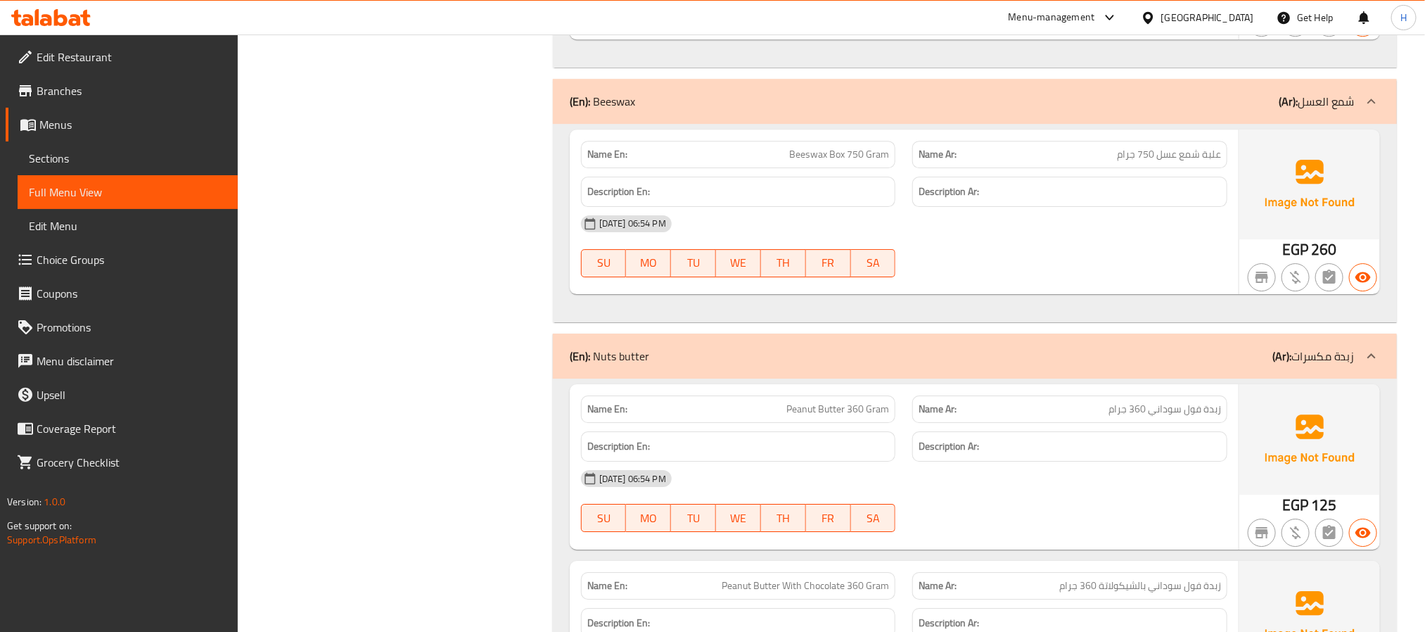
drag, startPoint x: 1166, startPoint y: 298, endPoint x: 1186, endPoint y: 298, distance: 20.4
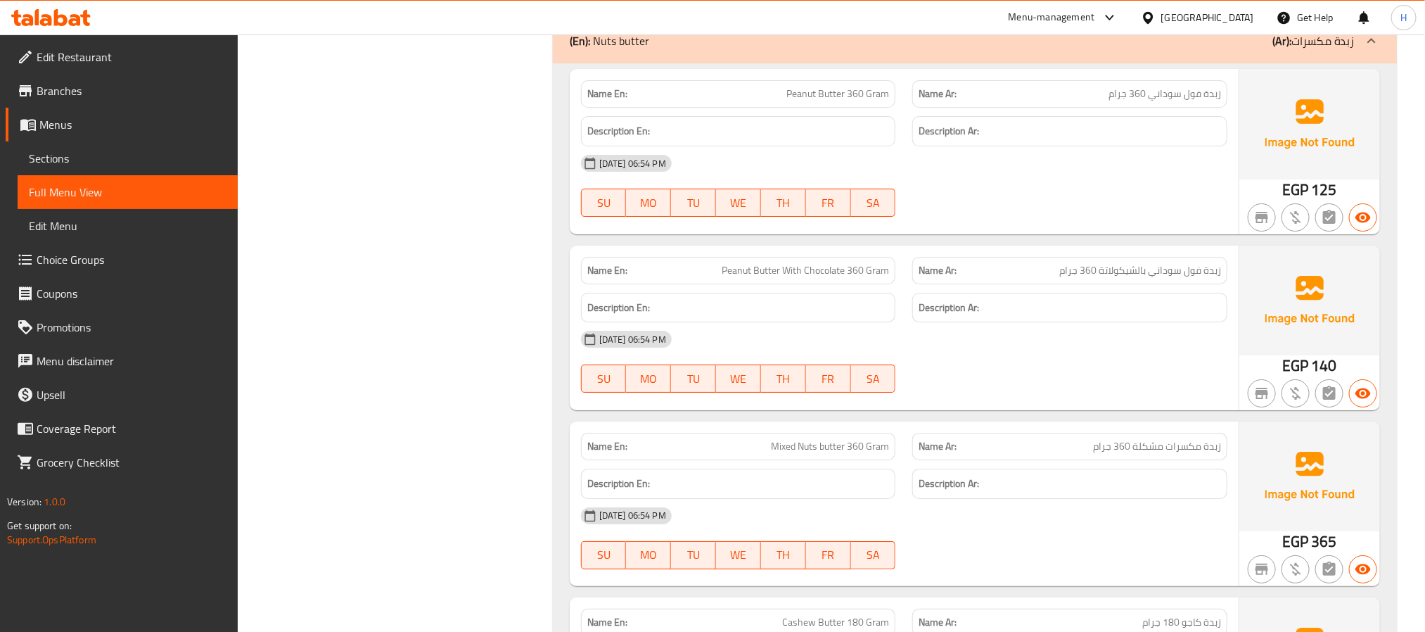
scroll to position [19867, 0]
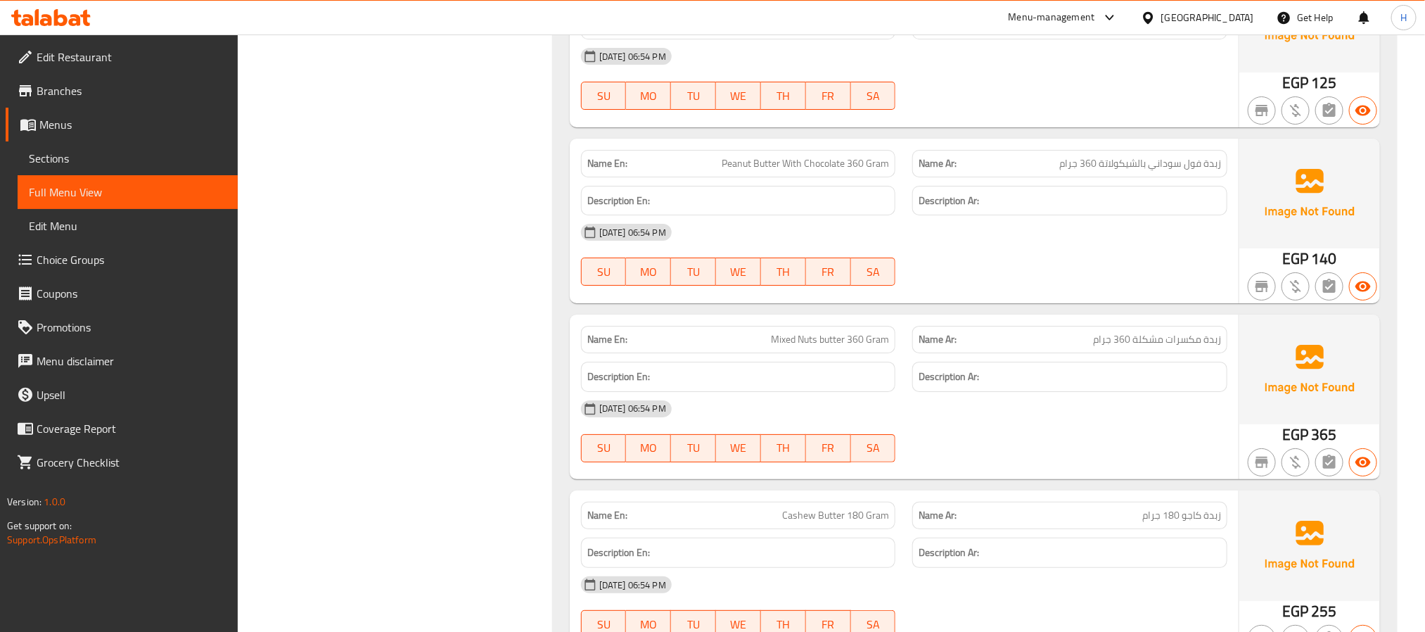
drag, startPoint x: 1164, startPoint y: 129, endPoint x: 1214, endPoint y: 133, distance: 50.1
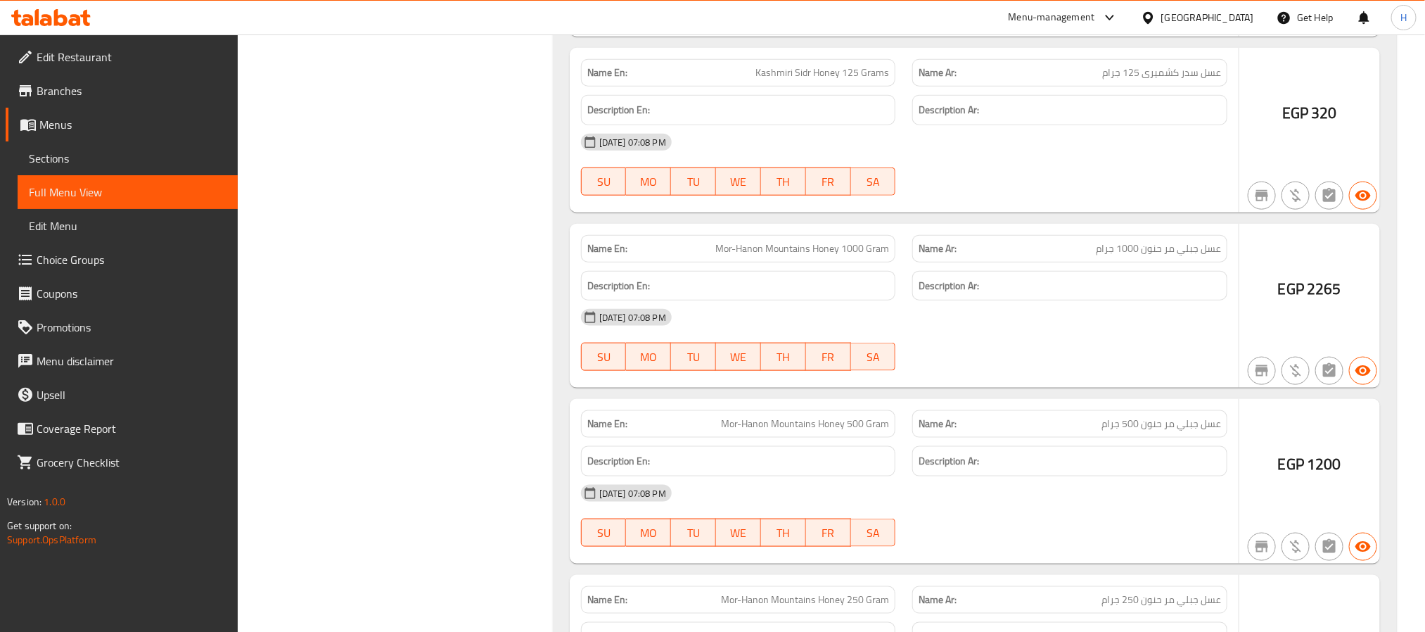
scroll to position [3118, 0]
